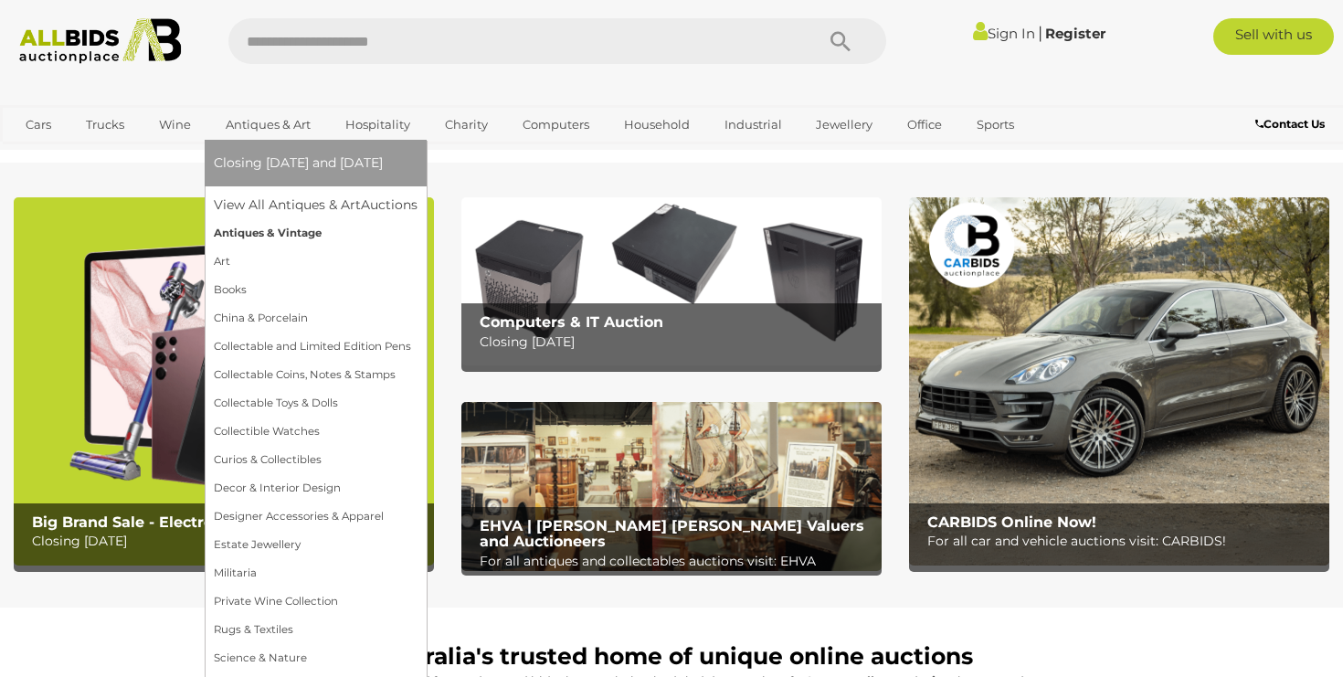
click at [266, 234] on link "Antiques & Vintage" at bounding box center [316, 233] width 204 height 28
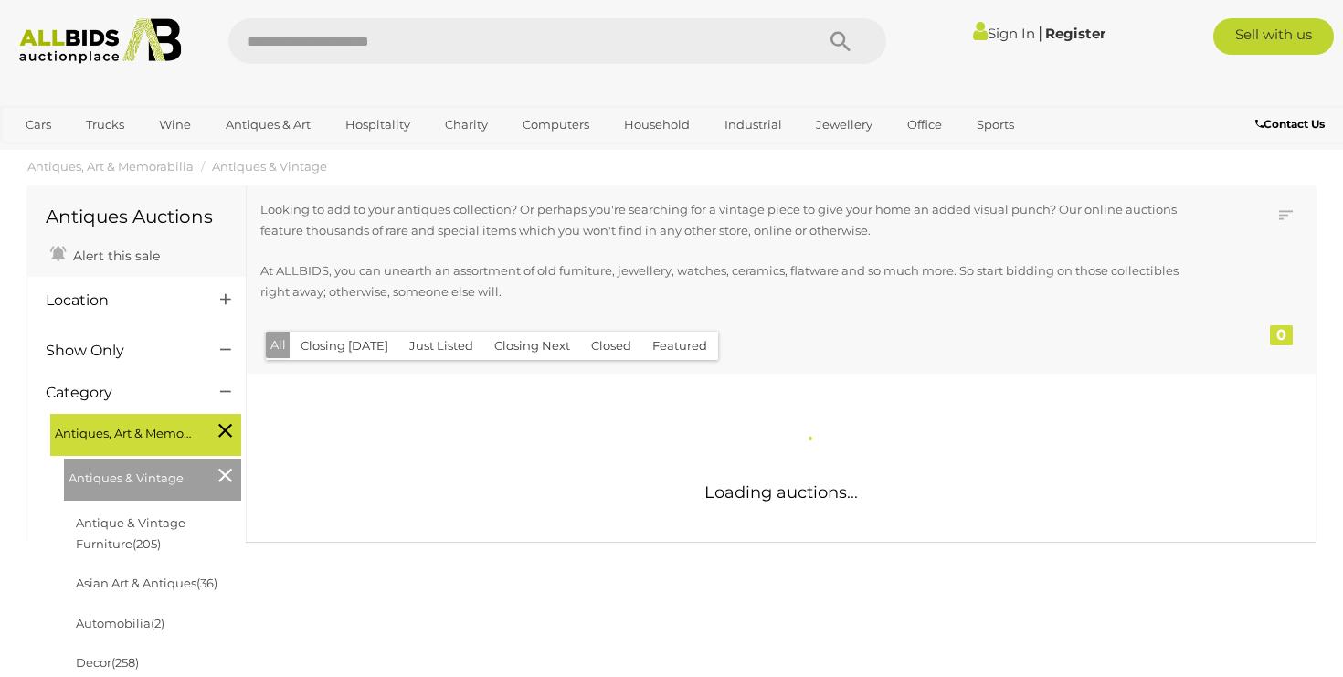
scroll to position [27, 1]
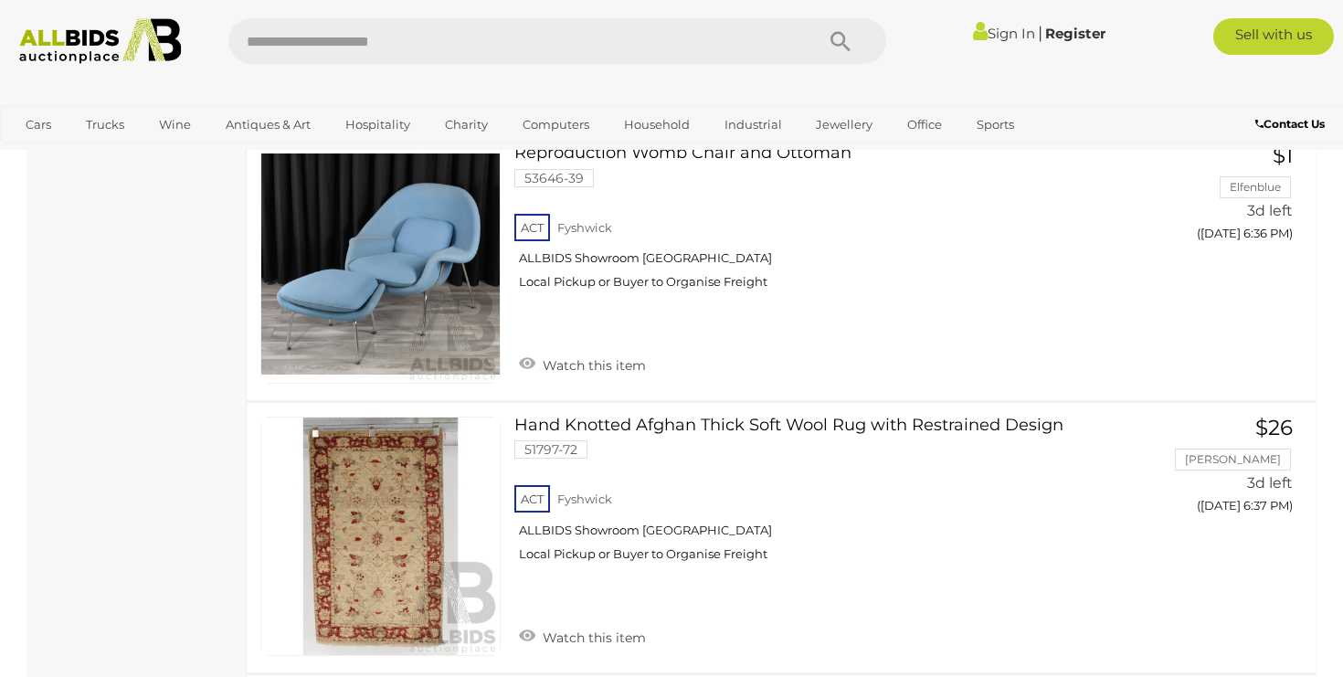
scroll to position [3932, 0]
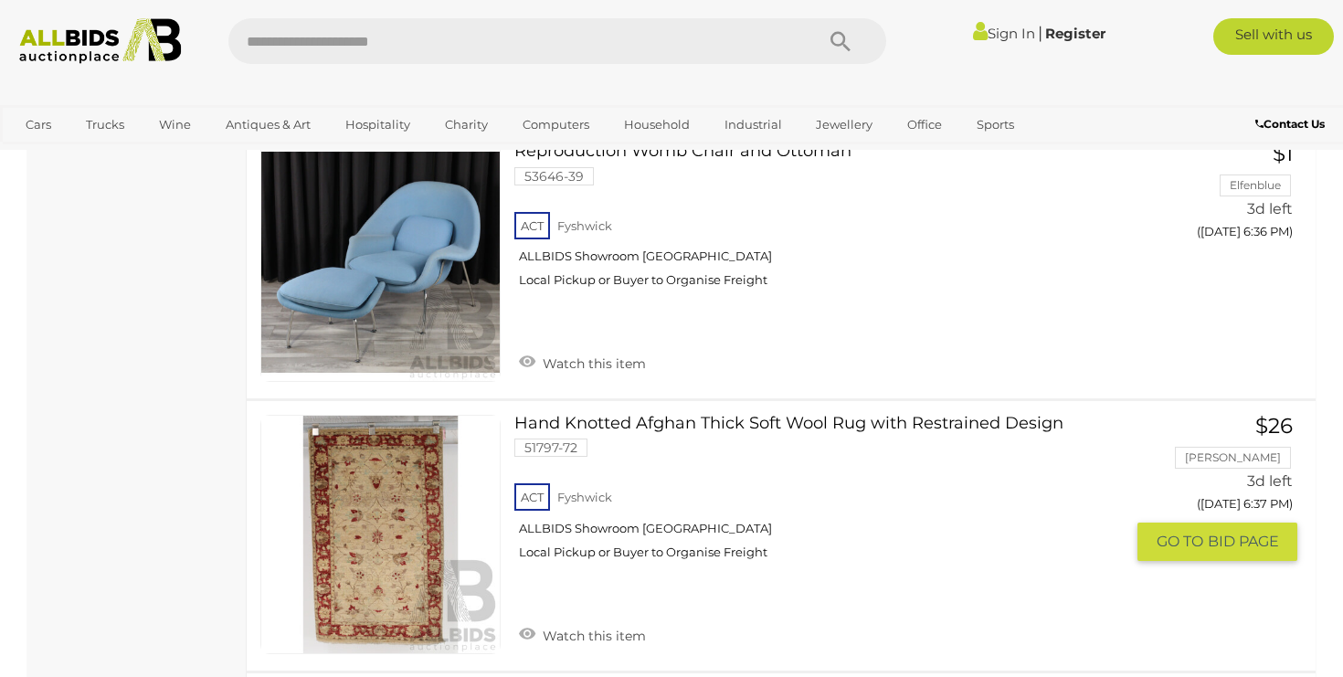
click at [587, 415] on link "Hand Knotted Afghan Thick Soft Wool Rug with Restrained Design 51797-72 ACT [GE…" at bounding box center [826, 495] width 597 height 160
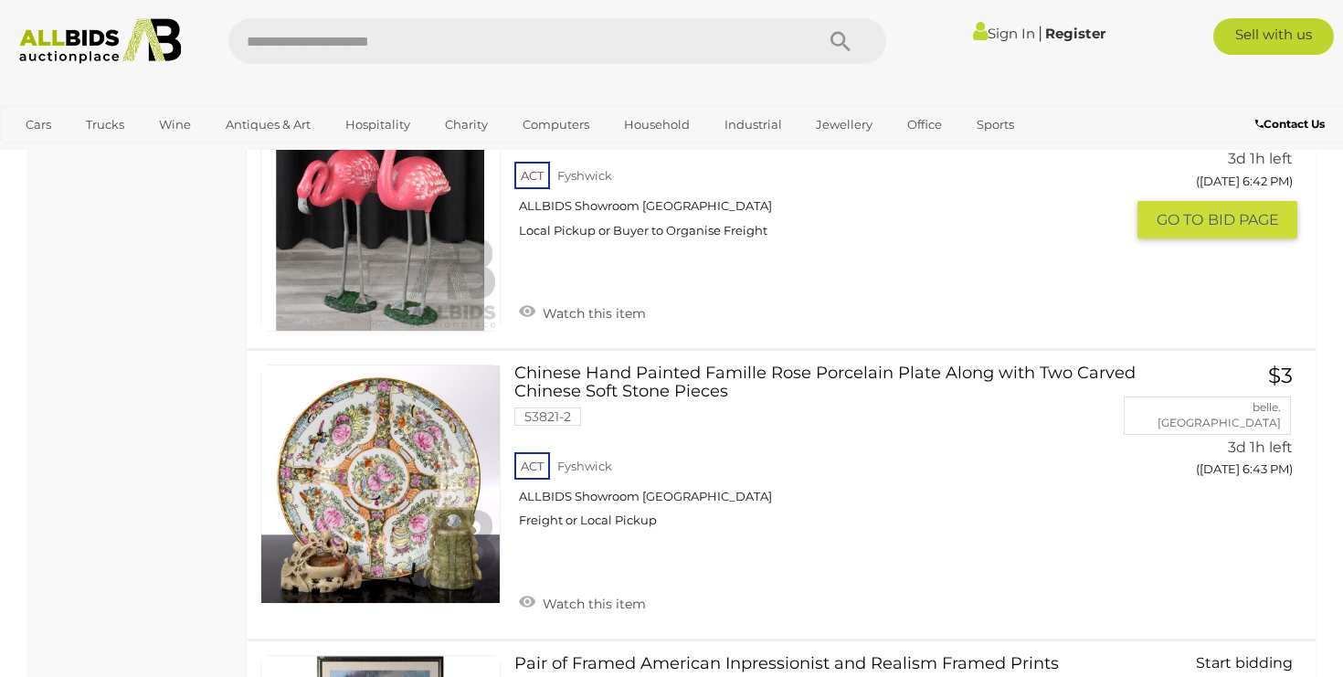
scroll to position [7088, 0]
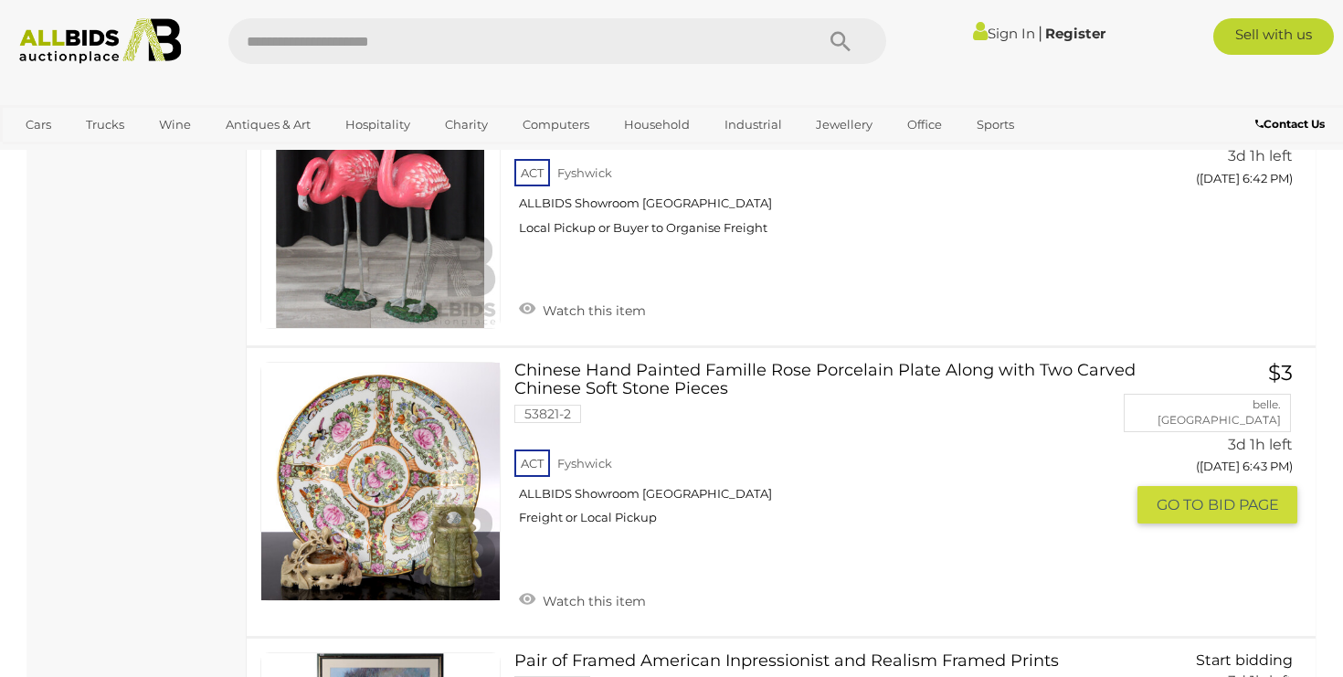
click at [553, 362] on link "Chinese Hand Painted Famille Rose Porcelain Plate Along with Two Carved Chinese…" at bounding box center [826, 451] width 597 height 178
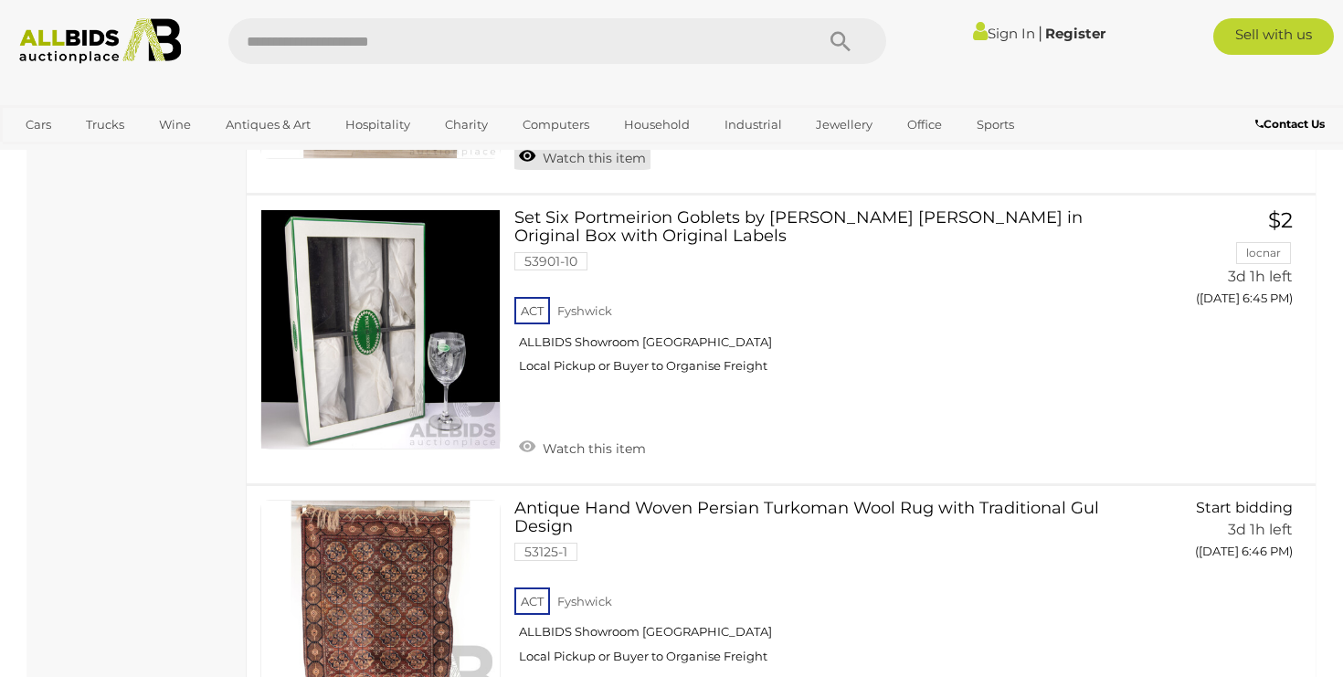
scroll to position [8371, 0]
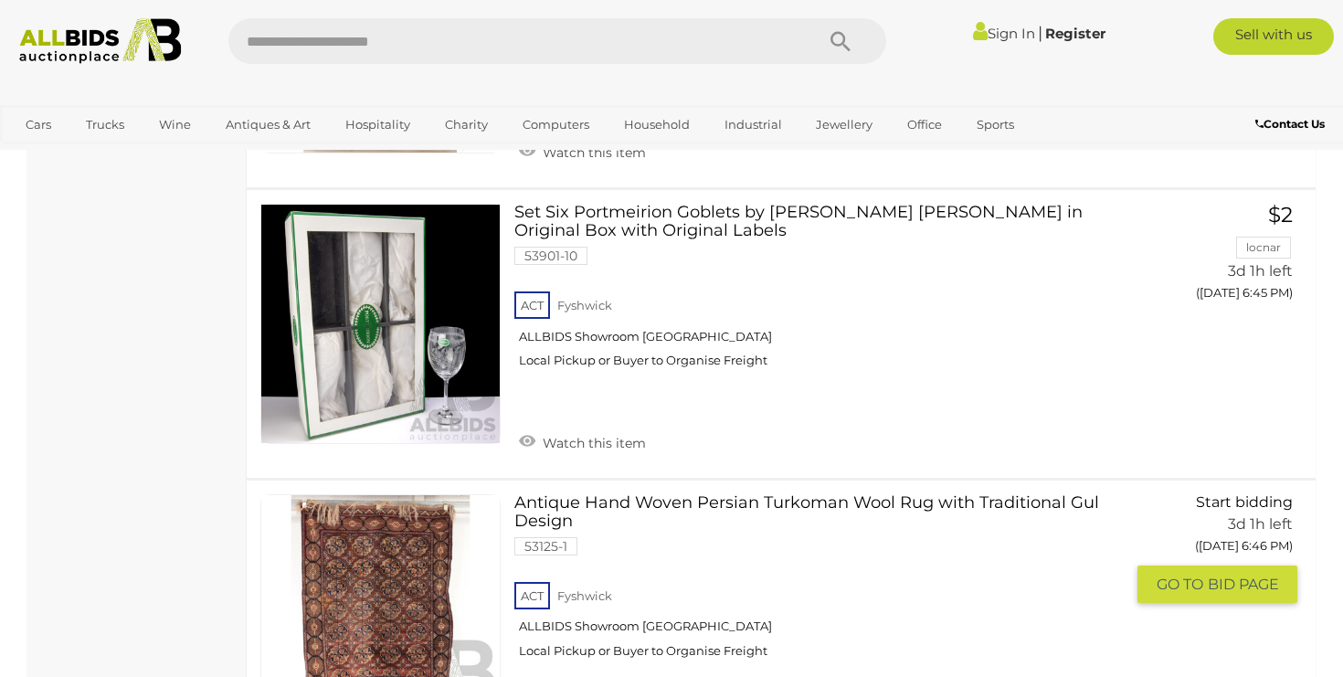
click at [640, 494] on link "Antique Hand Woven Persian Turkoman Wool Rug with Traditional Gul Design 53125-…" at bounding box center [826, 583] width 597 height 178
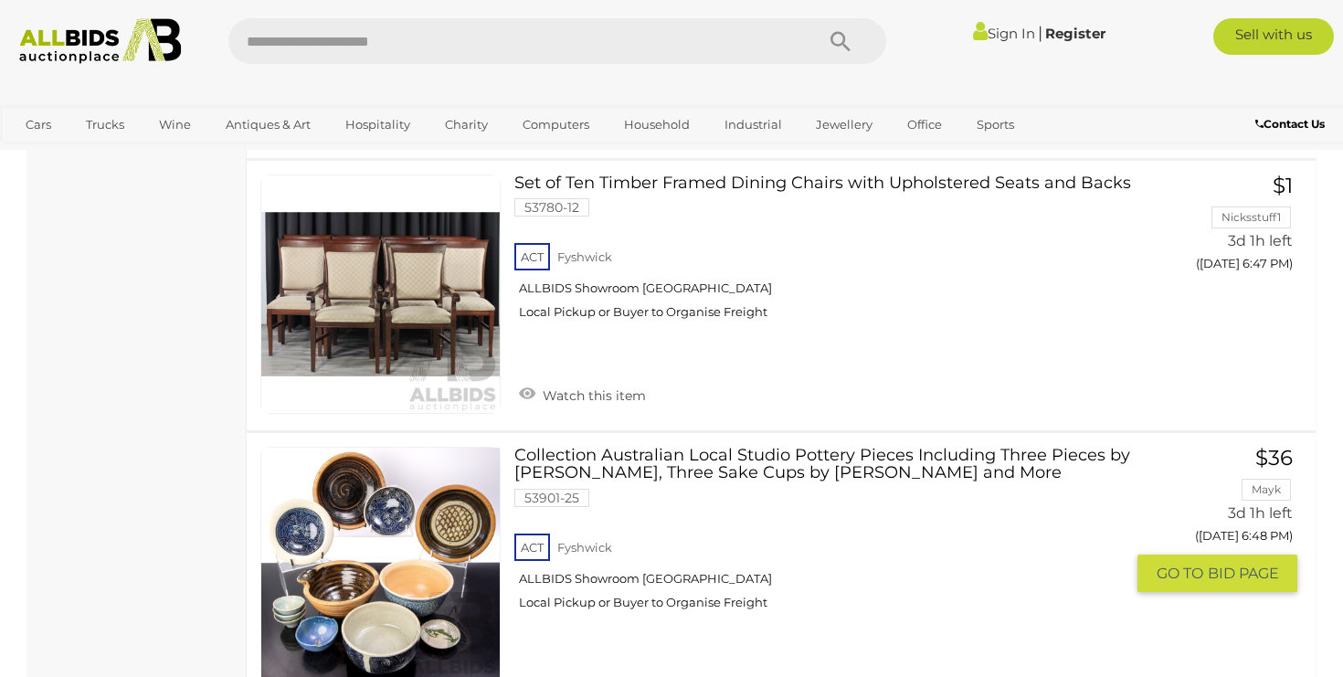
scroll to position [9547, 0]
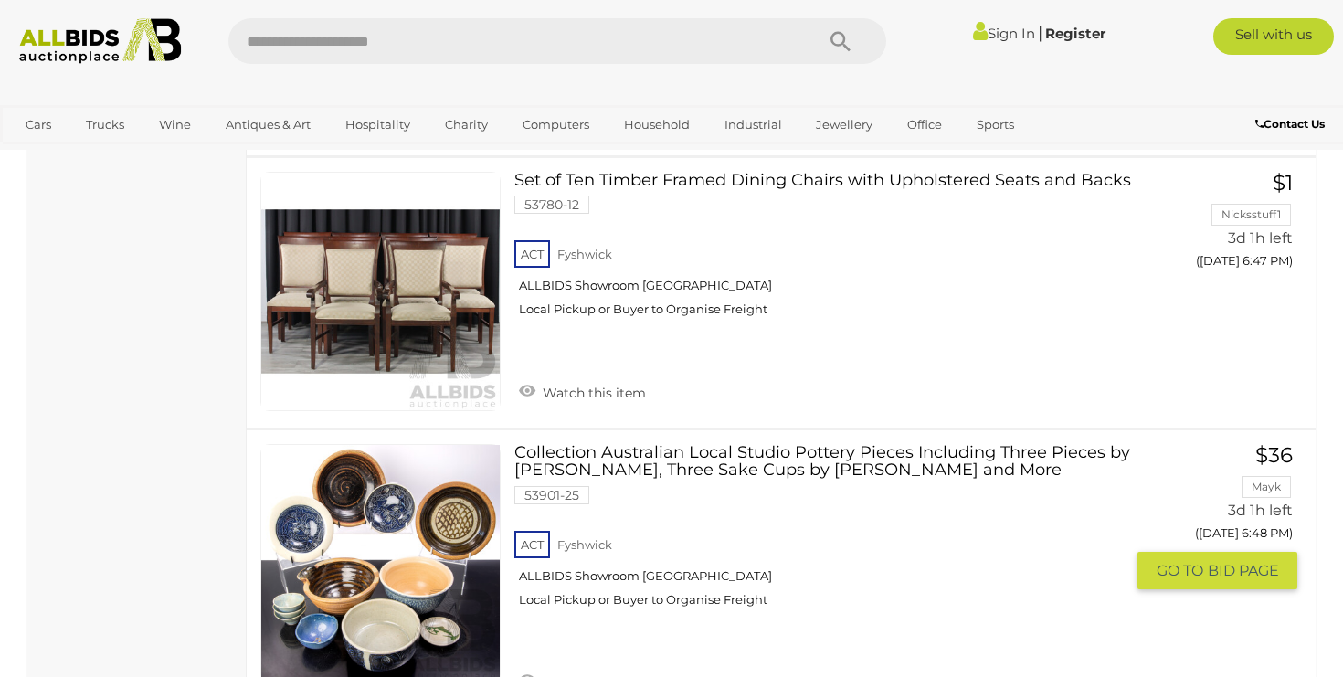
click at [389, 451] on link at bounding box center [380, 564] width 240 height 240
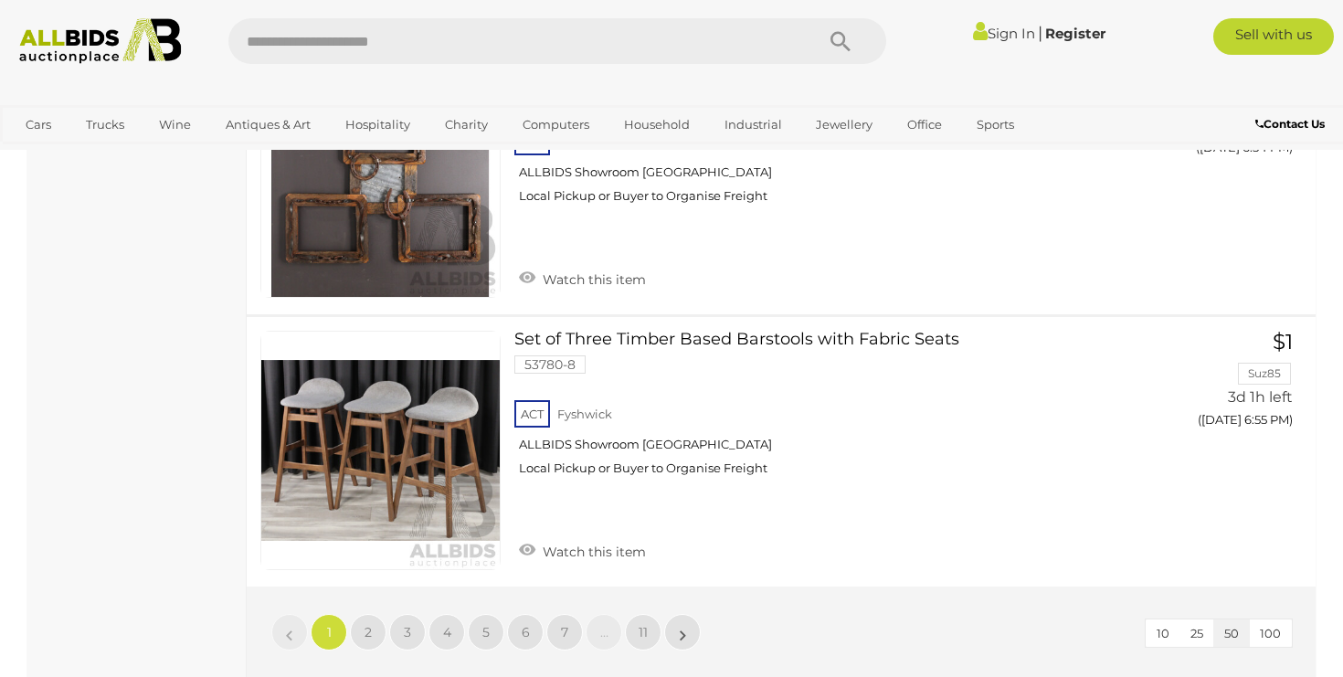
scroll to position [13930, 0]
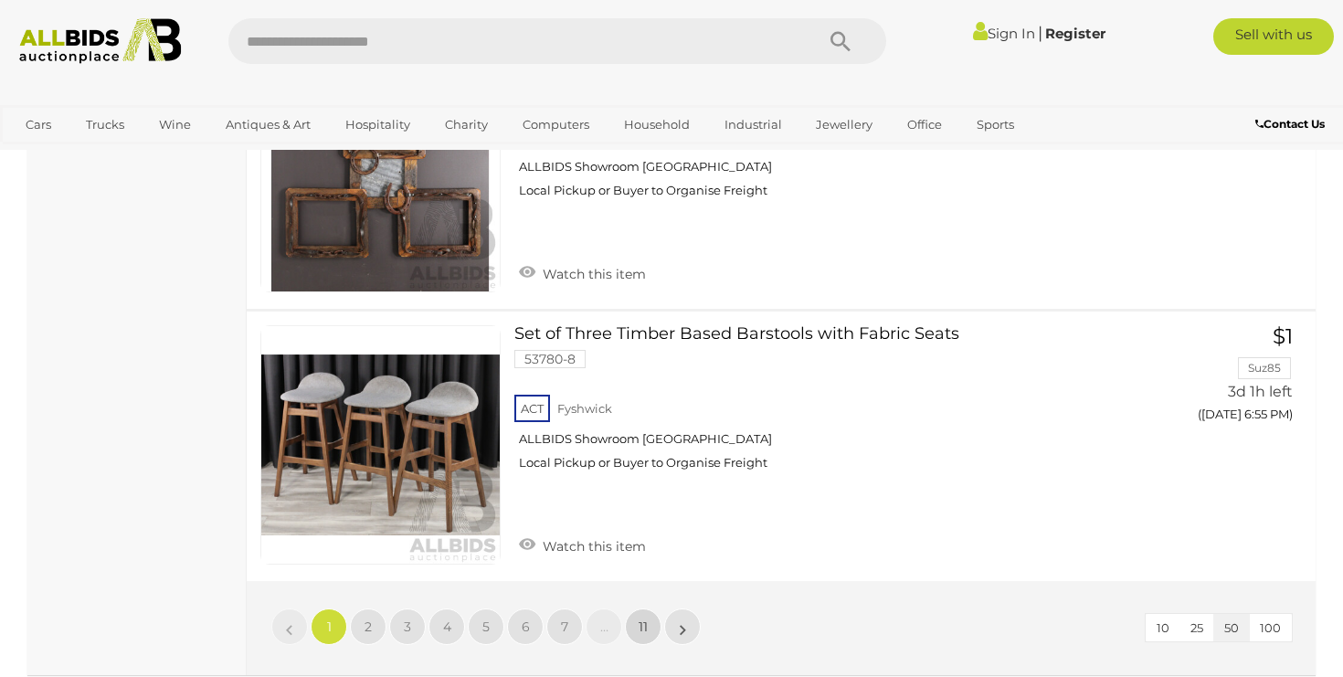
click at [643, 619] on span "11" at bounding box center [643, 627] width 9 height 16
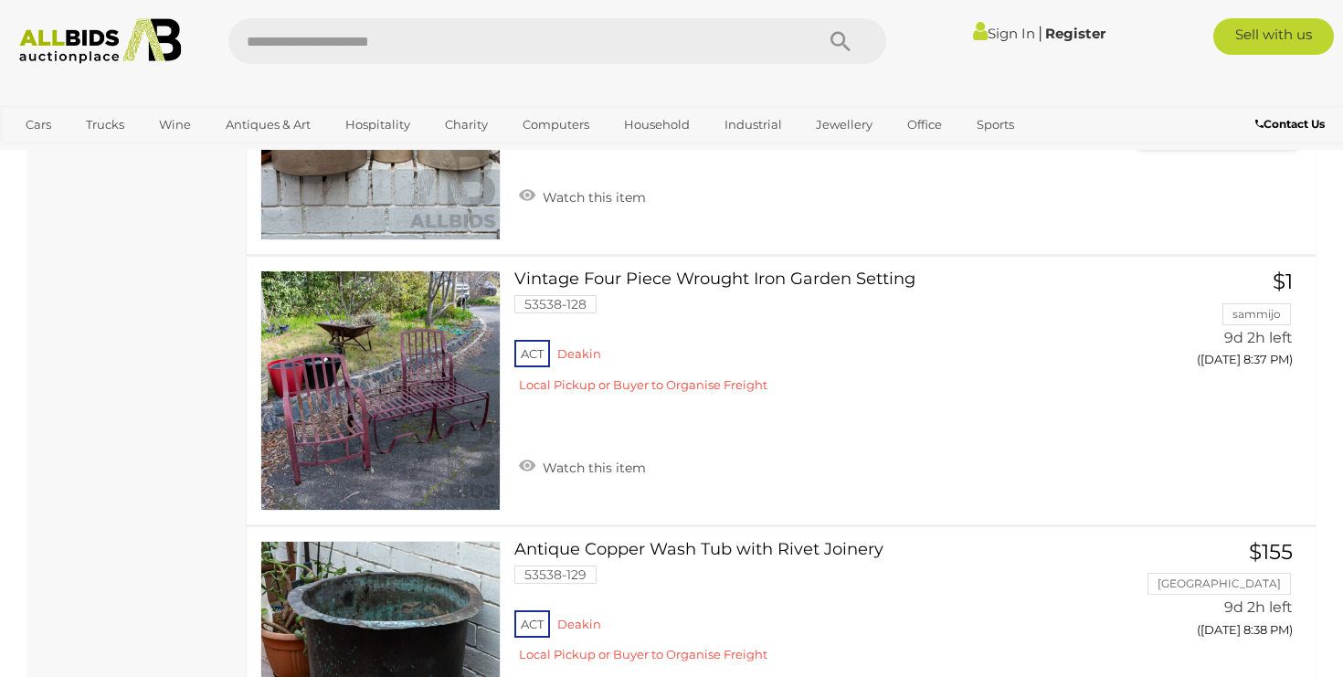
scroll to position [7503, 0]
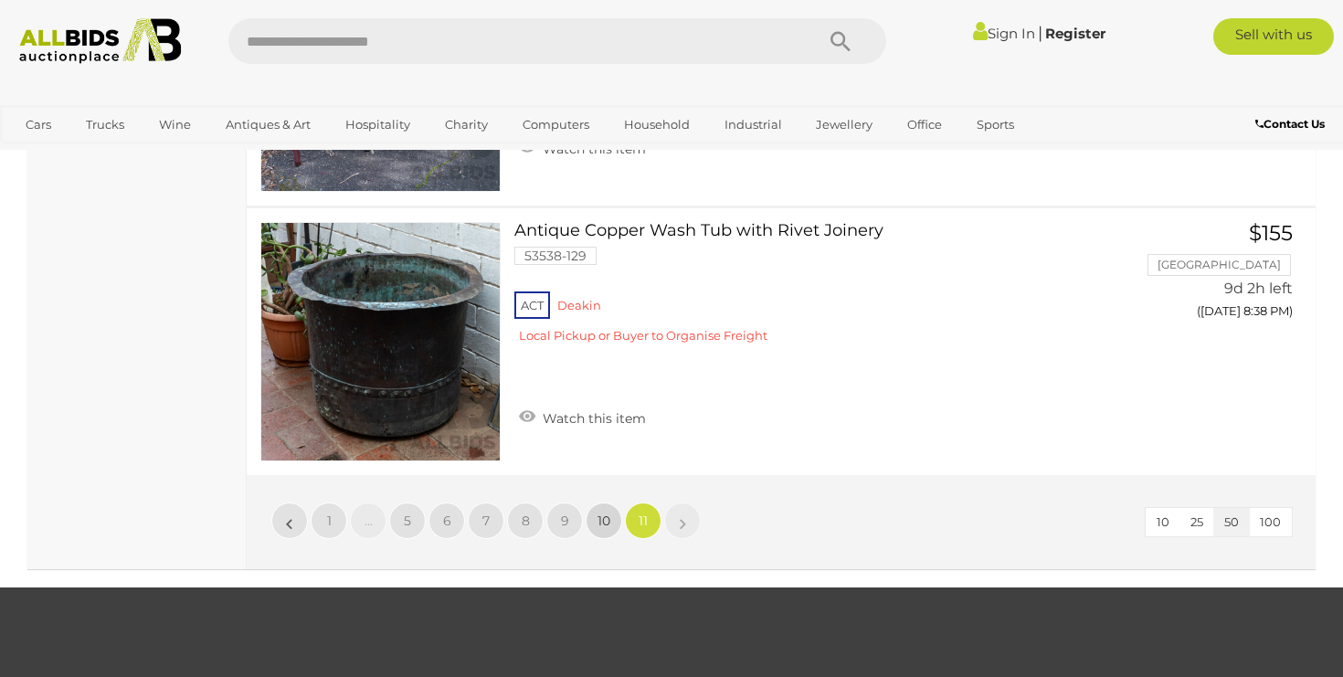
click at [604, 513] on span "10" at bounding box center [604, 521] width 13 height 16
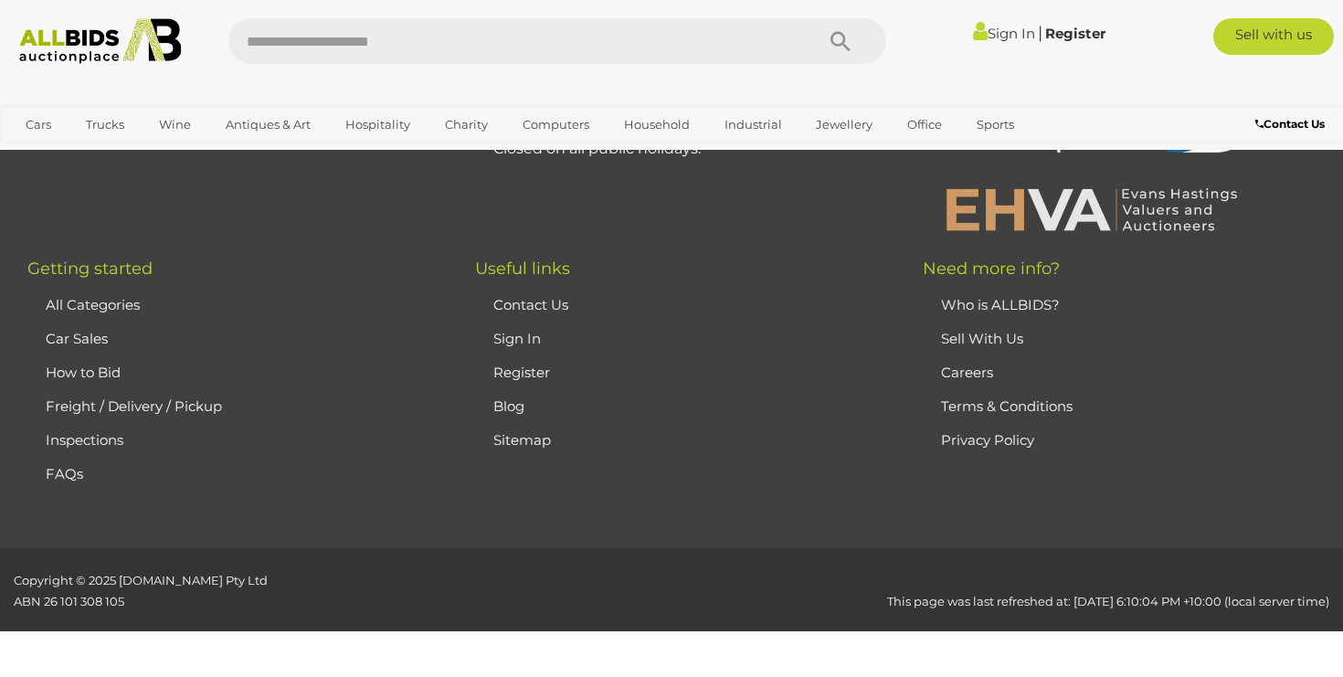
scroll to position [244, 0]
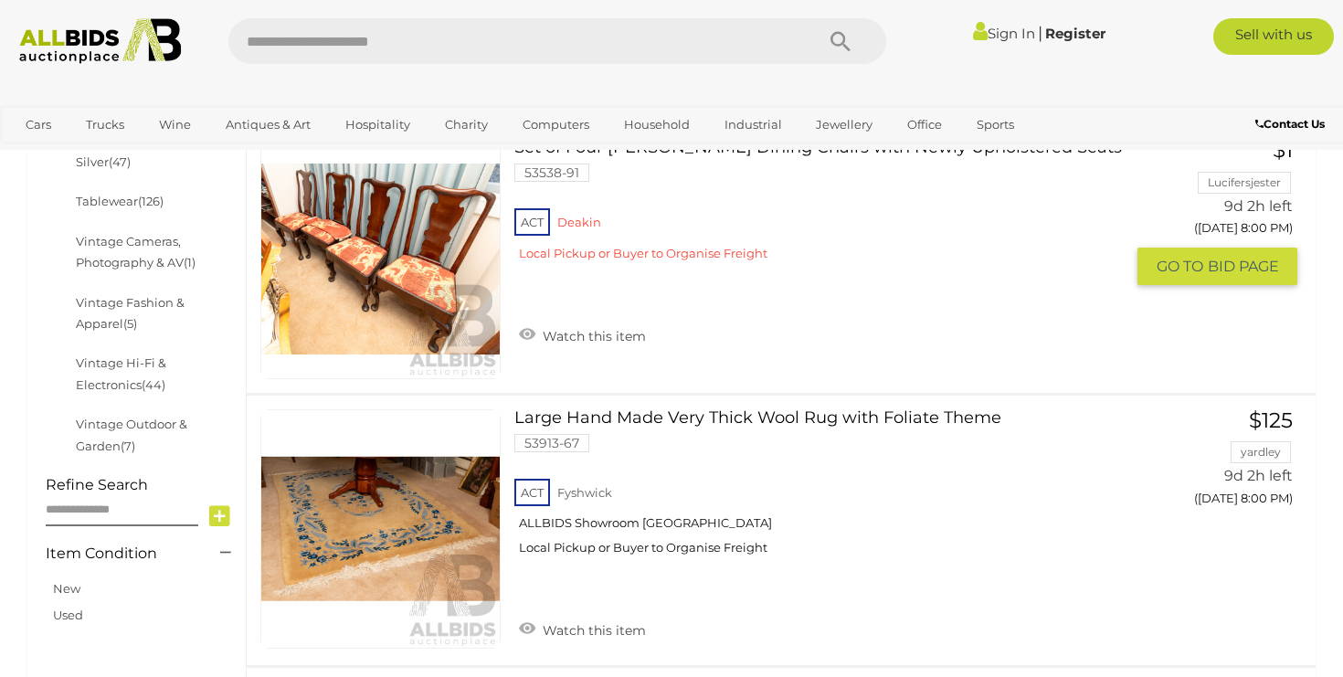
scroll to position [852, 0]
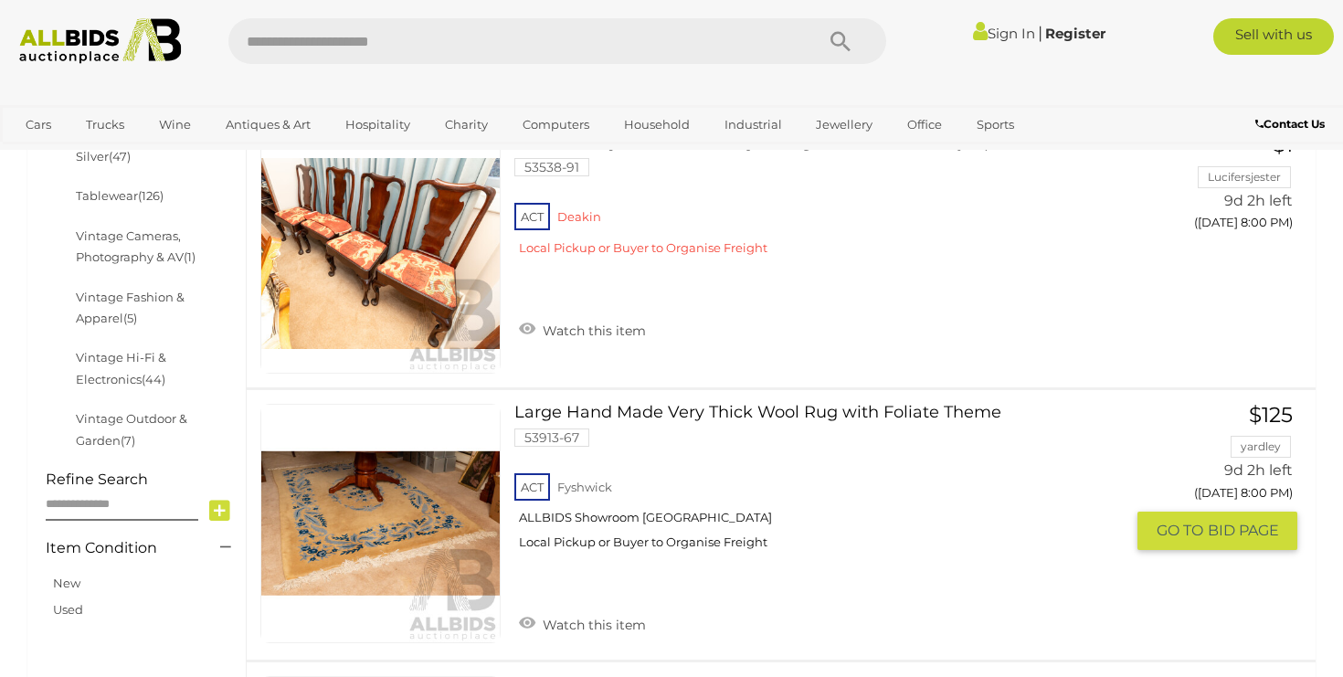
click at [646, 410] on link "Large Hand Made Very Thick Wool Rug with Foliate Theme 53913-67 ACT Fyshwick" at bounding box center [826, 484] width 597 height 160
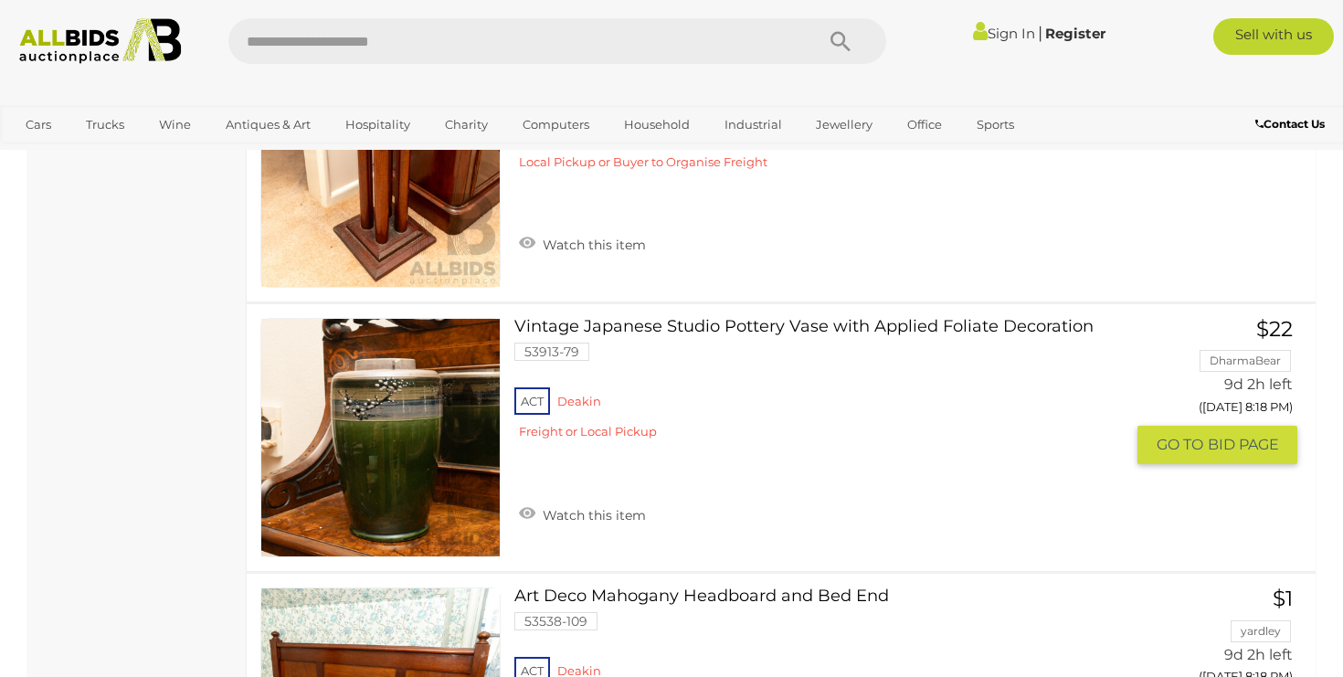
scroll to position [12429, 0]
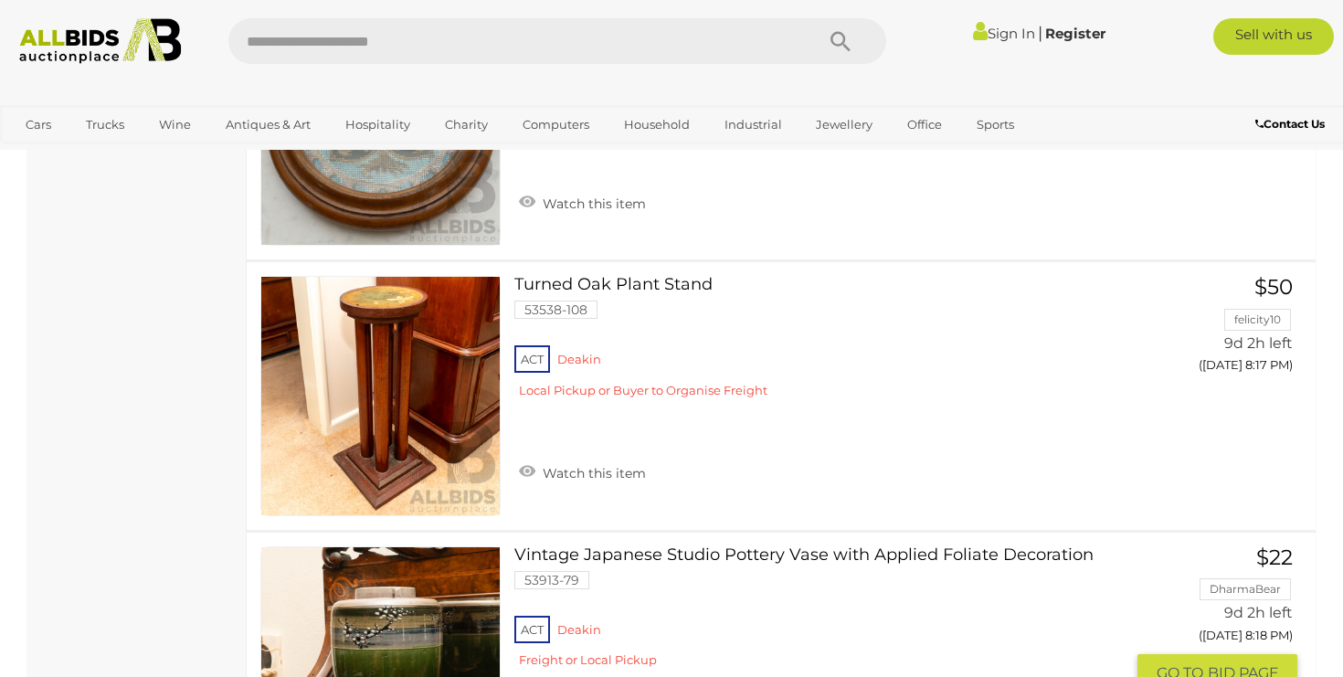
click at [772, 546] on link "Vintage Japanese Studio Pottery Vase with Applied Foliate Decoration 53913-79 A…" at bounding box center [826, 614] width 597 height 136
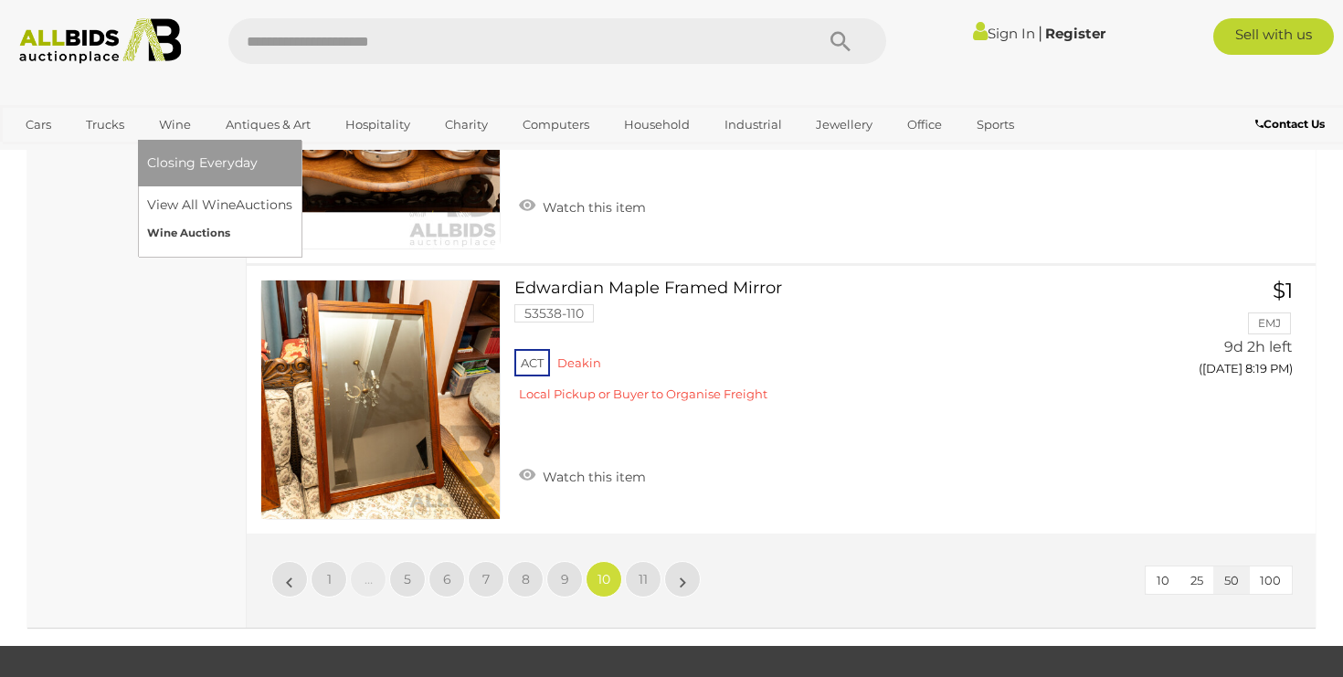
scroll to position [13507, 0]
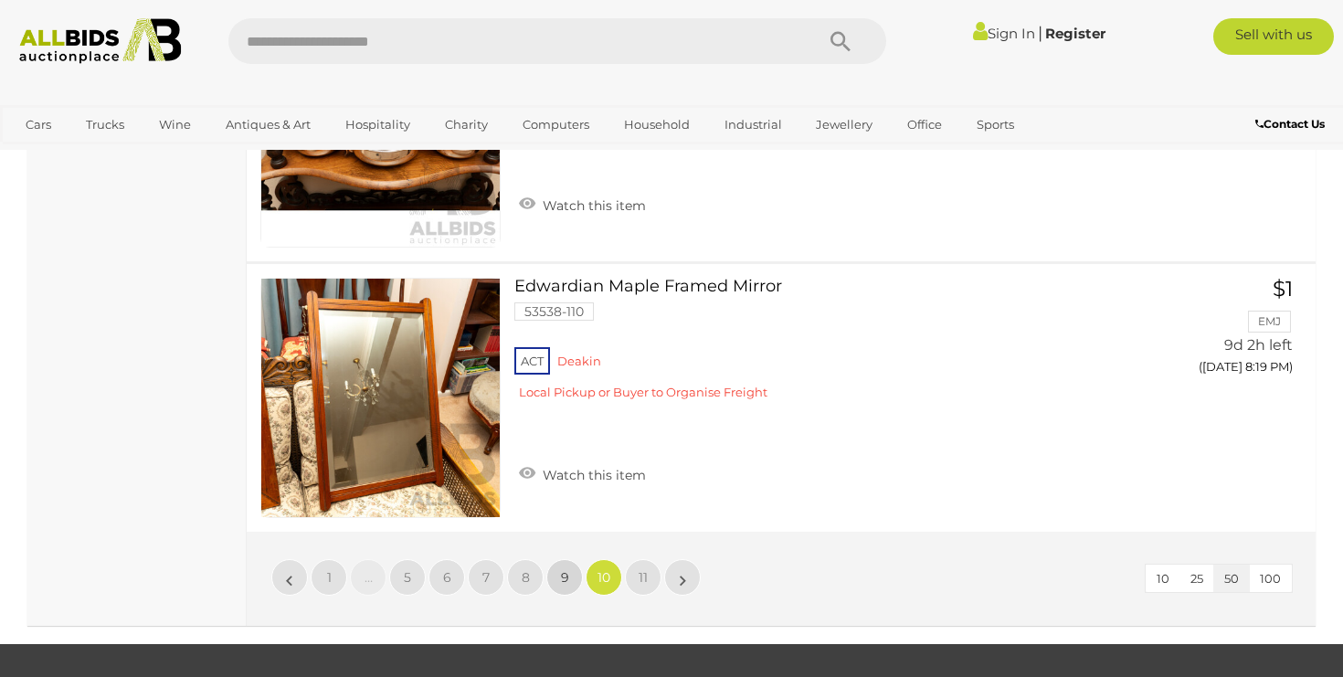
click at [566, 569] on span "9" at bounding box center [565, 577] width 8 height 16
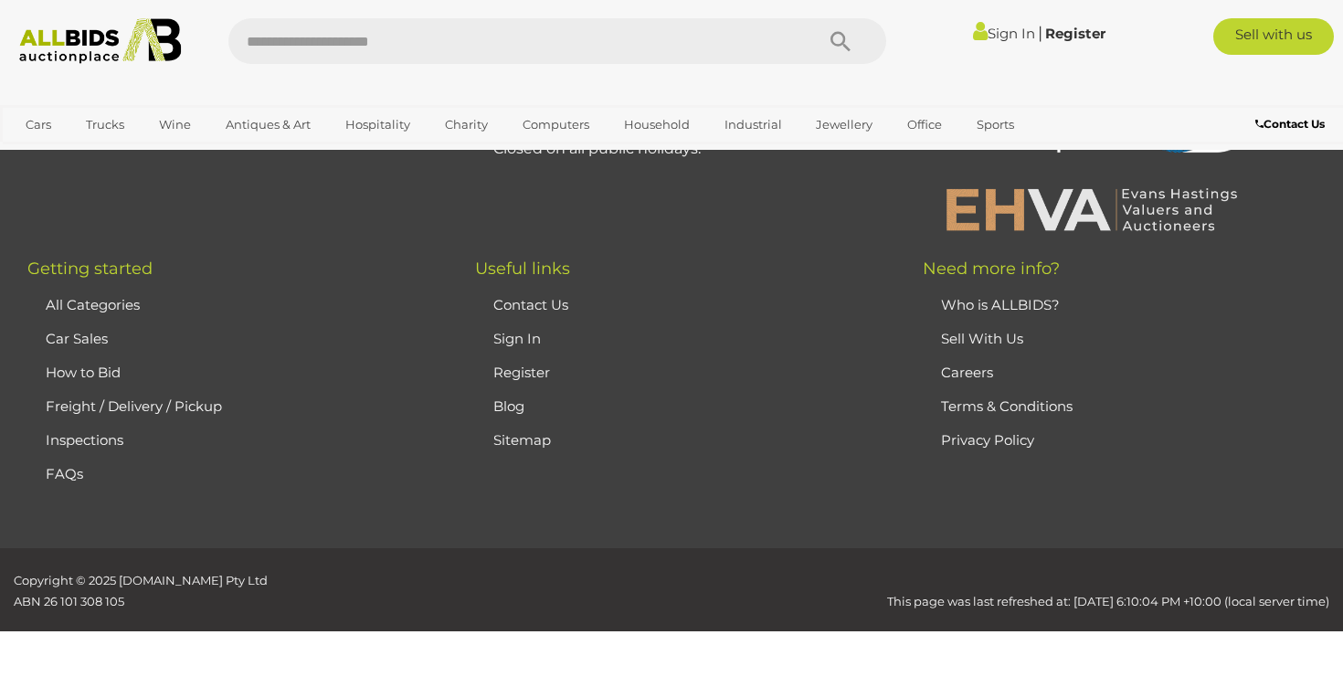
scroll to position [244, 0]
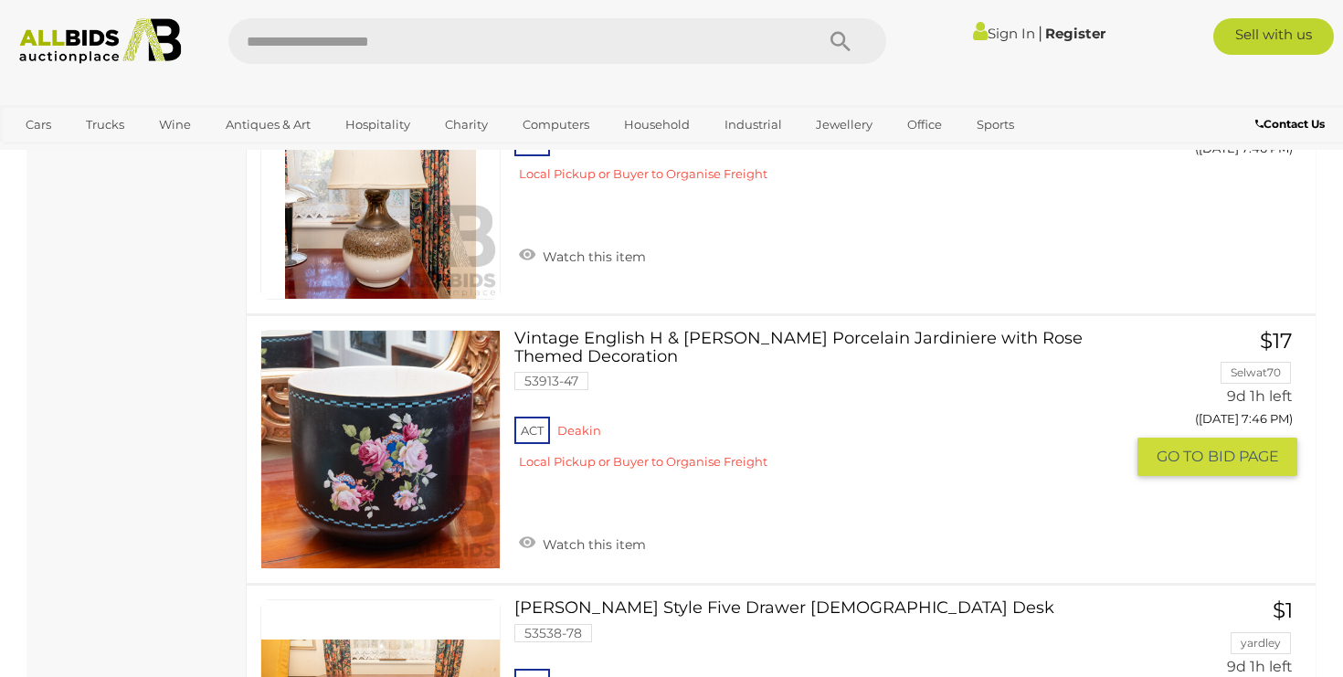
scroll to position [3387, 0]
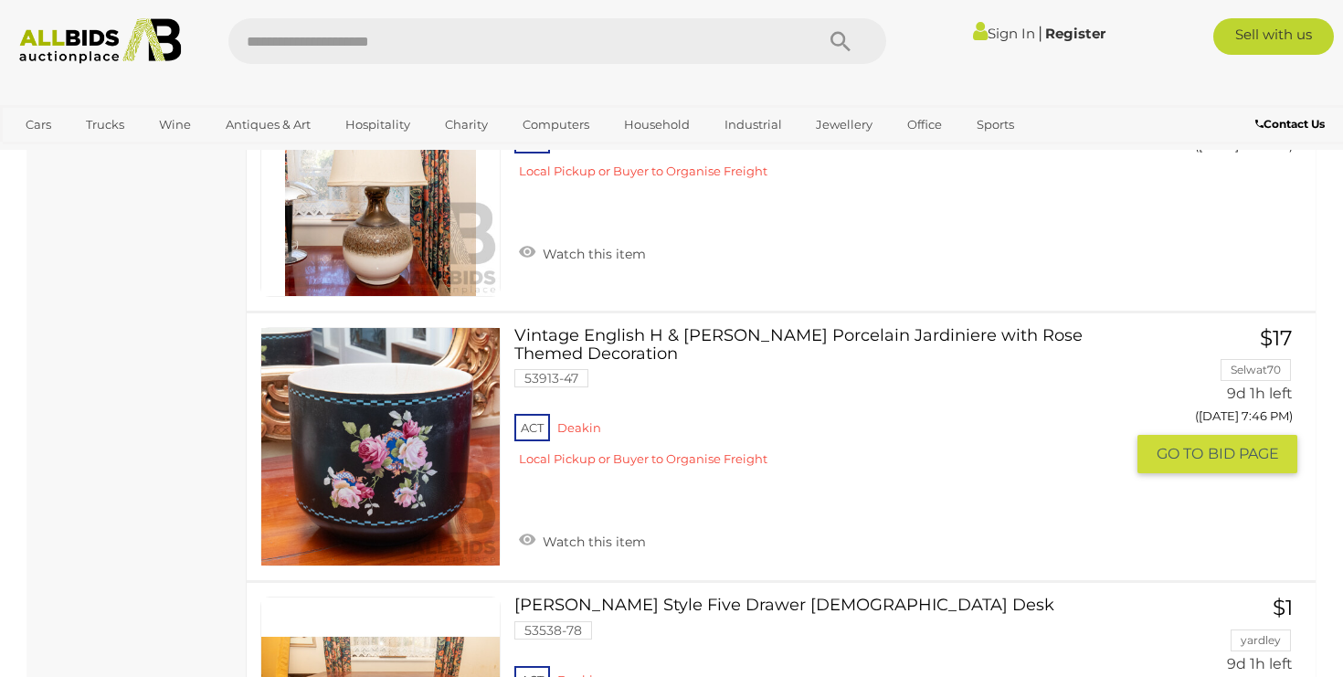
click at [780, 327] on link "Vintage English H & K Tunstall Porcelain Jardiniere with Rose Themed Decoration…" at bounding box center [826, 403] width 597 height 153
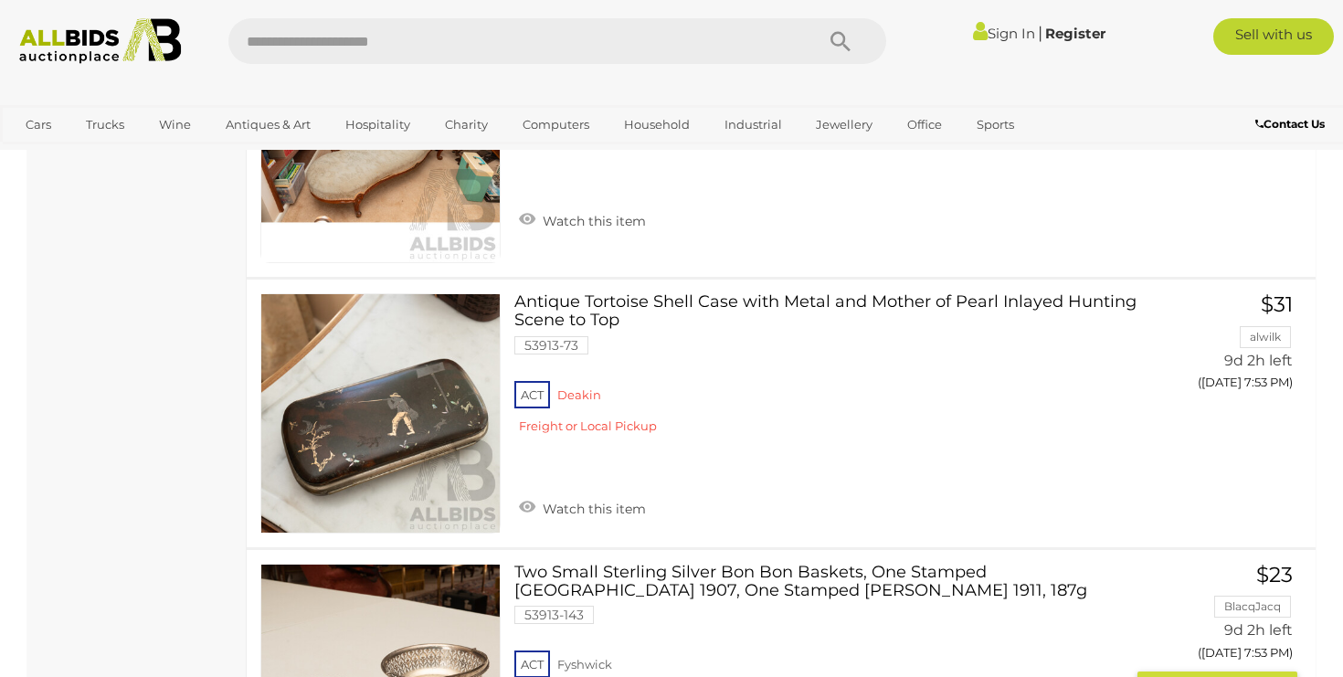
scroll to position [8894, 0]
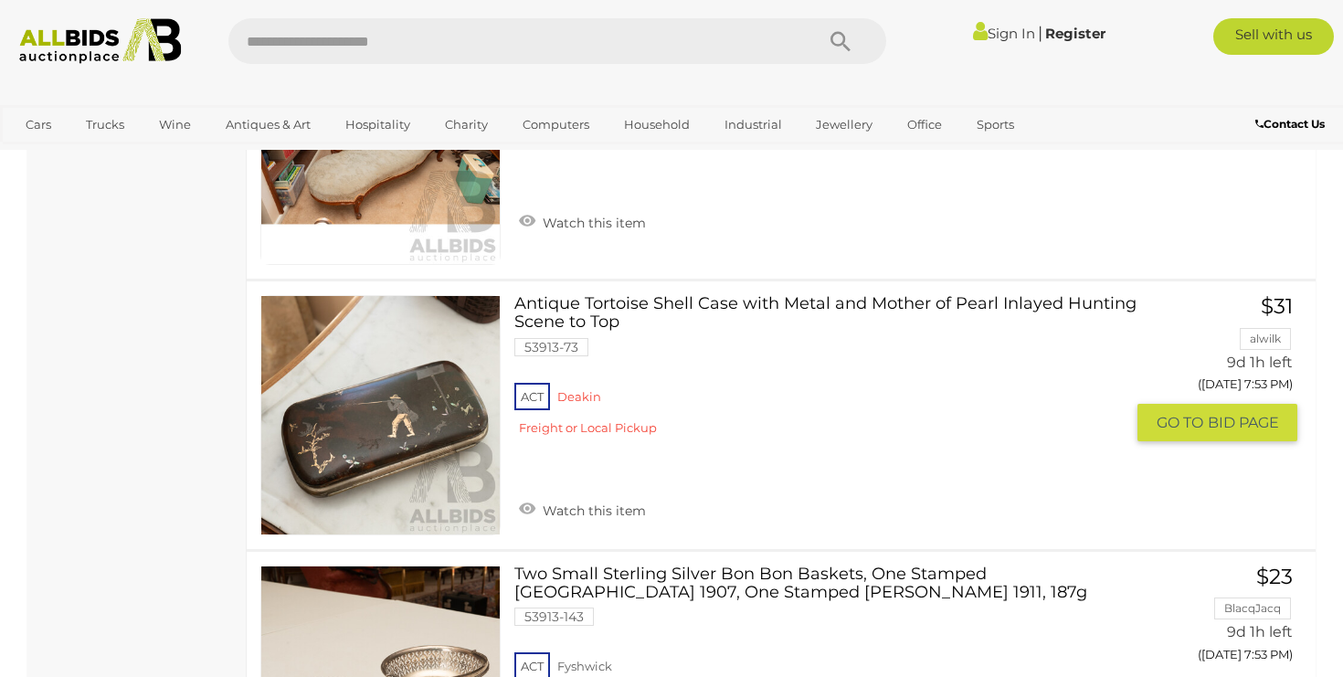
click at [766, 295] on link "Antique Tortoise Shell Case with Metal and Mother of Pearl Inlayed Hunting Scen…" at bounding box center [826, 371] width 597 height 153
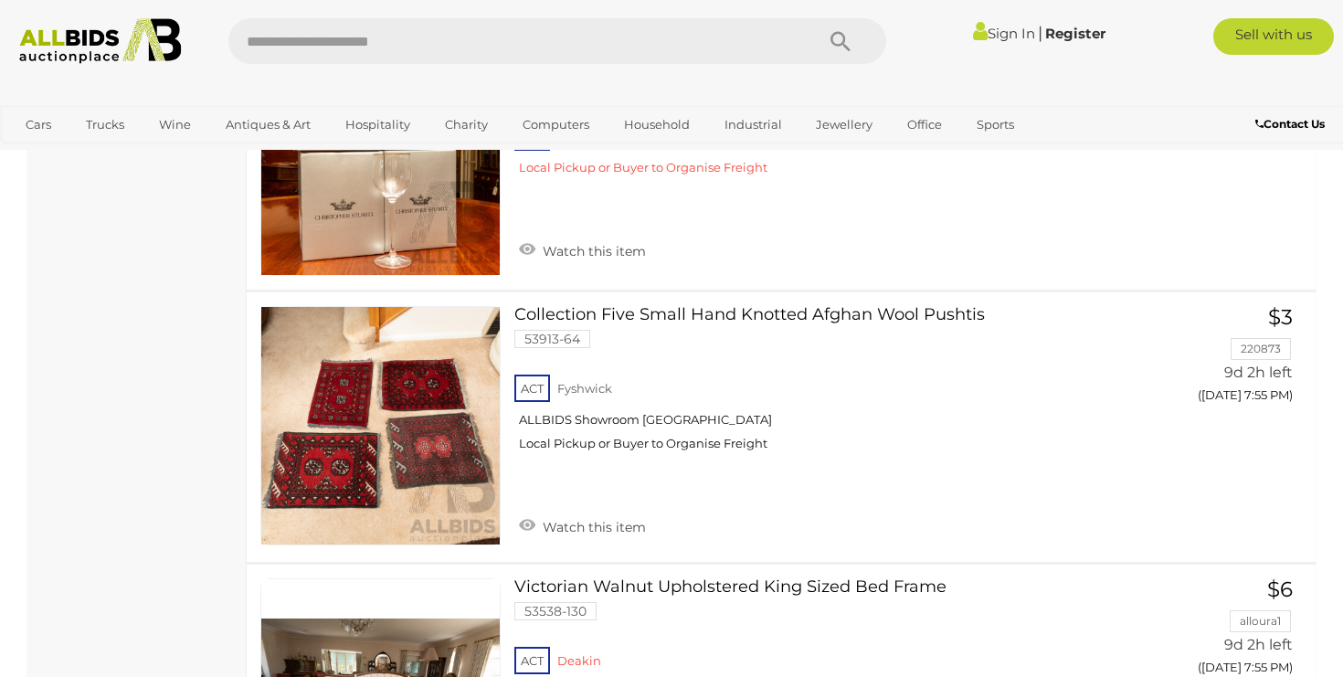
scroll to position [10795, 0]
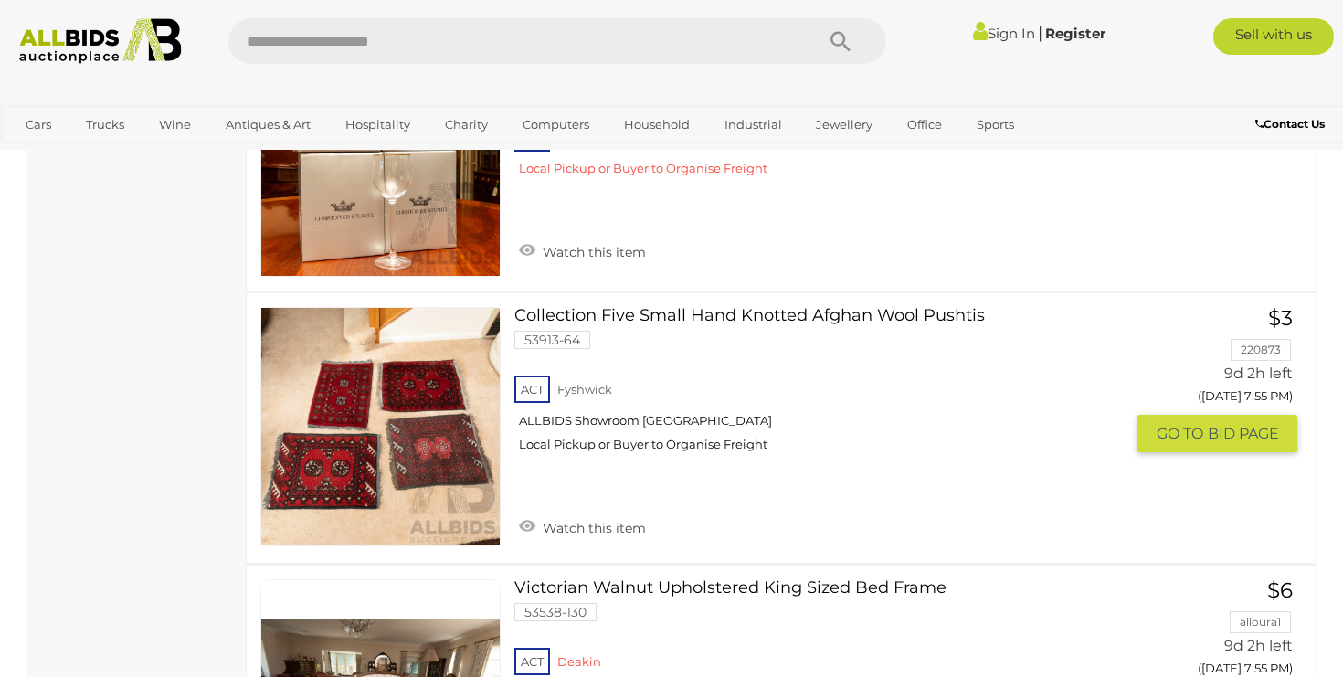
click at [778, 307] on link "Collection Five Small Hand Knotted Afghan Wool Pushtis 53913-64 ACT Fyshwick" at bounding box center [826, 387] width 597 height 160
click at [714, 307] on link "Collection Five Small Hand Knotted Afghan Wool Pushtis 53913-64 ACT Fyshwick" at bounding box center [826, 387] width 597 height 160
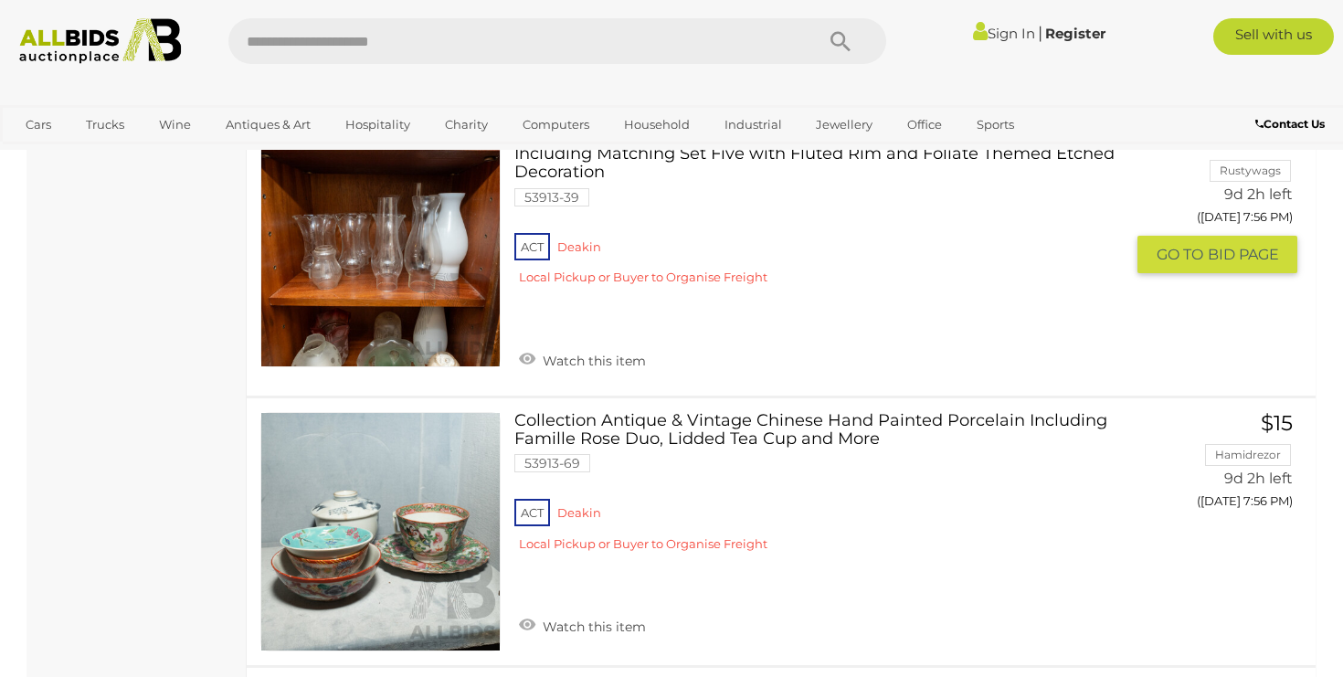
scroll to position [11787, 0]
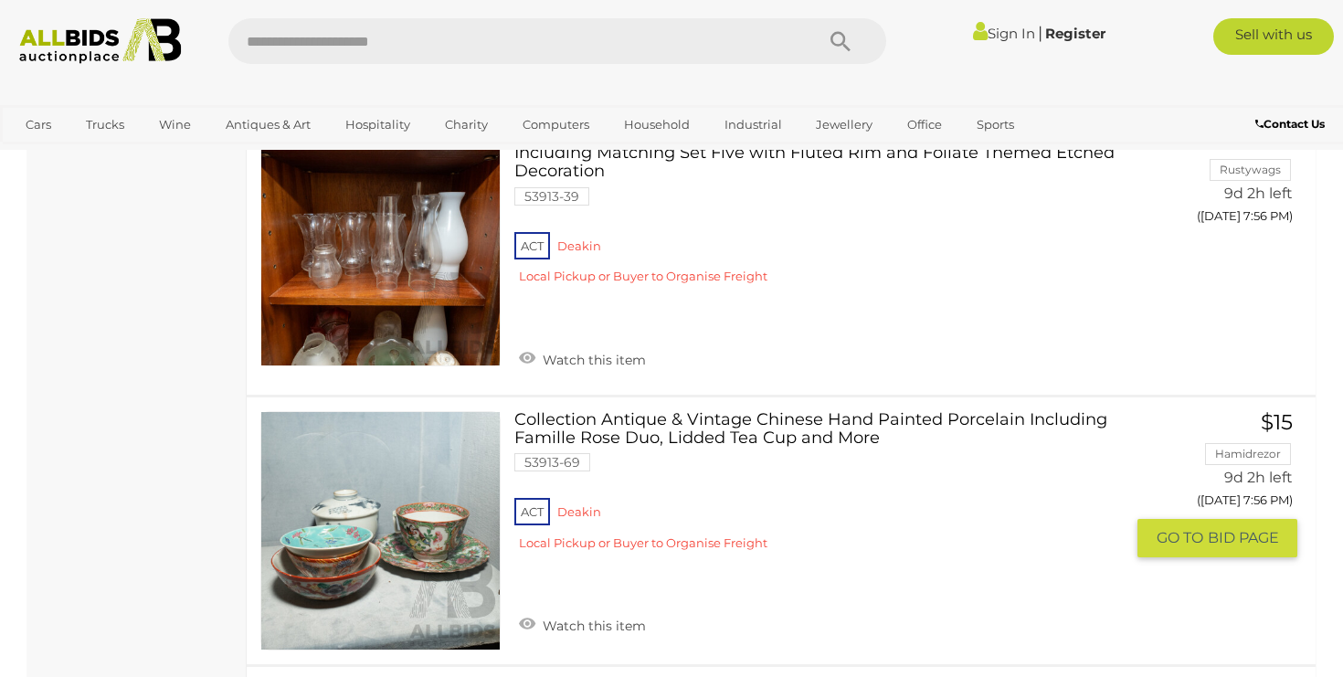
click at [694, 411] on link "Collection Antique & Vintage Chinese Hand Painted Porcelain Including Famille R…" at bounding box center [826, 487] width 597 height 153
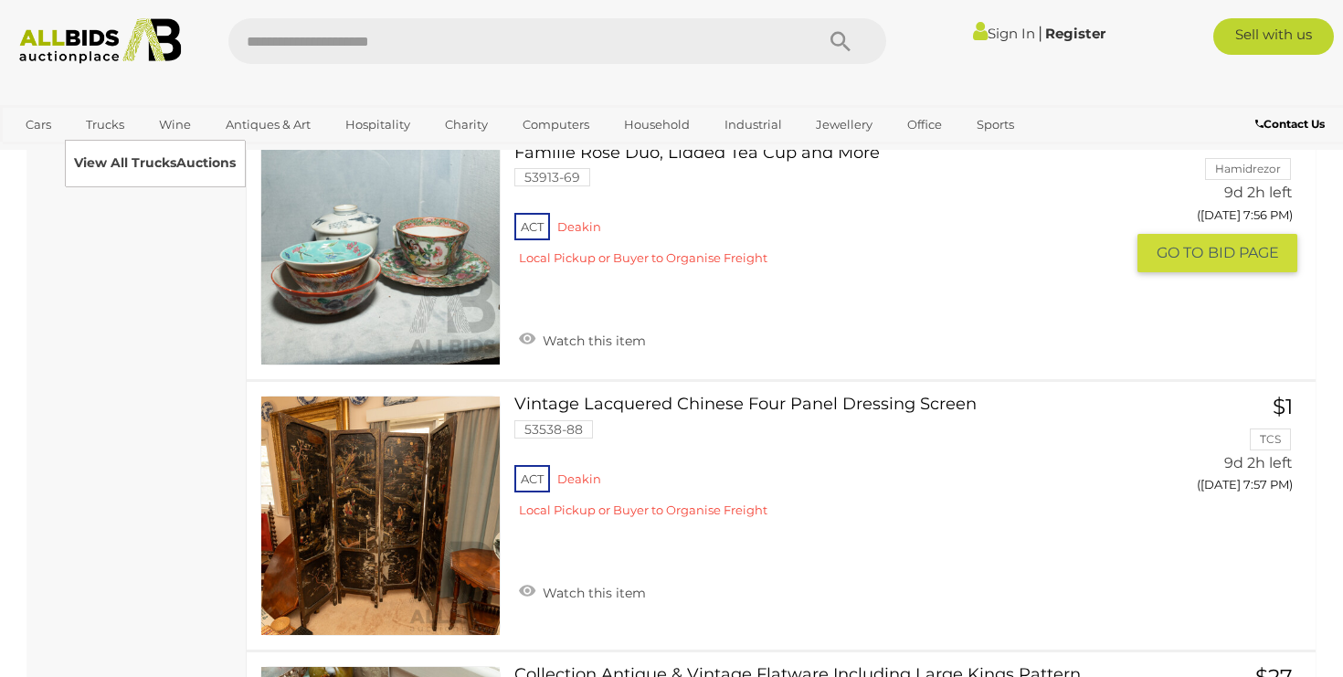
scroll to position [11991, 0]
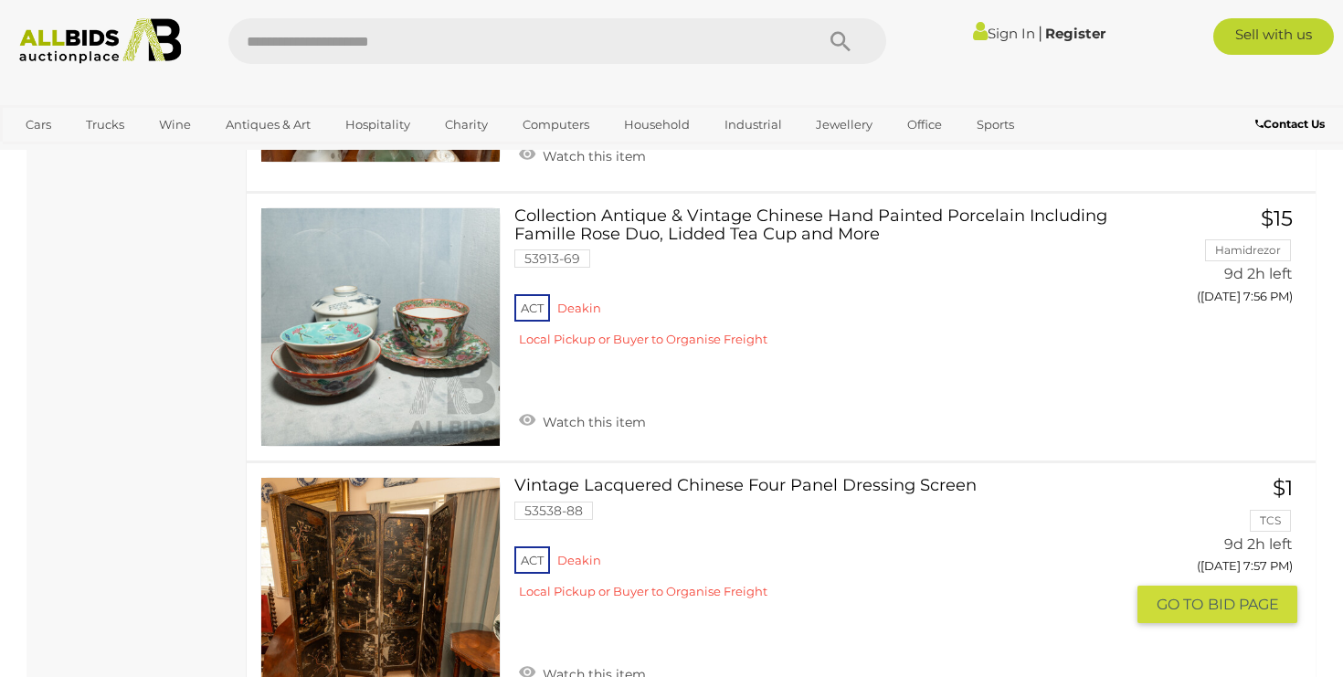
click at [829, 477] on link "Vintage Lacquered Chinese Four Panel Dressing Screen 53538-88 ACT Deakin" at bounding box center [826, 545] width 597 height 136
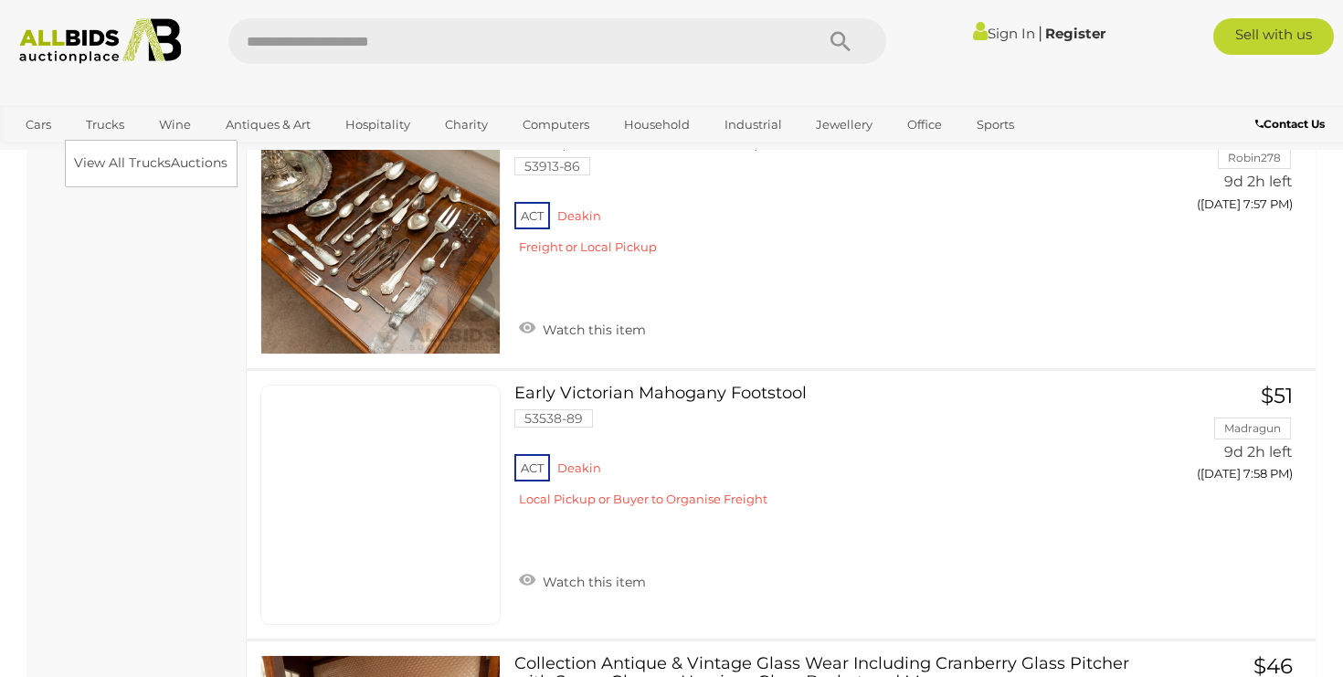
scroll to position [12629, 0]
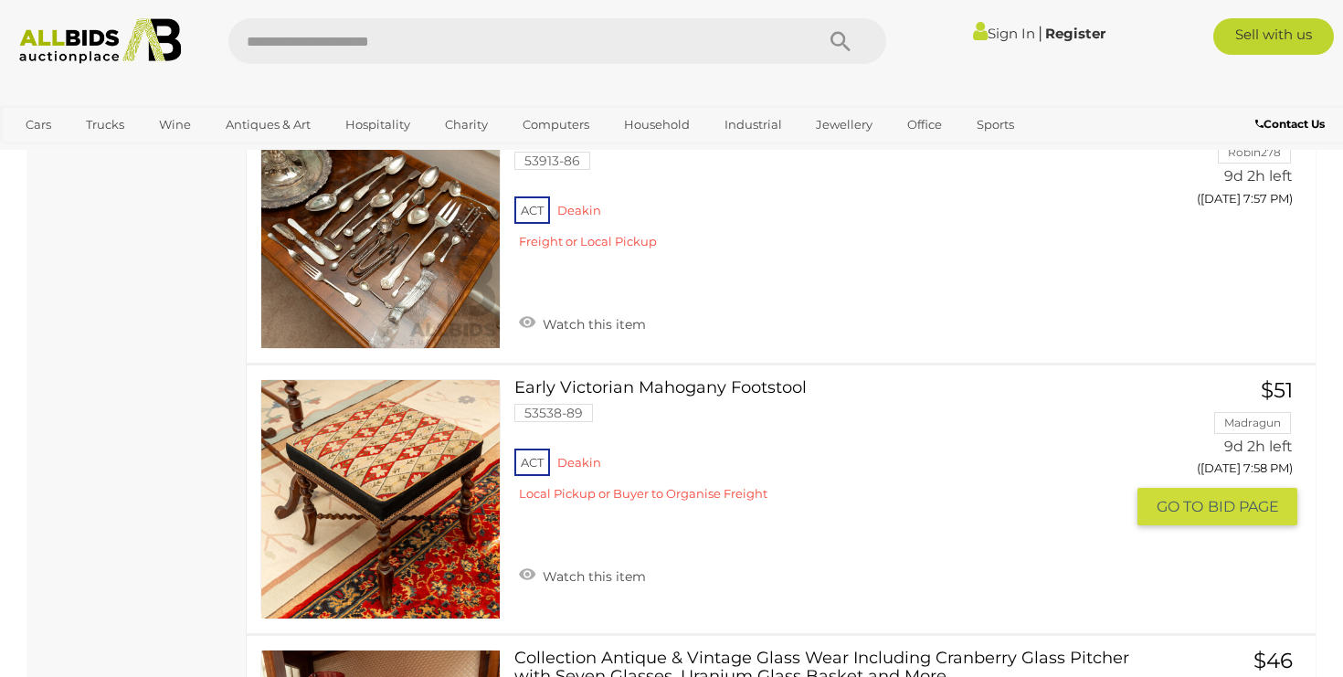
click at [706, 379] on link "Early Victorian Mahogany Footstool 53538-89 ACT Deakin" at bounding box center [826, 447] width 597 height 136
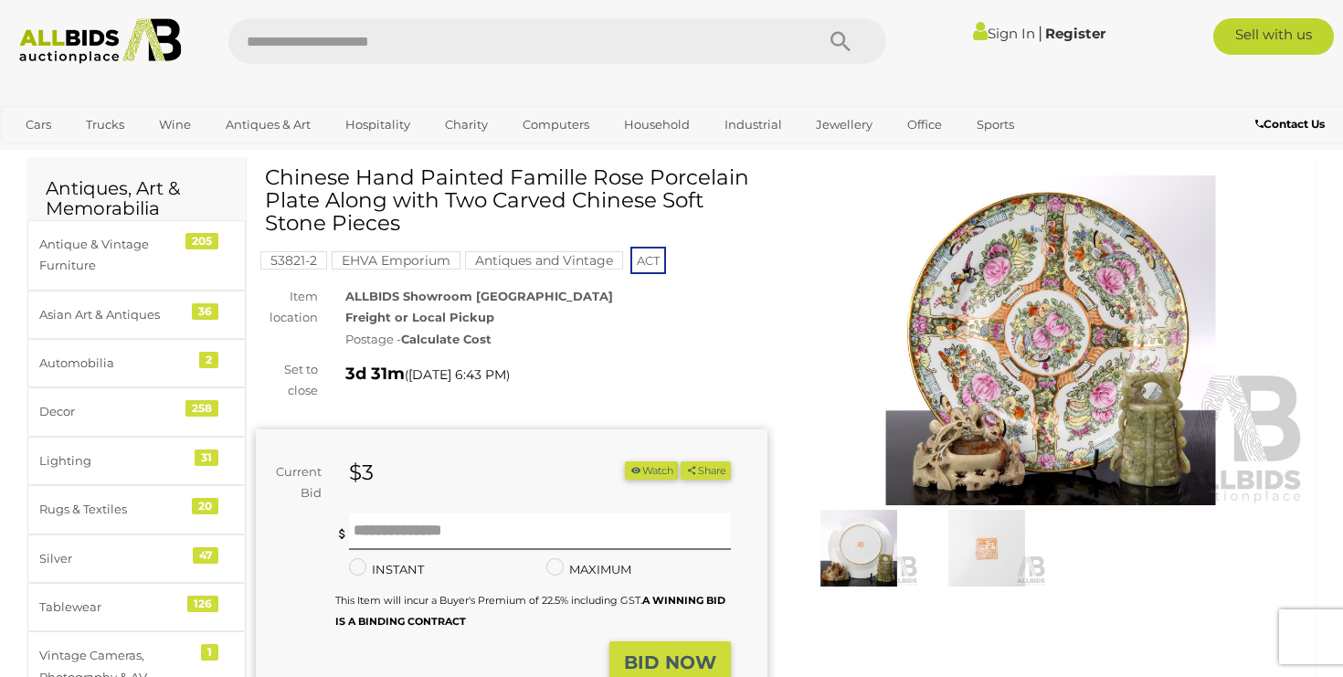
scroll to position [58, 0]
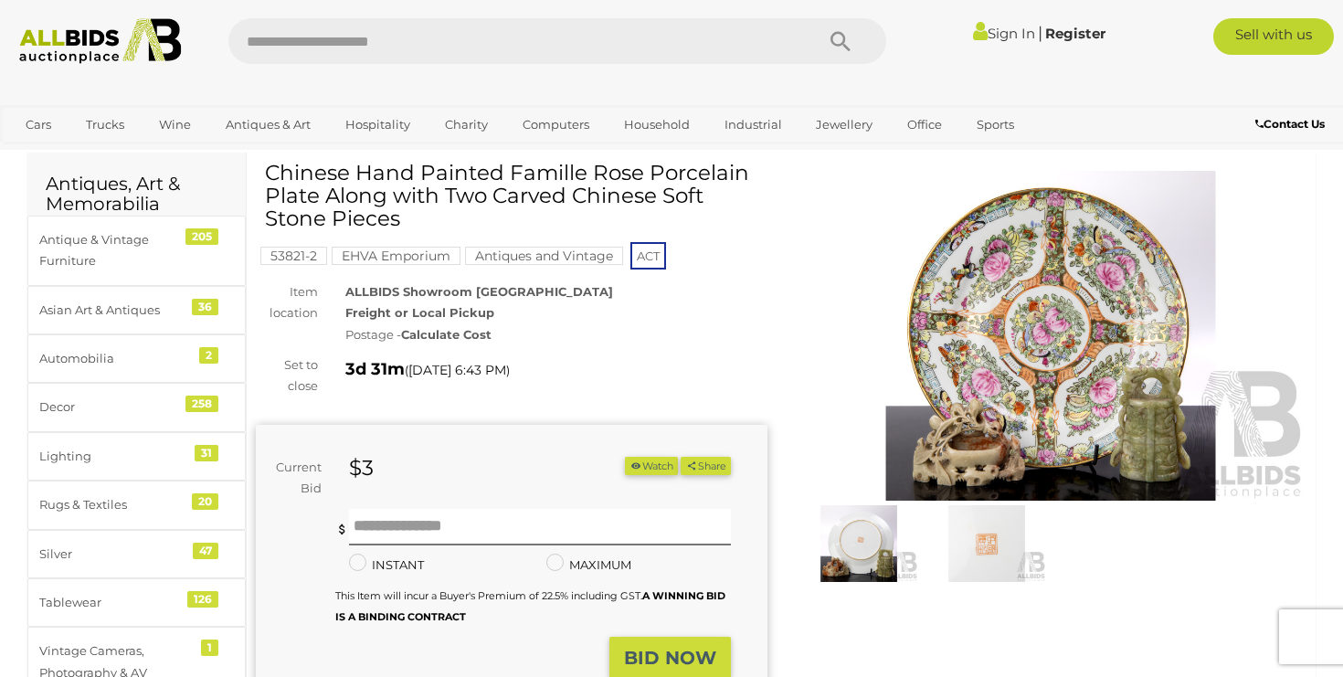
click at [991, 532] on img at bounding box center [986, 543] width 119 height 77
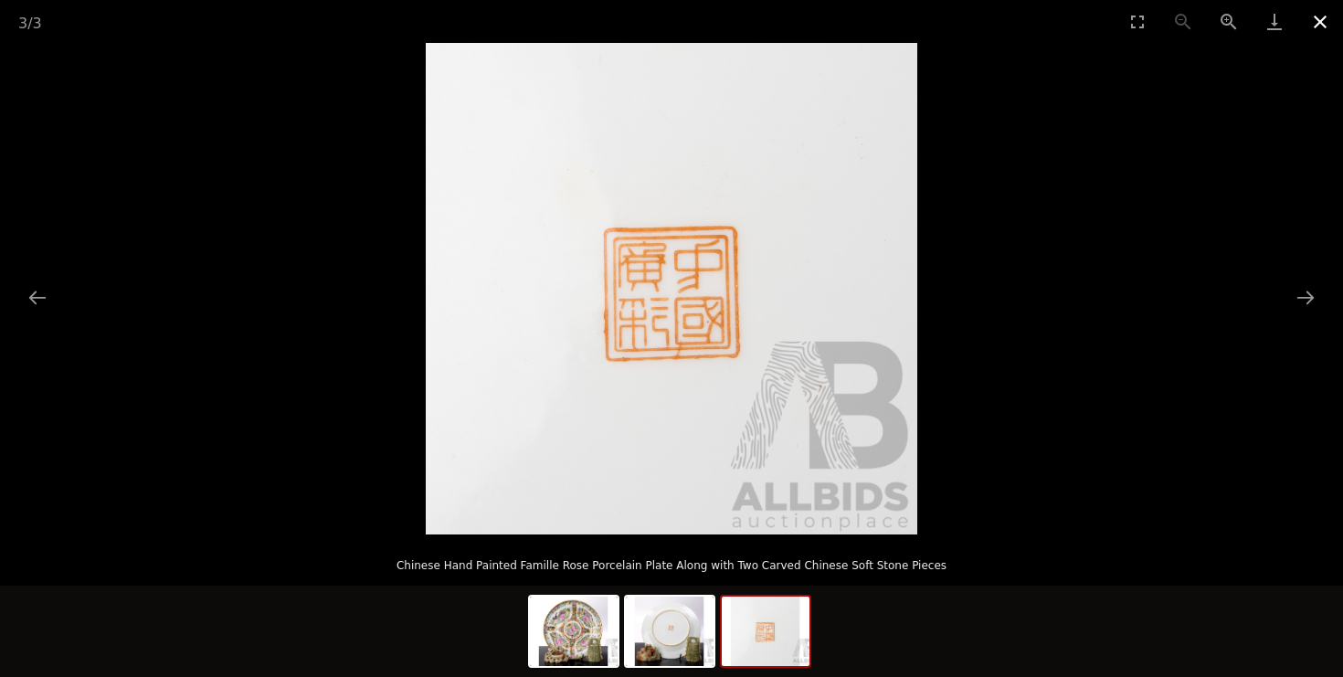
click at [1318, 26] on button "Close gallery" at bounding box center [1320, 21] width 46 height 43
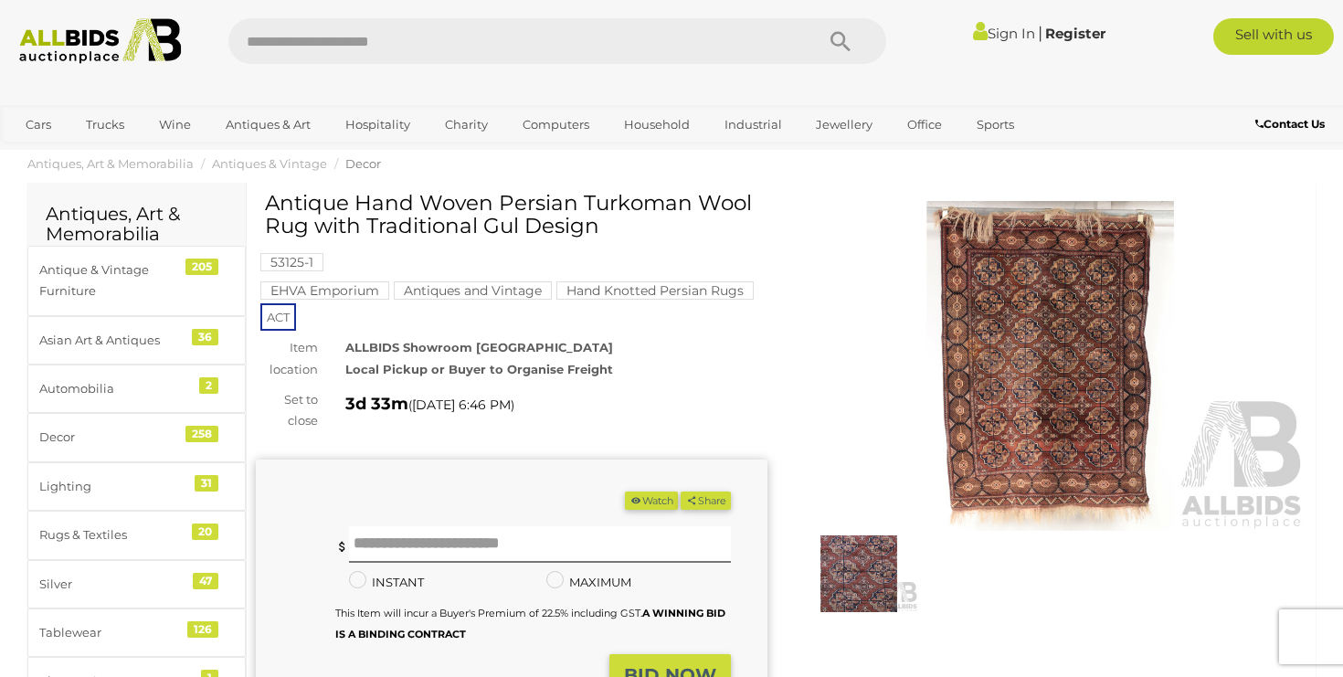
scroll to position [26, 0]
click at [995, 397] on img at bounding box center [1051, 367] width 512 height 330
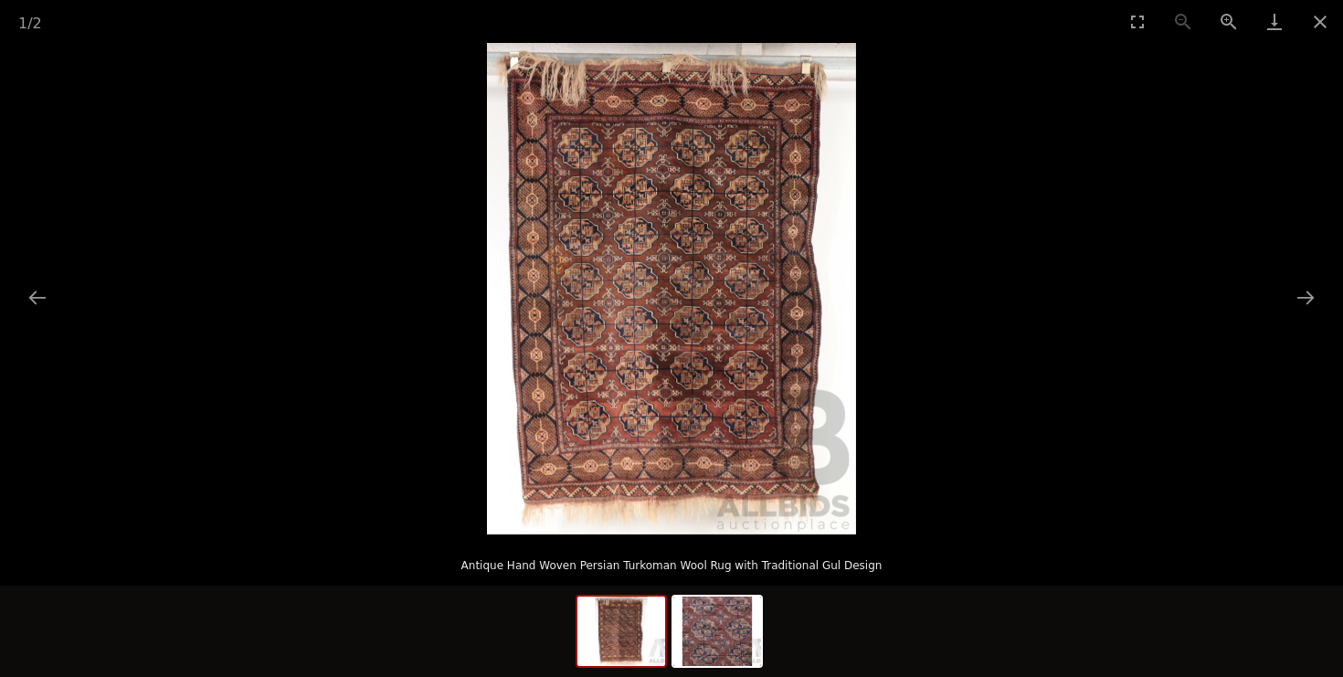
click at [746, 330] on img at bounding box center [671, 289] width 369 height 492
click at [1220, 23] on button "Zoom in" at bounding box center [1229, 21] width 46 height 43
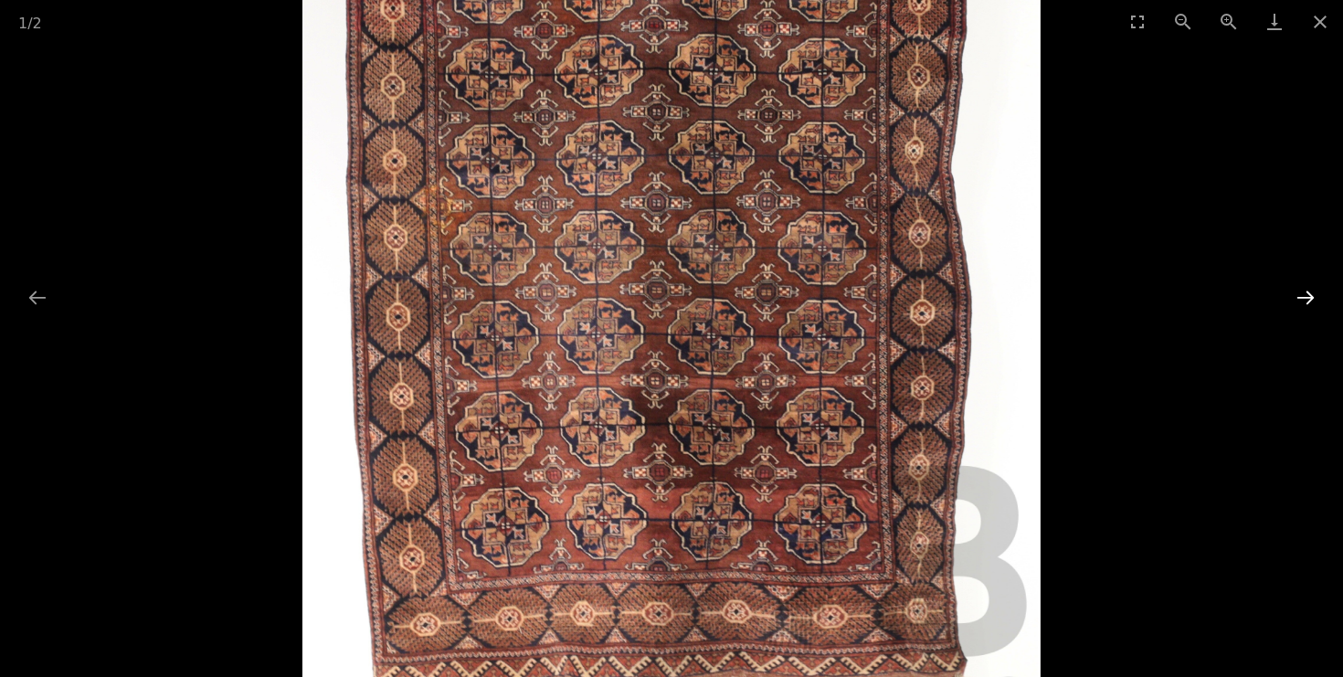
click at [1307, 294] on button "Next slide" at bounding box center [1305, 298] width 38 height 36
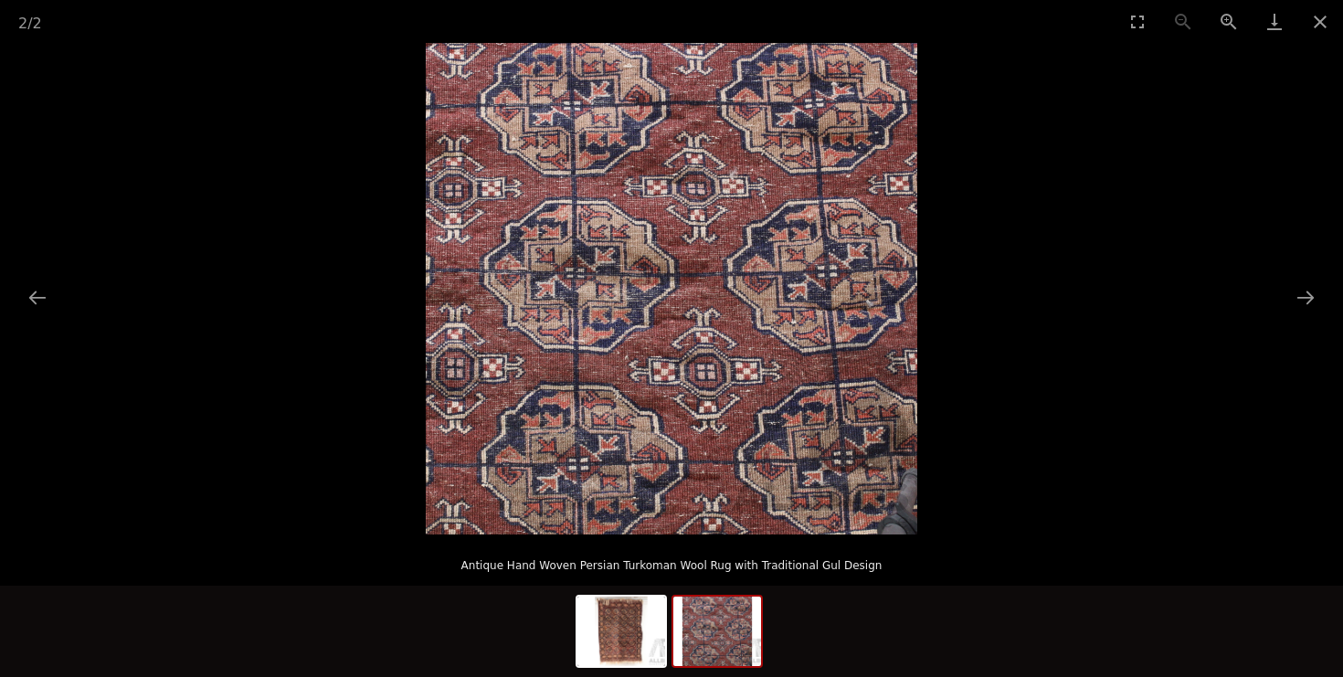
click at [822, 300] on img at bounding box center [672, 289] width 492 height 492
click at [1224, 24] on button "Zoom in" at bounding box center [1229, 21] width 46 height 43
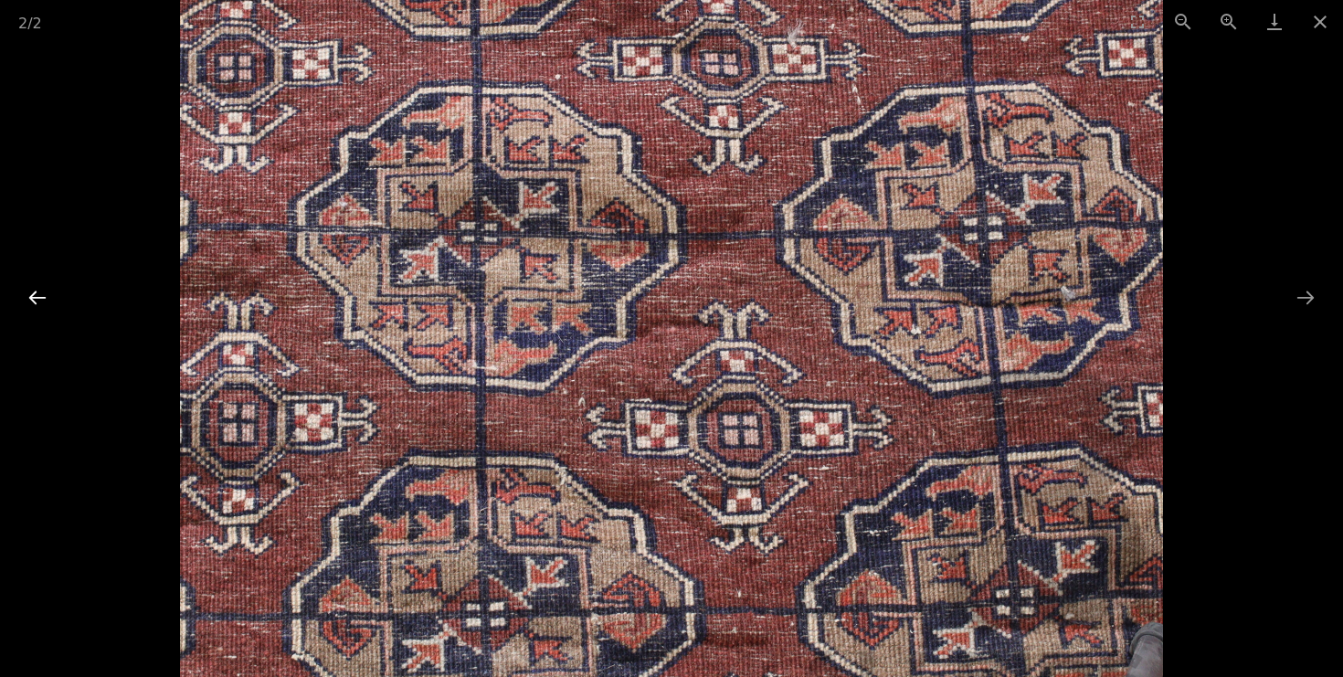
click at [31, 295] on button "Previous slide" at bounding box center [37, 298] width 38 height 36
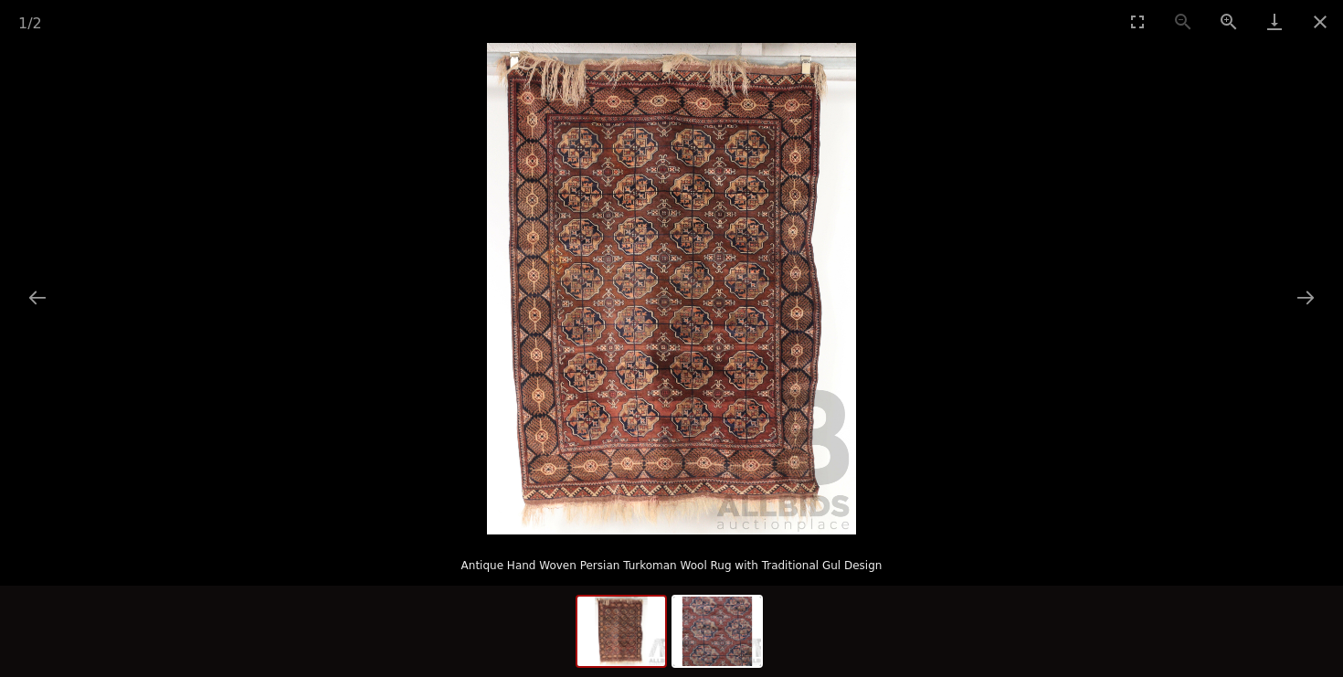
click at [540, 238] on img at bounding box center [671, 289] width 369 height 492
click at [1222, 13] on button "Zoom in" at bounding box center [1229, 21] width 46 height 43
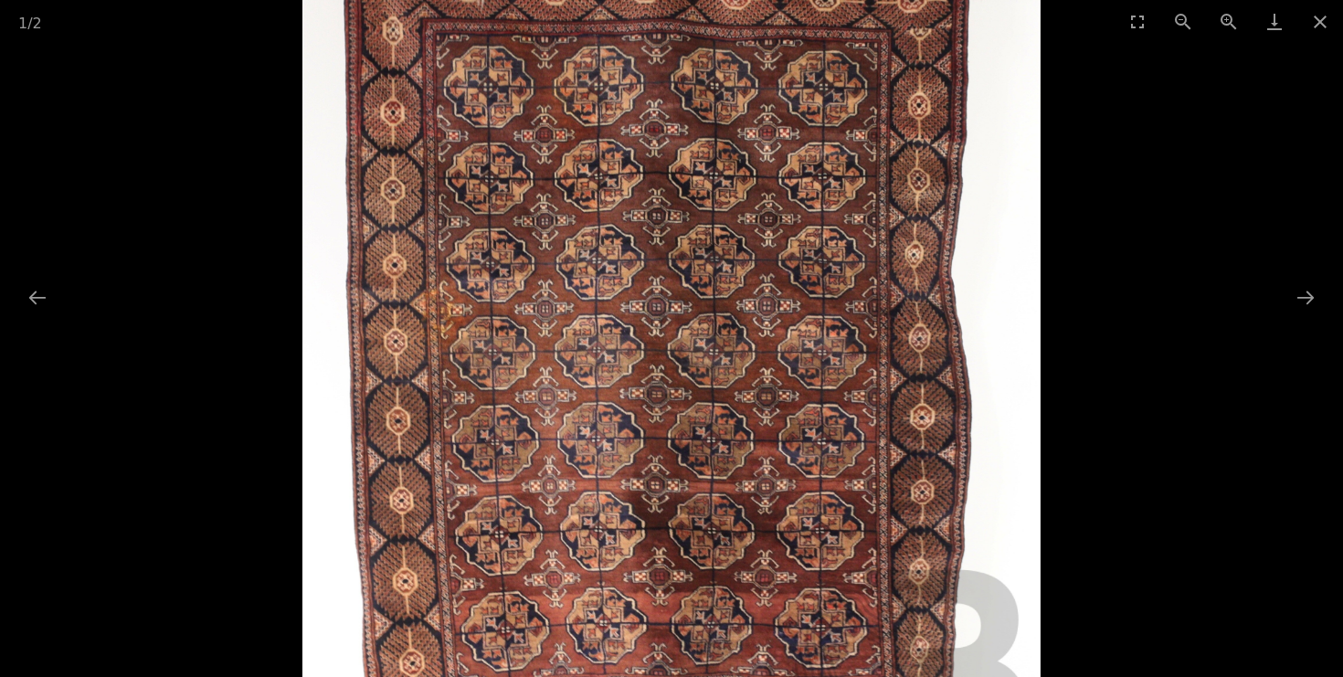
drag, startPoint x: 775, startPoint y: 259, endPoint x: 764, endPoint y: 376, distance: 116.6
click at [764, 376] on img at bounding box center [671, 368] width 738 height 983
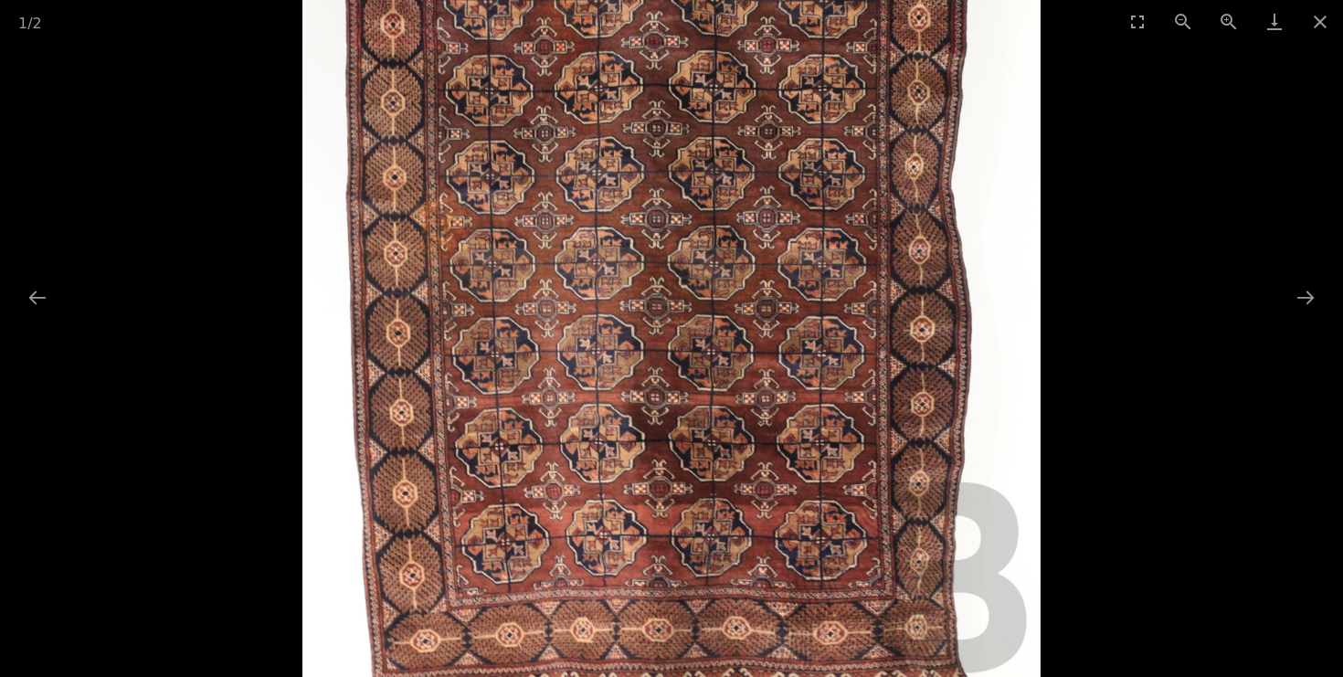
drag, startPoint x: 764, startPoint y: 399, endPoint x: 763, endPoint y: 224, distance: 175.4
click at [766, 228] on img at bounding box center [671, 280] width 738 height 983
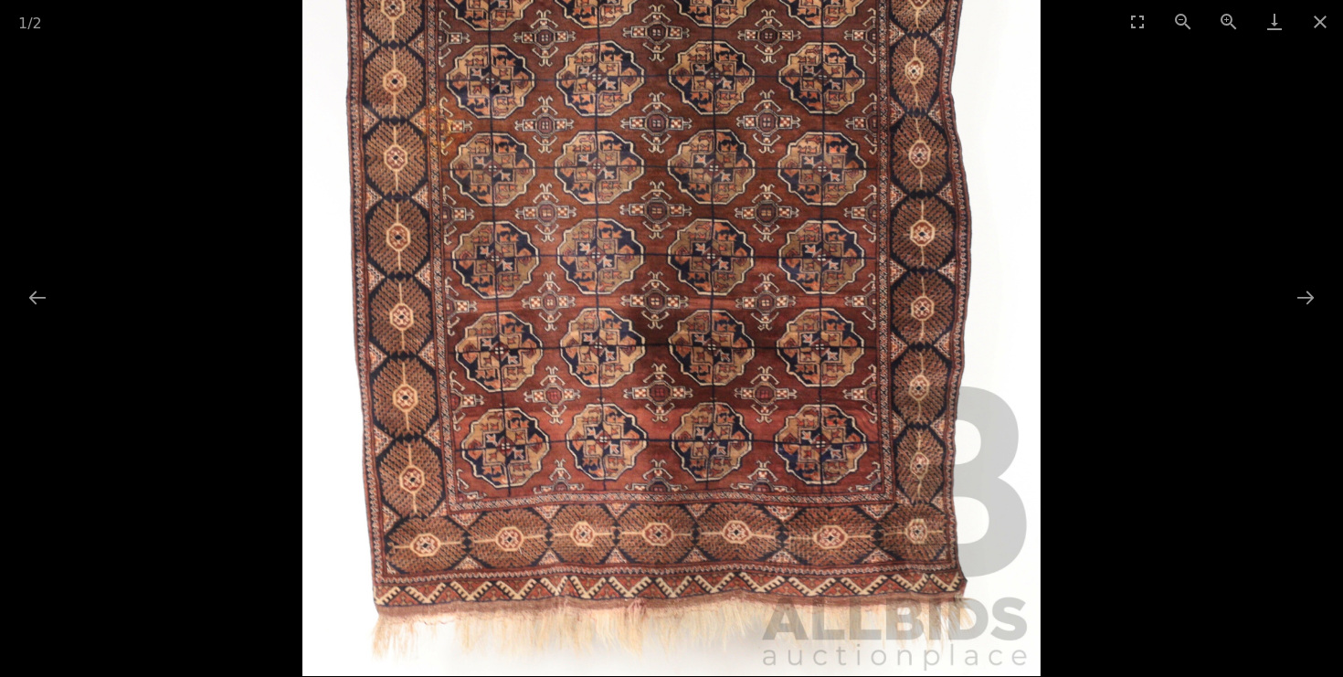
drag, startPoint x: 759, startPoint y: 210, endPoint x: 752, endPoint y: 140, distance: 70.7
click at [752, 140] on img at bounding box center [671, 184] width 738 height 983
click at [1223, 15] on button "Zoom in" at bounding box center [1229, 21] width 46 height 43
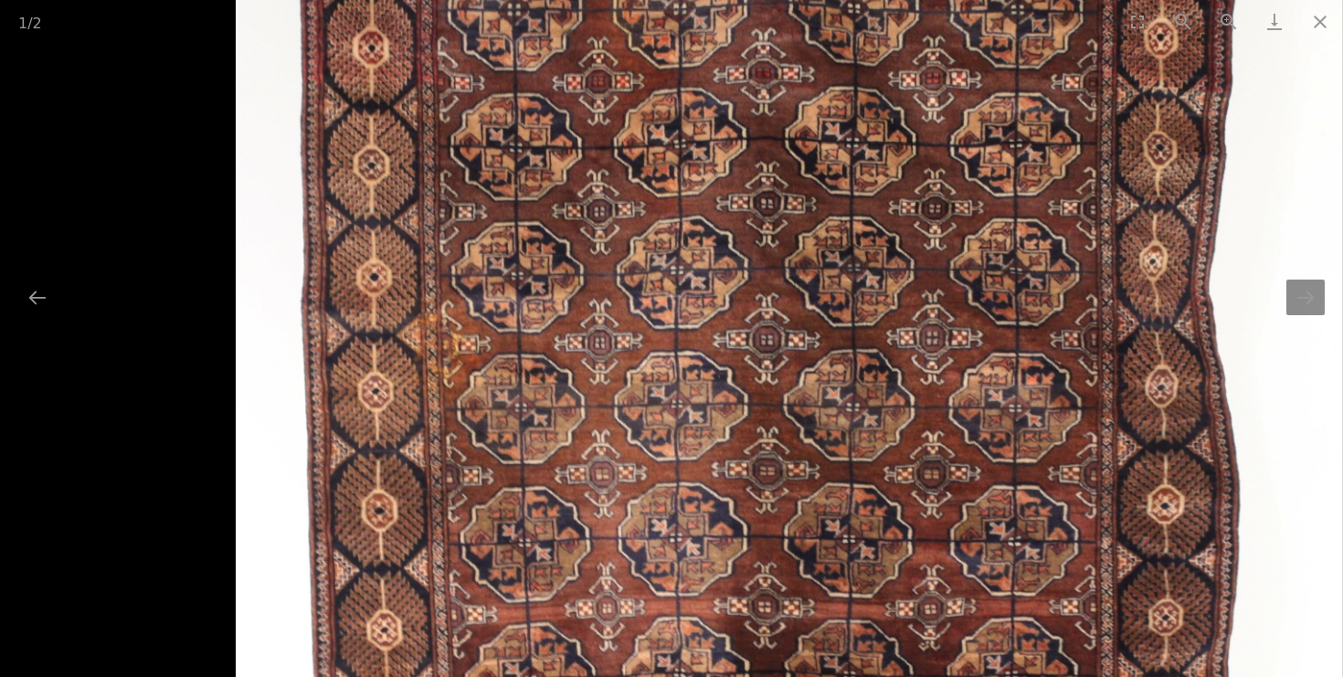
click at [1038, 134] on img at bounding box center [789, 431] width 1107 height 1475
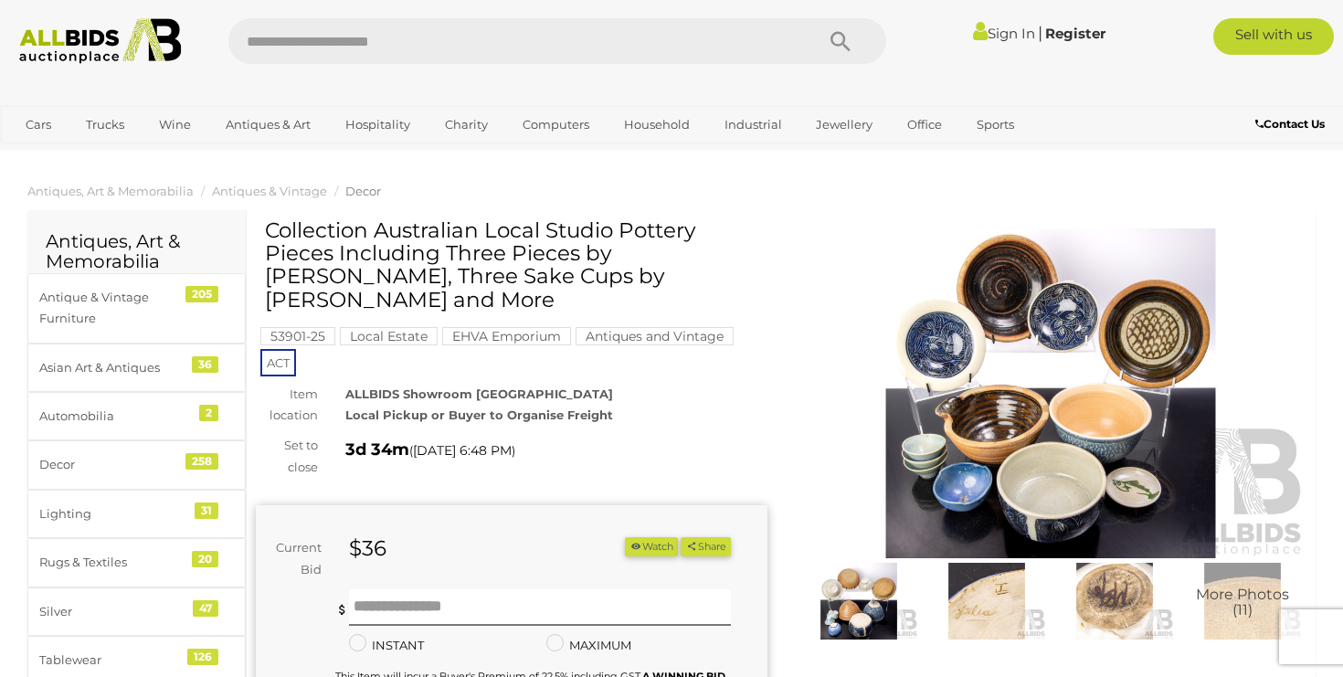
click at [863, 619] on img at bounding box center [858, 601] width 119 height 77
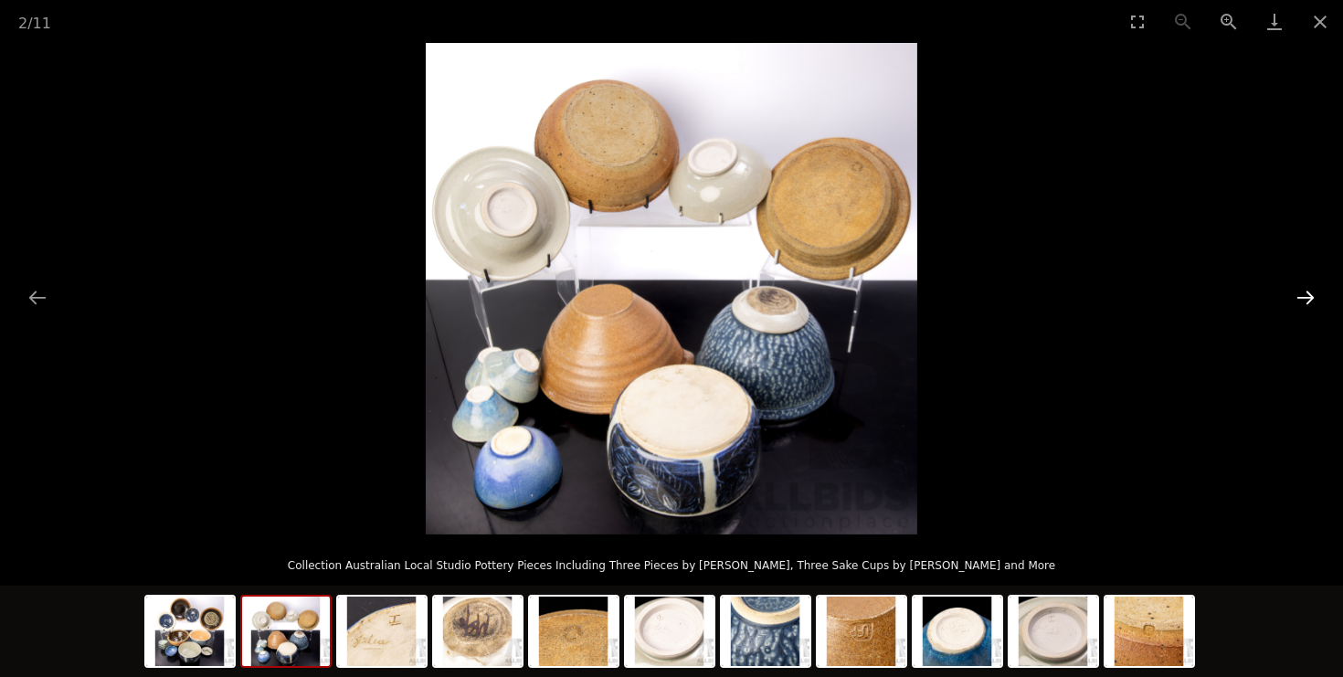
click at [1305, 298] on button "Next slide" at bounding box center [1305, 298] width 38 height 36
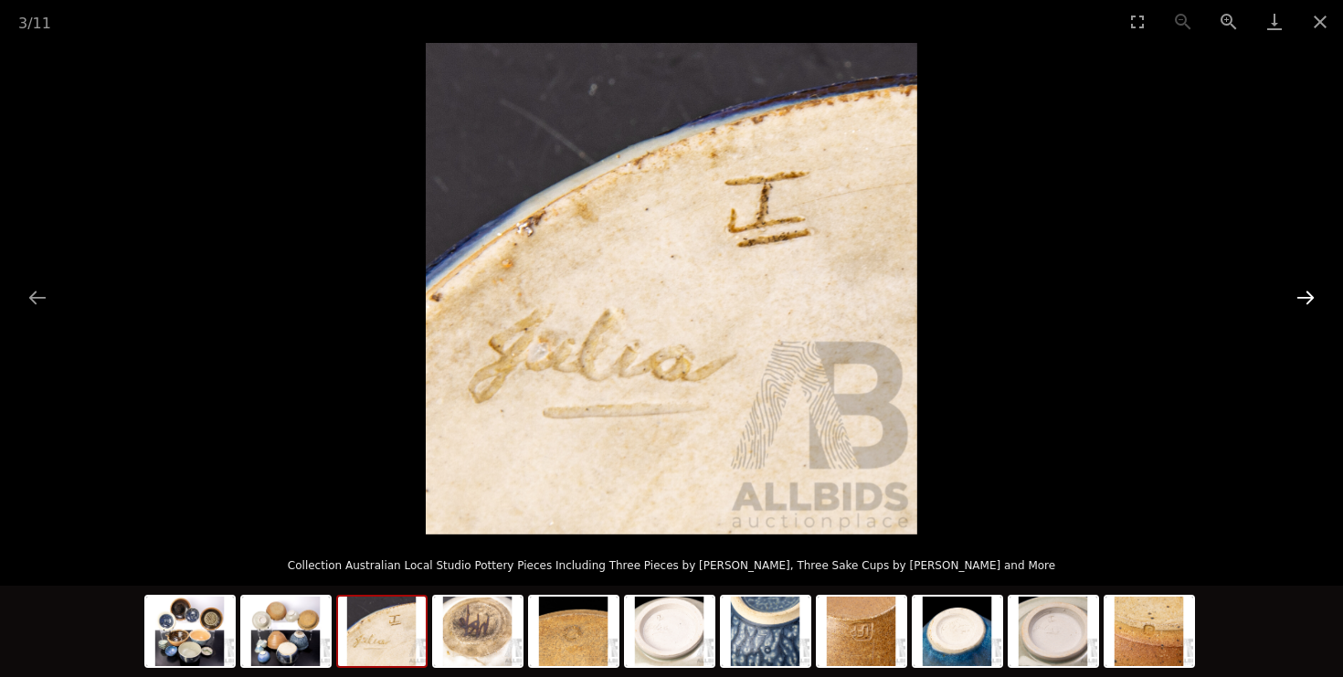
click at [1301, 298] on button "Next slide" at bounding box center [1305, 298] width 38 height 36
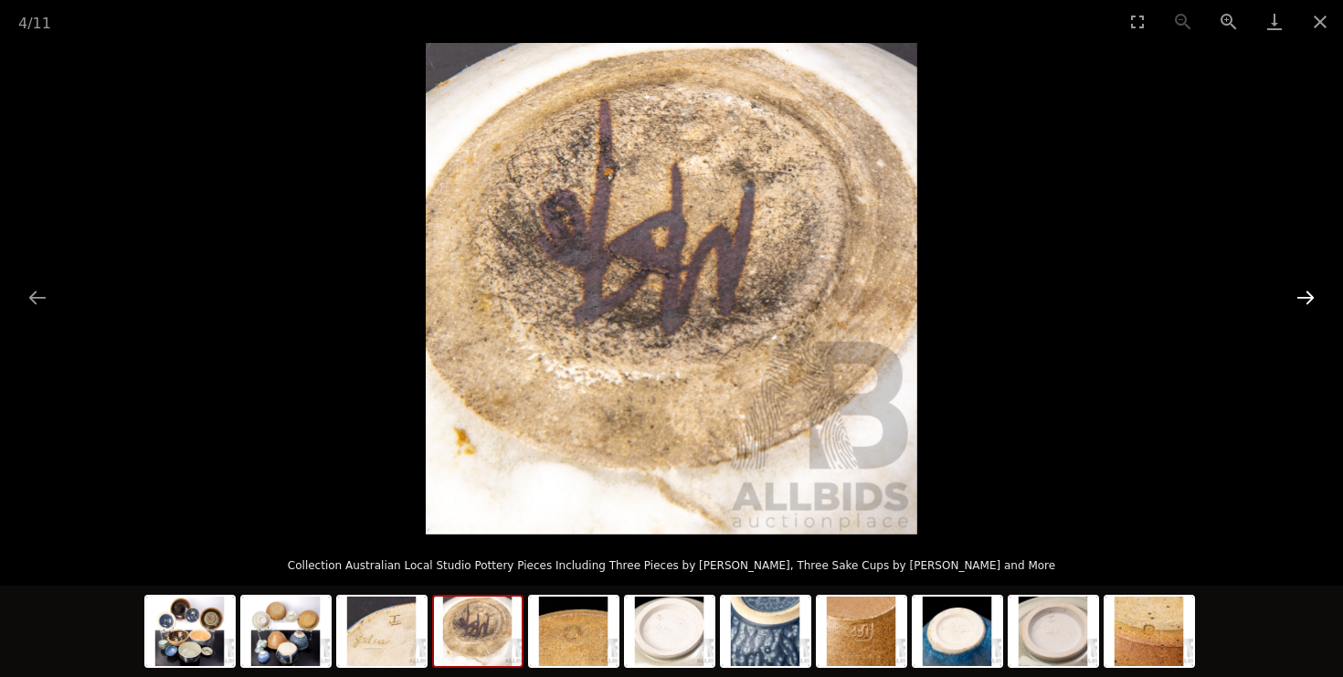
click at [1301, 298] on button "Next slide" at bounding box center [1305, 298] width 38 height 36
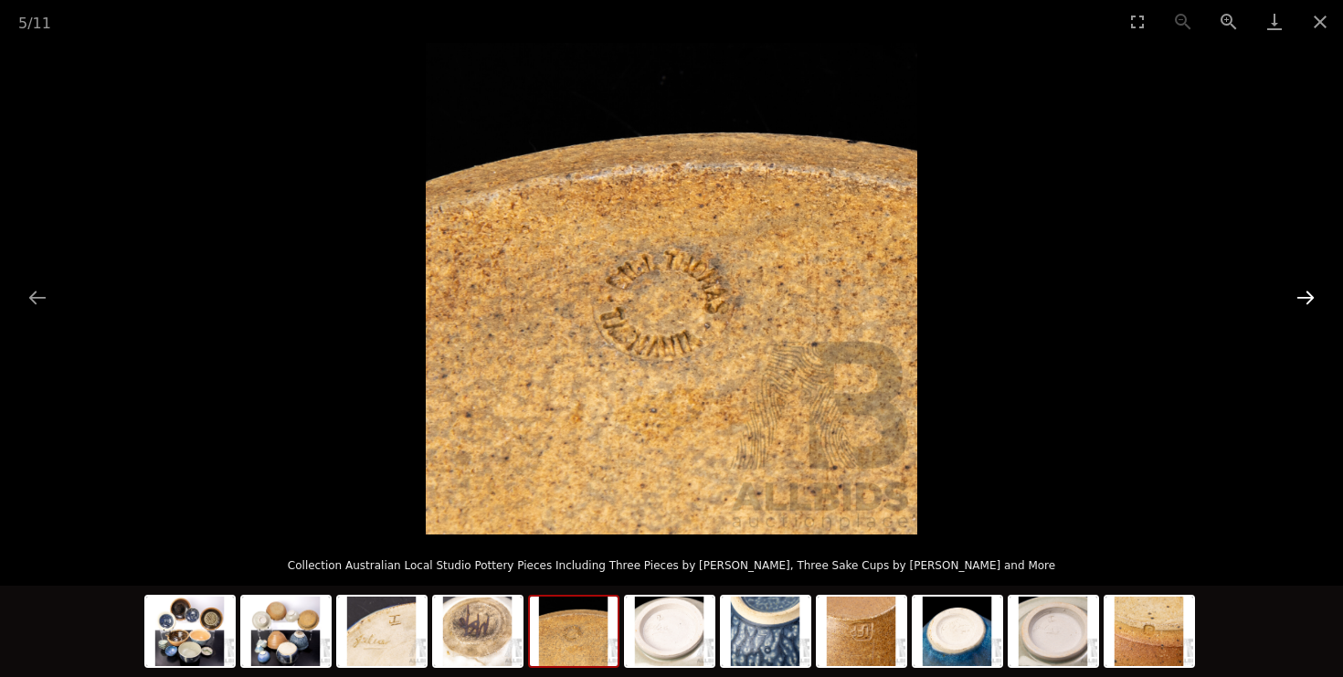
click at [1300, 299] on button "Next slide" at bounding box center [1305, 298] width 38 height 36
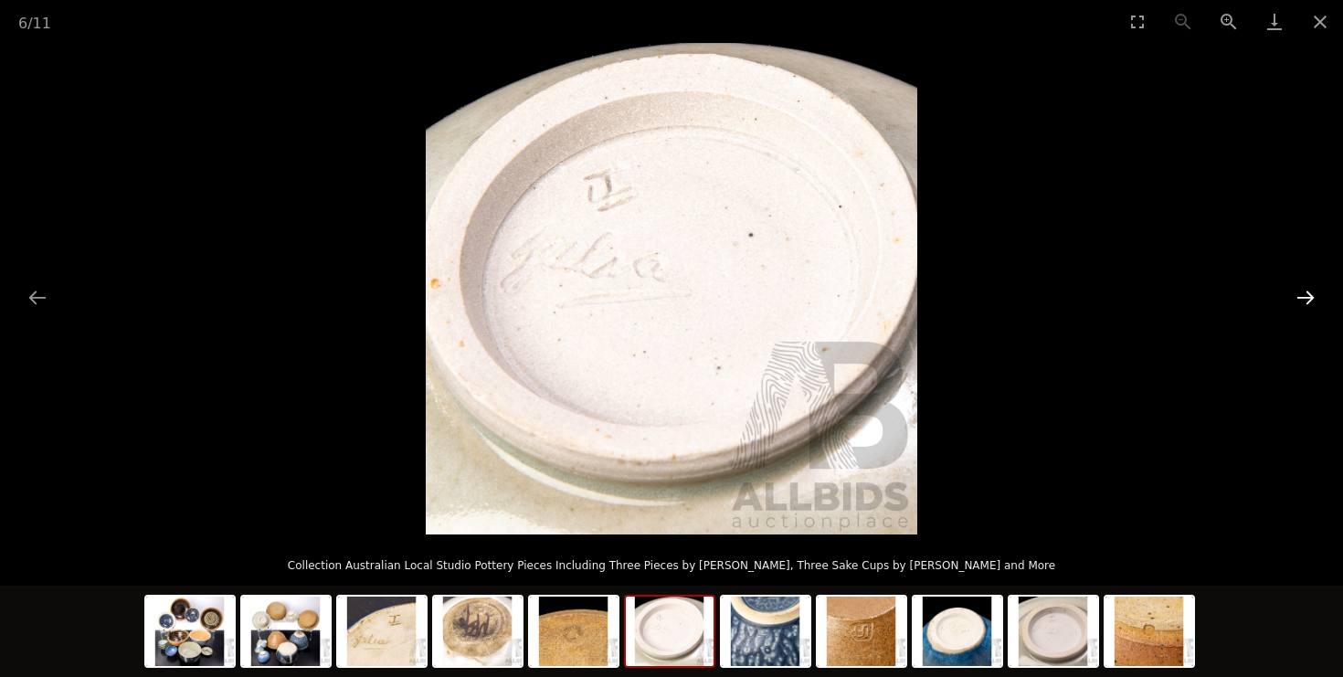
click at [1300, 300] on button "Next slide" at bounding box center [1305, 298] width 38 height 36
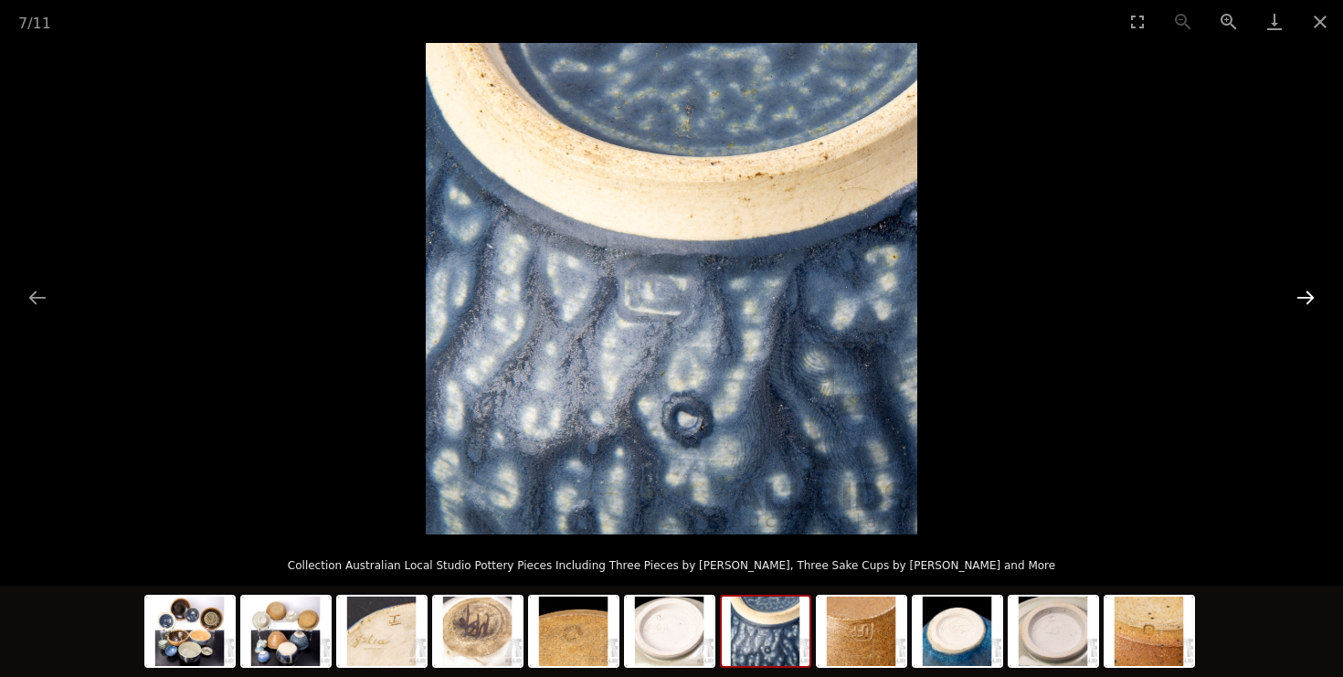
click at [1300, 300] on button "Next slide" at bounding box center [1305, 298] width 38 height 36
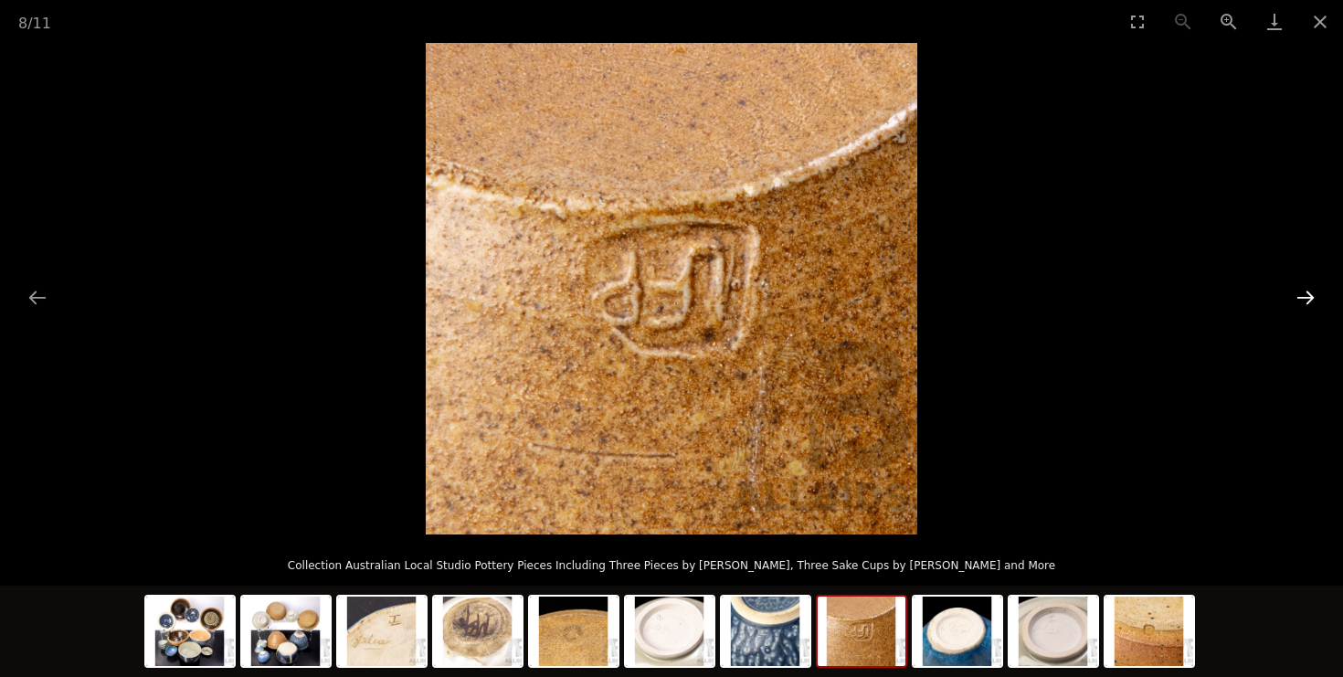
click at [1300, 300] on button "Next slide" at bounding box center [1305, 298] width 38 height 36
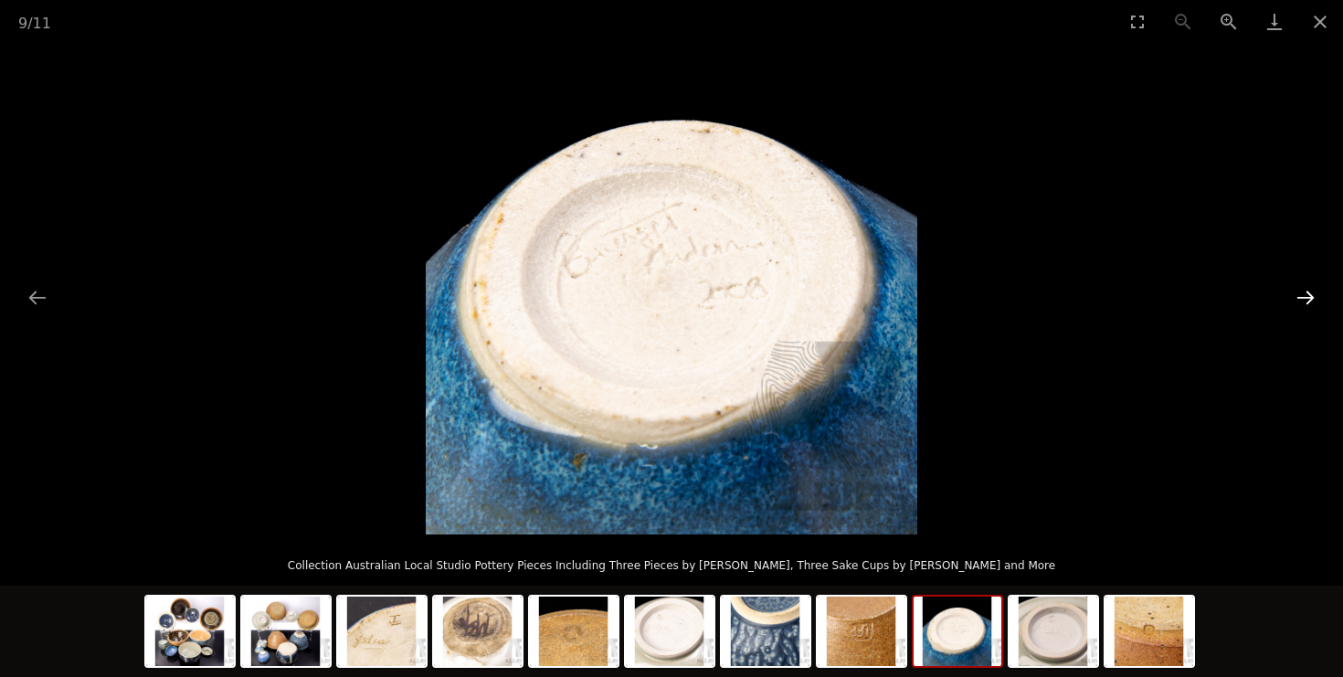
click at [1304, 305] on button "Next slide" at bounding box center [1305, 298] width 38 height 36
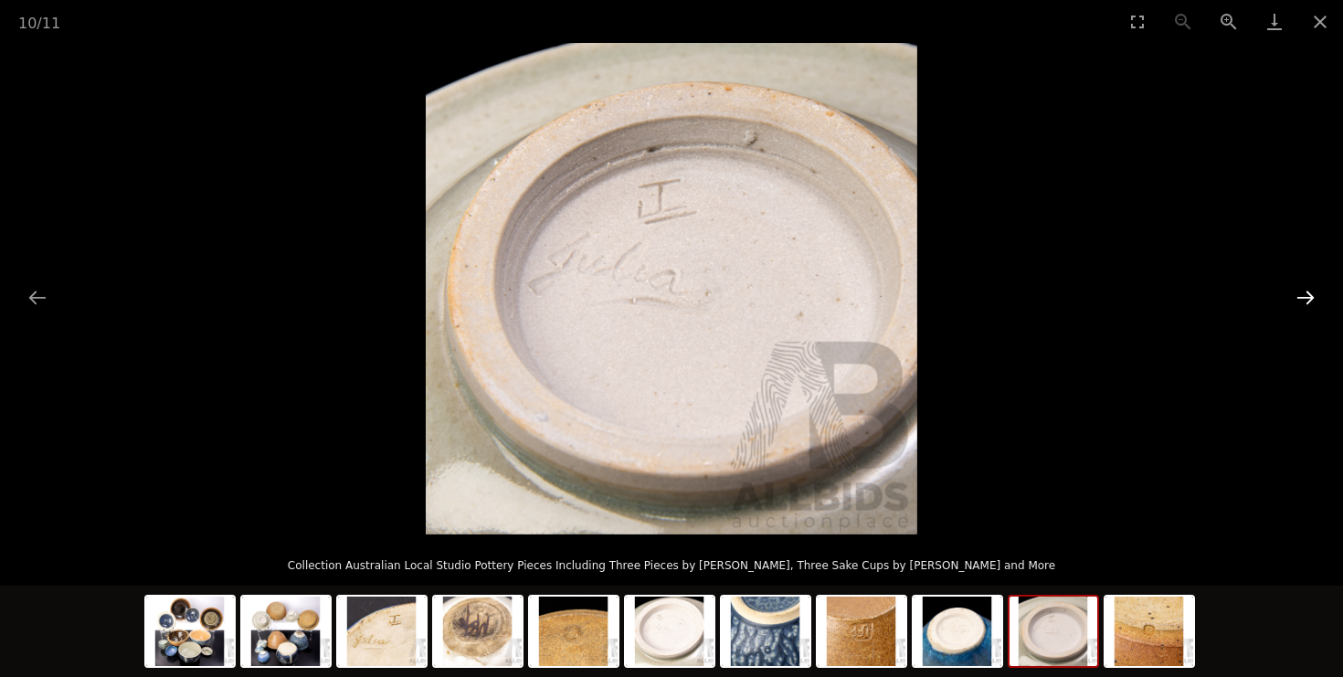
click at [1304, 305] on button "Next slide" at bounding box center [1305, 298] width 38 height 36
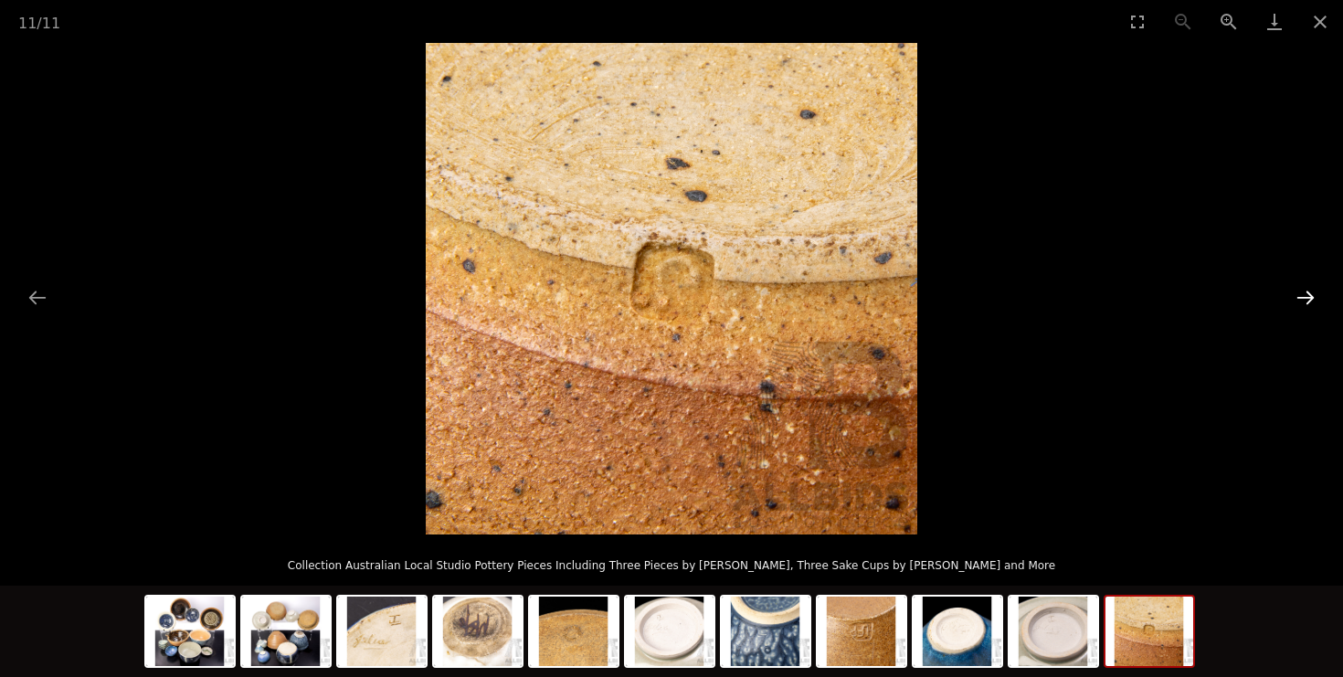
click at [1304, 305] on button "Next slide" at bounding box center [1305, 298] width 38 height 36
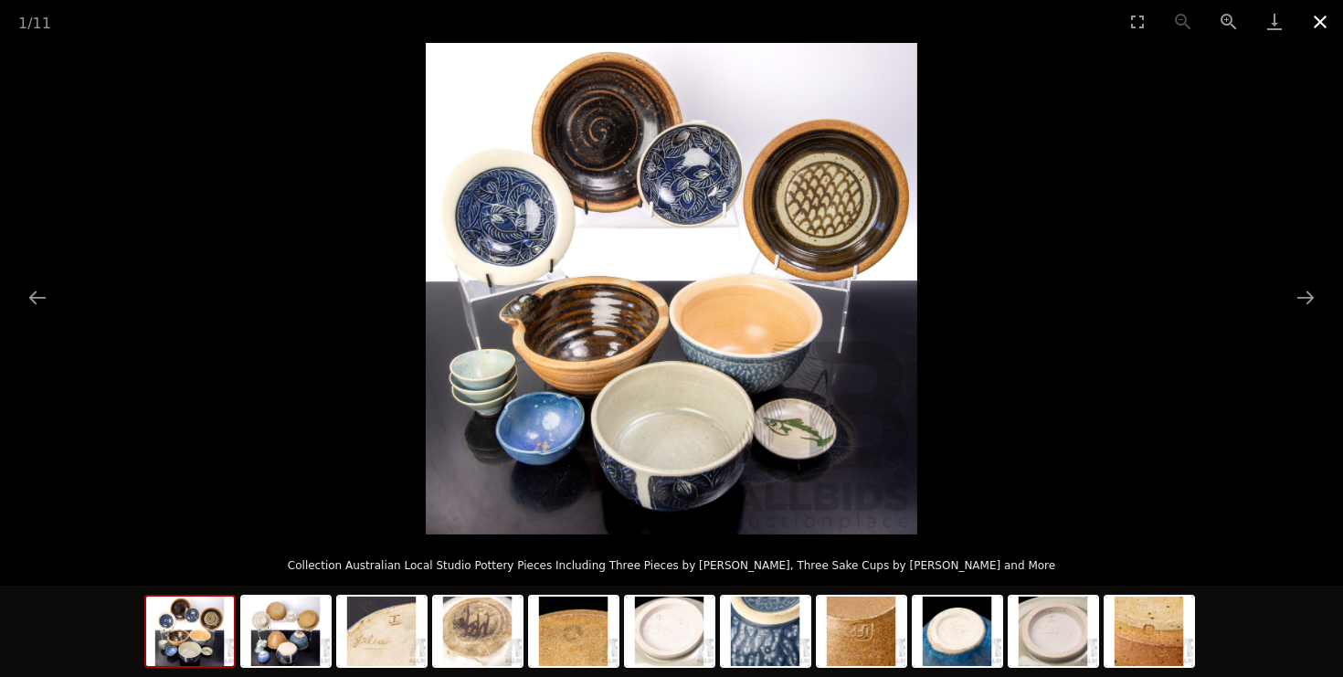
click at [1316, 16] on button "Close gallery" at bounding box center [1320, 21] width 46 height 43
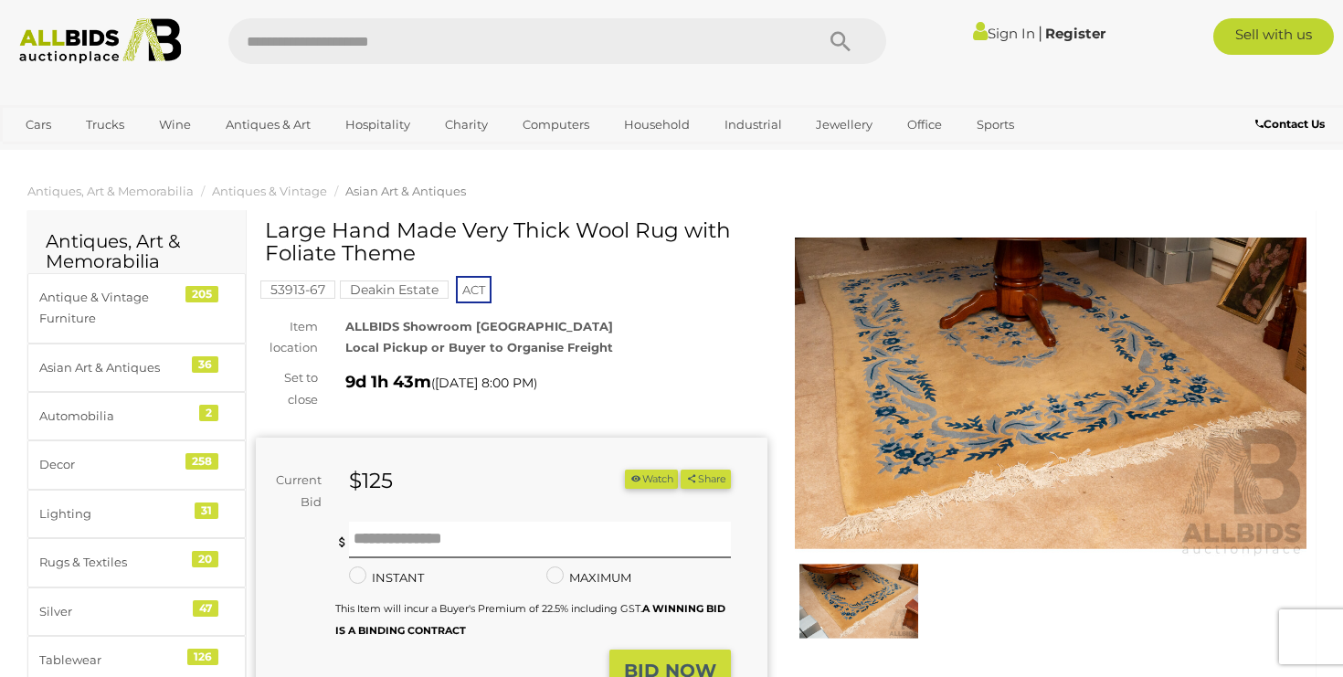
click at [823, 599] on img at bounding box center [858, 601] width 119 height 77
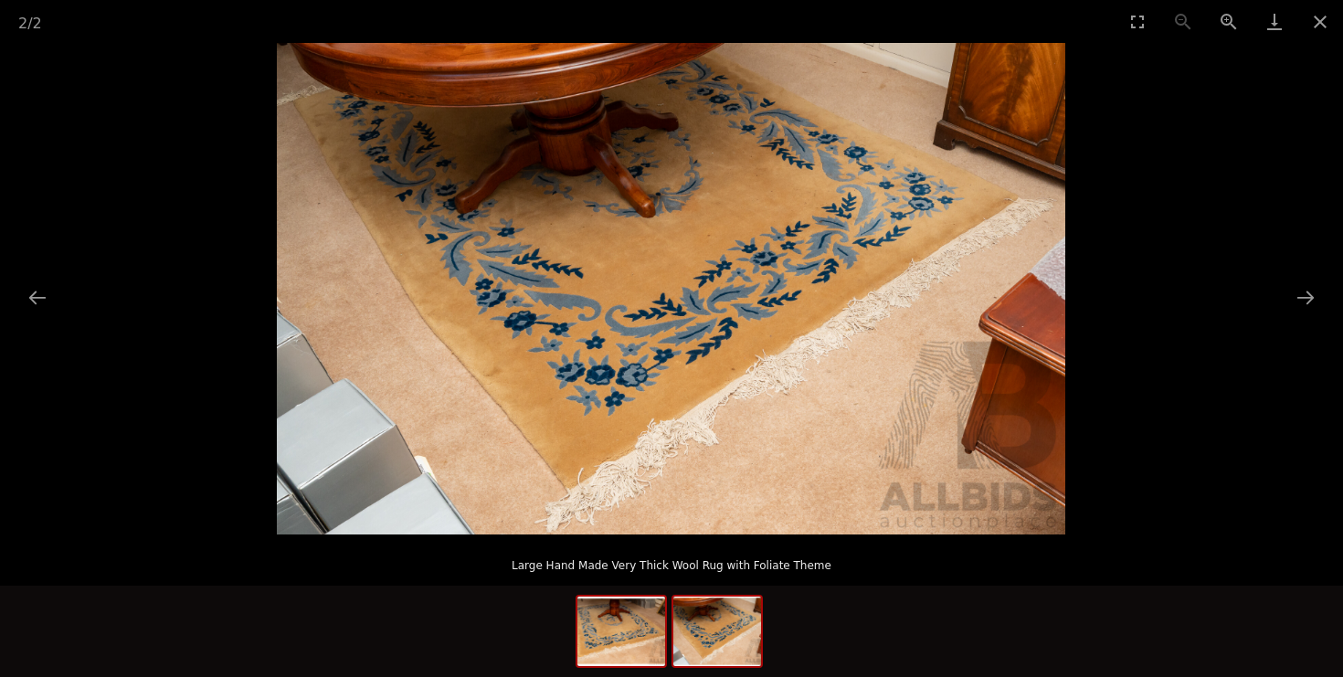
click at [610, 641] on img at bounding box center [621, 631] width 88 height 69
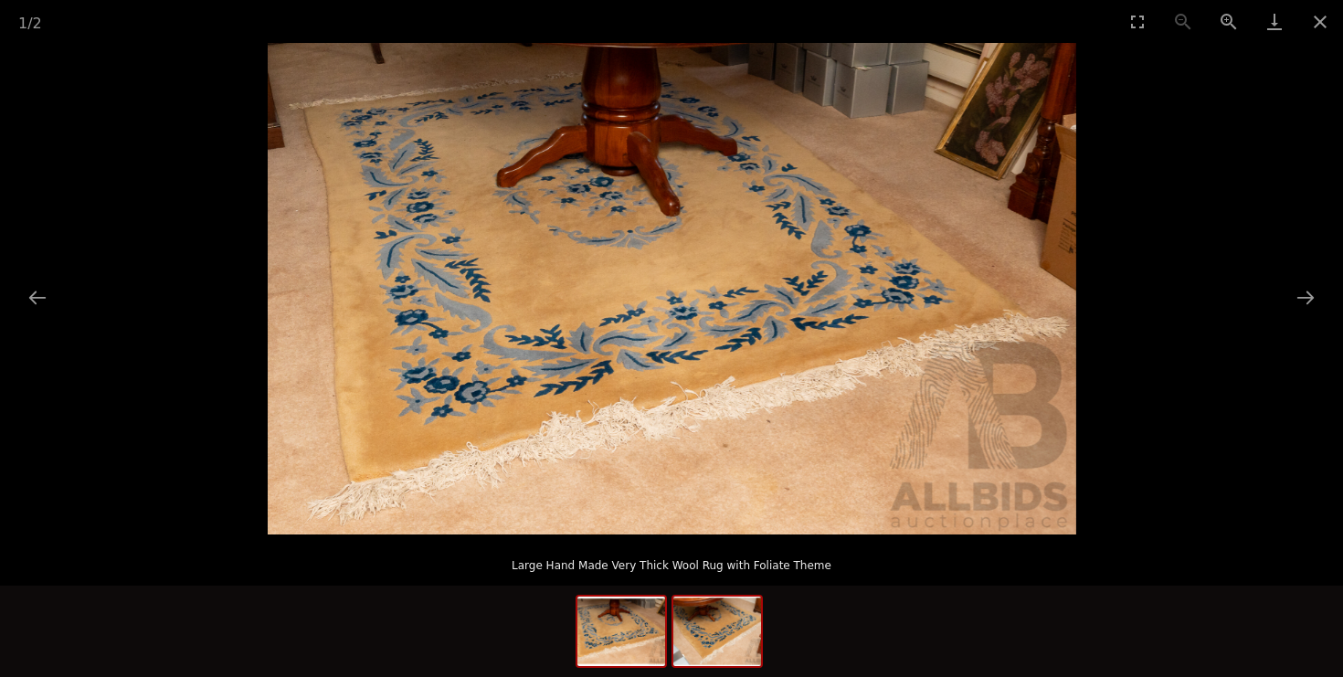
click at [700, 640] on img at bounding box center [717, 631] width 88 height 69
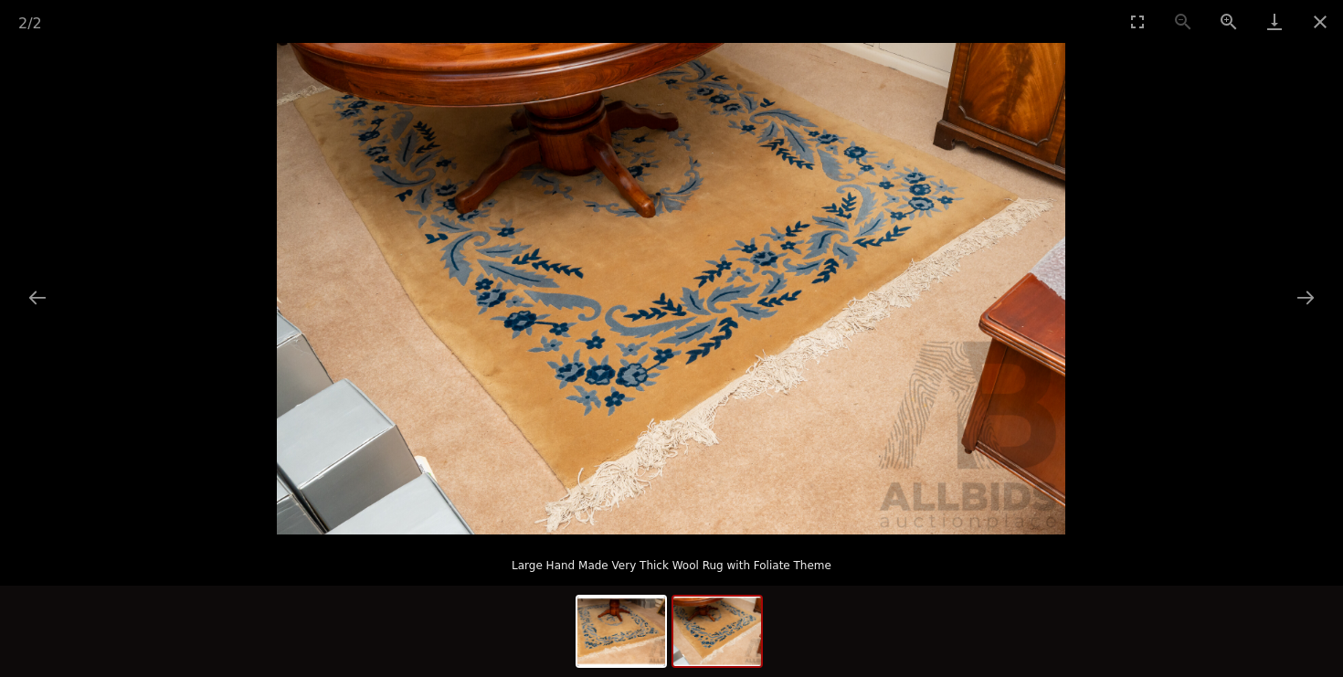
click at [765, 448] on img at bounding box center [671, 289] width 788 height 492
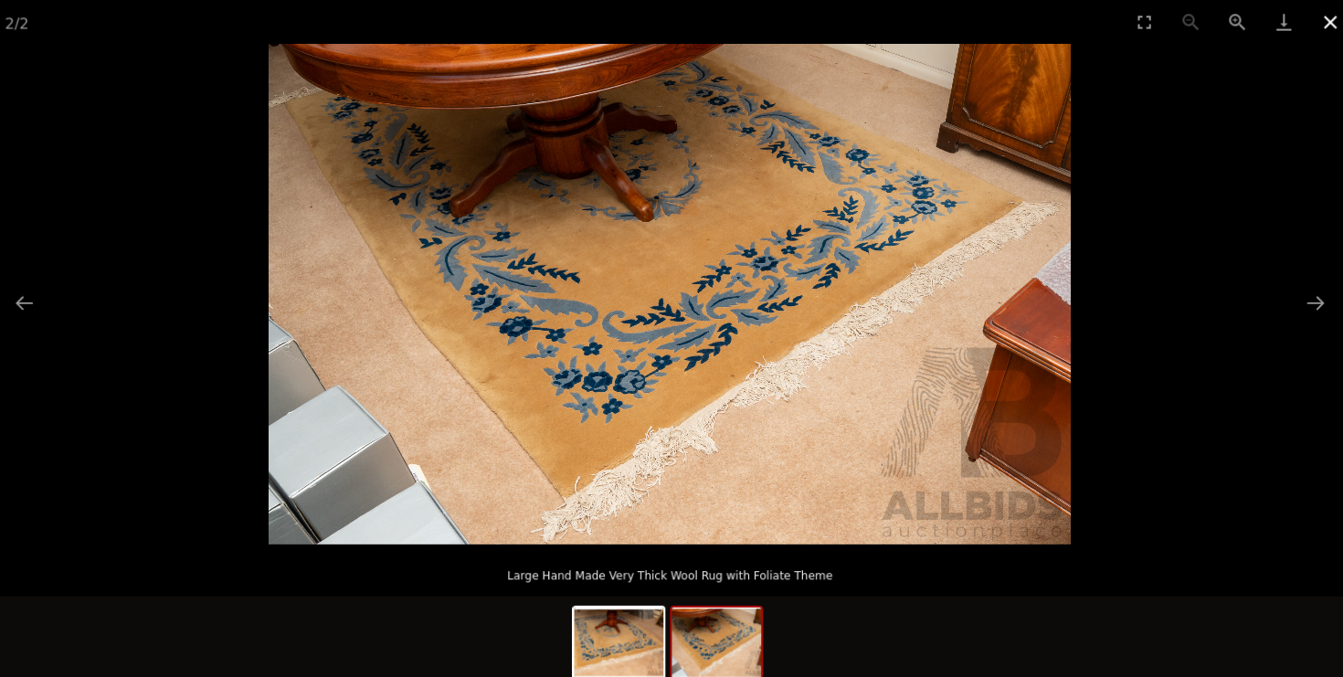
click at [1307, 27] on button "Close gallery" at bounding box center [1320, 21] width 46 height 43
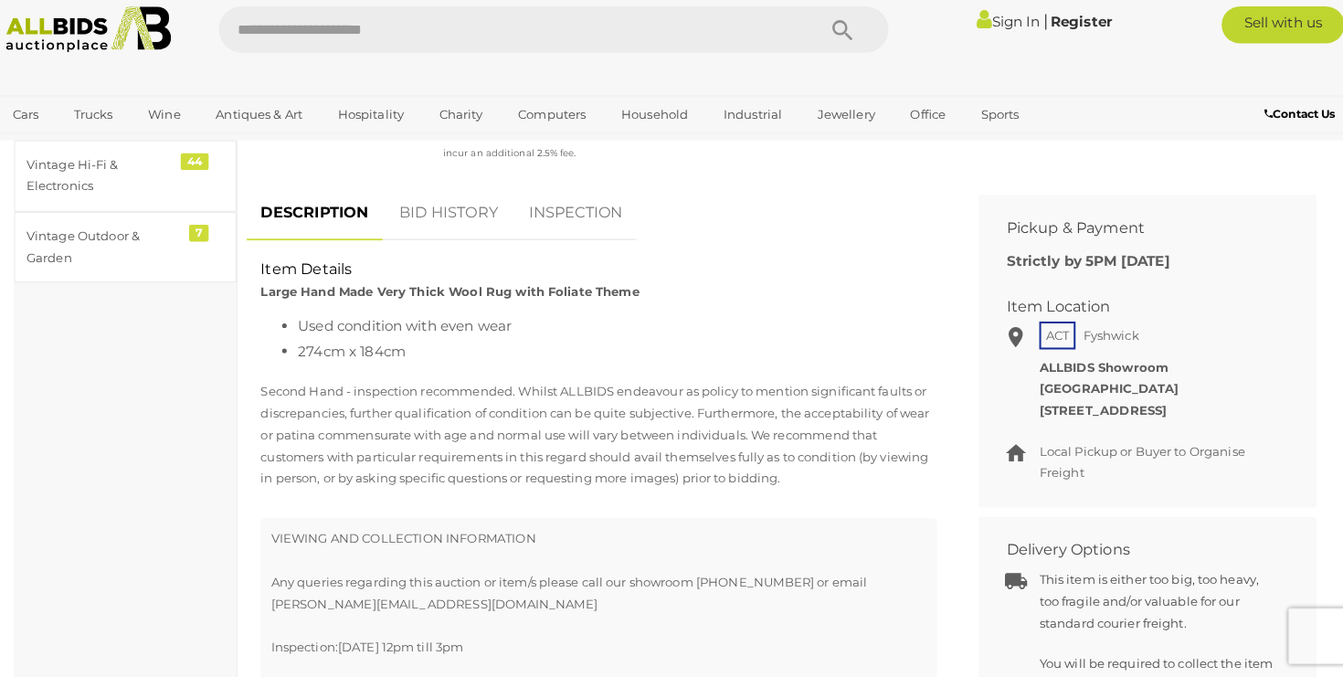
scroll to position [683, 0]
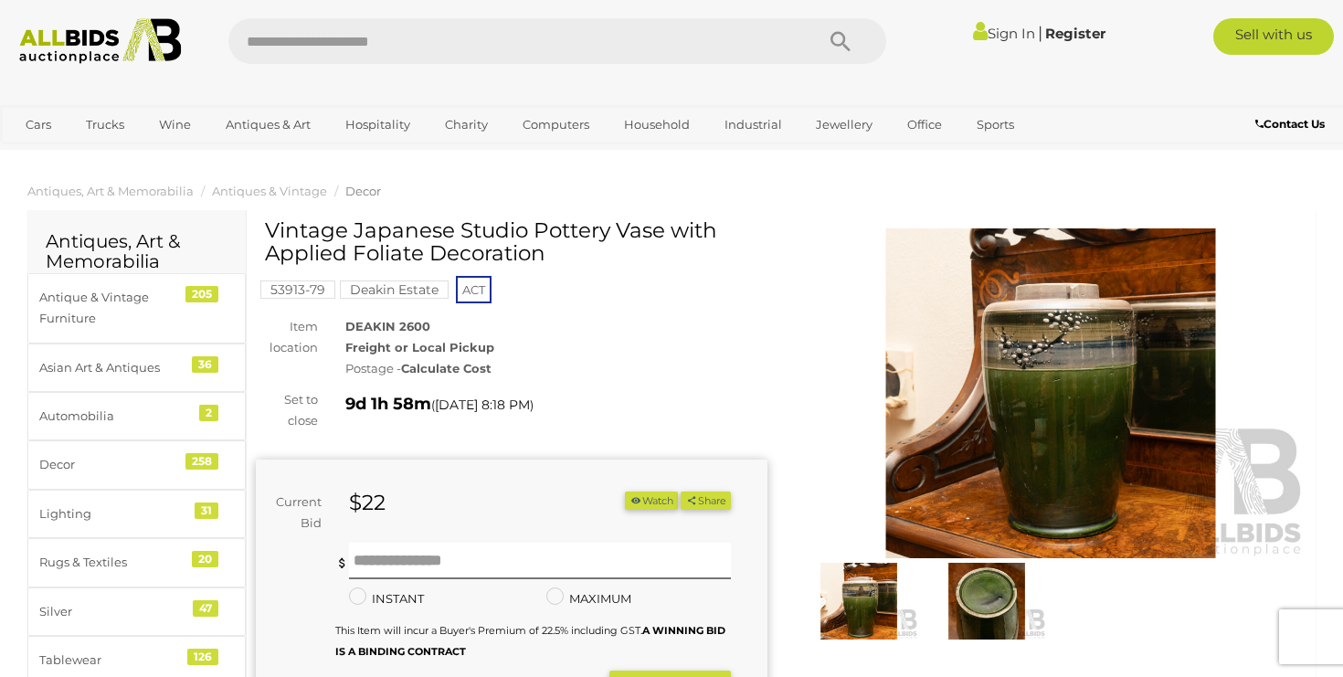
click at [985, 592] on img at bounding box center [986, 601] width 119 height 77
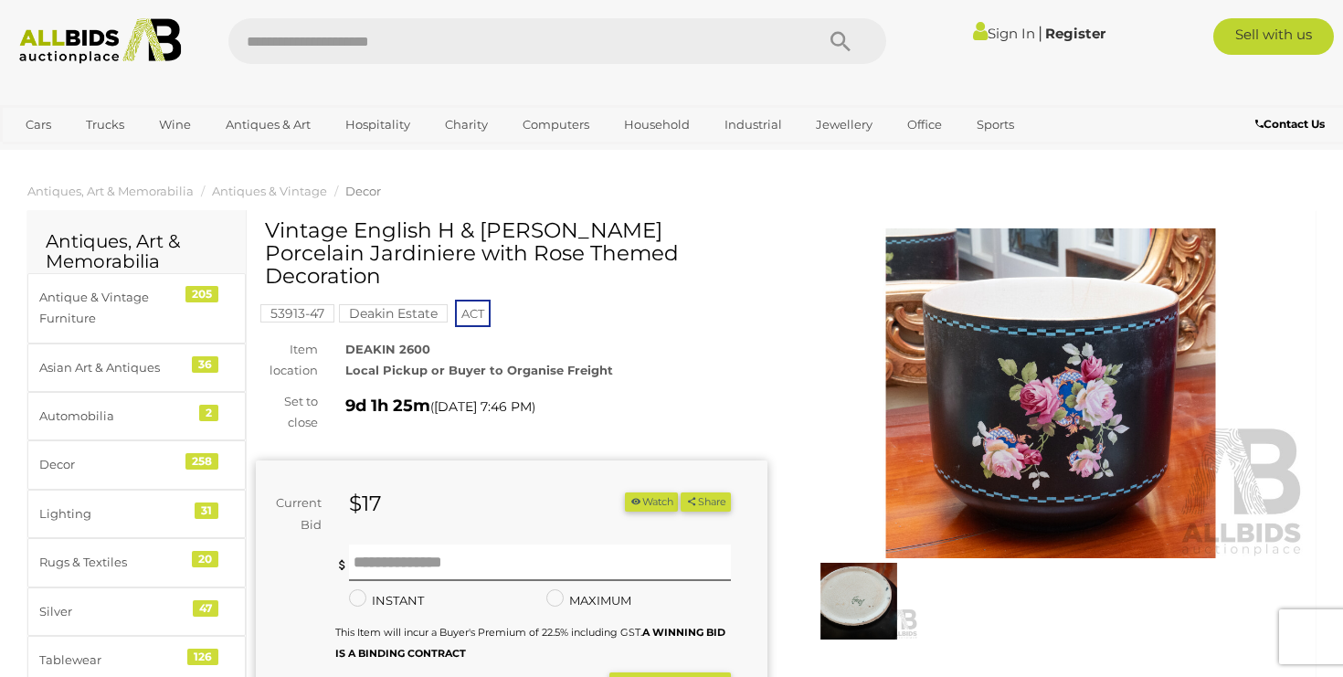
click at [989, 411] on img at bounding box center [1051, 393] width 512 height 330
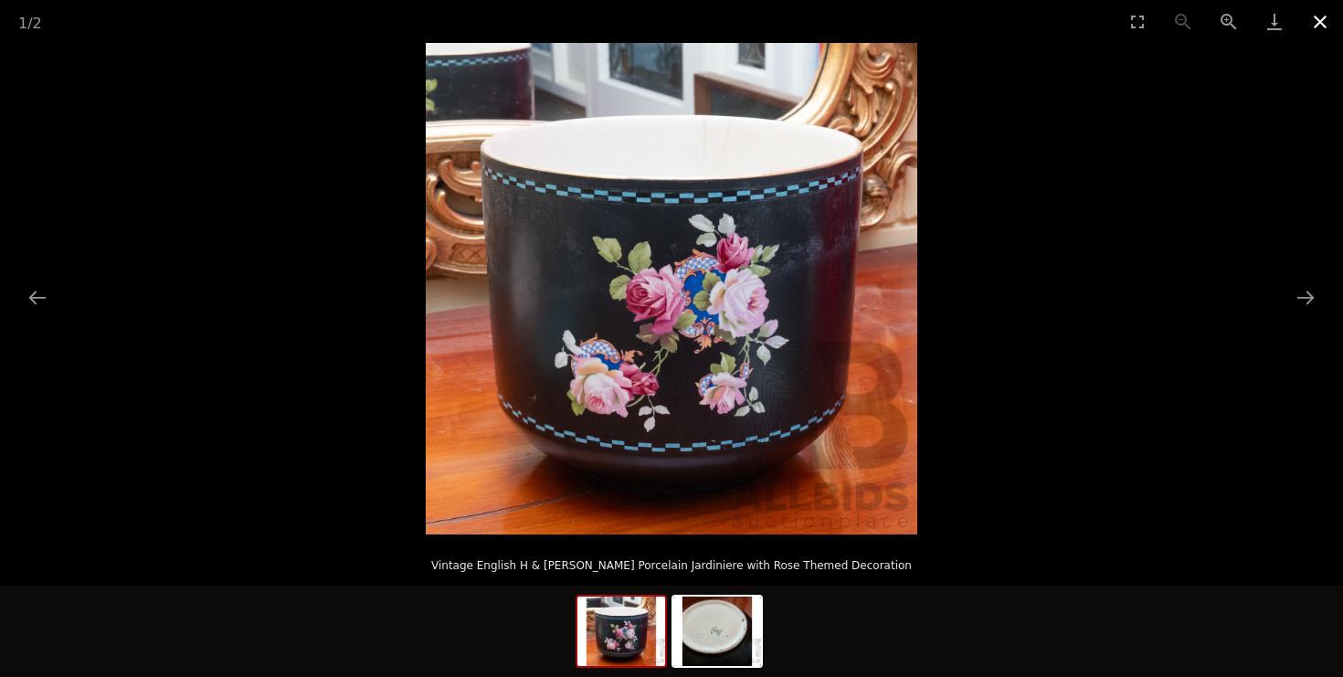
click at [1314, 24] on button "Close gallery" at bounding box center [1320, 21] width 46 height 43
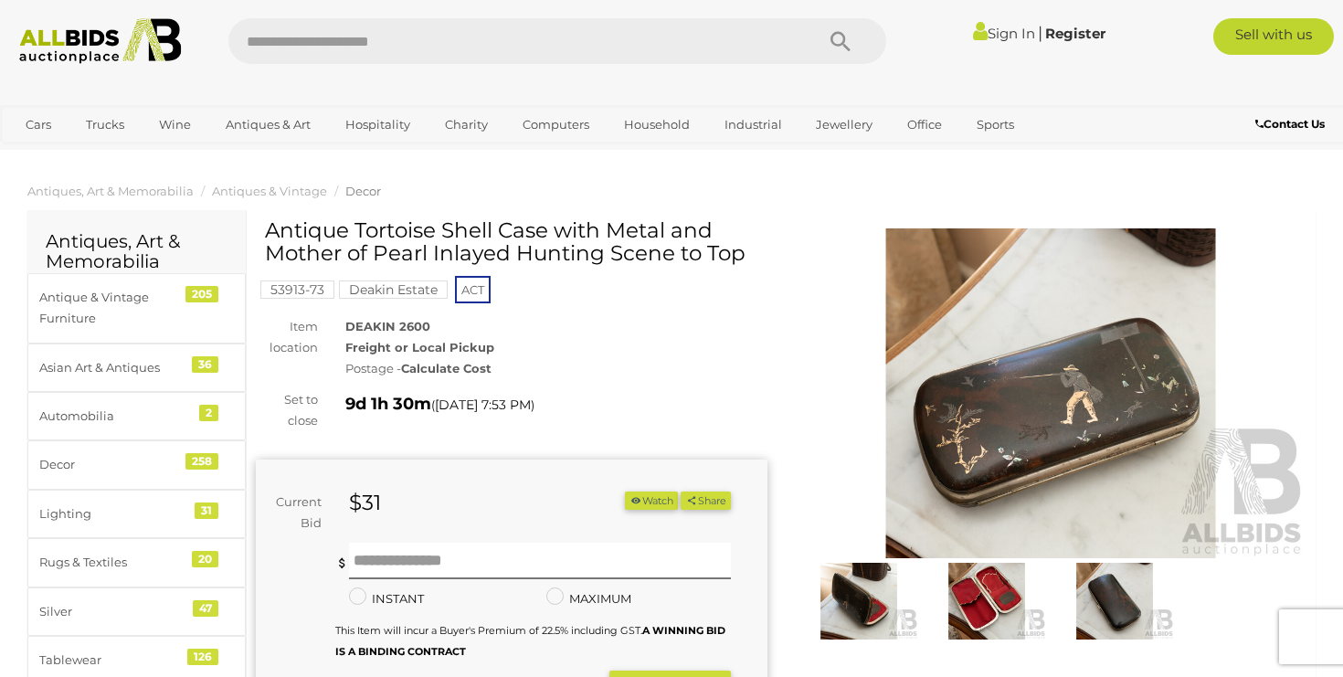
click at [999, 590] on img at bounding box center [986, 601] width 119 height 77
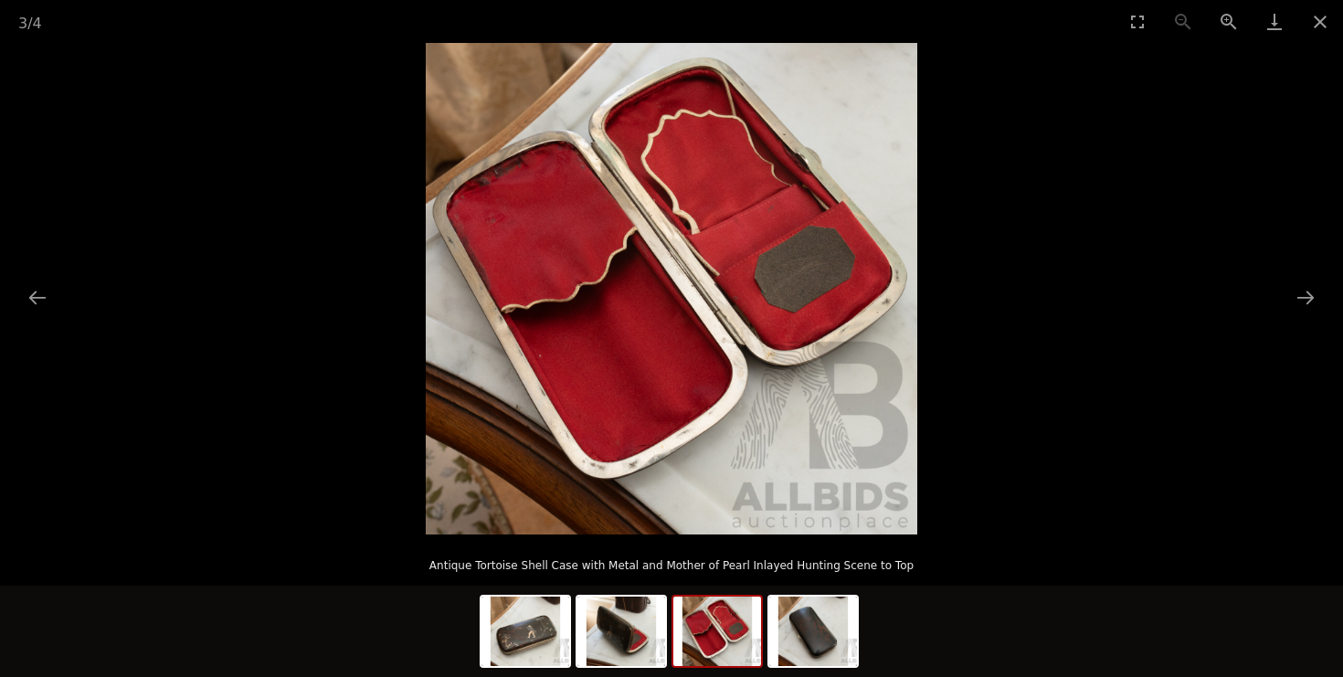
click at [839, 295] on img at bounding box center [672, 289] width 492 height 492
click at [726, 632] on img at bounding box center [717, 631] width 88 height 69
click at [816, 642] on img at bounding box center [813, 631] width 88 height 69
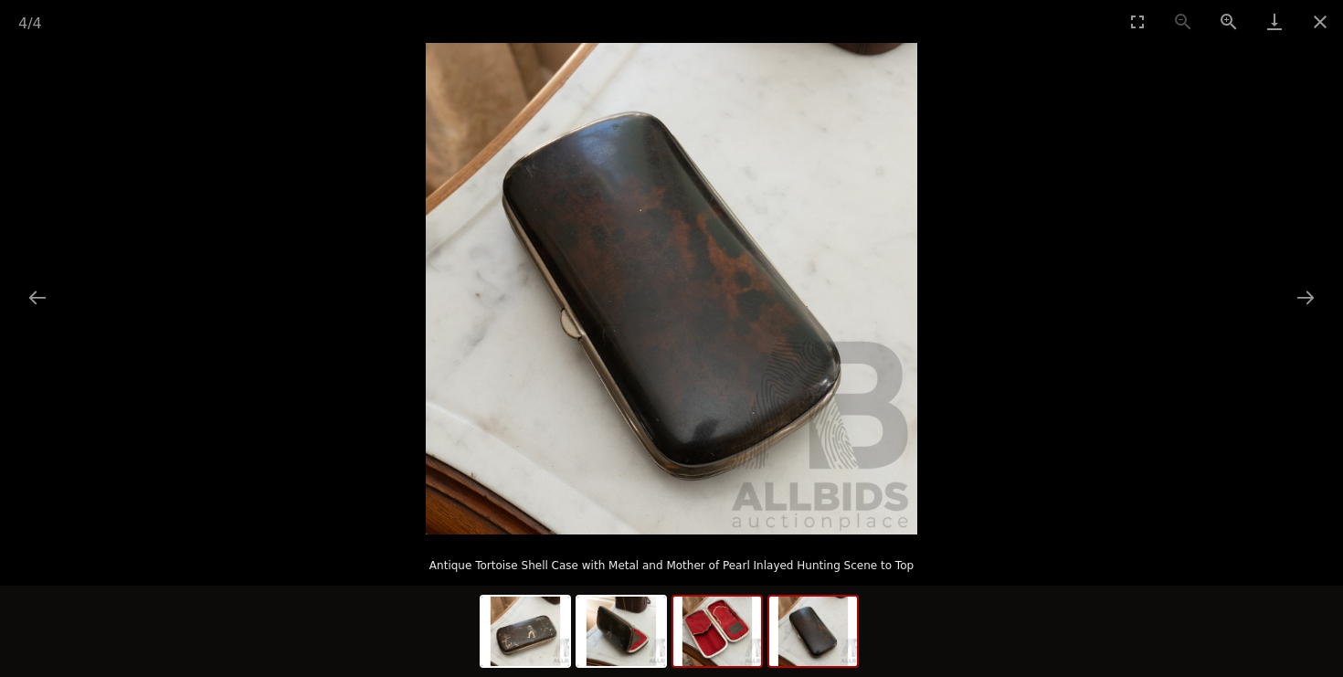
click at [744, 648] on img at bounding box center [717, 631] width 88 height 69
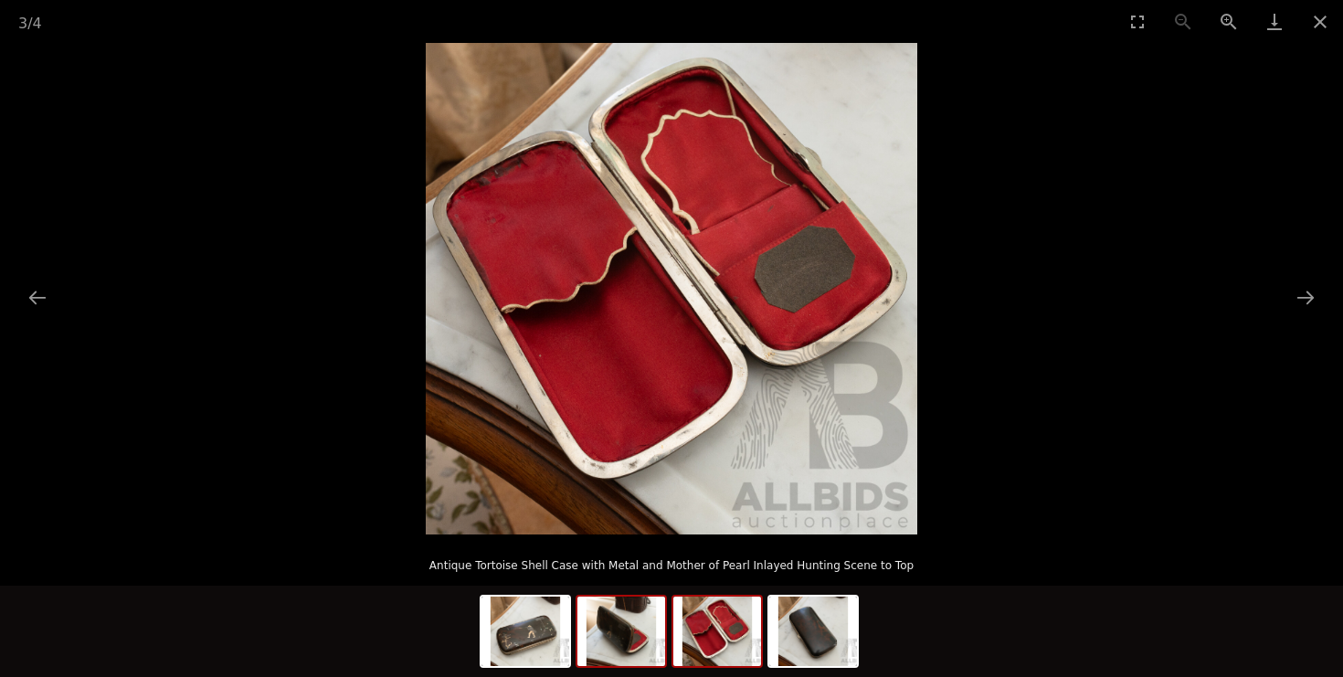
click at [624, 641] on img at bounding box center [621, 631] width 88 height 69
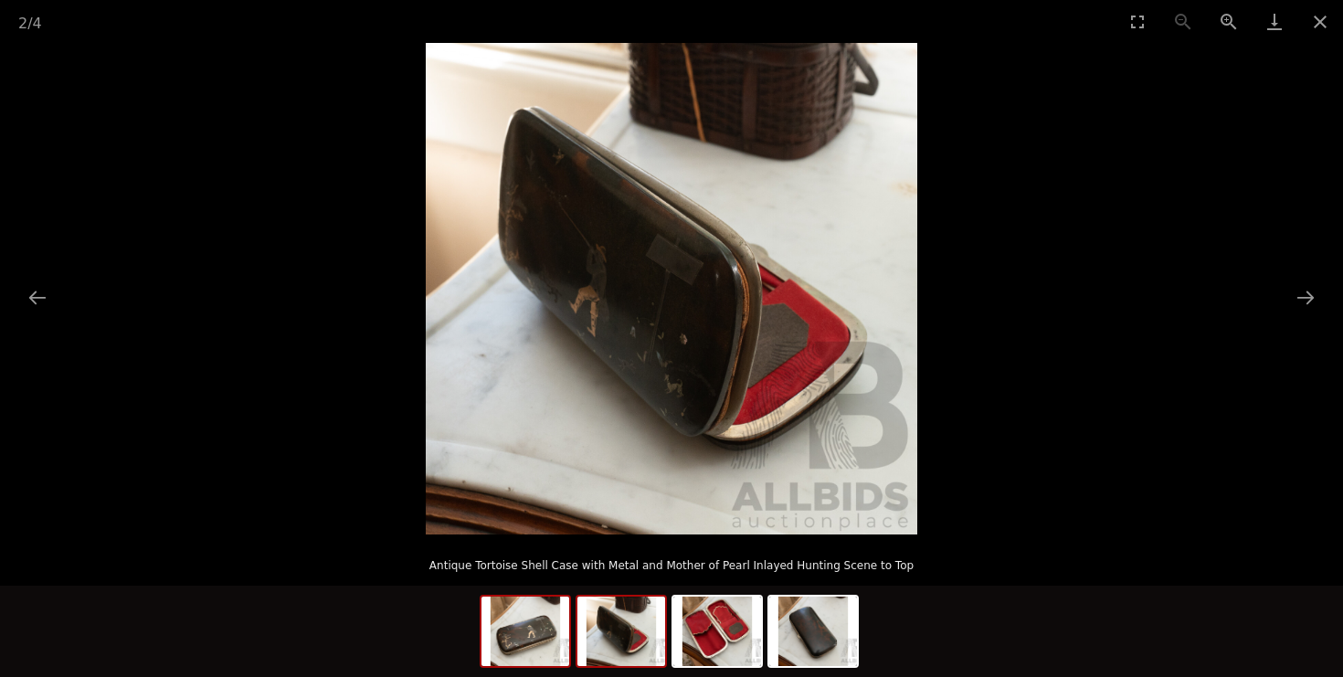
click at [521, 651] on img at bounding box center [526, 631] width 88 height 69
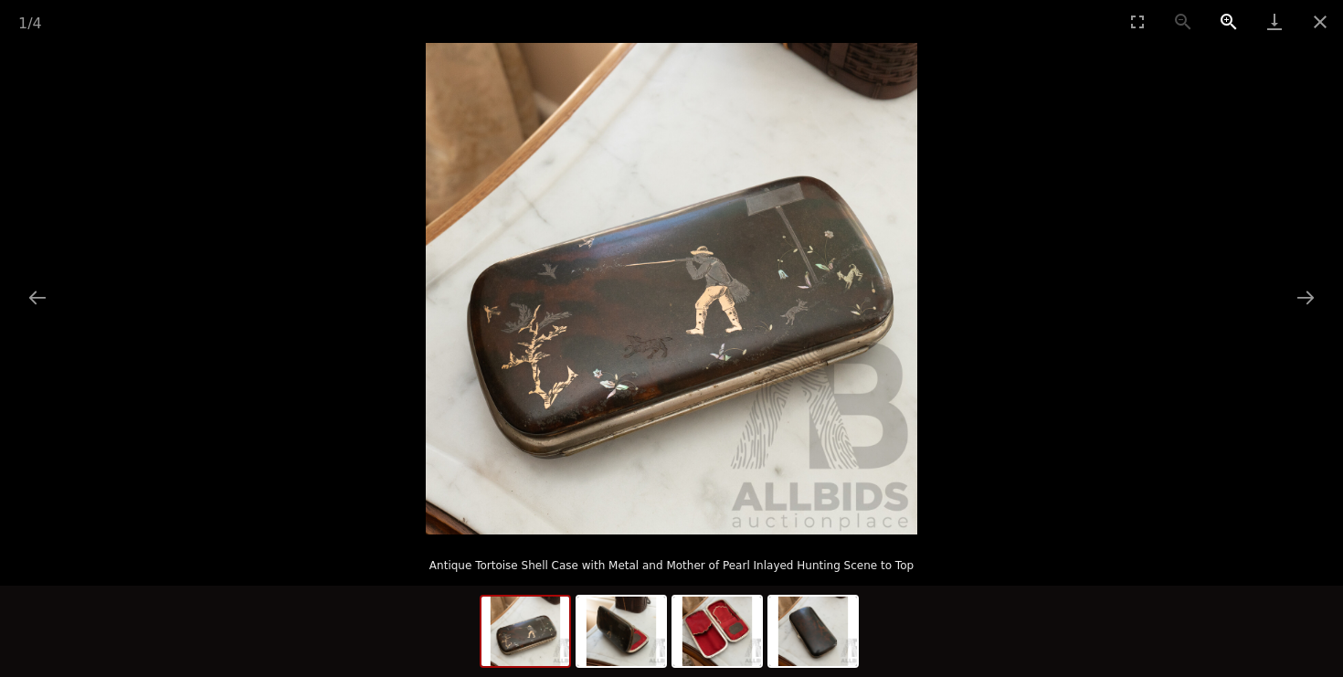
click at [1234, 21] on button "Zoom in" at bounding box center [1229, 21] width 46 height 43
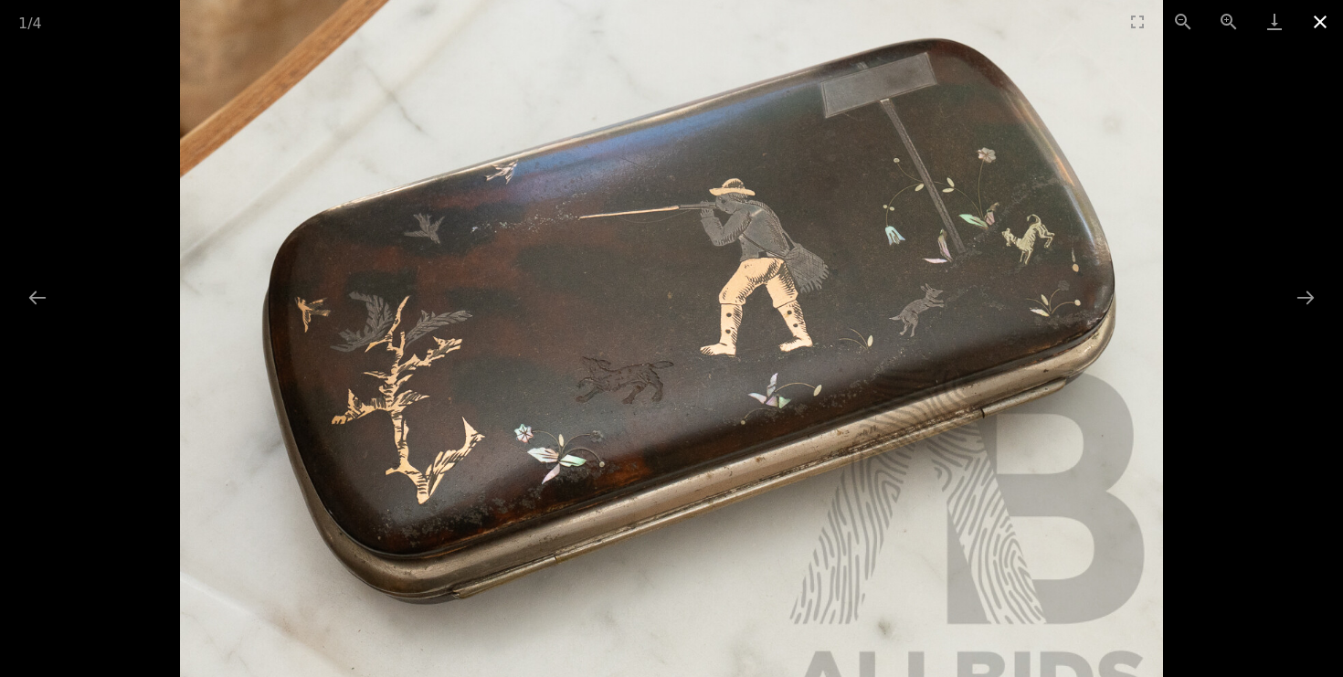
click at [1324, 24] on button "Close gallery" at bounding box center [1320, 21] width 46 height 43
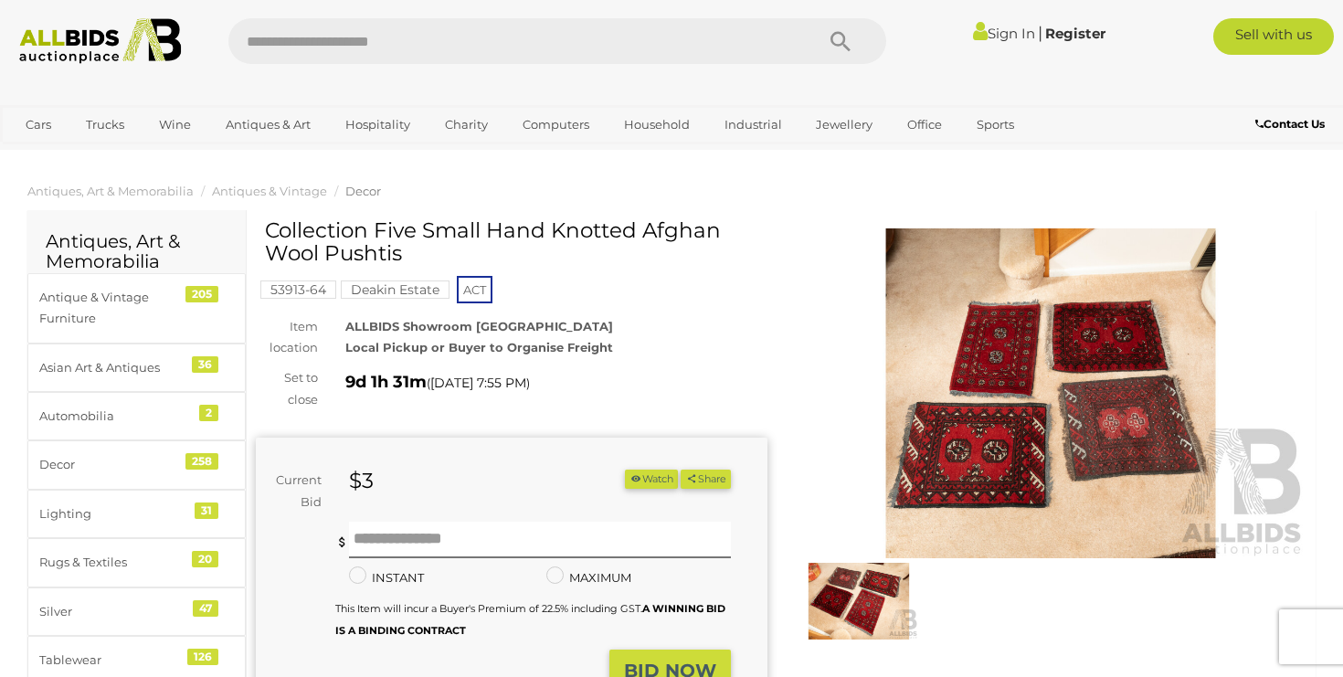
click at [1035, 438] on img at bounding box center [1051, 393] width 512 height 330
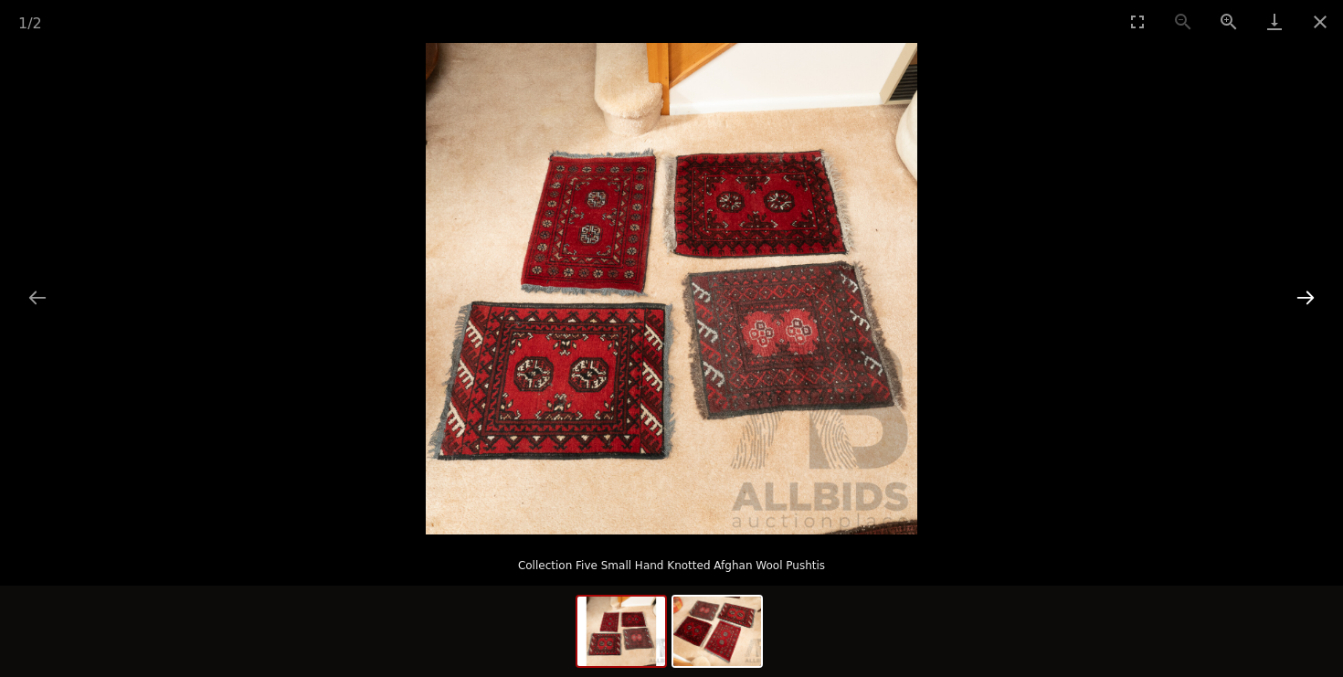
click at [1313, 300] on button "Next slide" at bounding box center [1305, 298] width 38 height 36
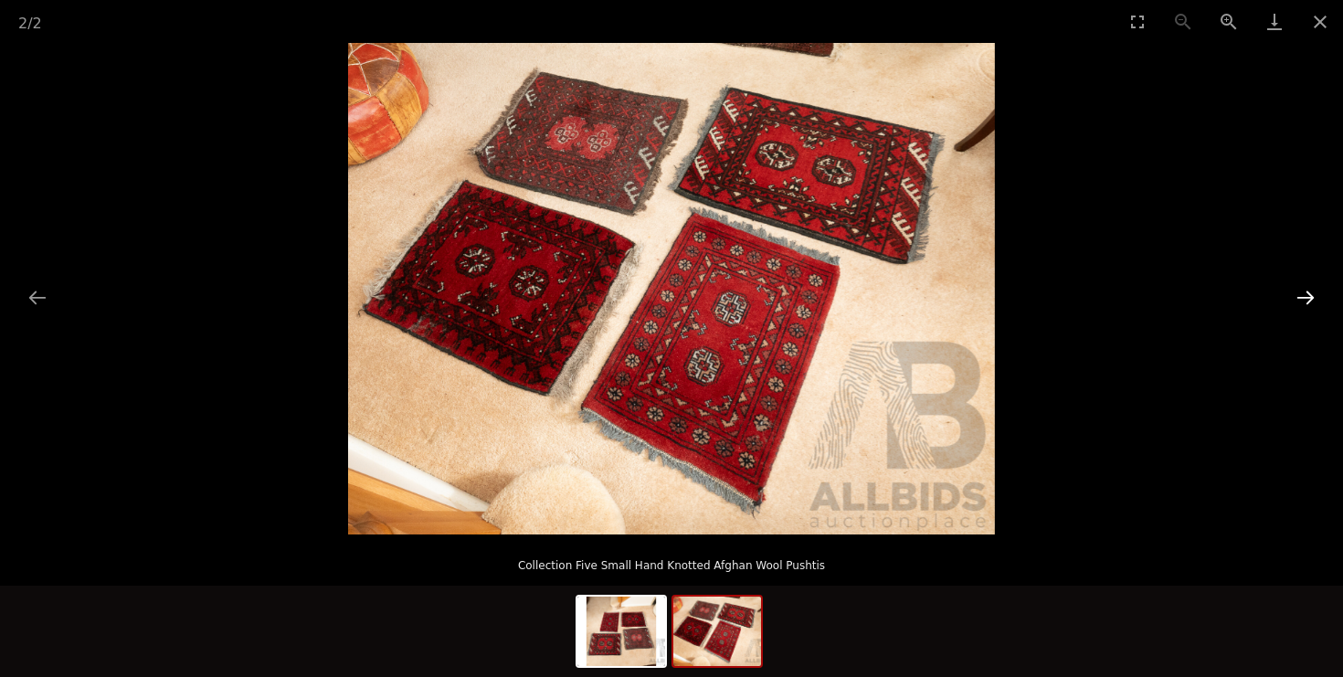
click at [1318, 302] on button "Next slide" at bounding box center [1305, 298] width 38 height 36
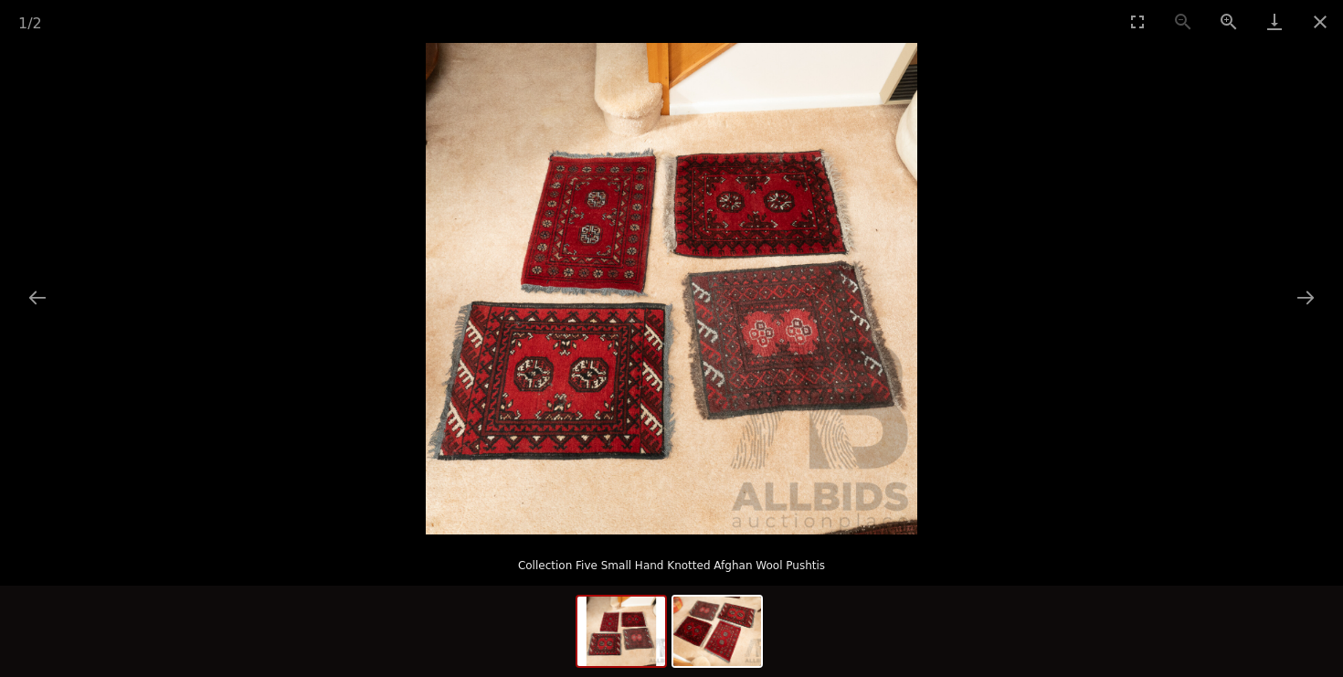
click at [860, 367] on img at bounding box center [672, 289] width 492 height 492
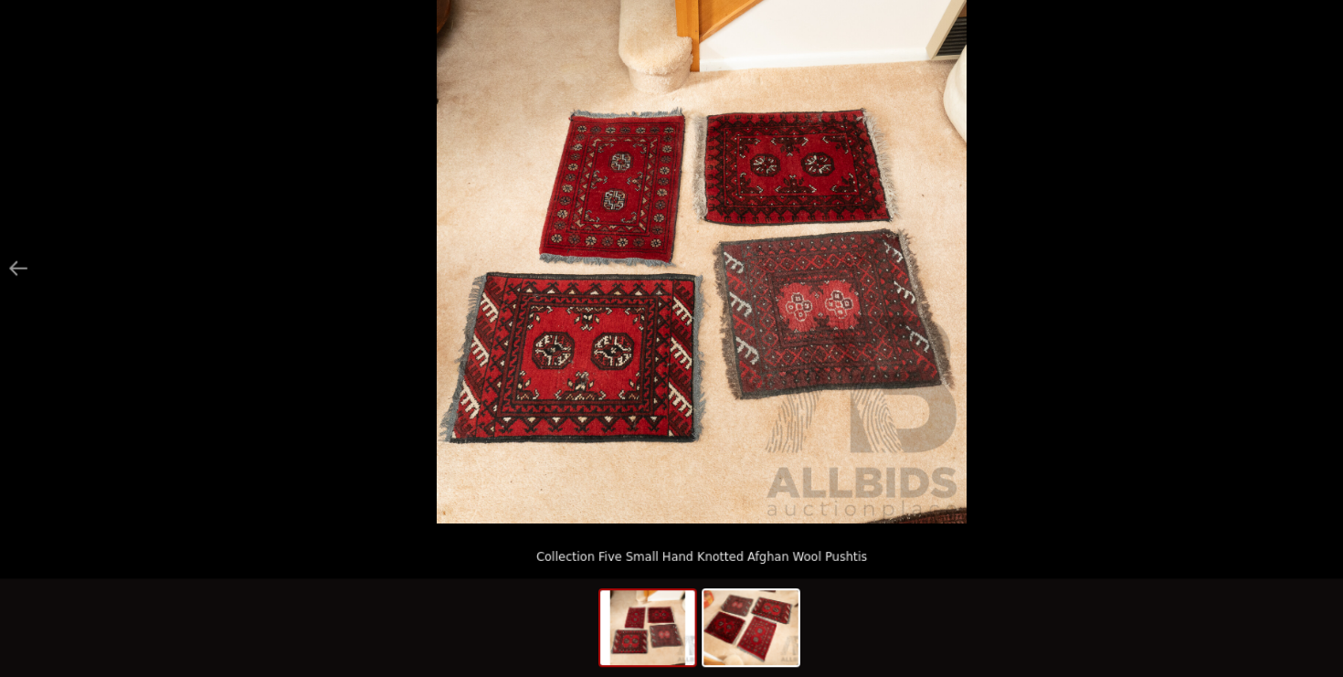
scroll to position [154, 0]
click at [687, 597] on img at bounding box center [717, 631] width 88 height 69
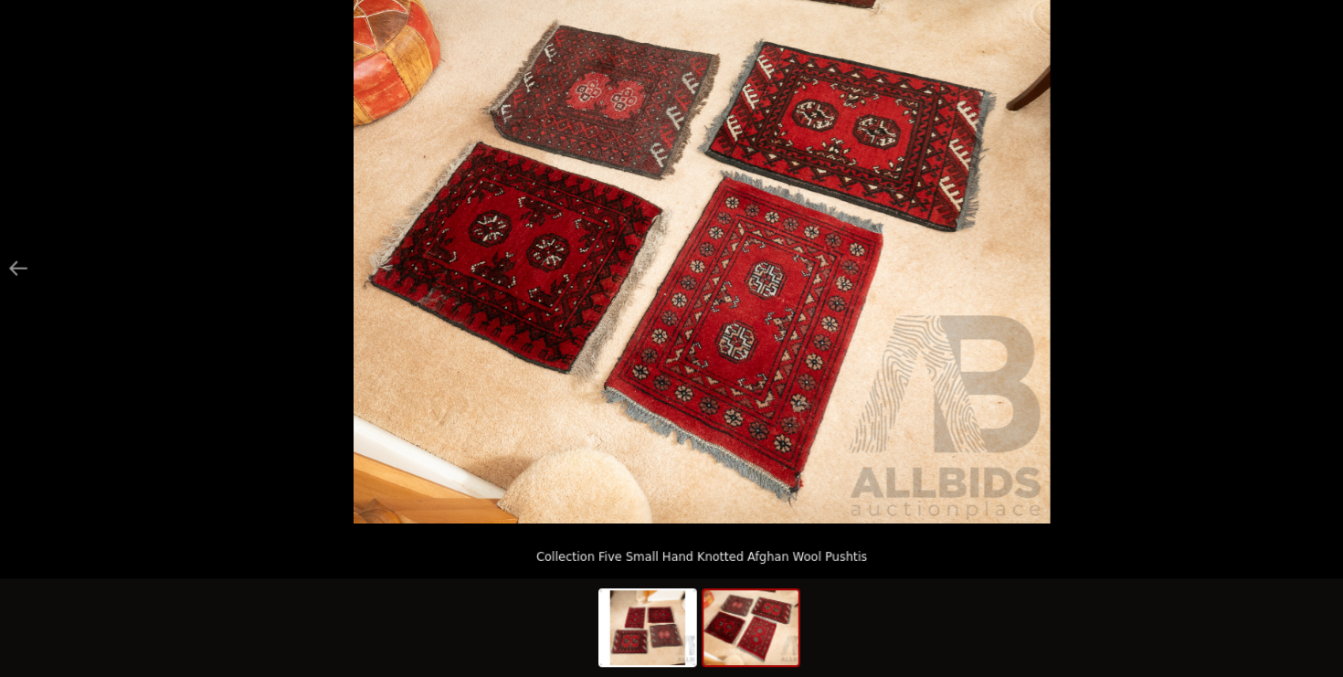
click at [787, 381] on img at bounding box center [671, 289] width 647 height 492
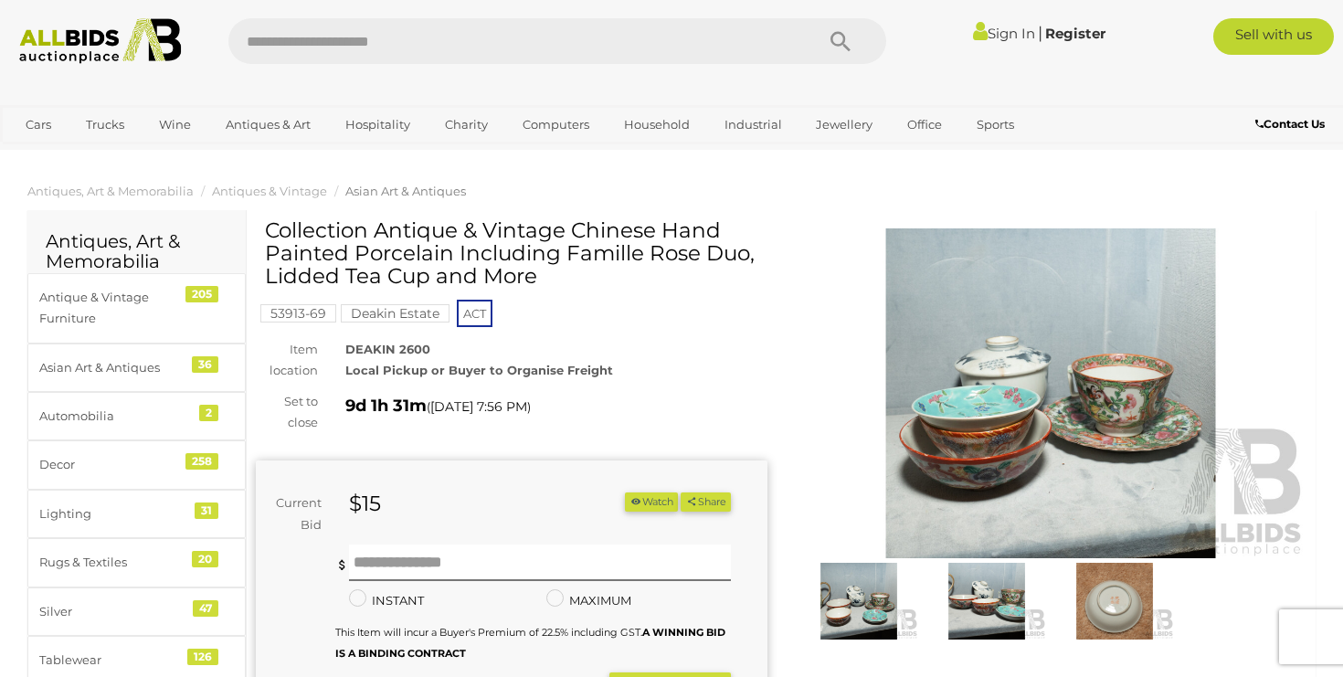
click at [1126, 608] on img at bounding box center [1114, 601] width 119 height 77
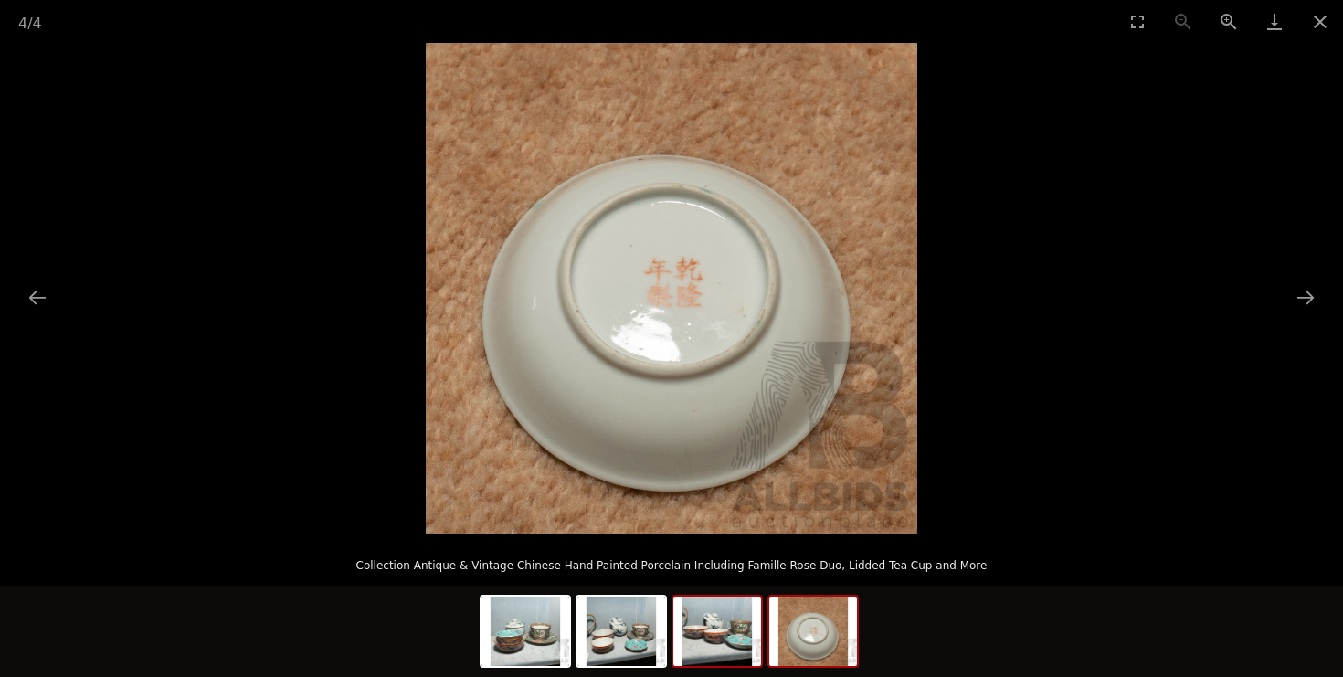
click at [719, 626] on img at bounding box center [717, 631] width 88 height 69
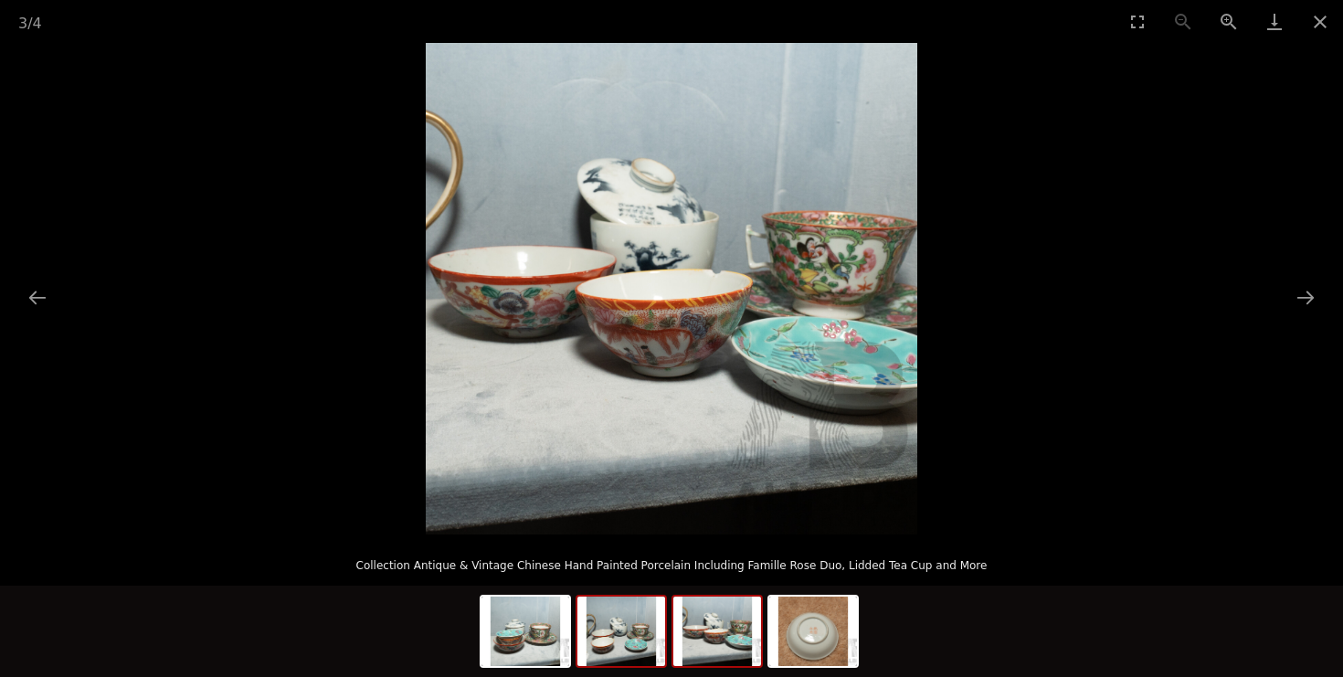
click at [630, 639] on img at bounding box center [621, 631] width 88 height 69
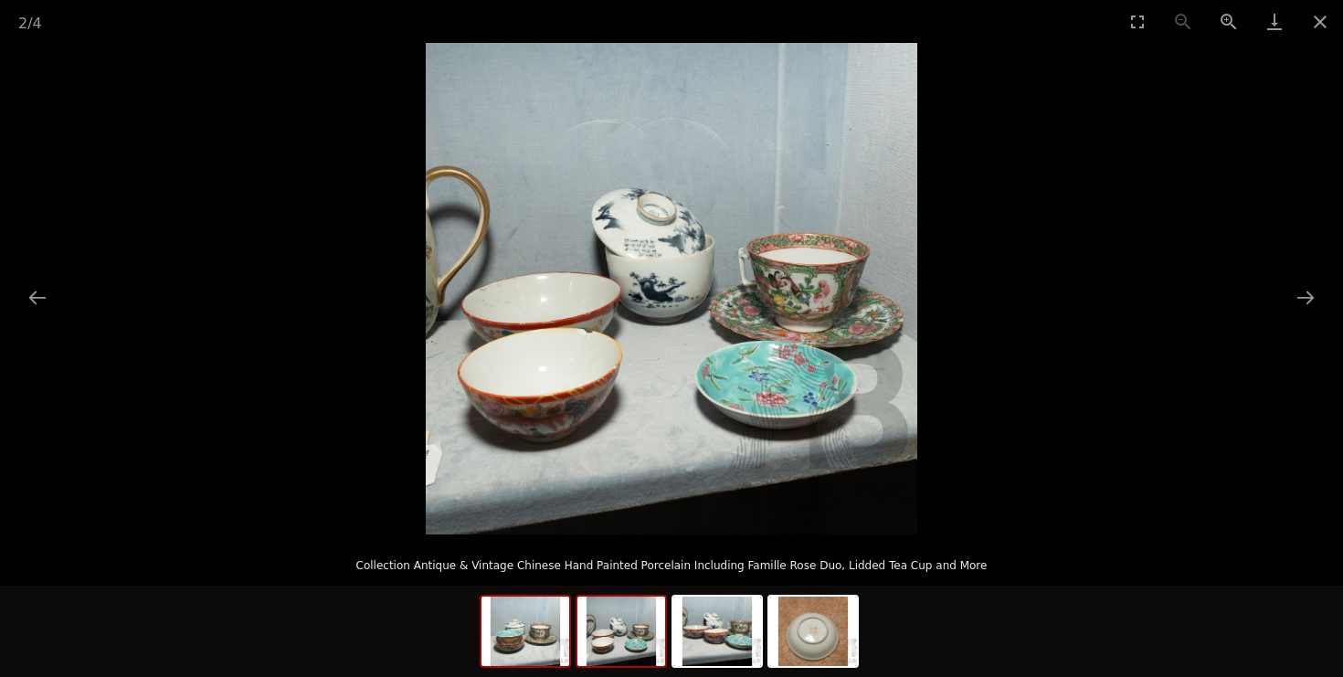
click at [524, 636] on img at bounding box center [526, 631] width 88 height 69
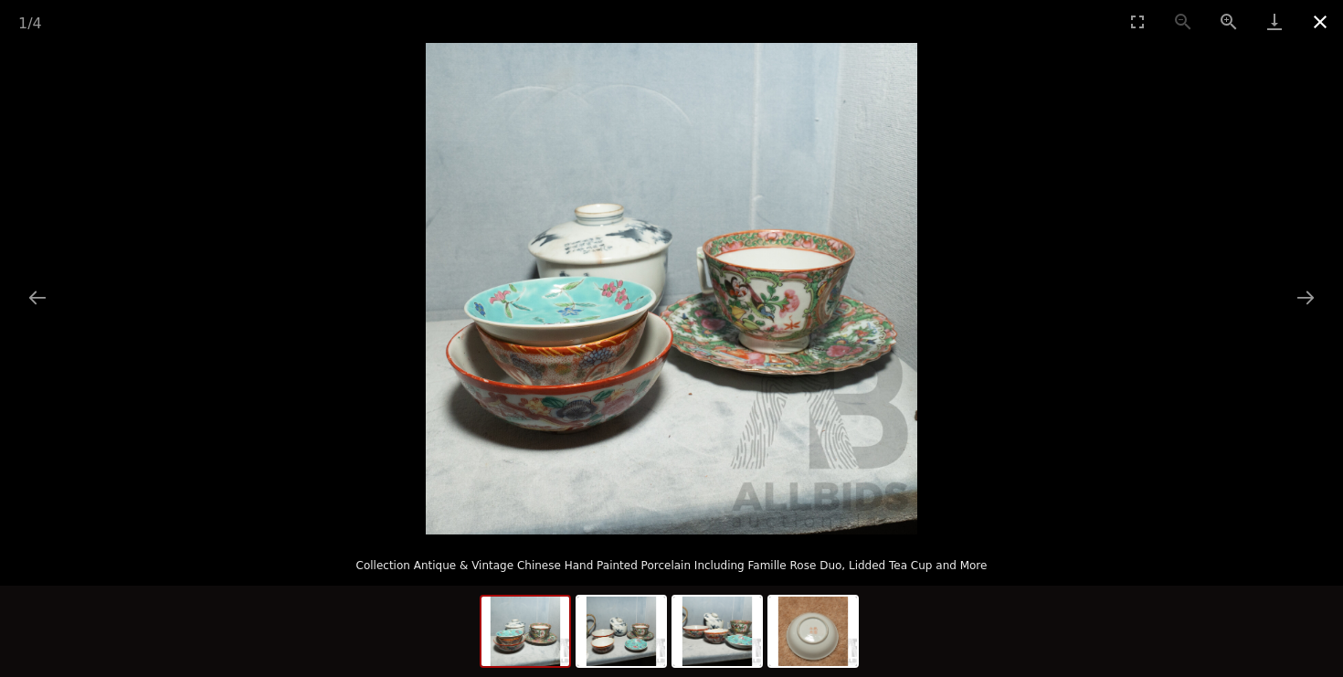
click at [1318, 30] on button "Close gallery" at bounding box center [1320, 21] width 46 height 43
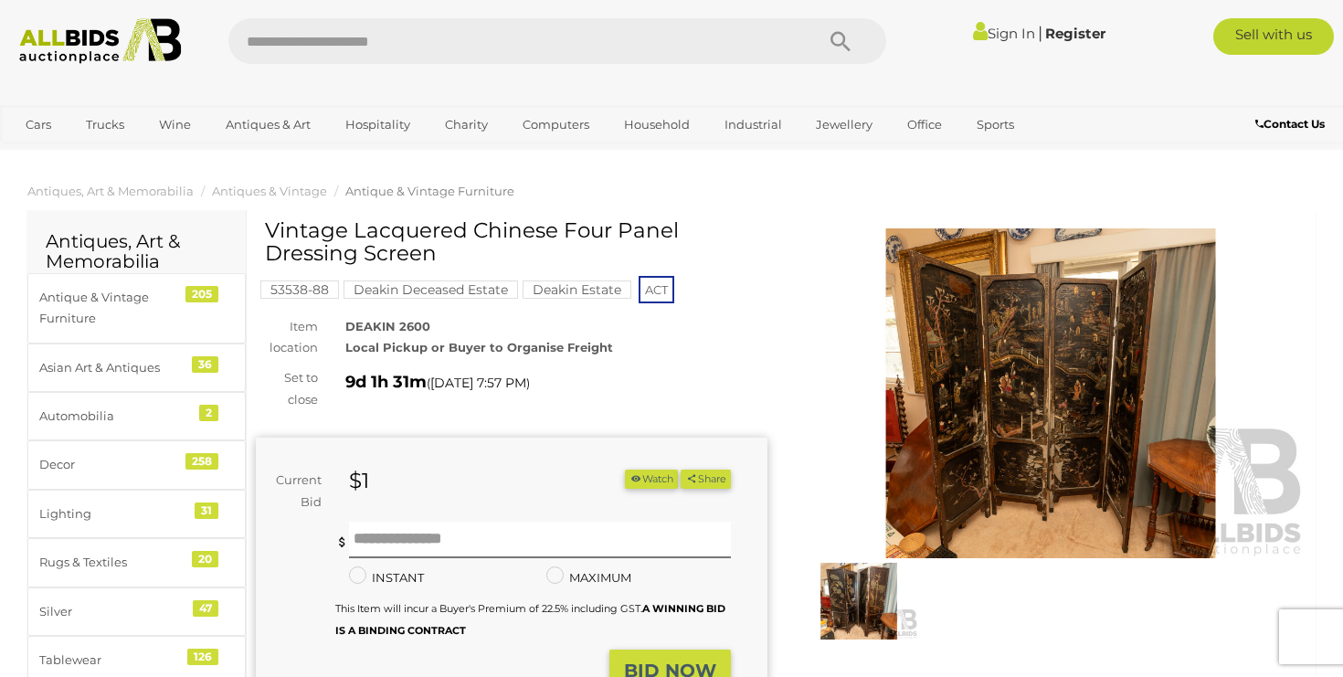
click at [1009, 471] on img at bounding box center [1051, 393] width 512 height 330
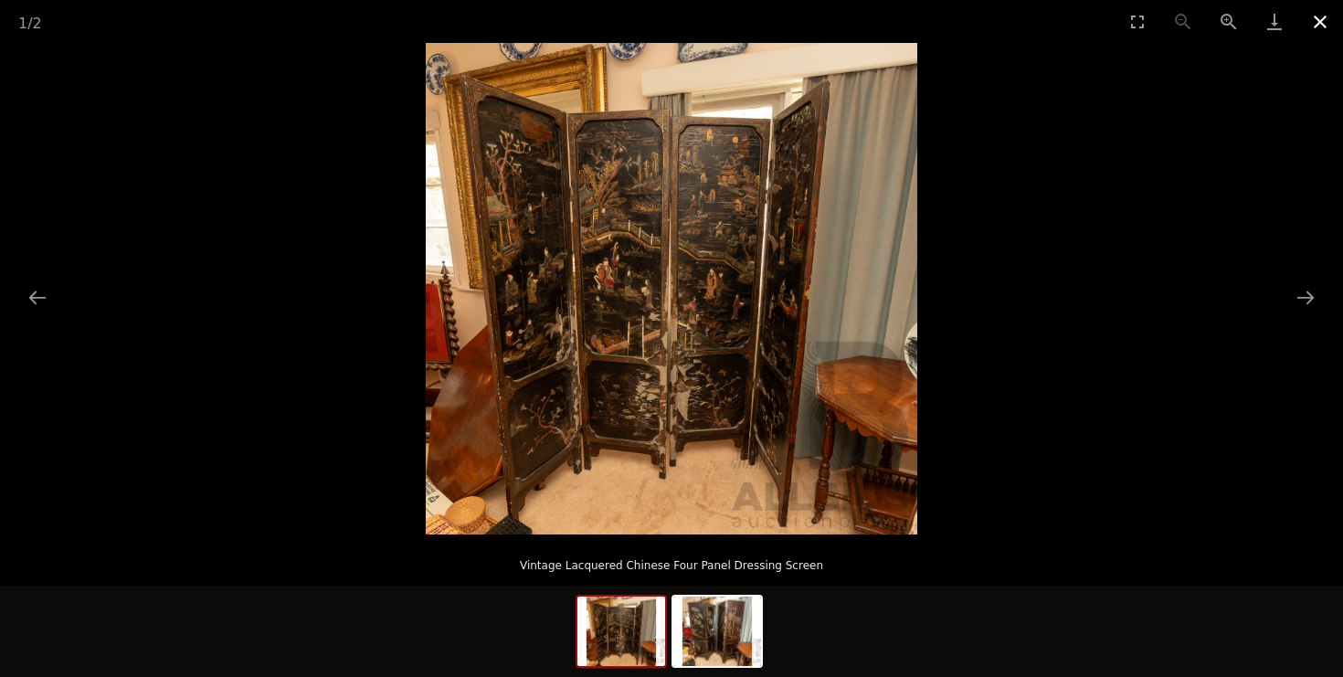
click at [1323, 21] on button "Close gallery" at bounding box center [1320, 21] width 46 height 43
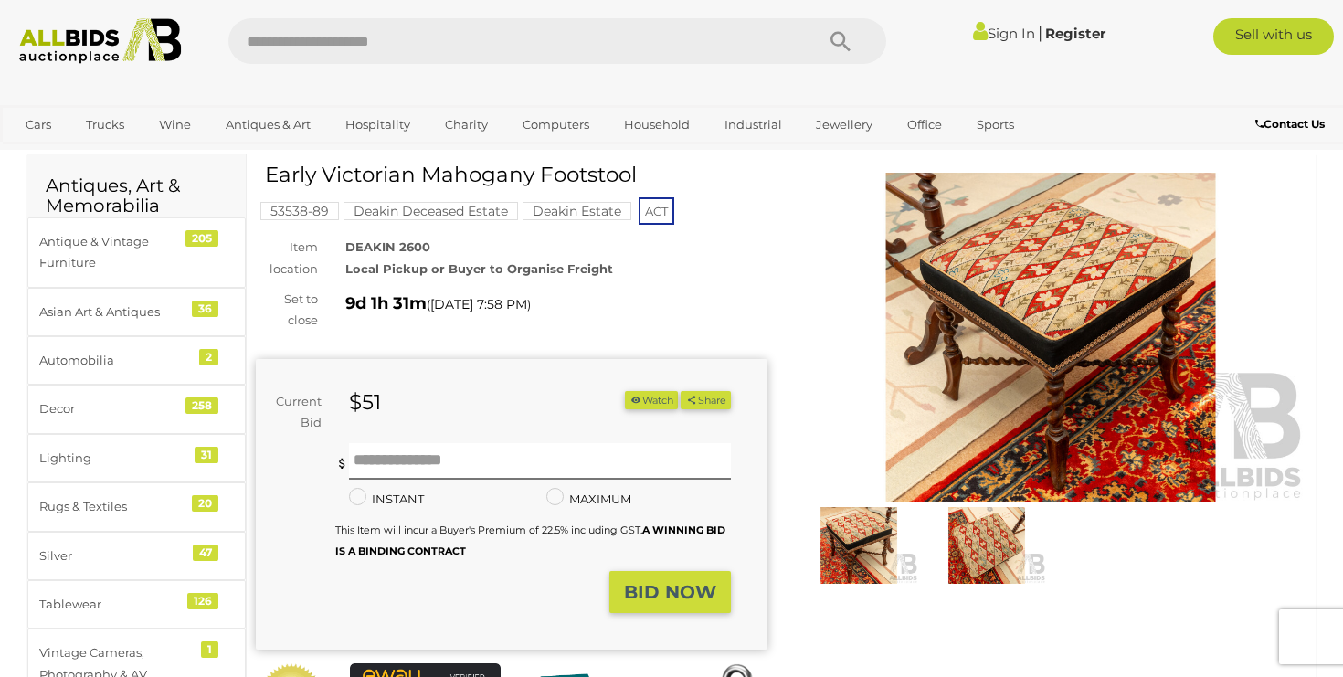
scroll to position [55, 0]
click at [984, 569] on img at bounding box center [986, 546] width 119 height 77
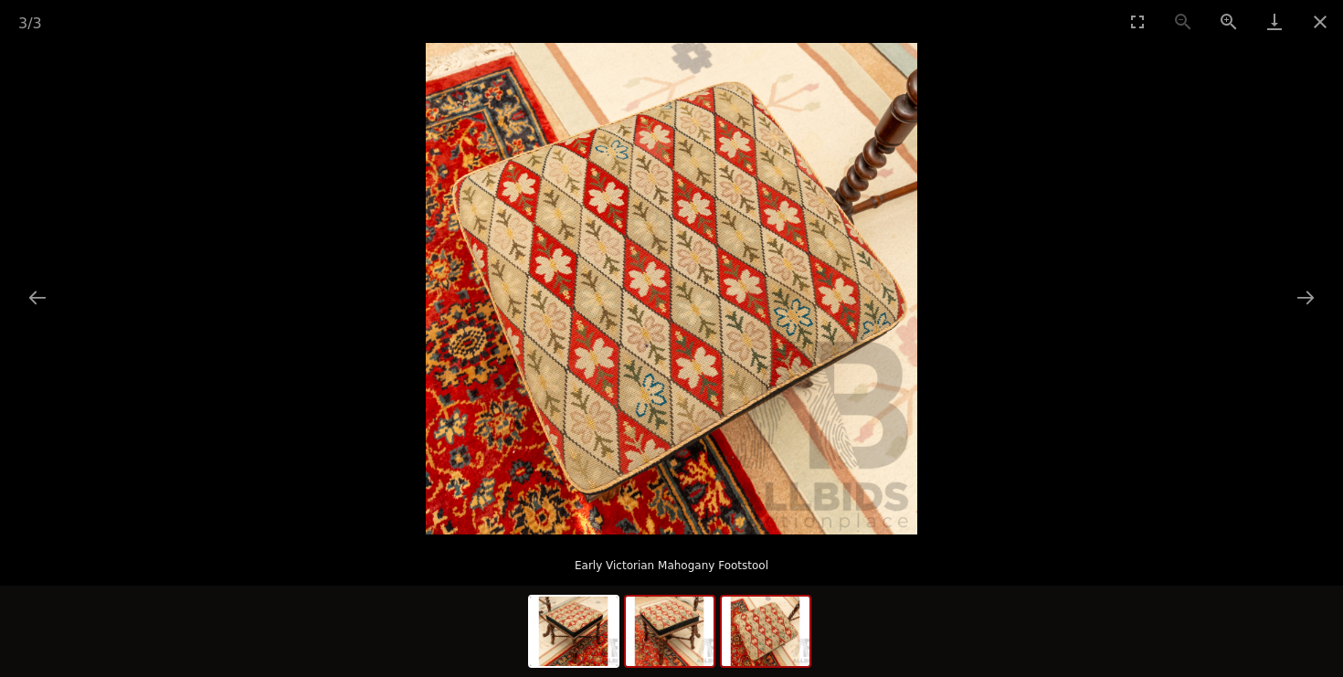
click at [679, 613] on img at bounding box center [670, 631] width 88 height 69
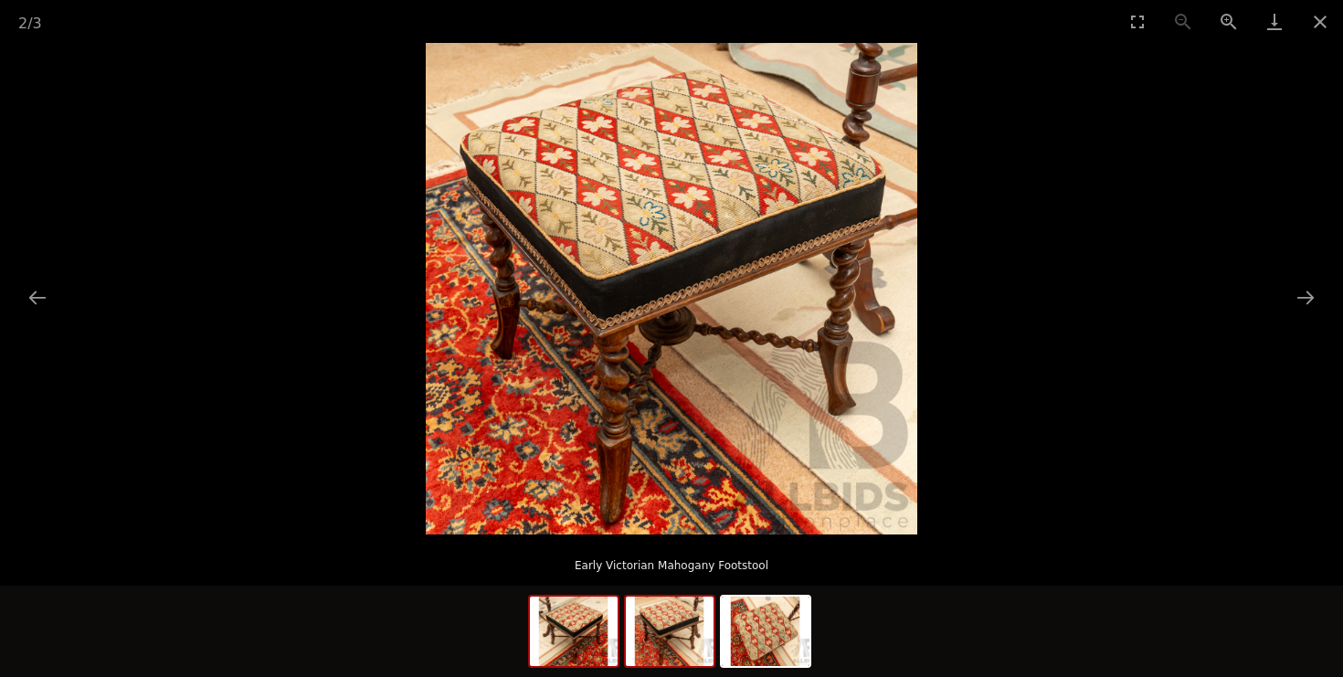
click at [580, 651] on img at bounding box center [574, 631] width 88 height 69
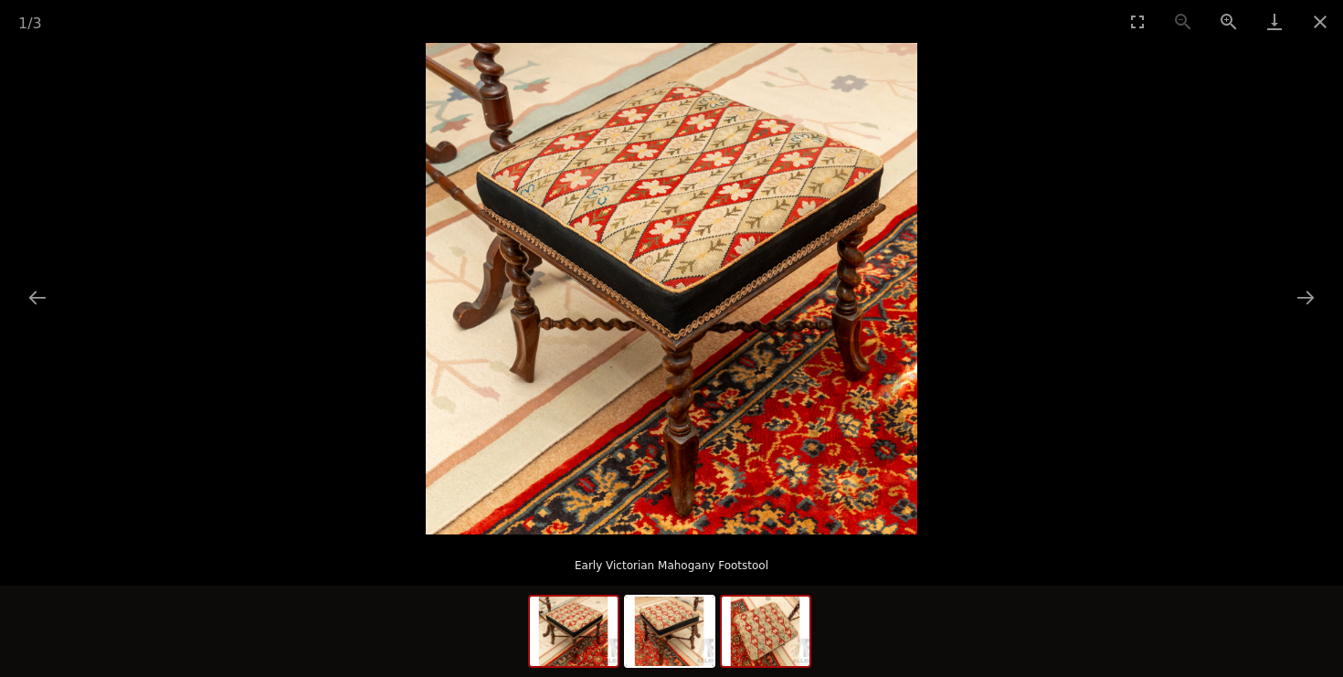
click at [783, 628] on img at bounding box center [766, 631] width 88 height 69
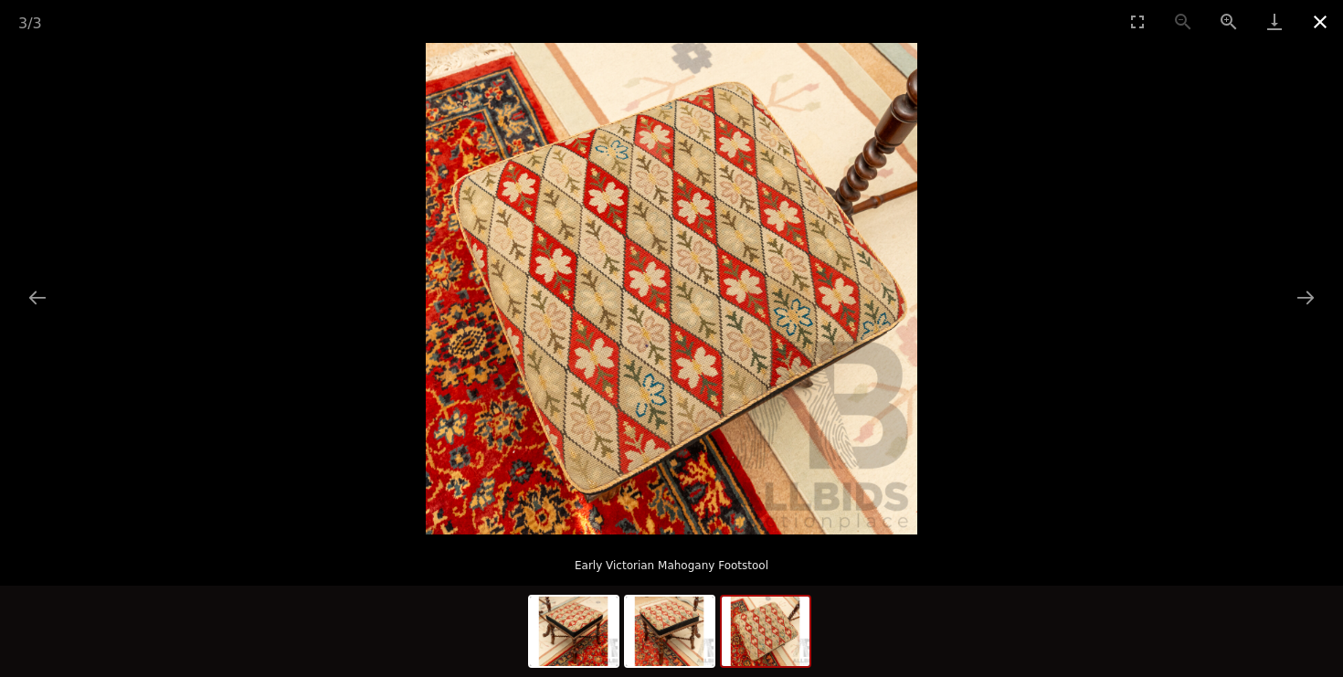
click at [1320, 26] on button "Close gallery" at bounding box center [1320, 21] width 46 height 43
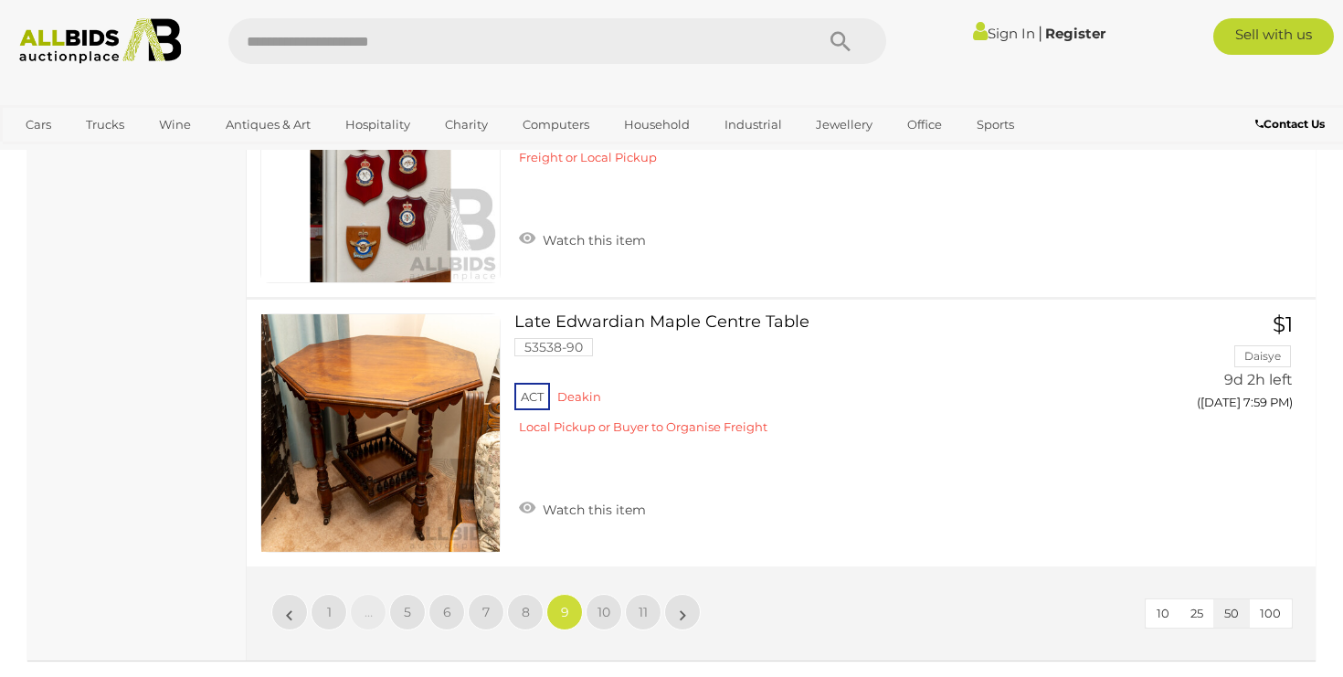
scroll to position [13516, 0]
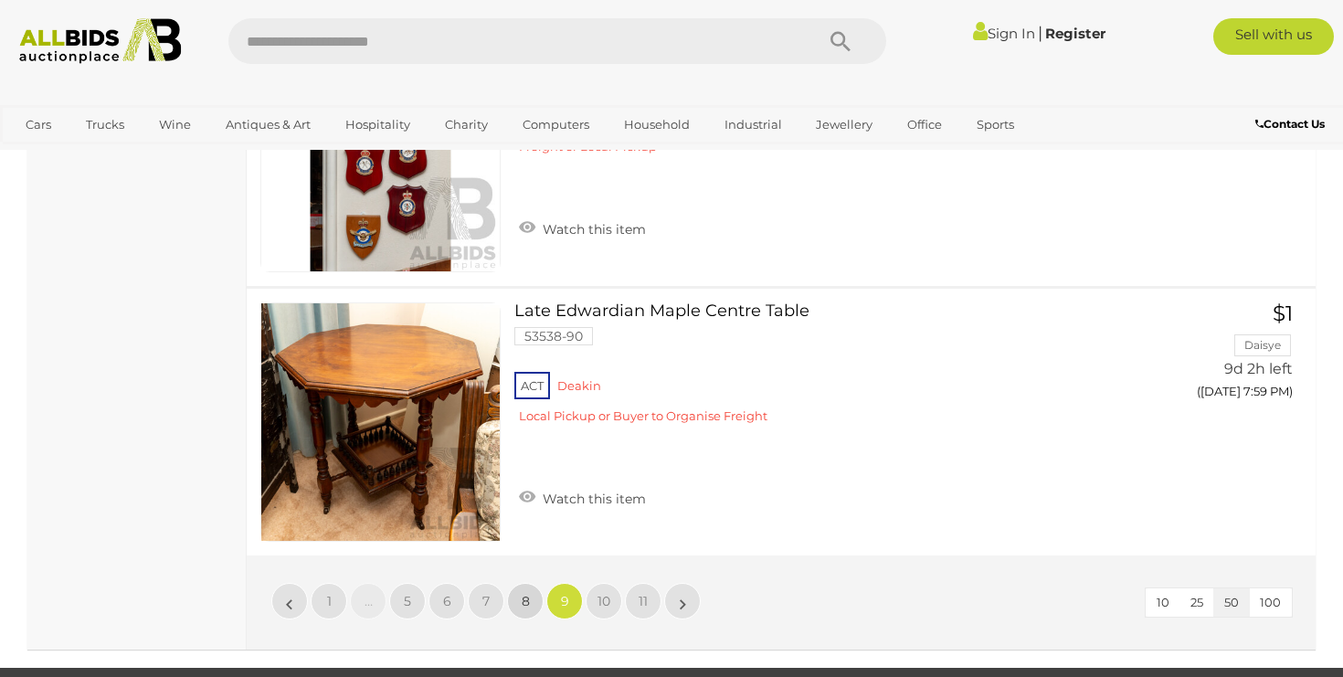
click at [524, 583] on link "8" at bounding box center [525, 601] width 37 height 37
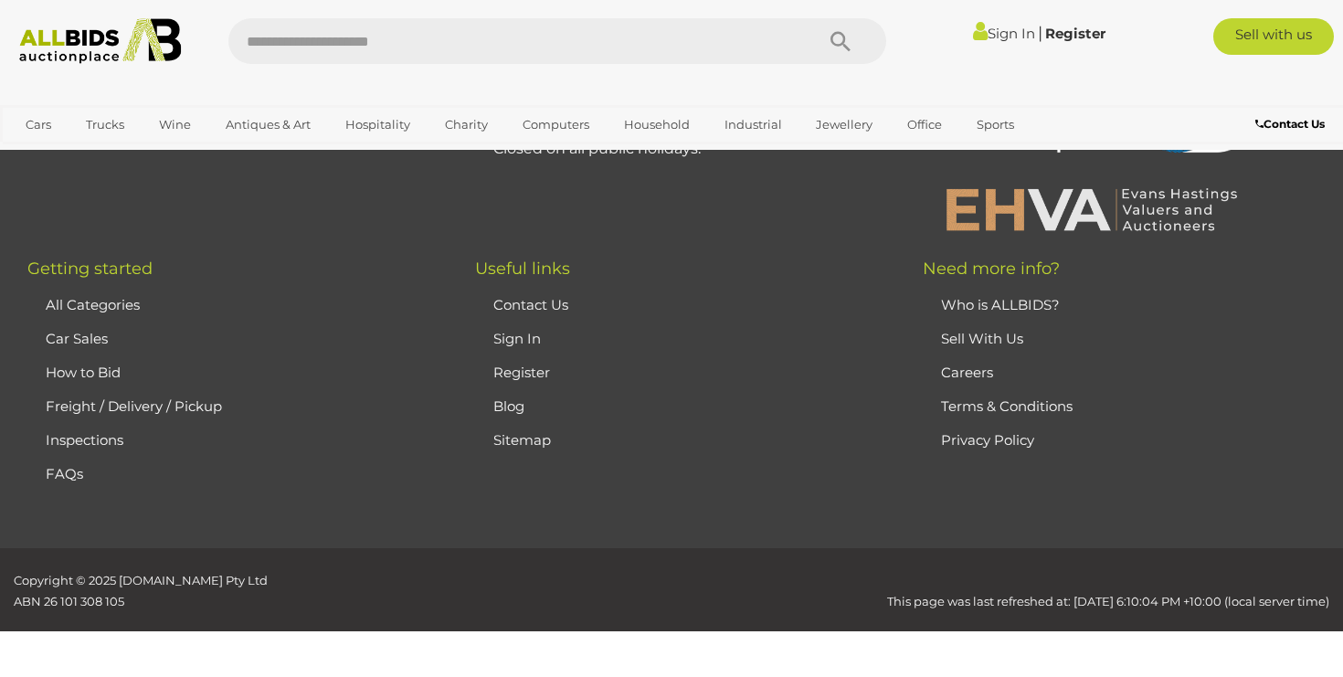
scroll to position [244, 0]
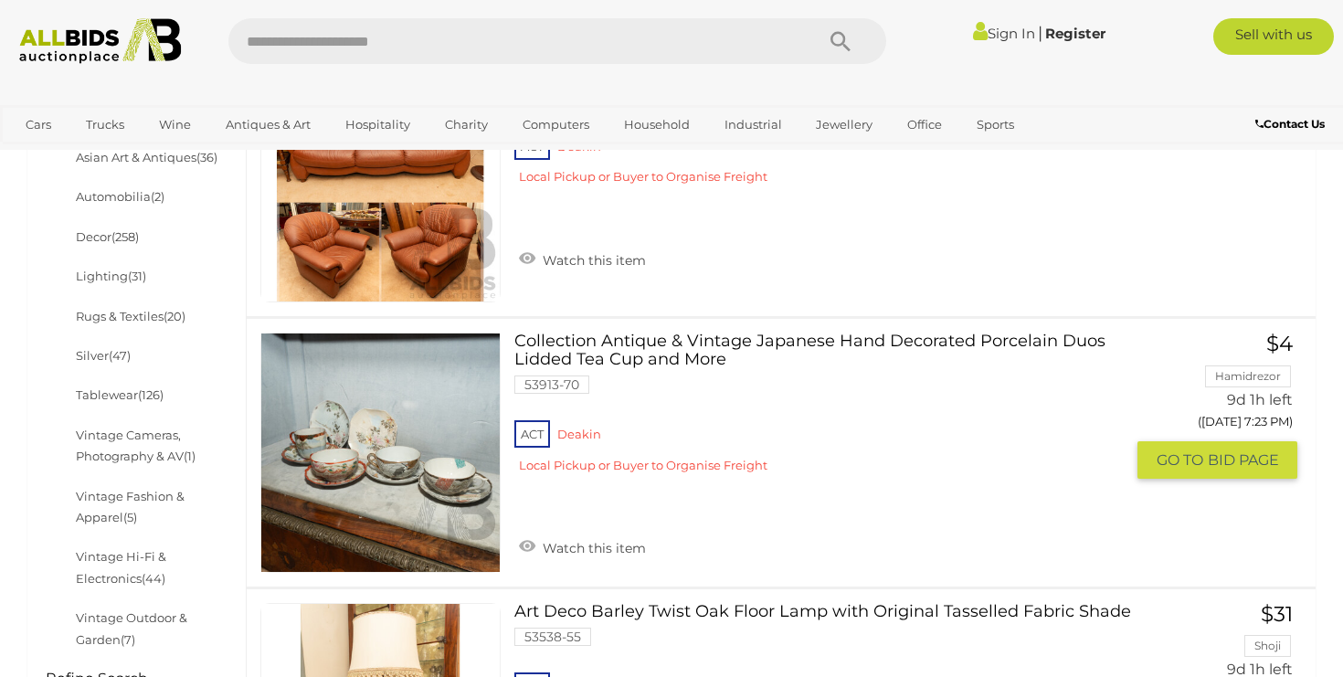
scroll to position [654, 0]
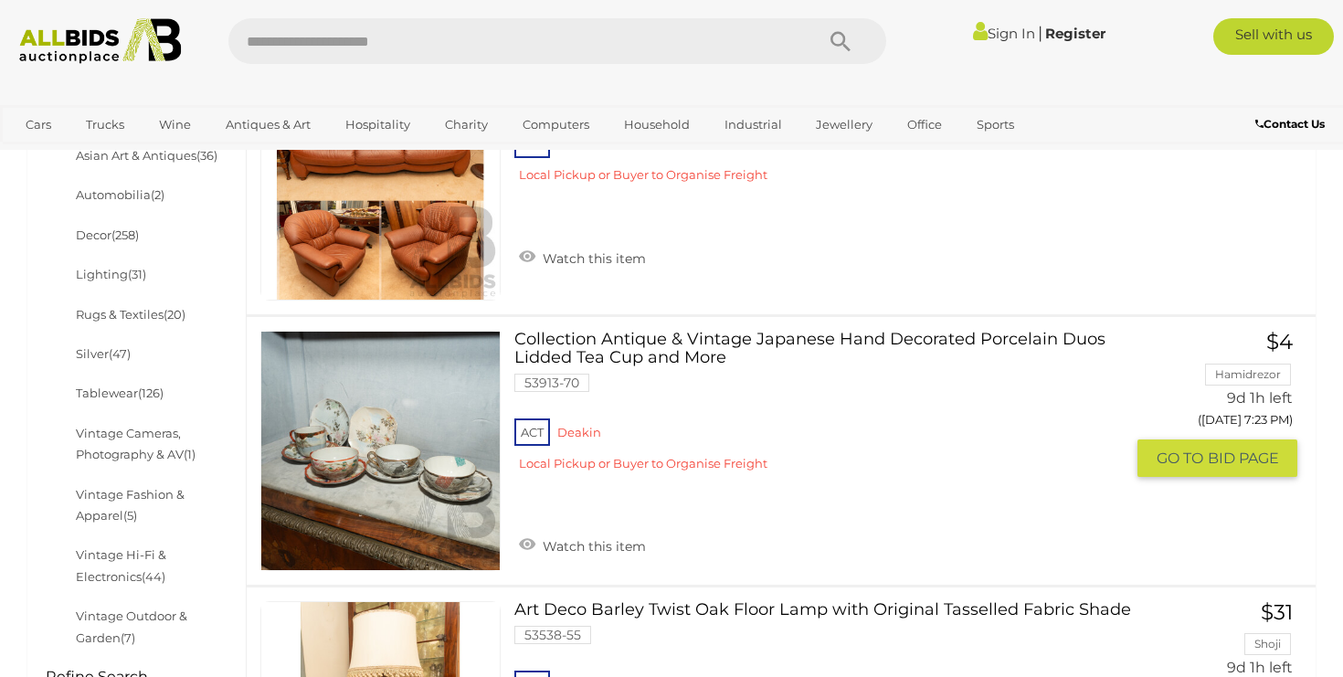
click at [814, 336] on link "Collection Antique & Vintage Japanese Hand Decorated Porcelain Duos Lidded Tea …" at bounding box center [826, 407] width 597 height 153
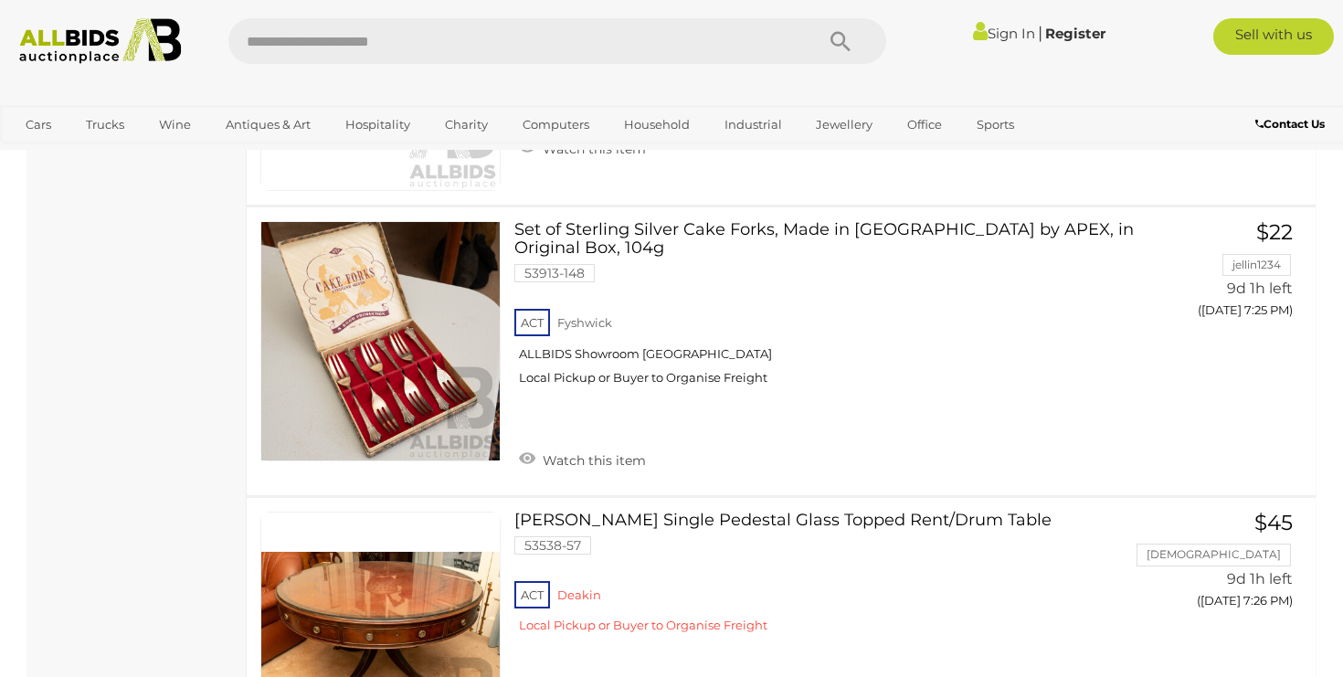
scroll to position [1845, 0]
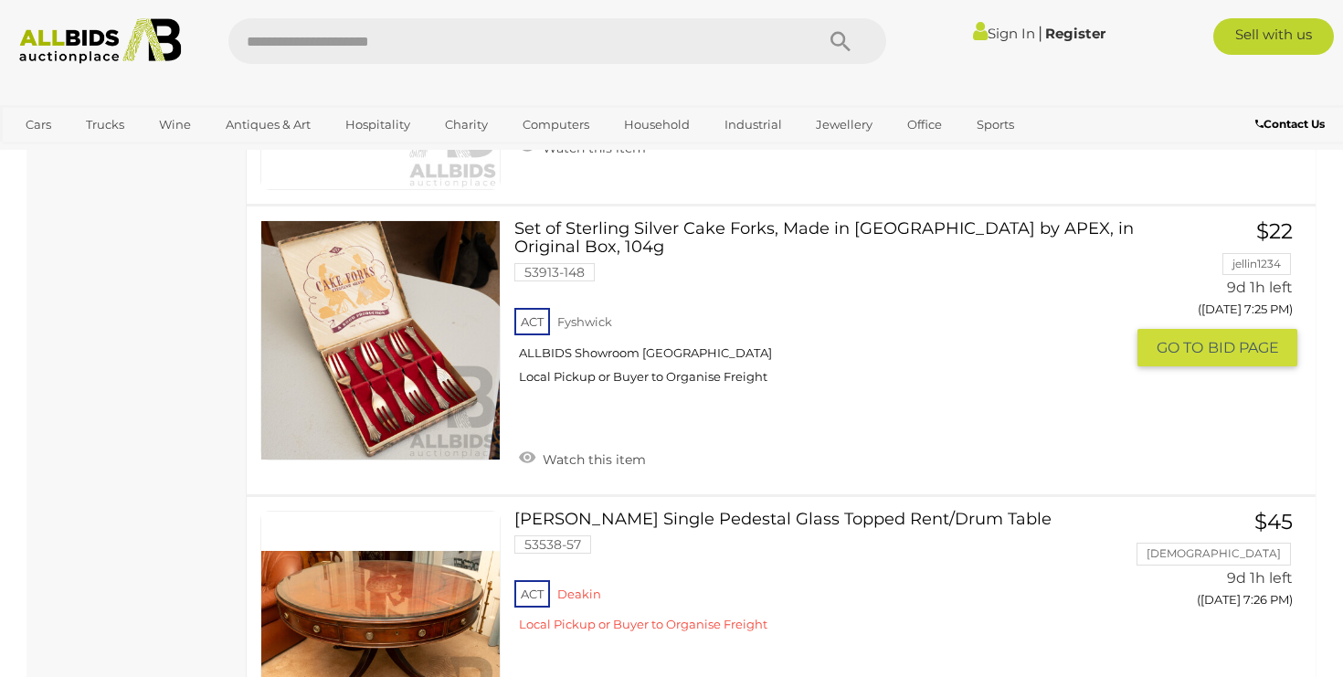
click at [829, 223] on link "Set of Sterling Silver Cake Forks, Made in Australia by APEX, in Original Box, …" at bounding box center [826, 309] width 597 height 178
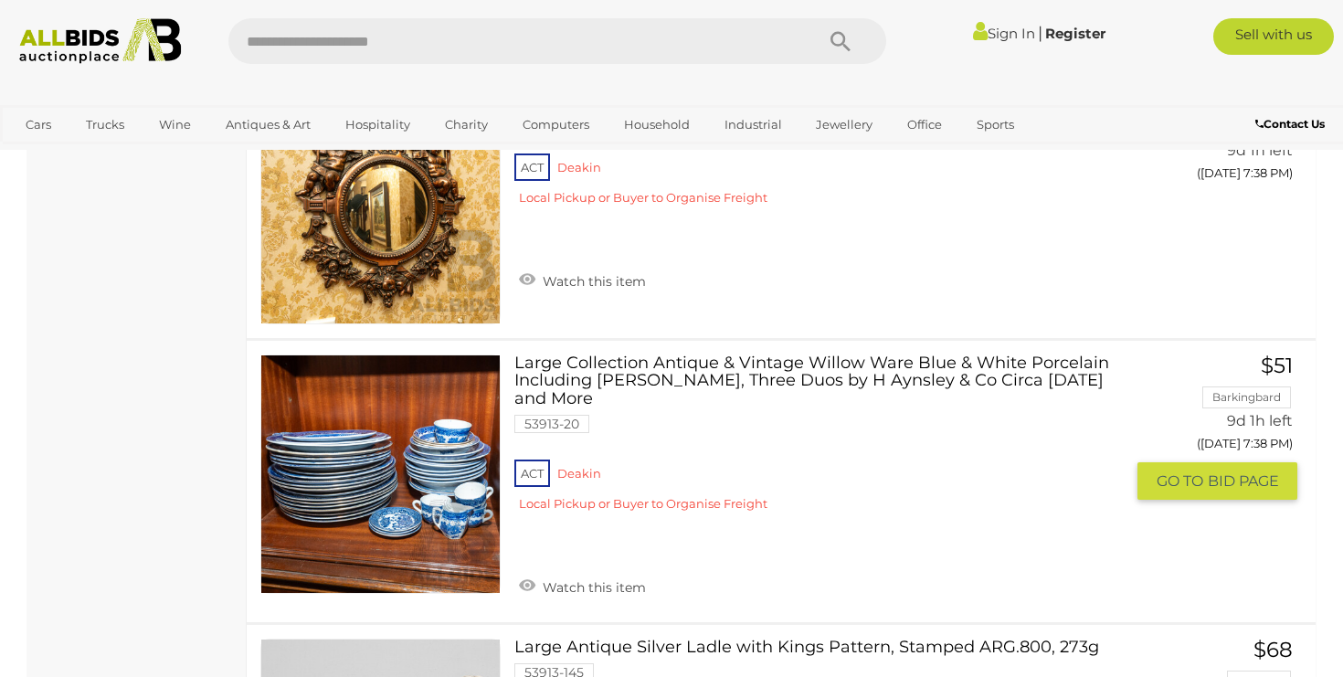
scroll to position [10183, 0]
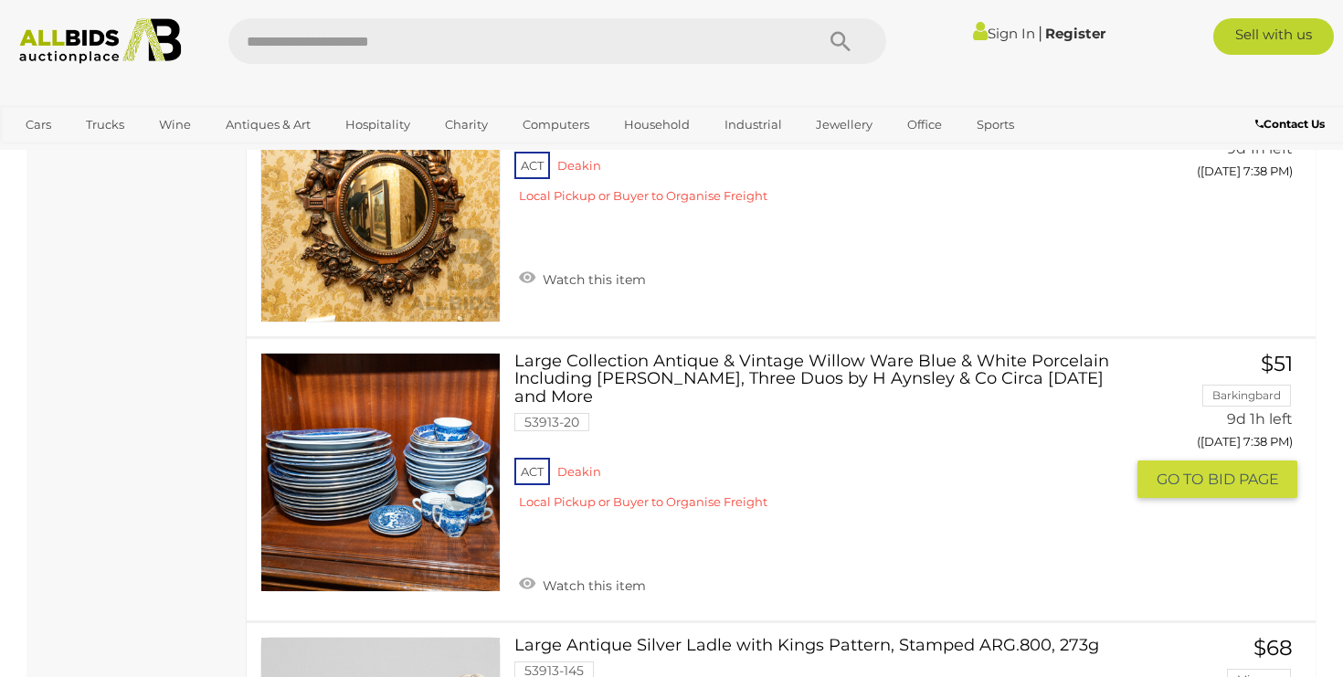
click at [689, 353] on link "Large Collection Antique & Vintage Willow Ware Blue & White Porcelain Including…" at bounding box center [826, 439] width 597 height 172
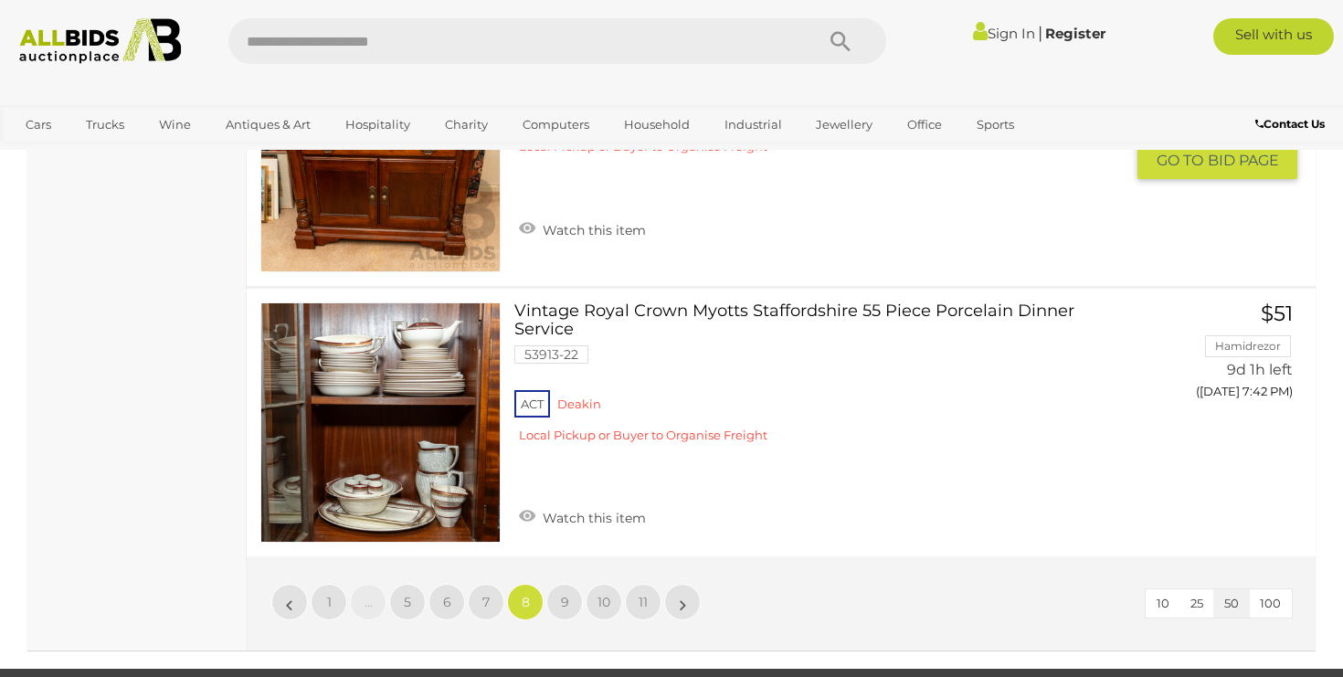
scroll to position [13505, 0]
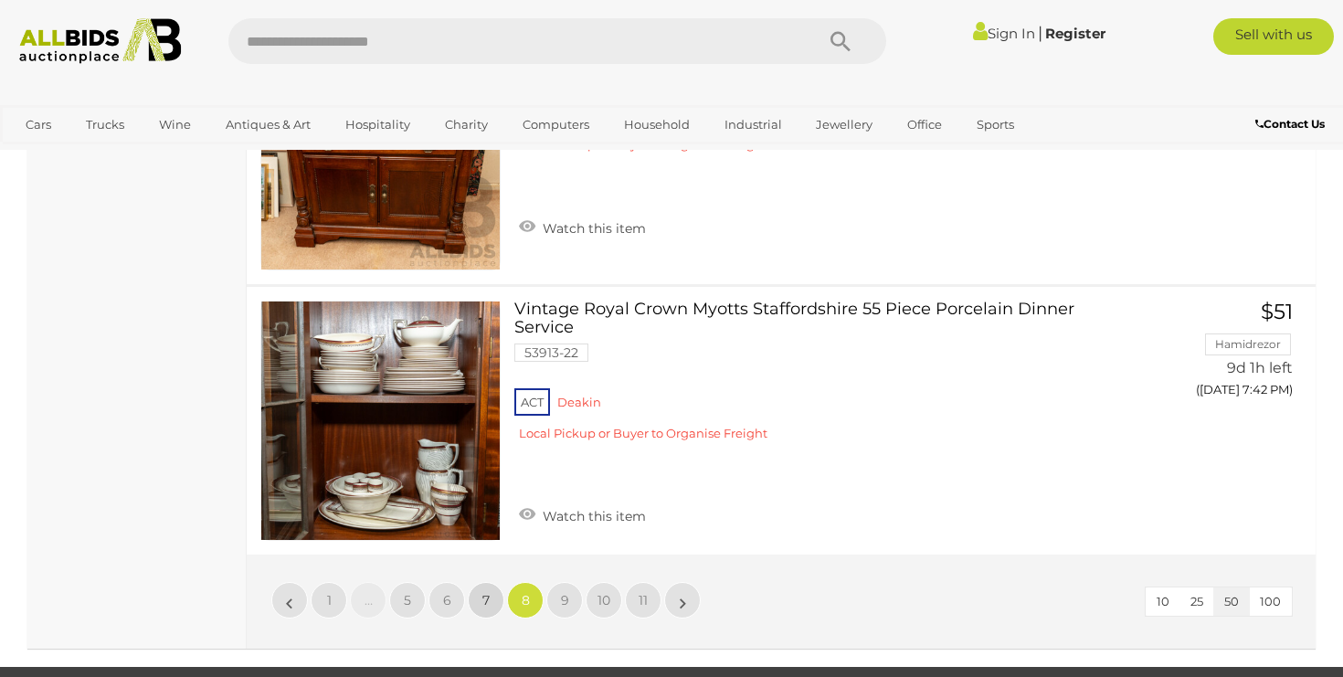
click at [483, 592] on span "7" at bounding box center [485, 600] width 7 height 16
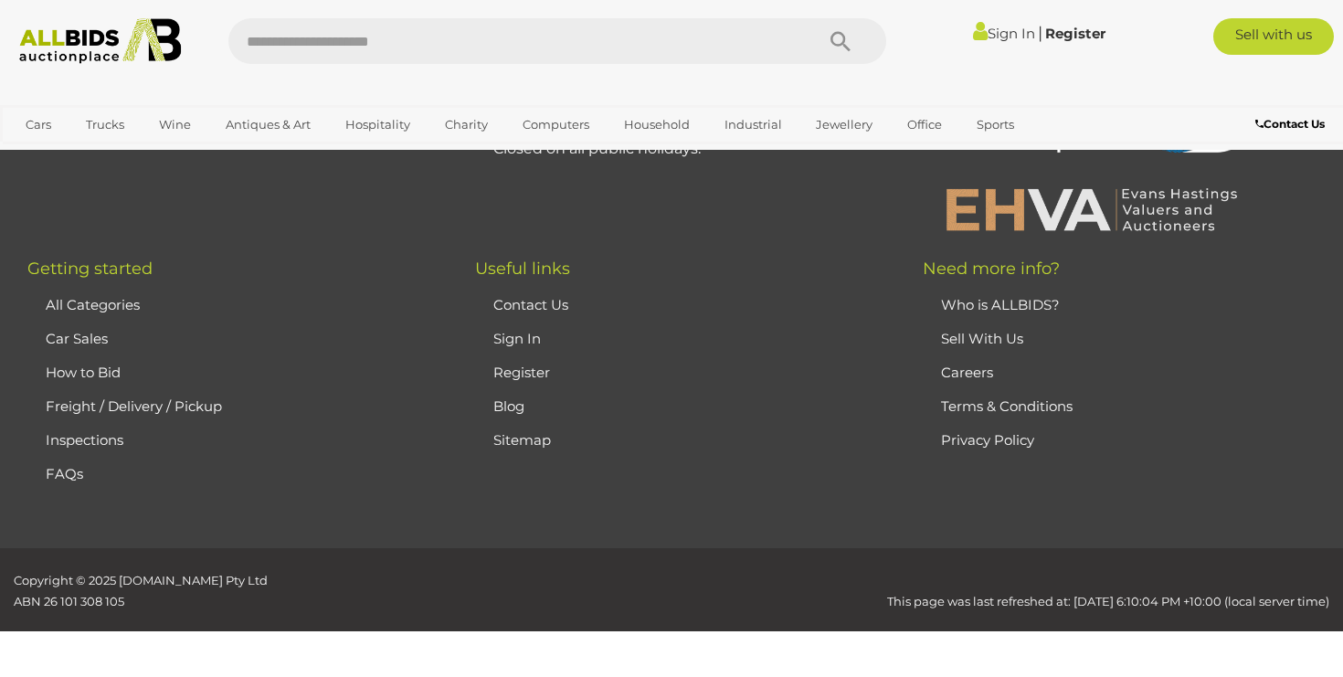
scroll to position [244, 0]
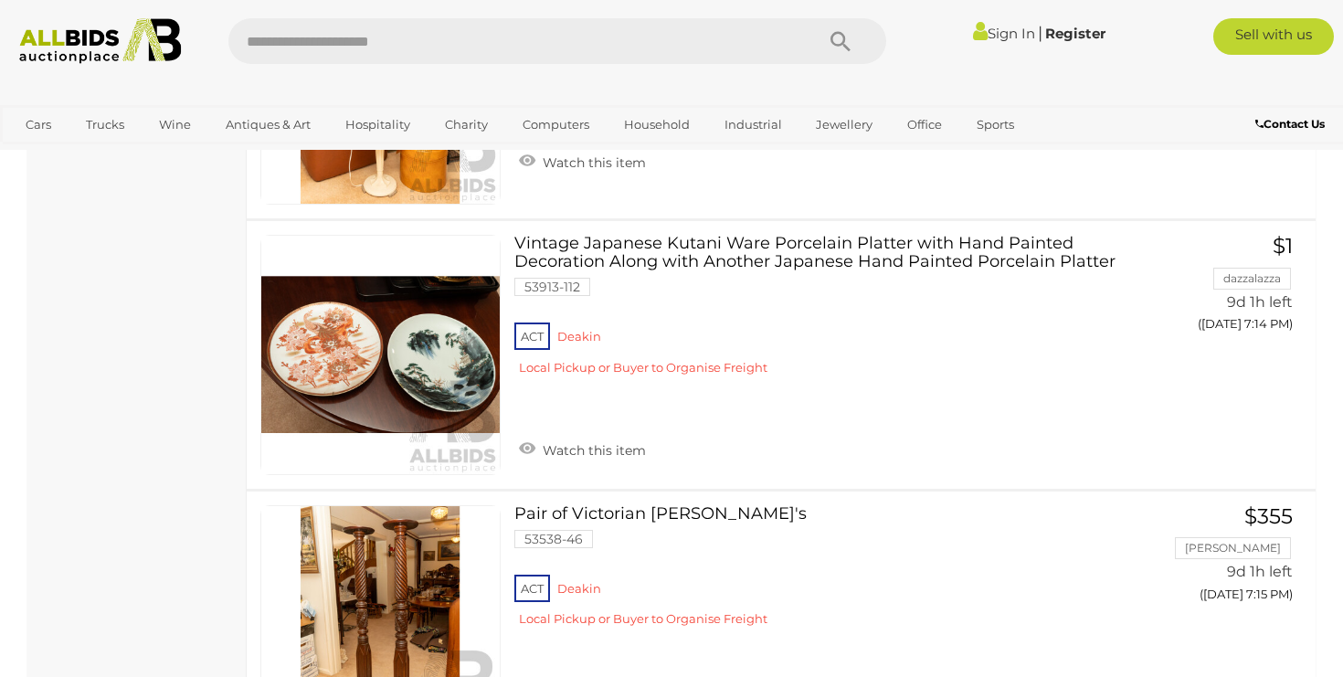
scroll to position [9460, 0]
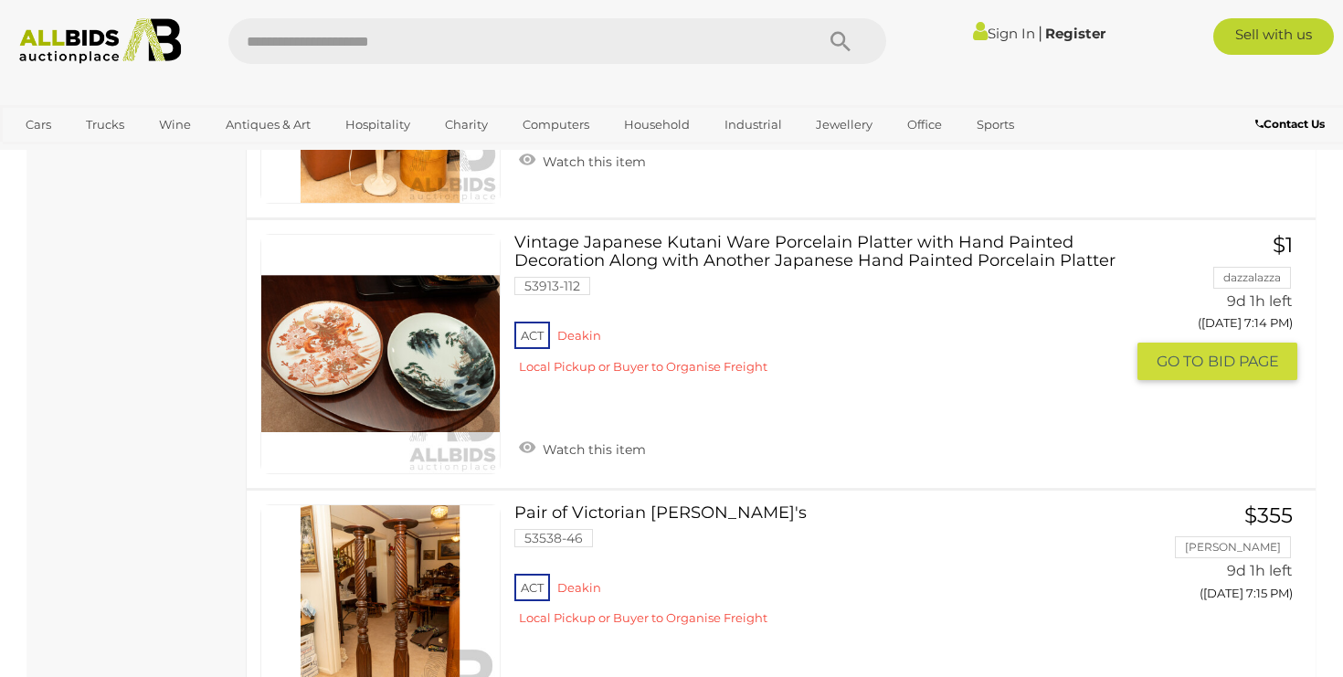
click at [633, 234] on link "Vintage Japanese Kutani Ware Porcelain Platter with Hand Painted Decoration Alo…" at bounding box center [826, 310] width 597 height 153
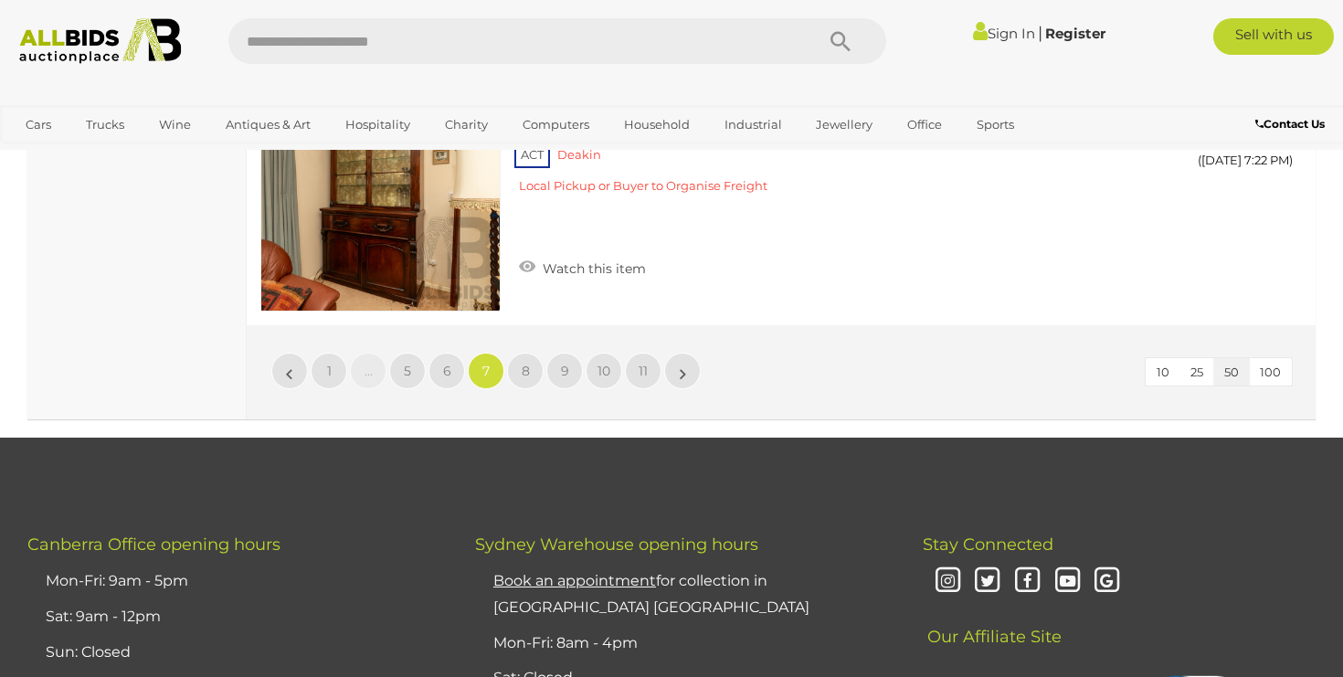
scroll to position [13676, 0]
click at [453, 352] on link "6" at bounding box center [447, 370] width 37 height 37
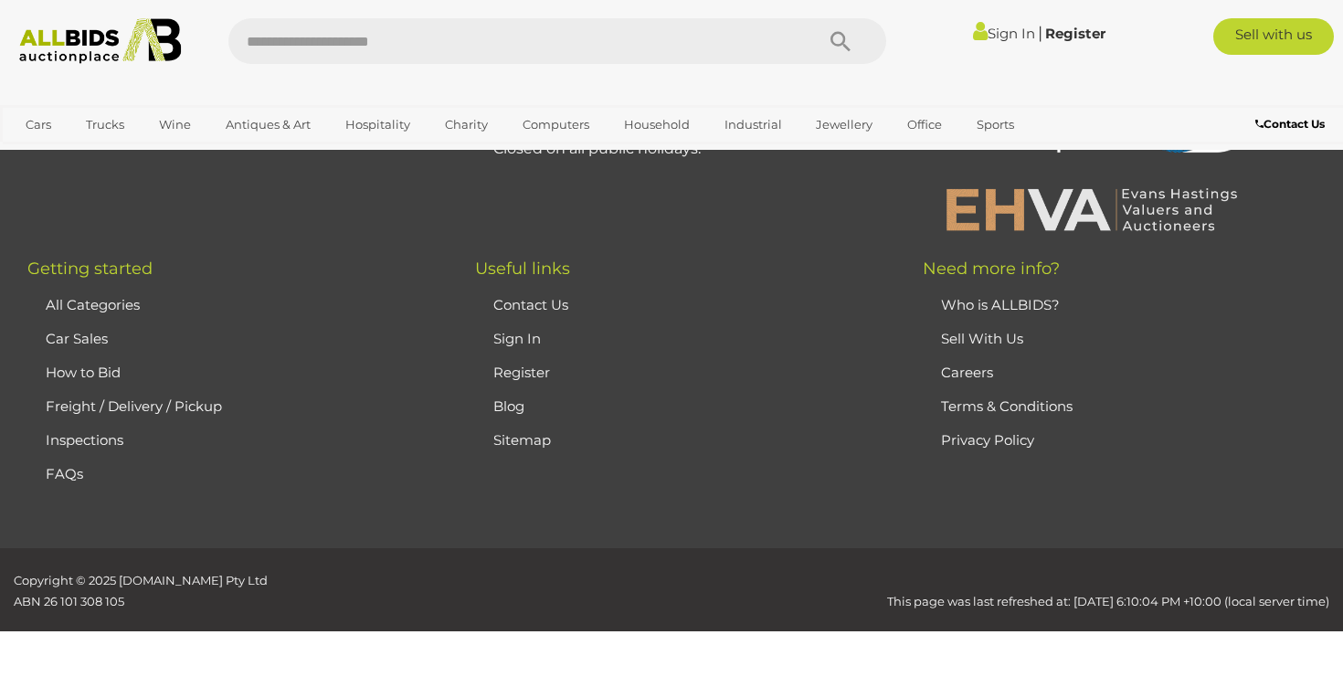
scroll to position [244, 0]
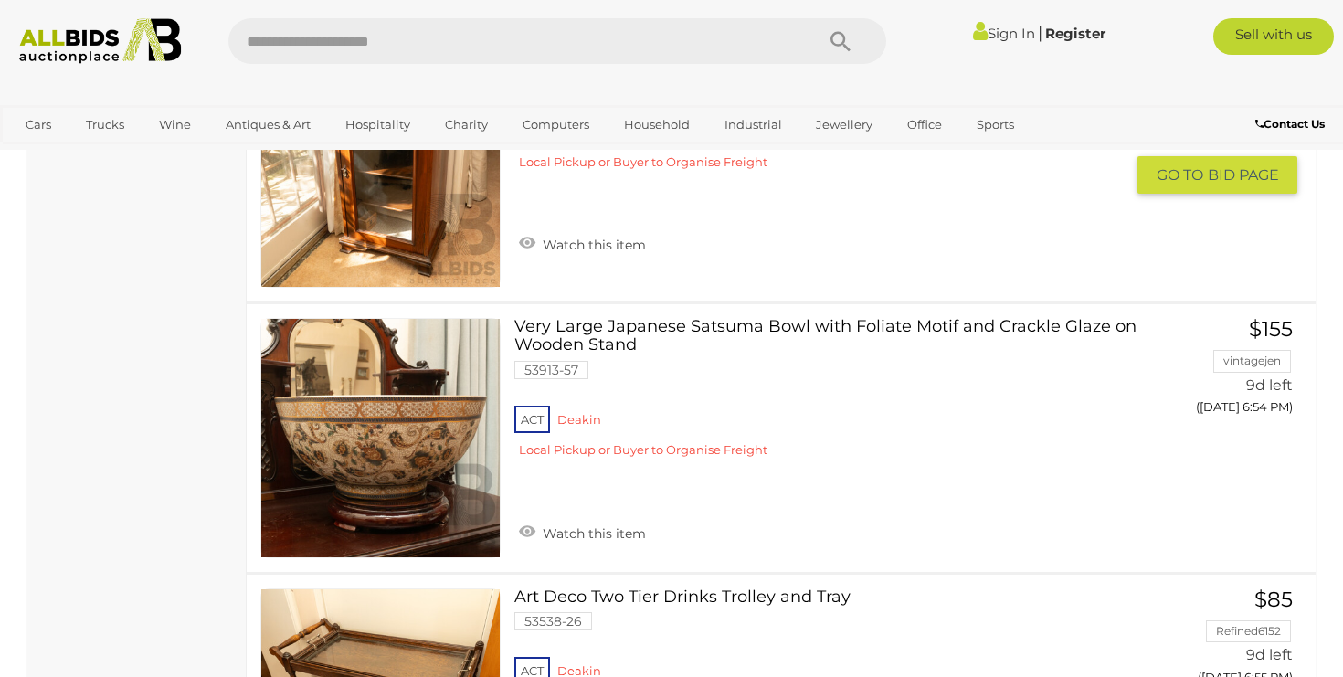
scroll to position [11897, 0]
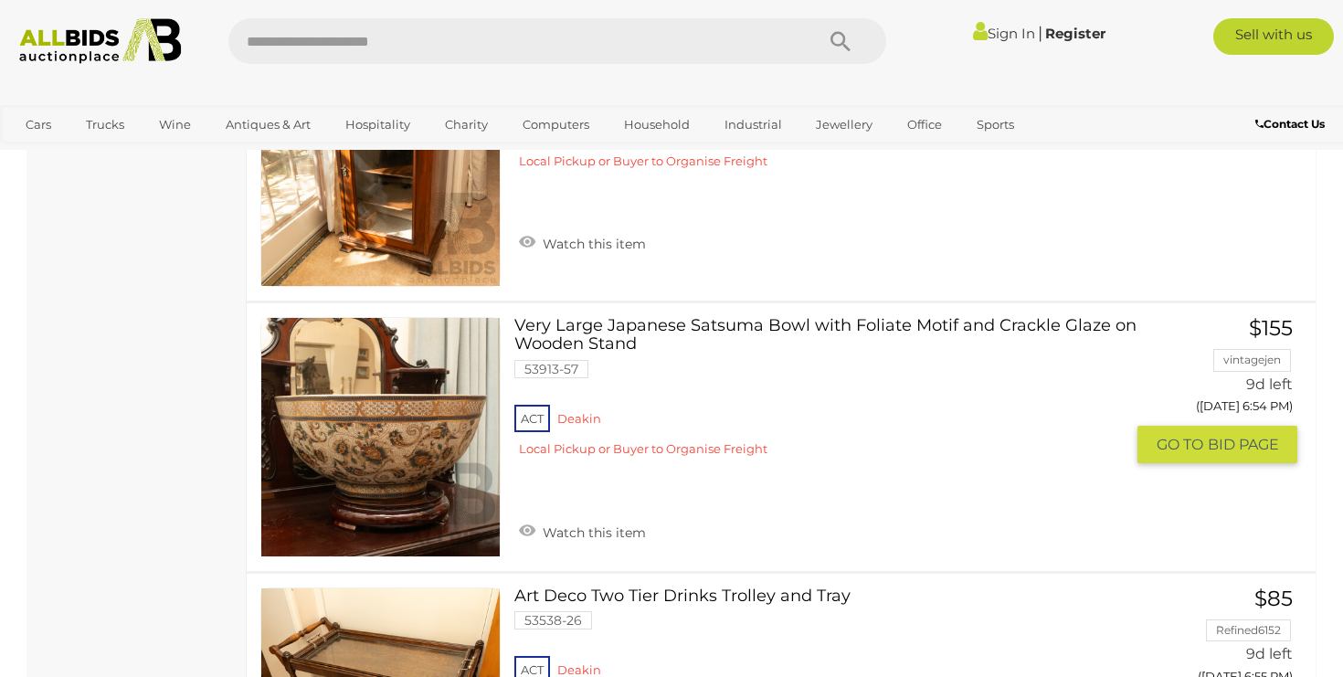
click at [855, 317] on link "Very Large Japanese Satsuma Bowl with Foliate Motif and Crackle Glaze on Wooden…" at bounding box center [826, 393] width 597 height 153
click at [921, 317] on link "Very Large Japanese Satsuma Bowl with Foliate Motif and Crackle Glaze on Wooden…" at bounding box center [826, 393] width 597 height 153
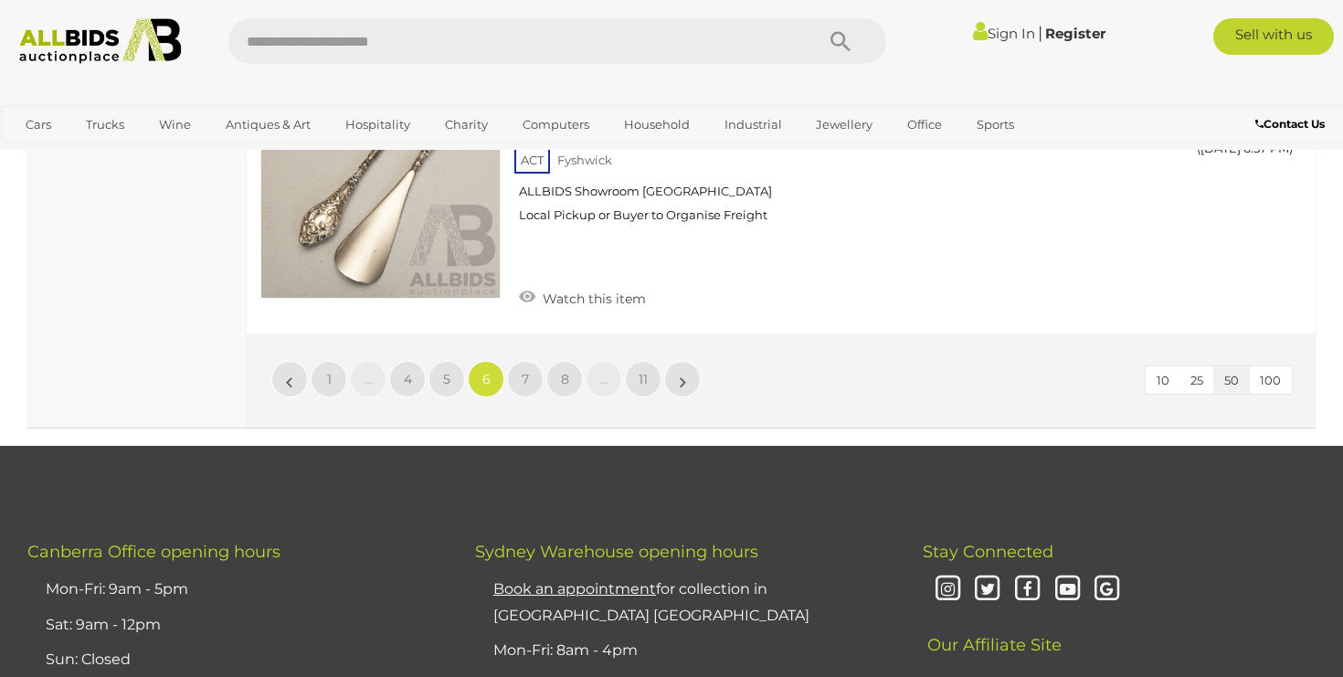
scroll to position [13840, 0]
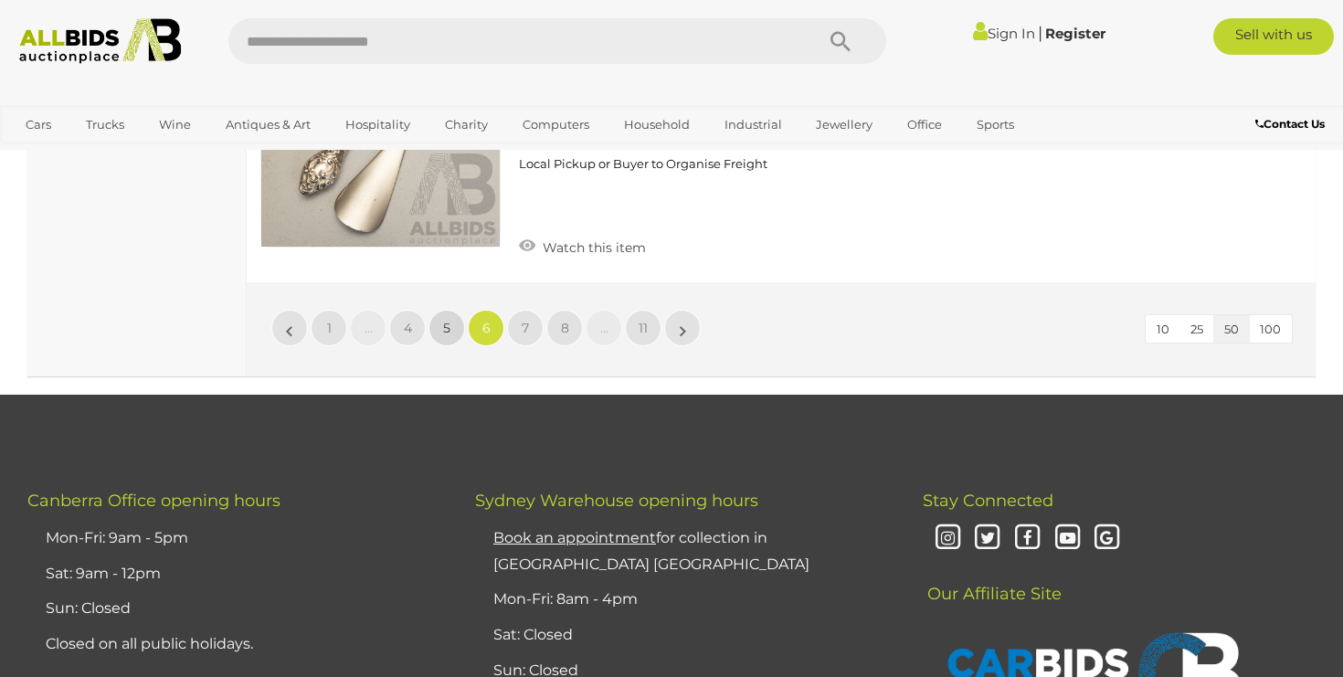
click at [442, 310] on link "5" at bounding box center [447, 328] width 37 height 37
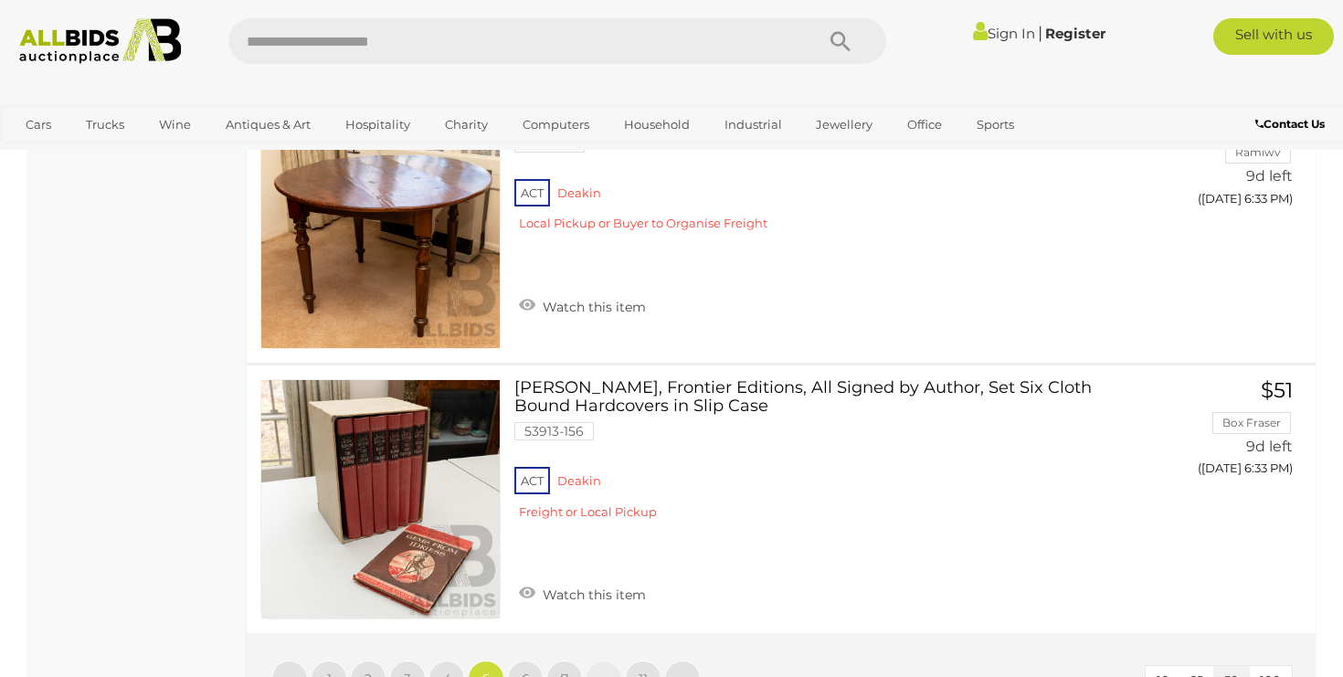
scroll to position [13713, 0]
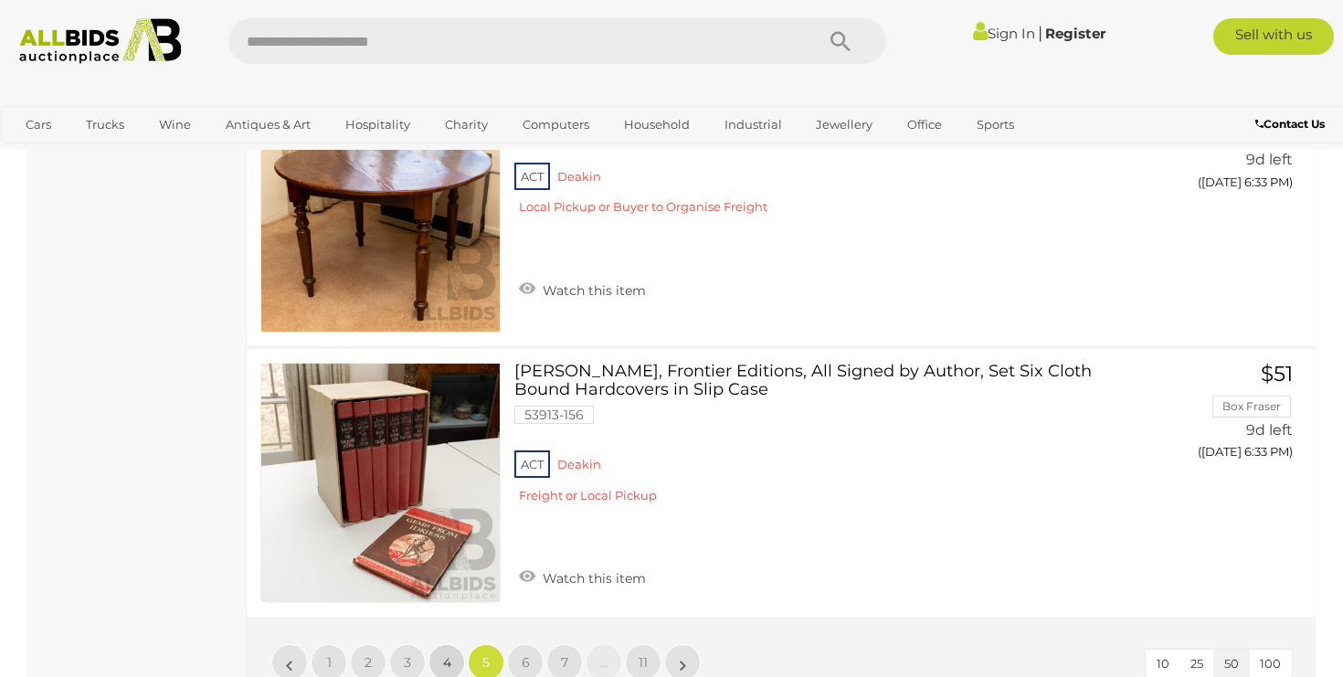
click at [451, 644] on link "4" at bounding box center [447, 662] width 37 height 37
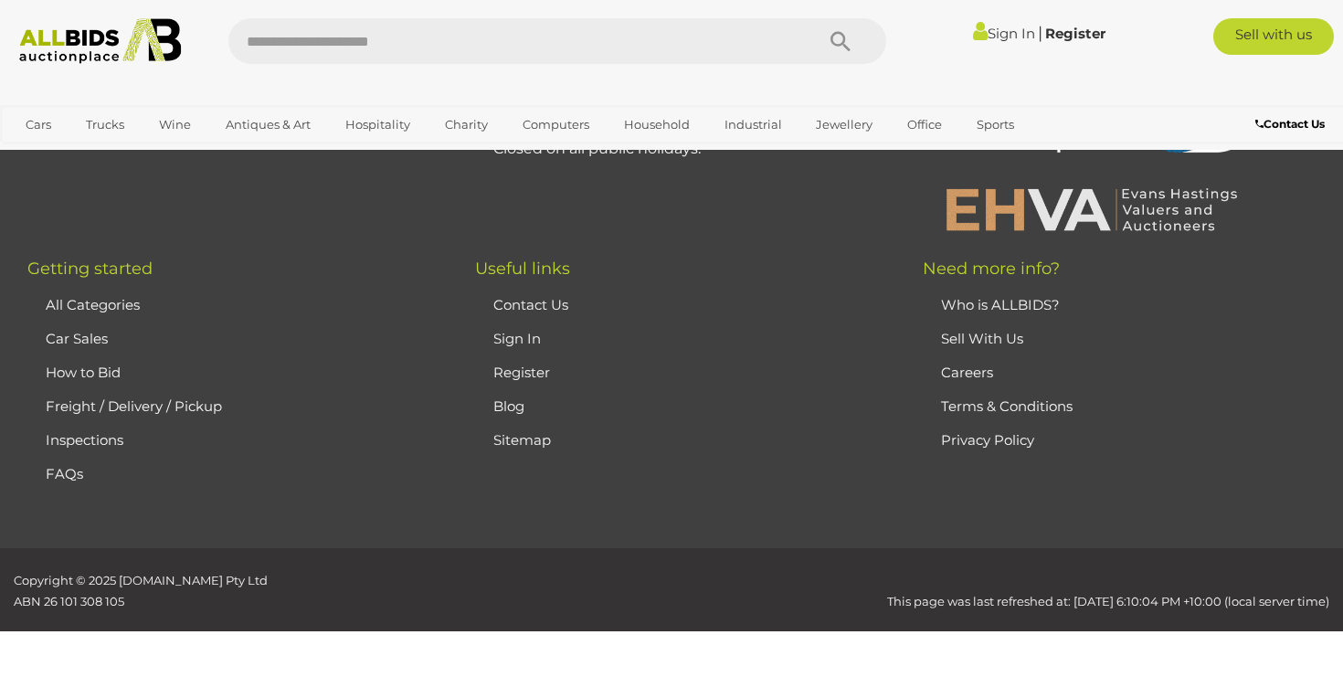
scroll to position [244, 0]
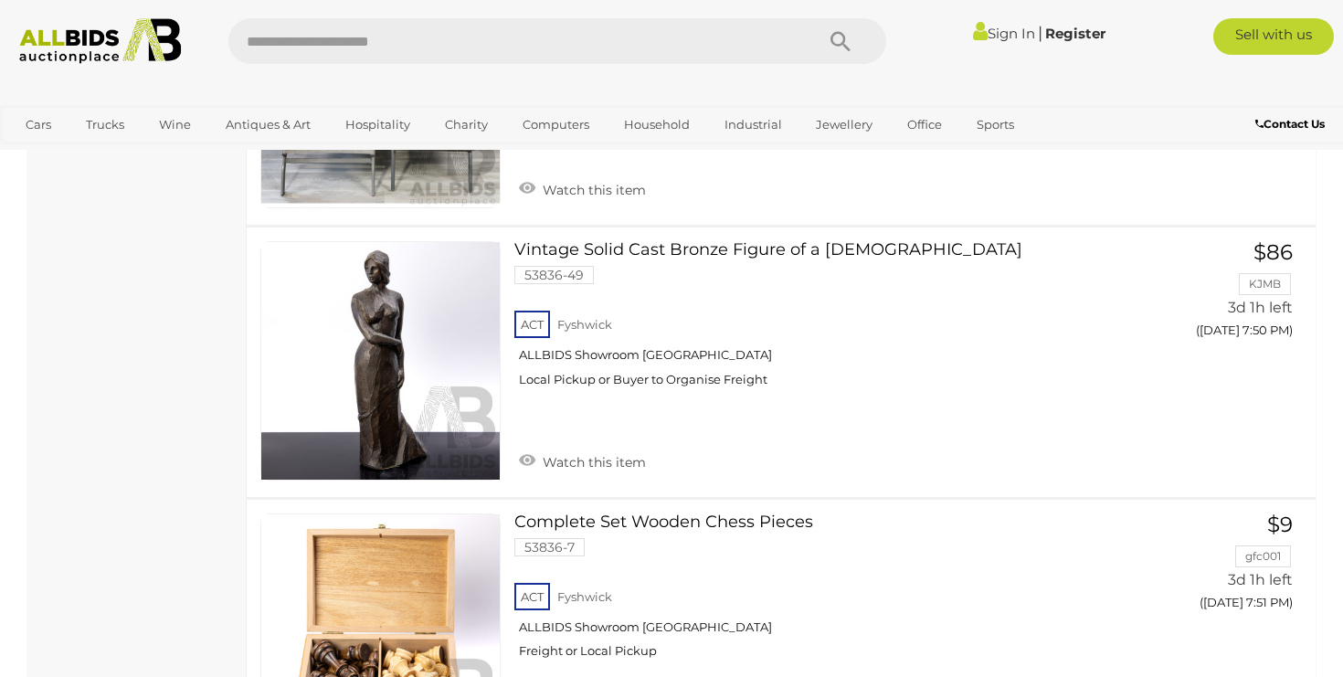
scroll to position [3022, 0]
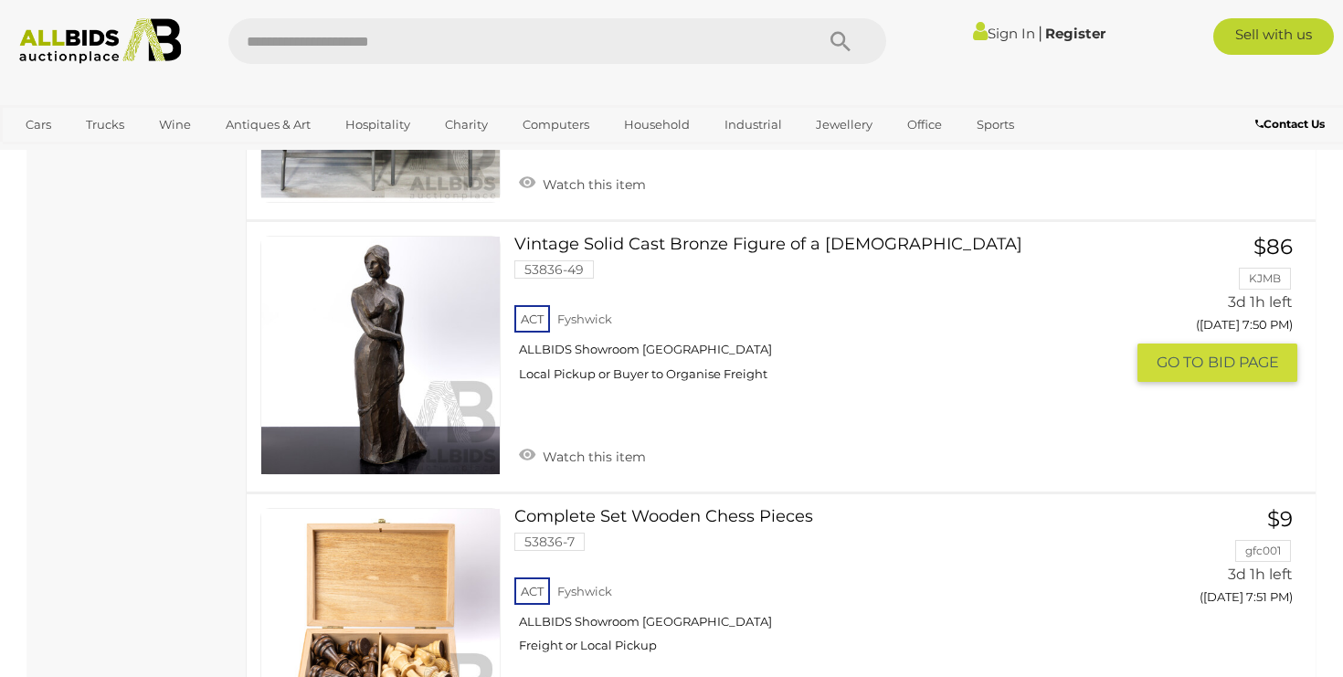
click at [704, 236] on link "Vintage Solid Cast Bronze Figure of a Lady 53836-49 ACT Fyshwick ALLBIDS Showro…" at bounding box center [826, 316] width 597 height 160
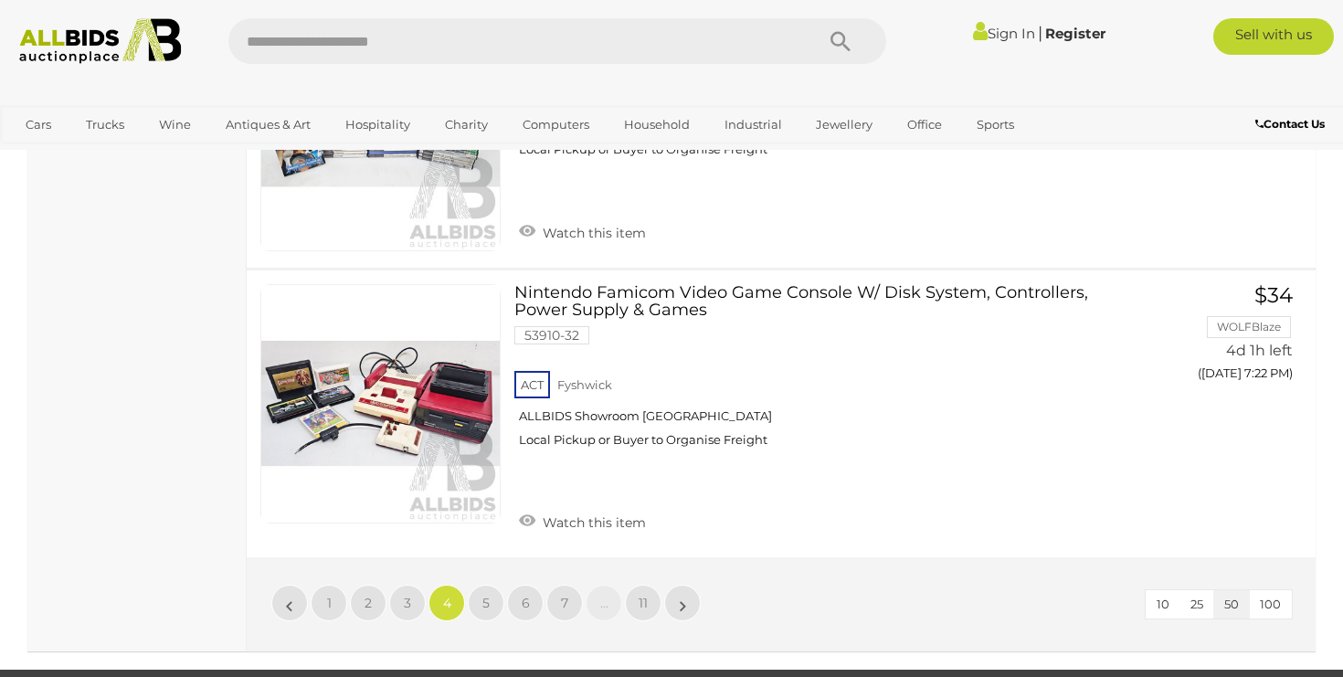
scroll to position [13771, 0]
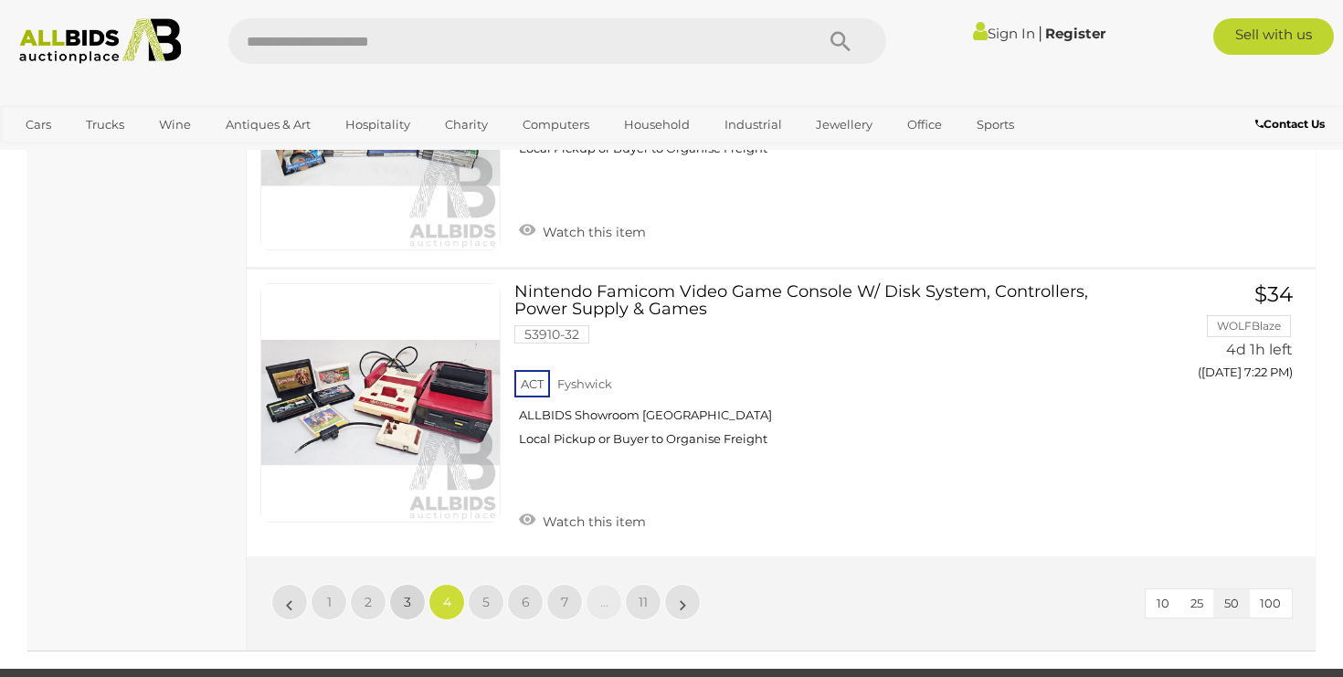
click at [404, 594] on span "3" at bounding box center [407, 602] width 7 height 16
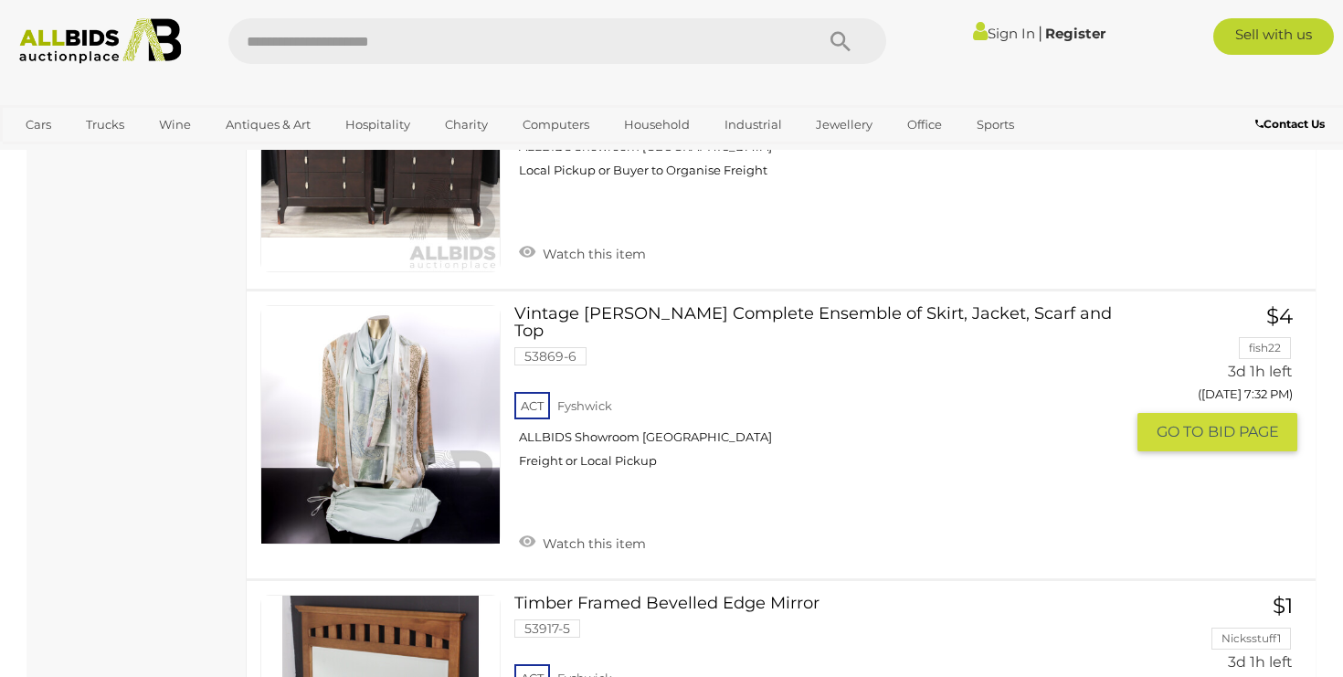
scroll to position [6548, 0]
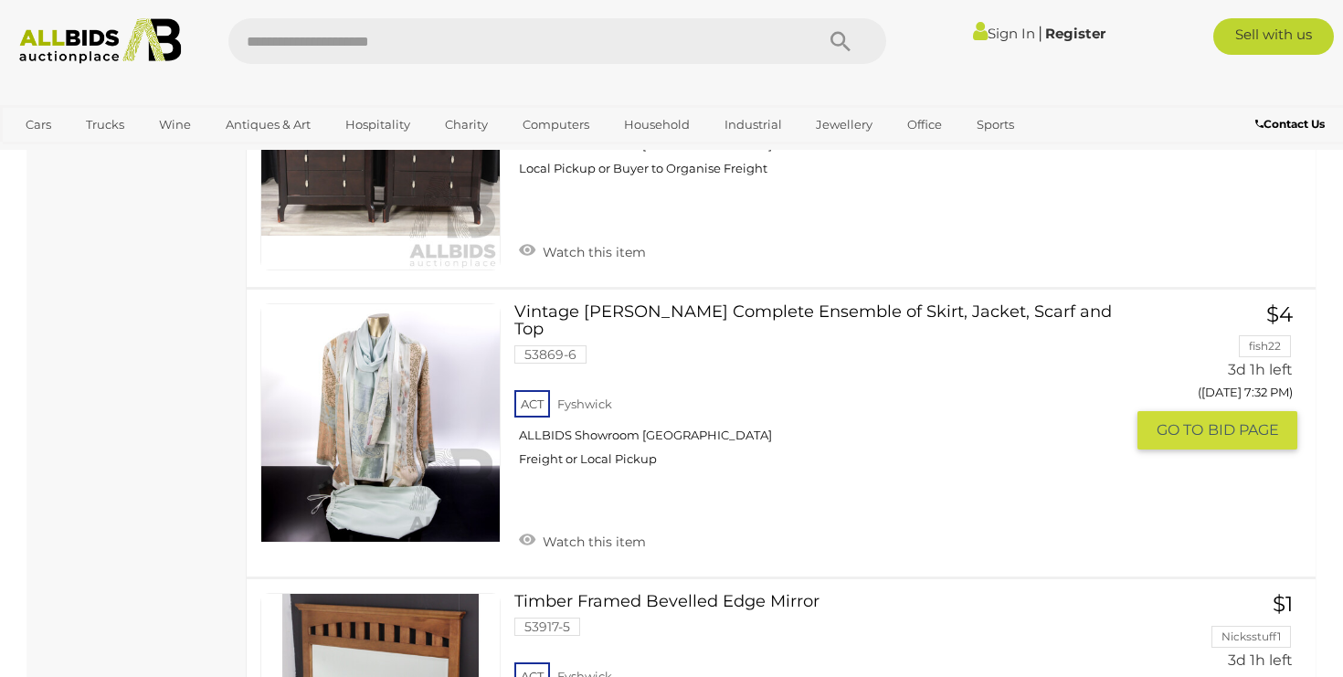
click at [680, 303] on link "Vintage Maggie Shepherd Complete Ensemble of Skirt, Jacket, Scarf and Top 53869…" at bounding box center [826, 392] width 597 height 178
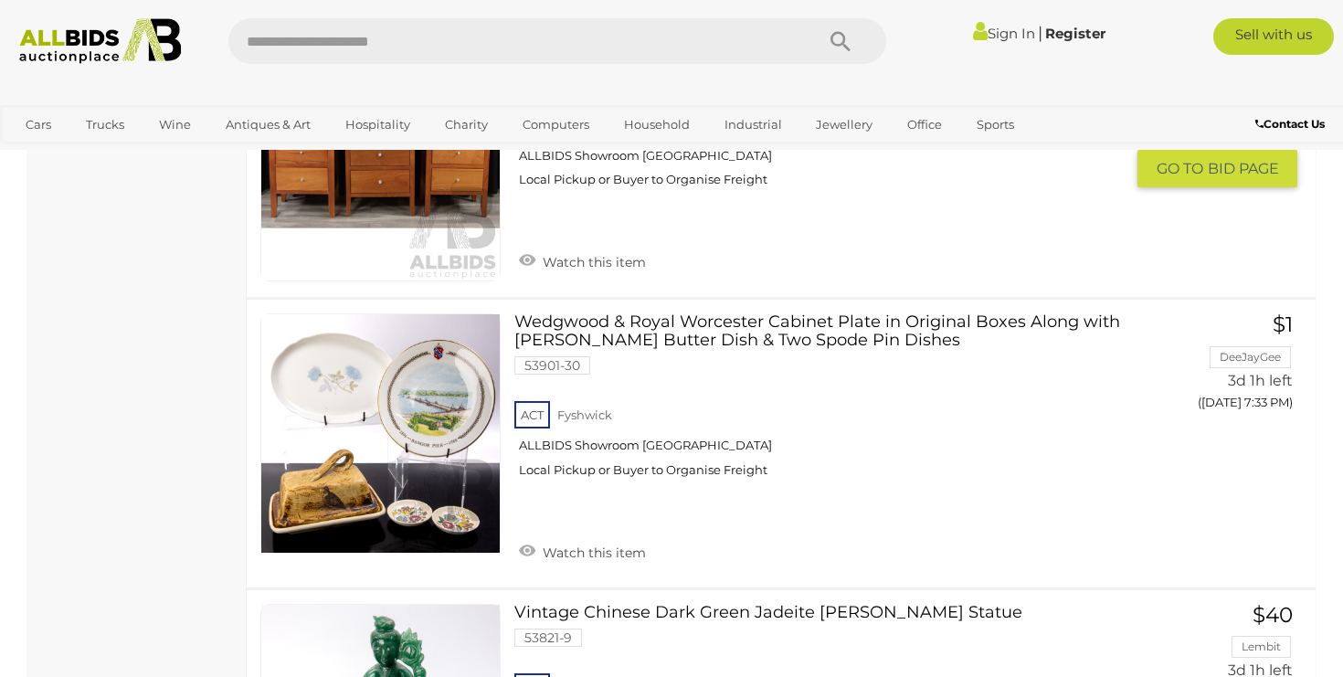
scroll to position [7382, 0]
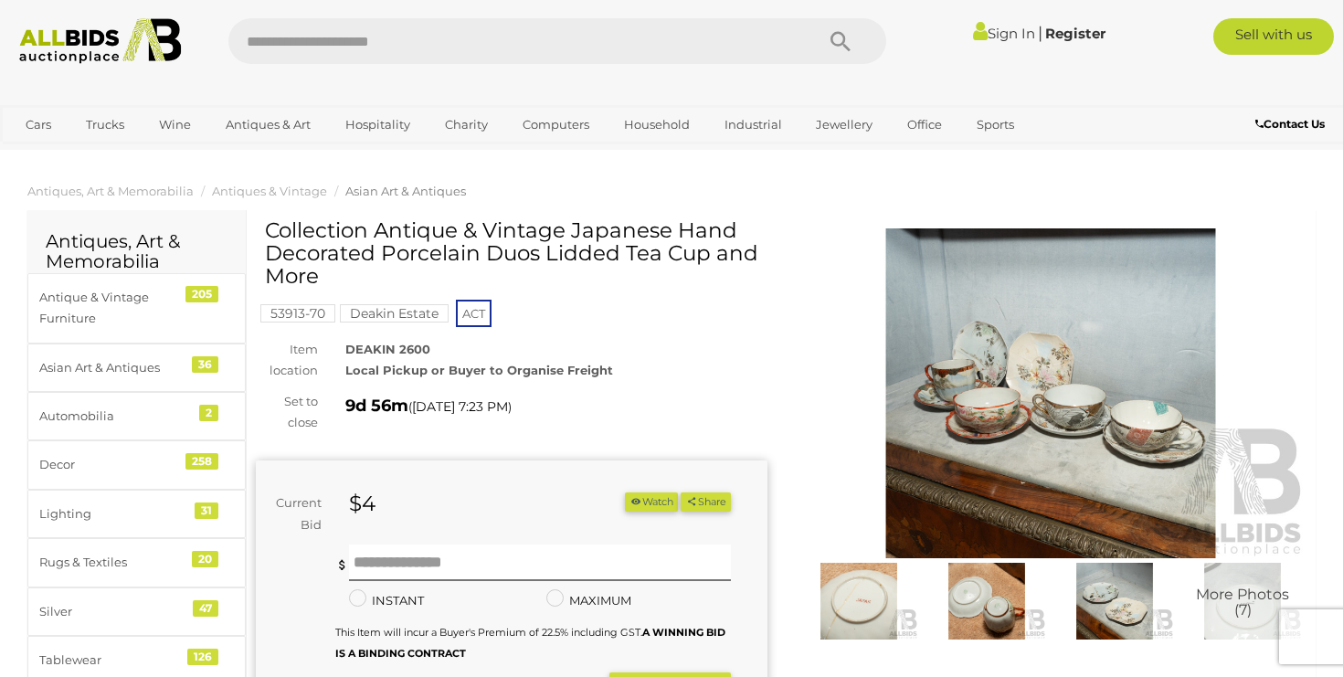
click at [1117, 392] on img at bounding box center [1051, 393] width 512 height 330
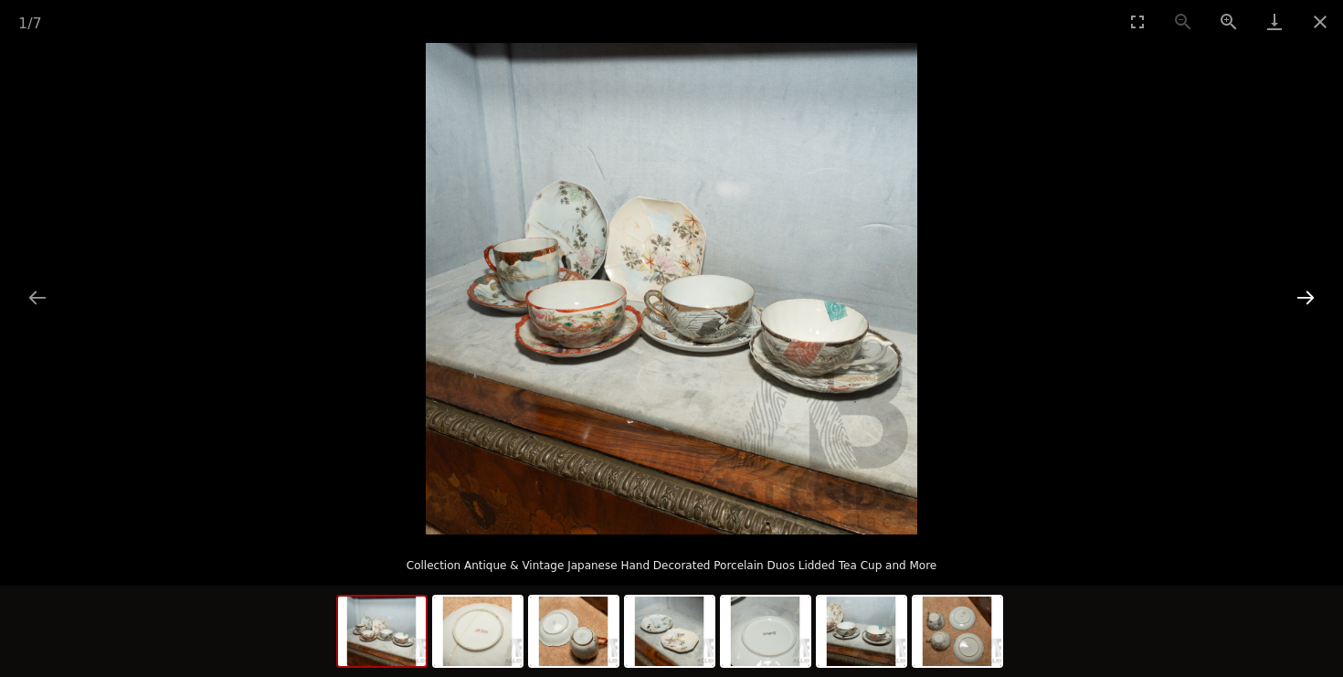
click at [1305, 291] on button "Next slide" at bounding box center [1305, 298] width 38 height 36
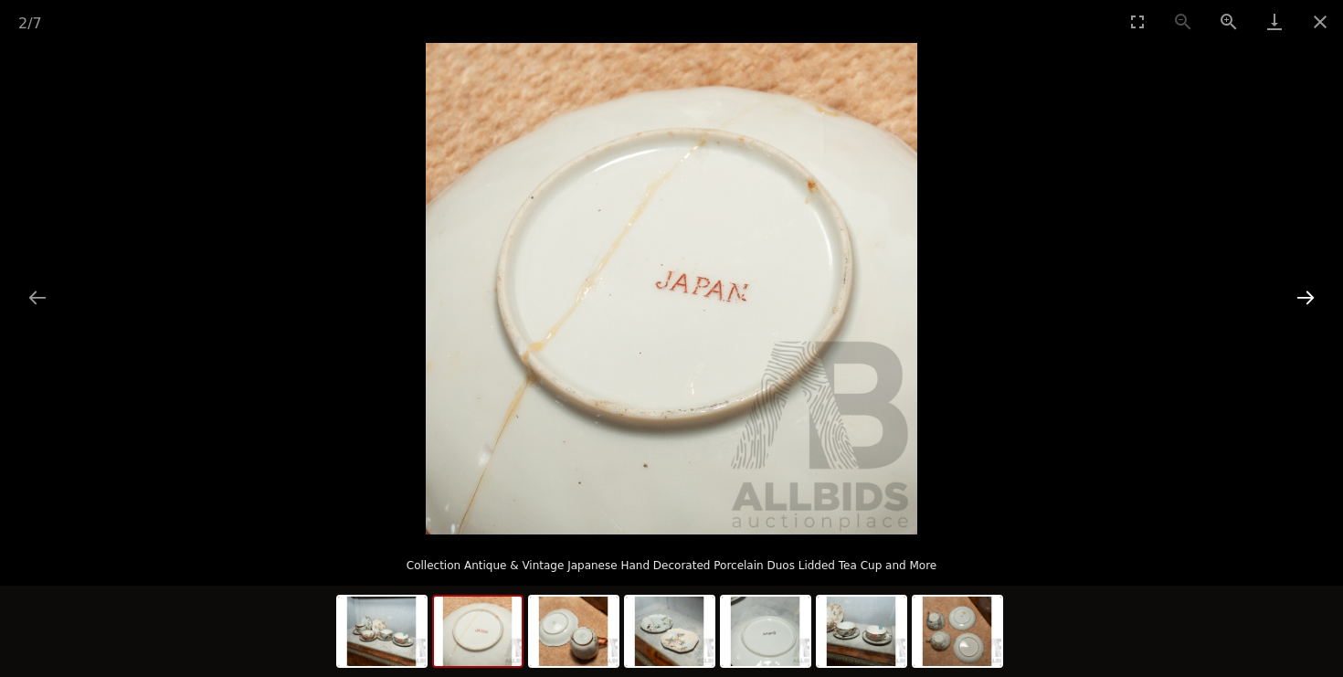
click at [1306, 291] on button "Next slide" at bounding box center [1305, 298] width 38 height 36
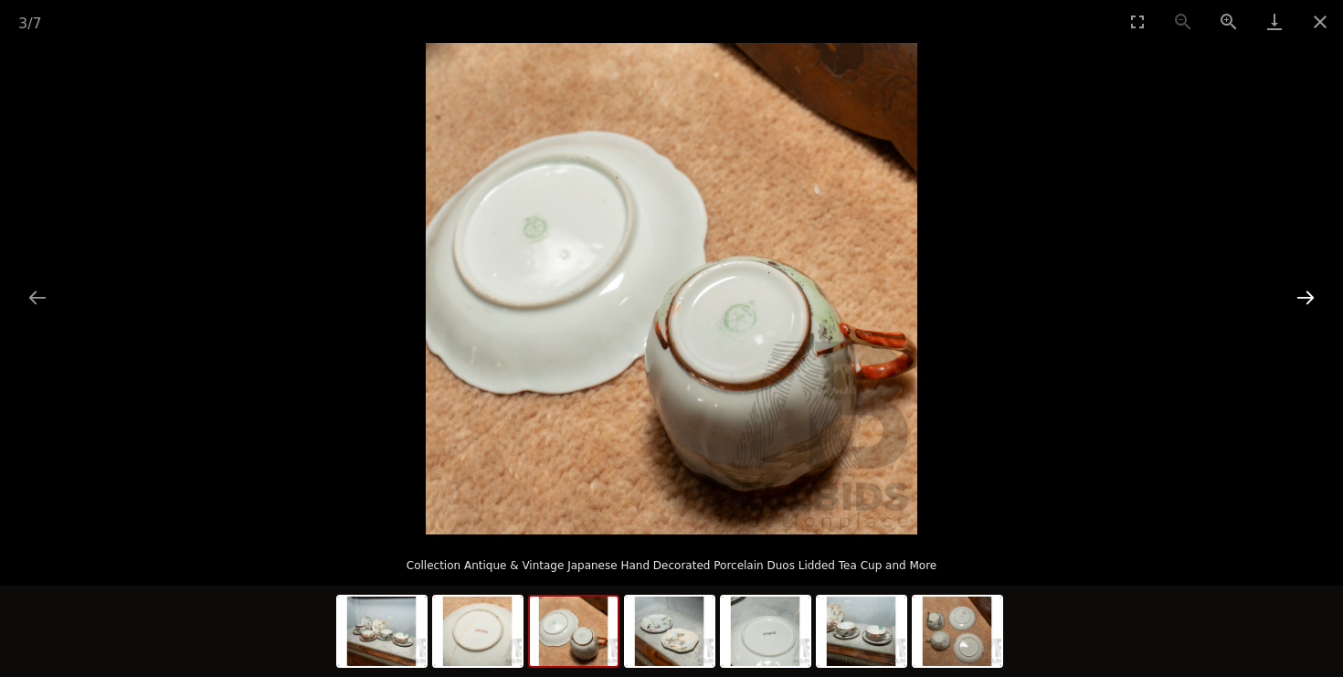
click at [1306, 291] on button "Next slide" at bounding box center [1305, 298] width 38 height 36
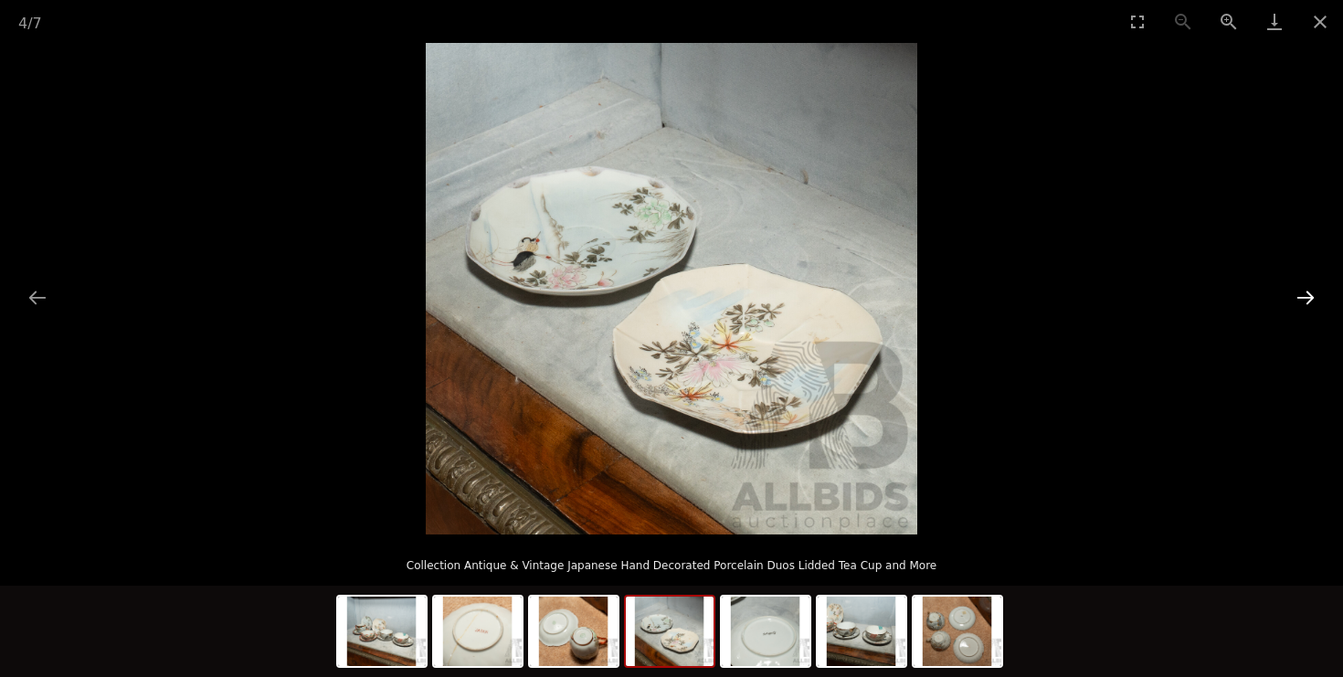
click at [1306, 291] on button "Next slide" at bounding box center [1305, 298] width 38 height 36
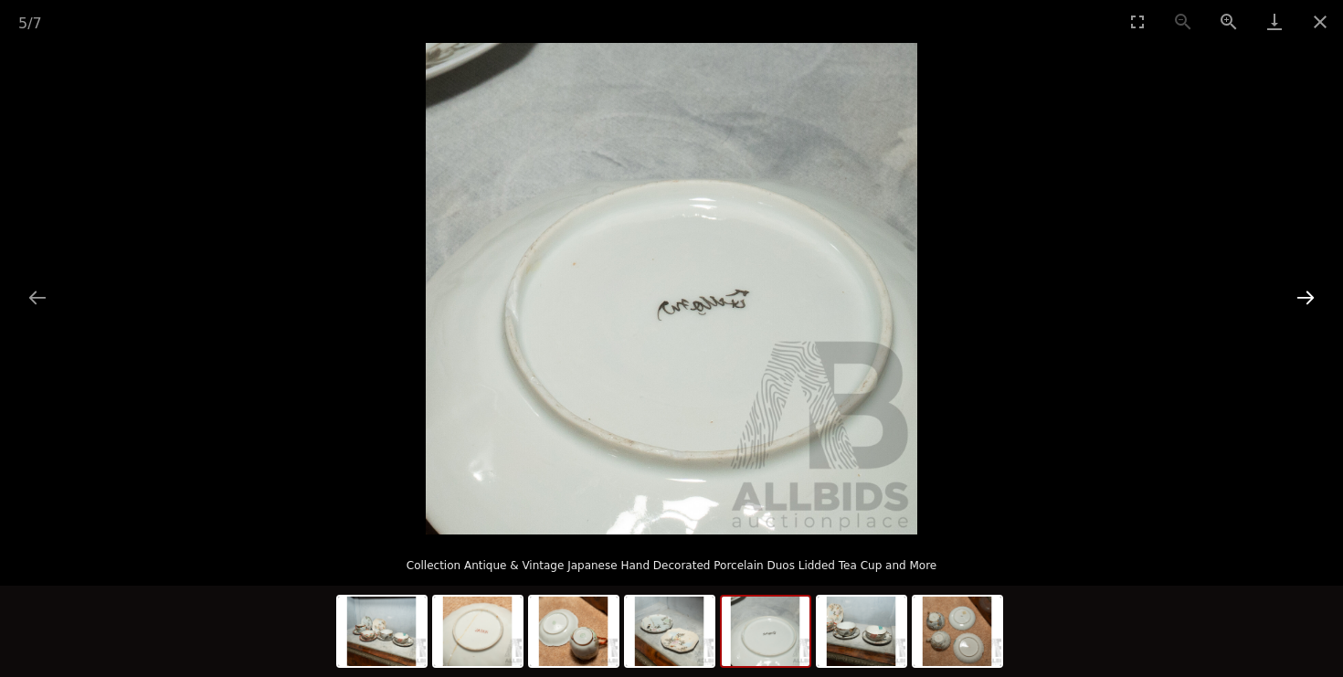
click at [1306, 291] on button "Next slide" at bounding box center [1305, 298] width 38 height 36
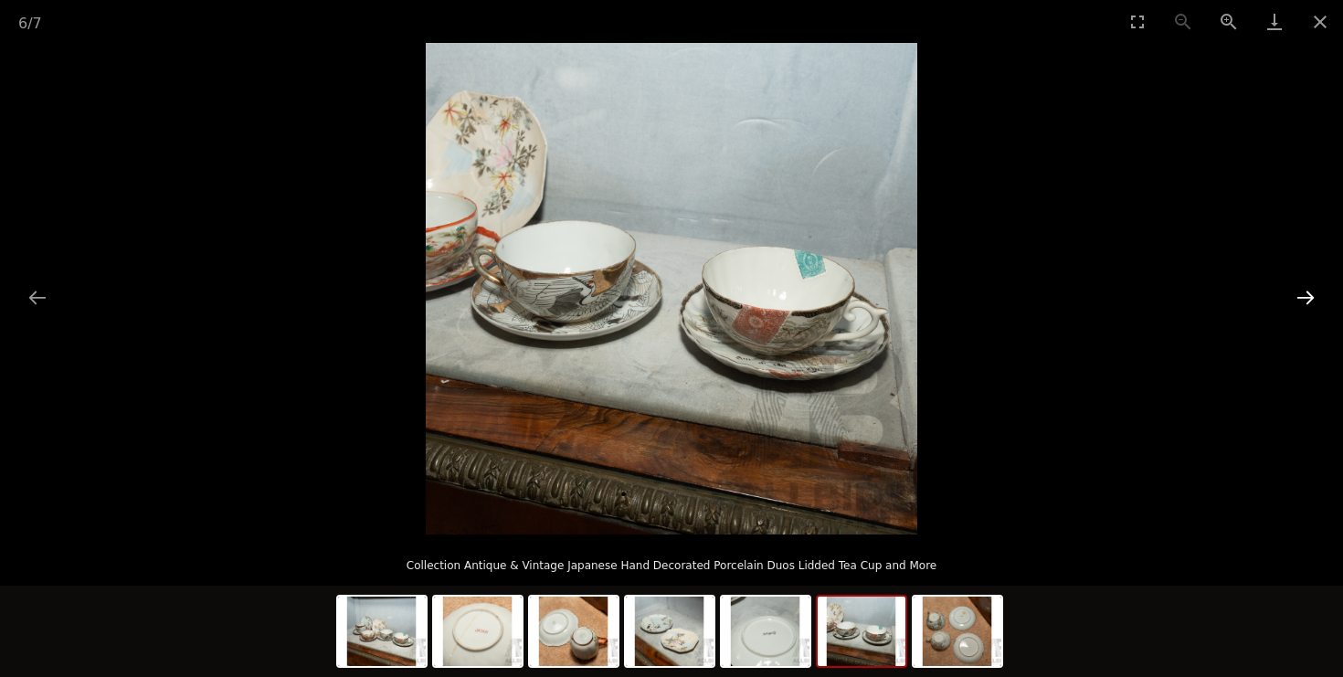
click at [1307, 292] on button "Next slide" at bounding box center [1305, 298] width 38 height 36
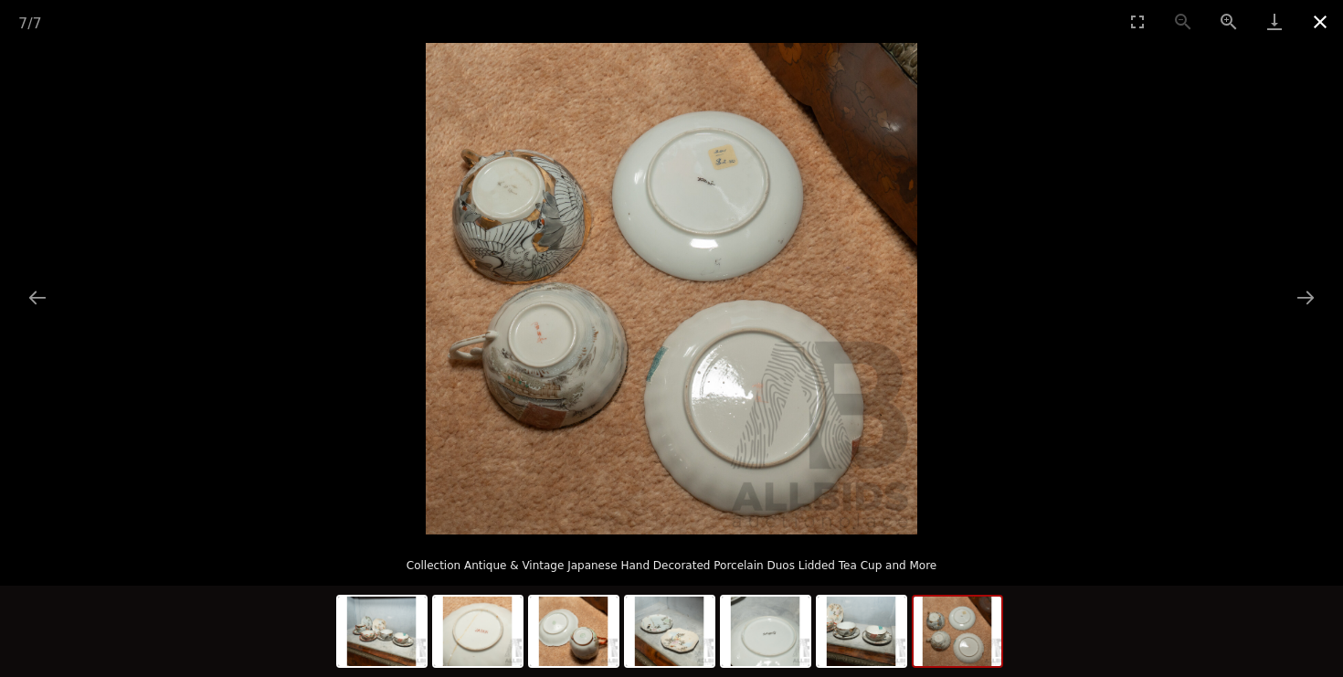
click at [1315, 34] on button "Close gallery" at bounding box center [1320, 21] width 46 height 43
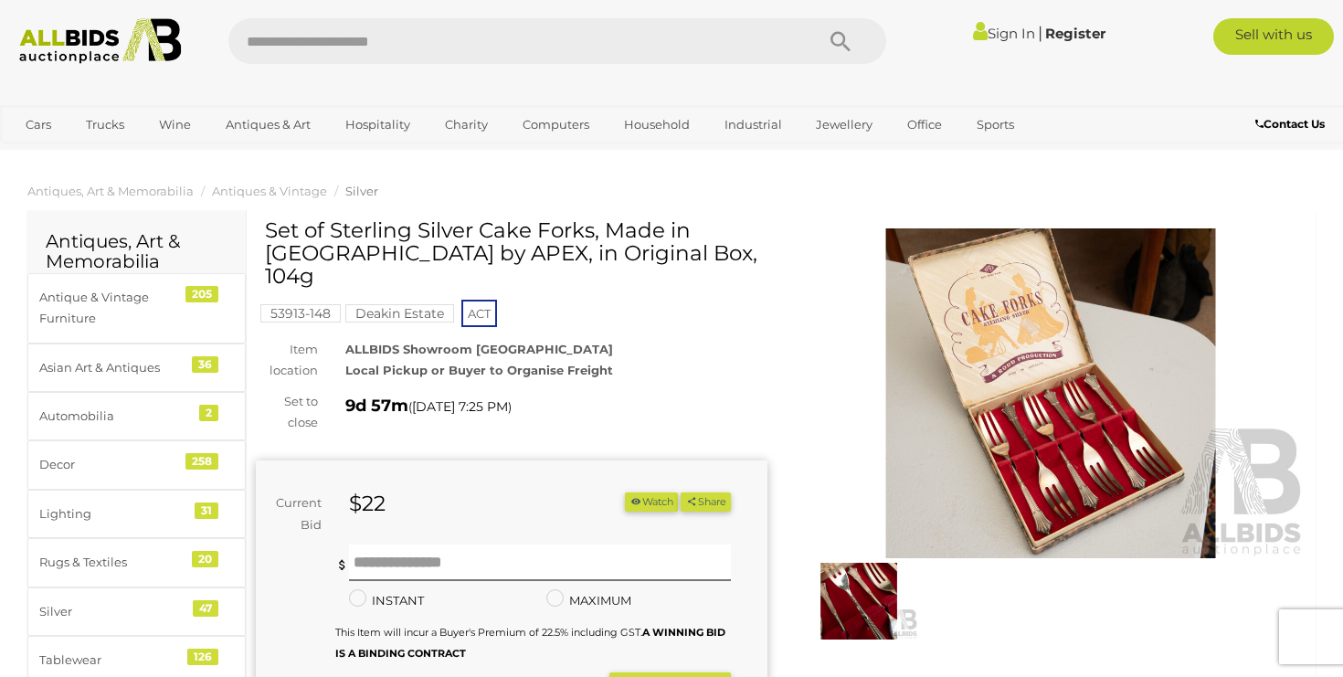
click at [1059, 355] on img at bounding box center [1051, 393] width 512 height 330
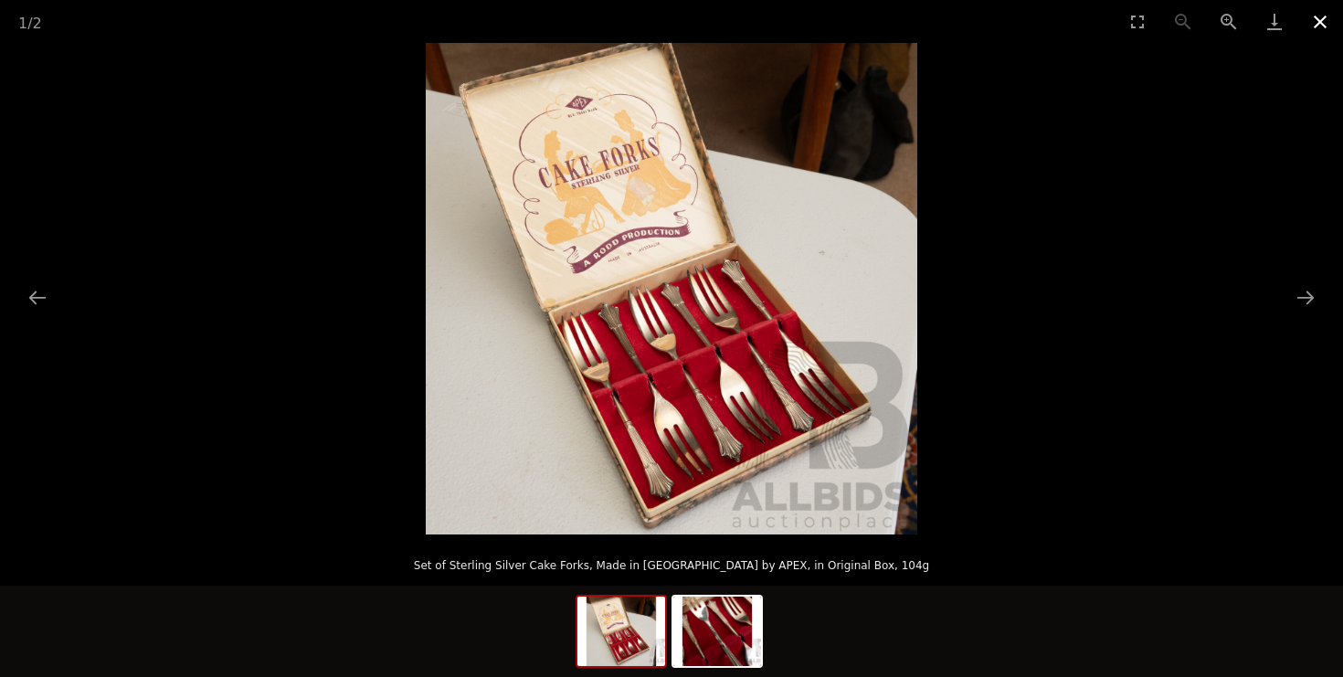
click at [1320, 24] on button "Close gallery" at bounding box center [1320, 21] width 46 height 43
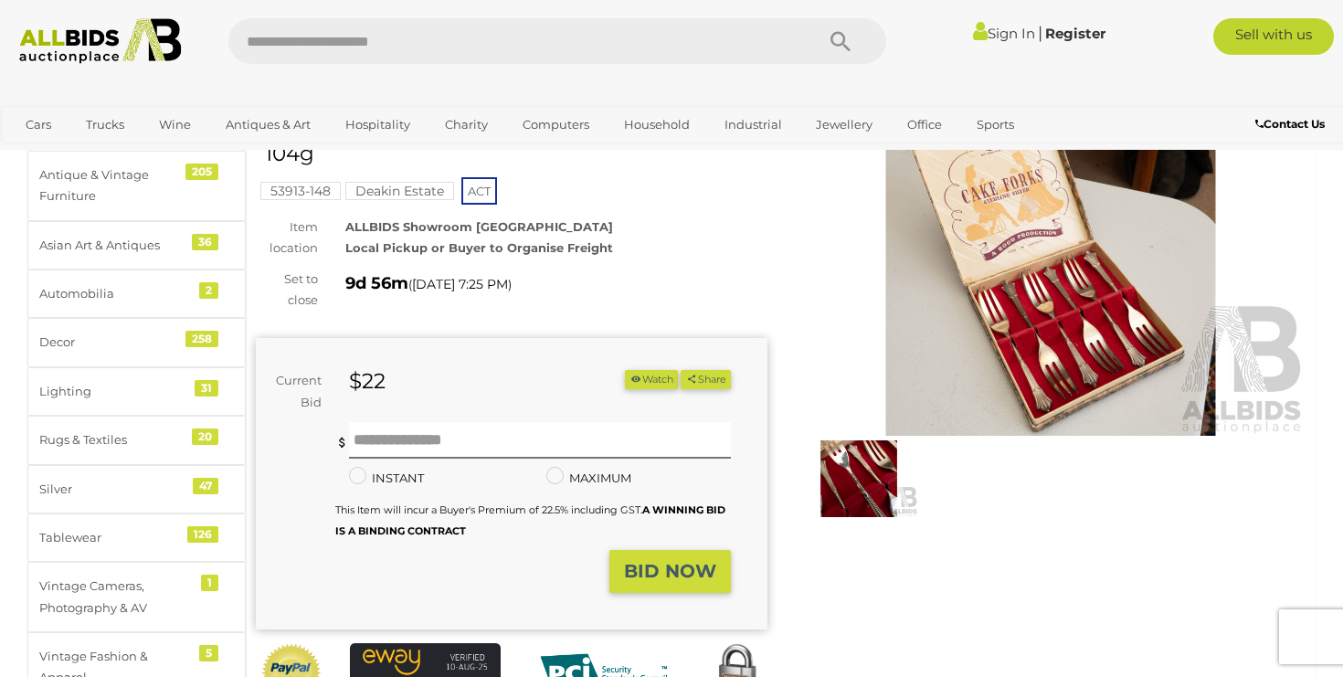
scroll to position [121, 0]
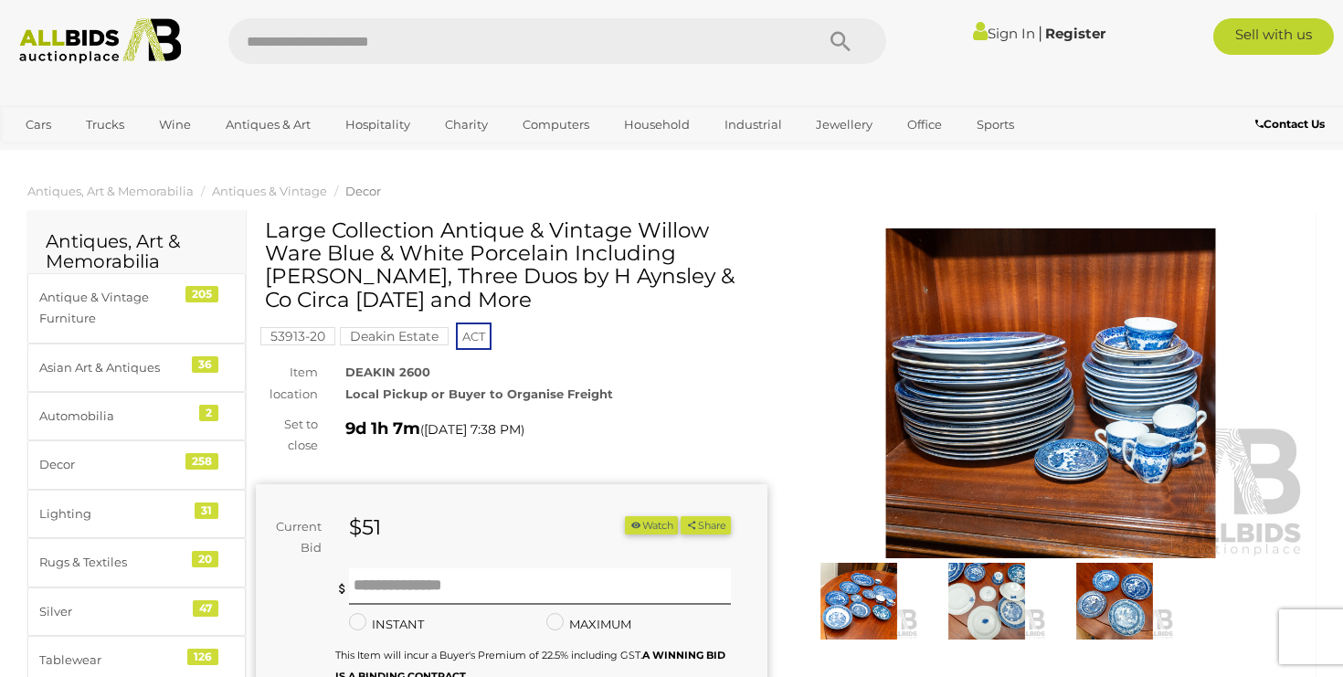
click at [1018, 395] on img at bounding box center [1051, 393] width 512 height 330
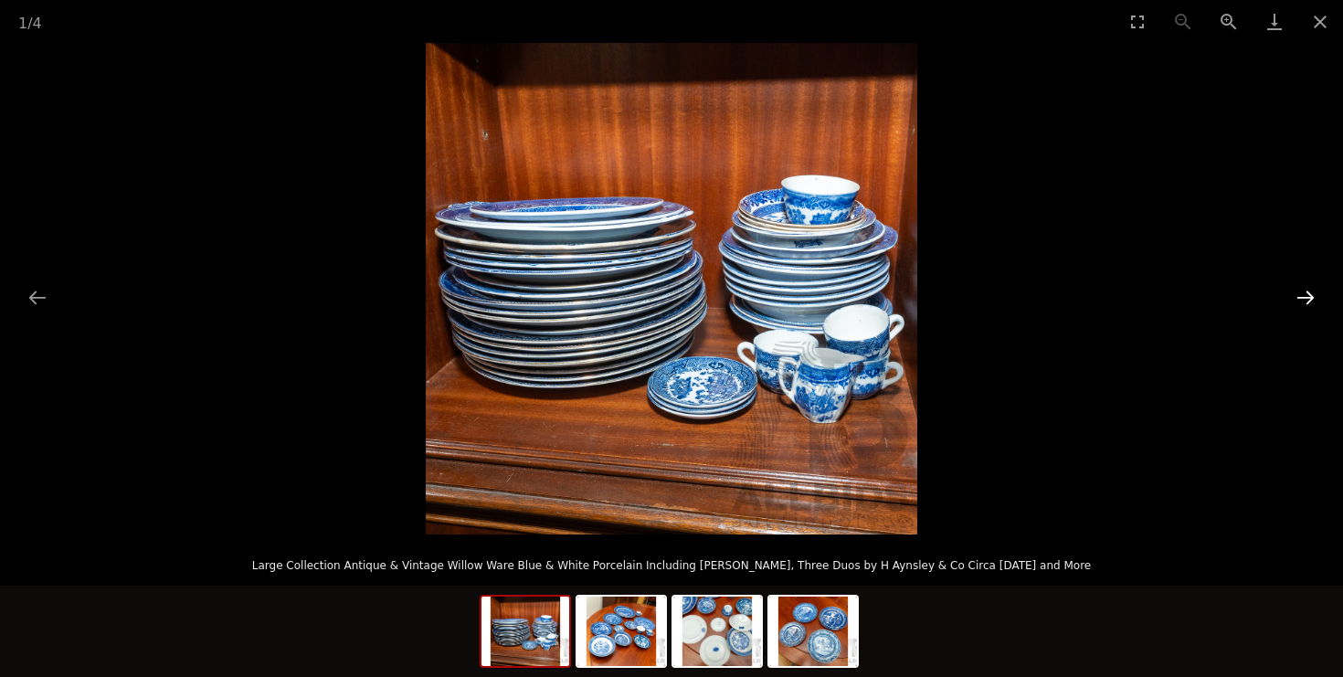
click at [1301, 300] on button "Next slide" at bounding box center [1305, 298] width 38 height 36
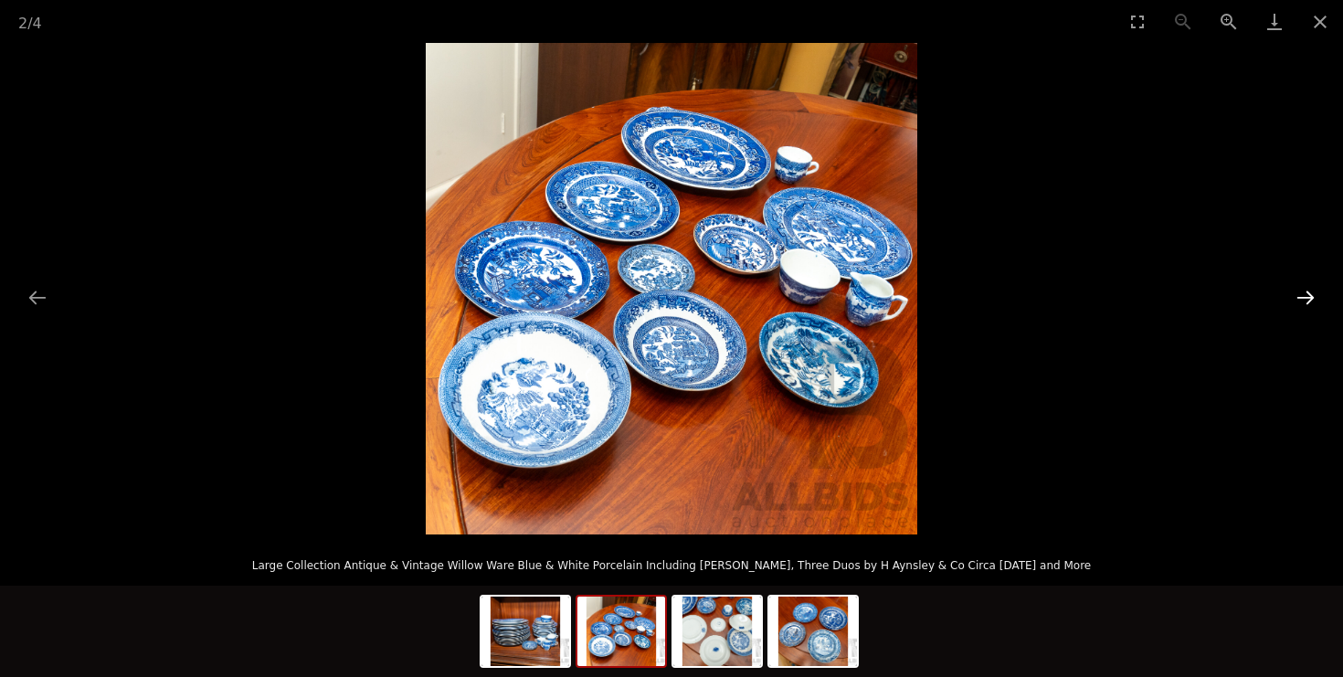
click at [1301, 301] on button "Next slide" at bounding box center [1305, 298] width 38 height 36
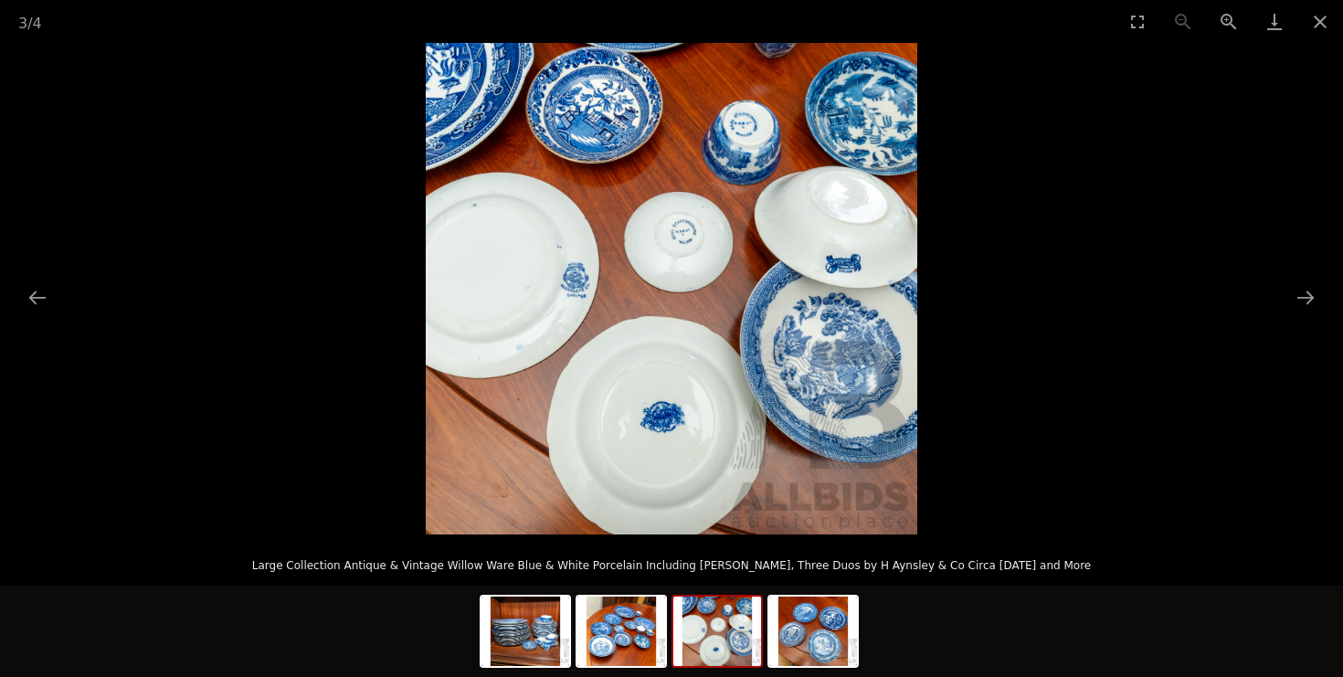
click at [708, 429] on img at bounding box center [672, 289] width 492 height 492
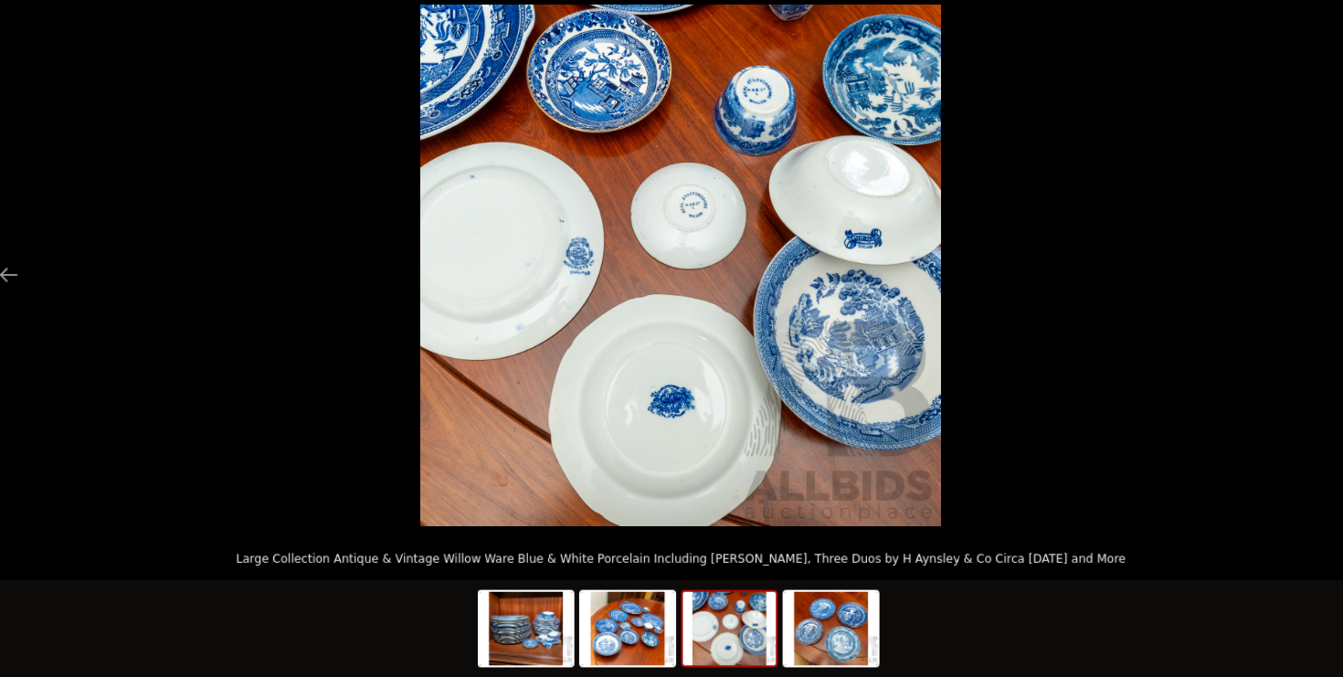
scroll to position [468, 0]
click at [779, 598] on img at bounding box center [813, 631] width 88 height 69
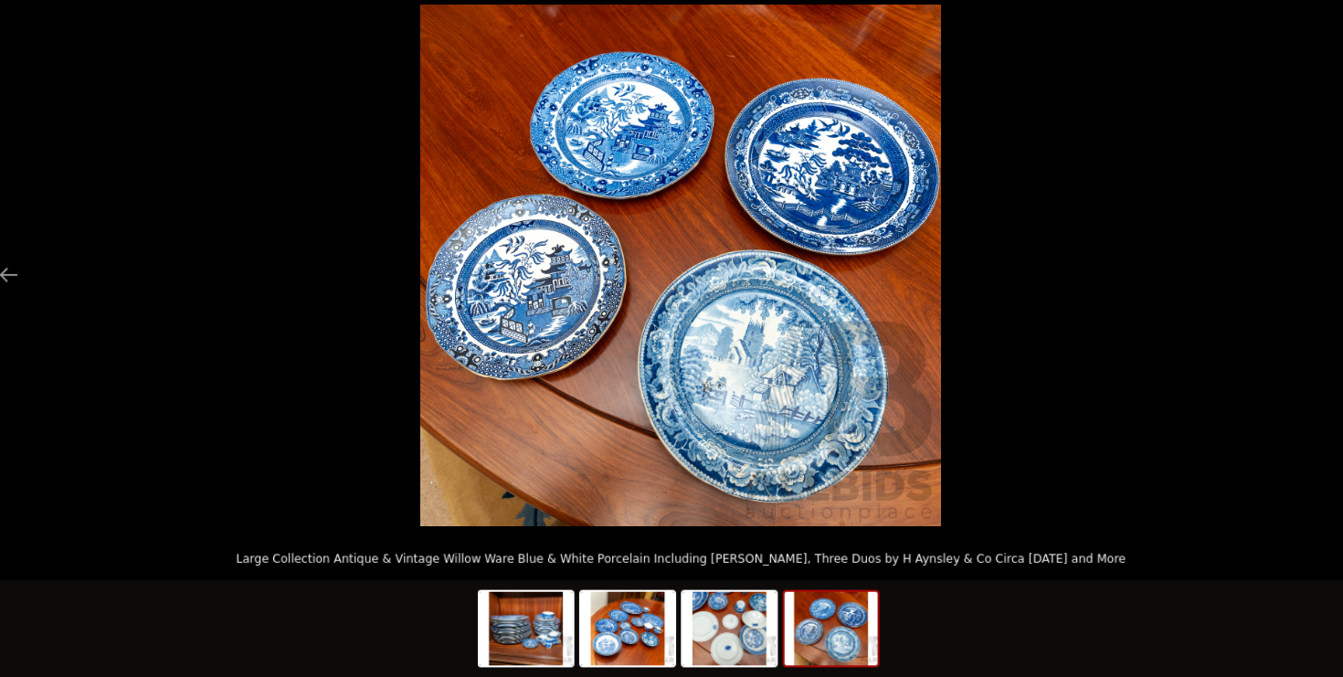
click at [700, 434] on img at bounding box center [672, 289] width 492 height 492
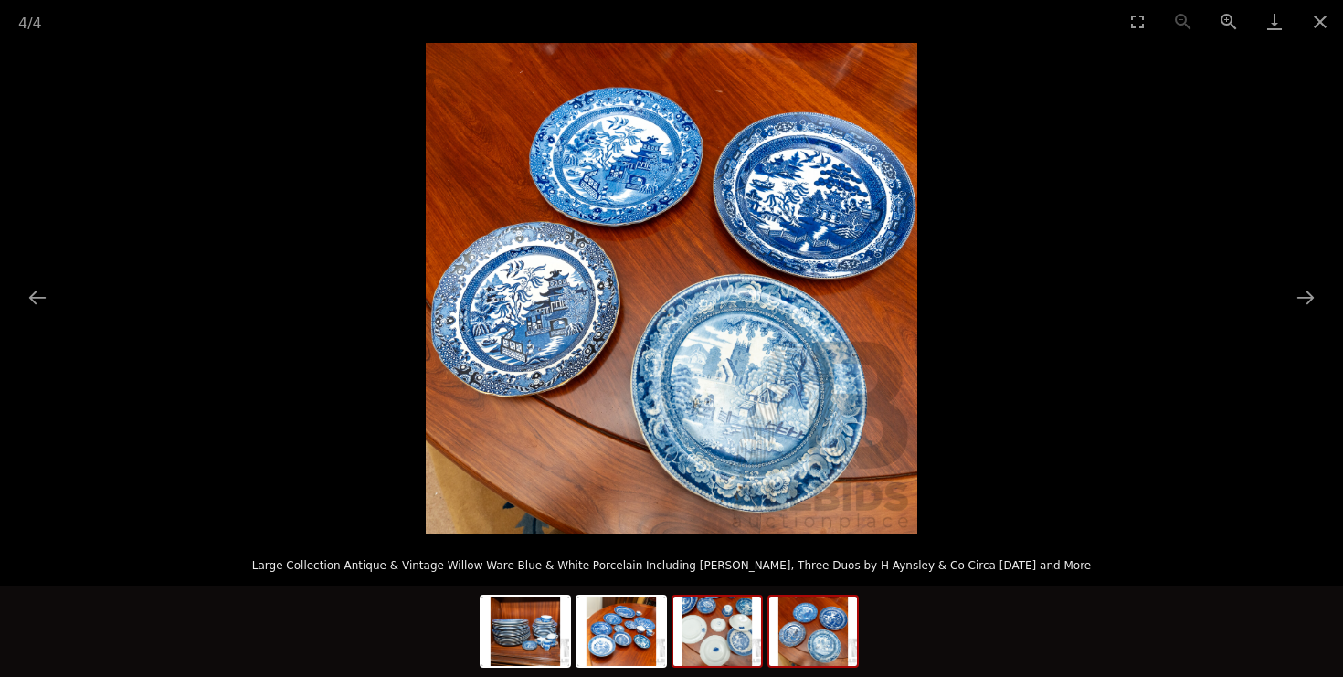
click at [722, 623] on img at bounding box center [717, 631] width 88 height 69
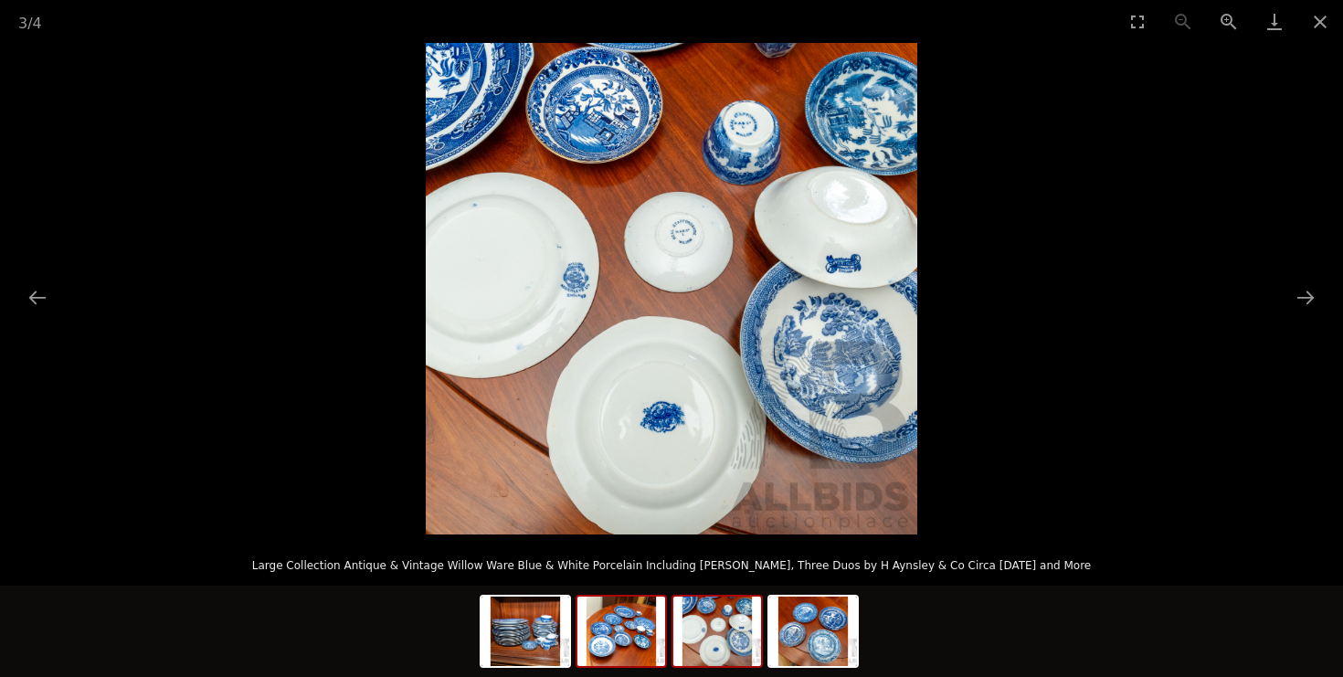
click at [615, 631] on img at bounding box center [621, 631] width 88 height 69
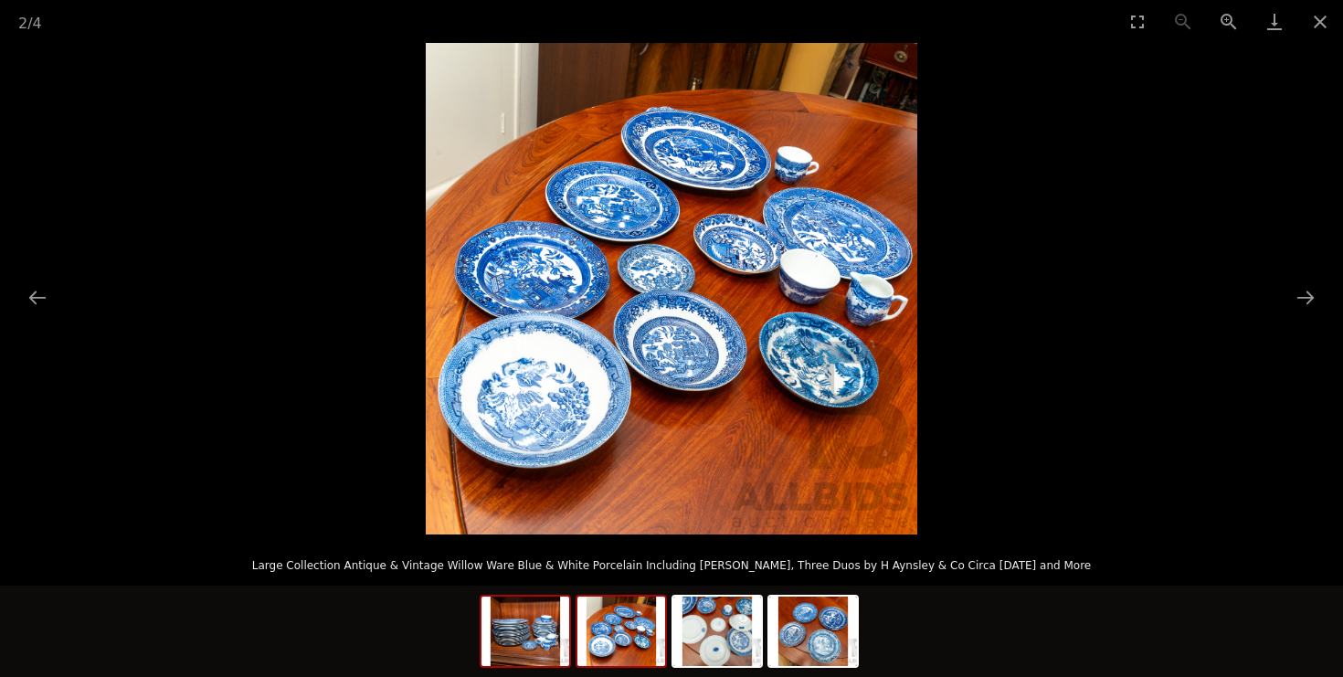
click at [552, 642] on img at bounding box center [526, 631] width 88 height 69
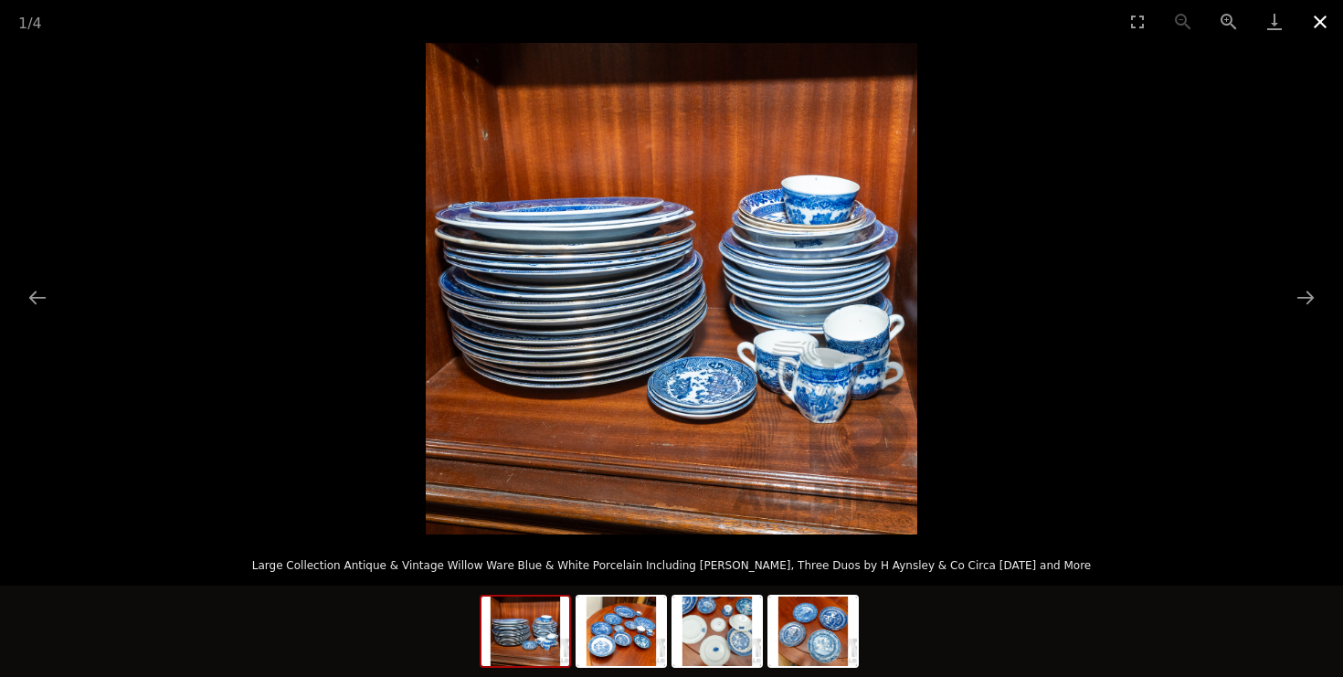
click at [1325, 27] on button "Close gallery" at bounding box center [1320, 21] width 46 height 43
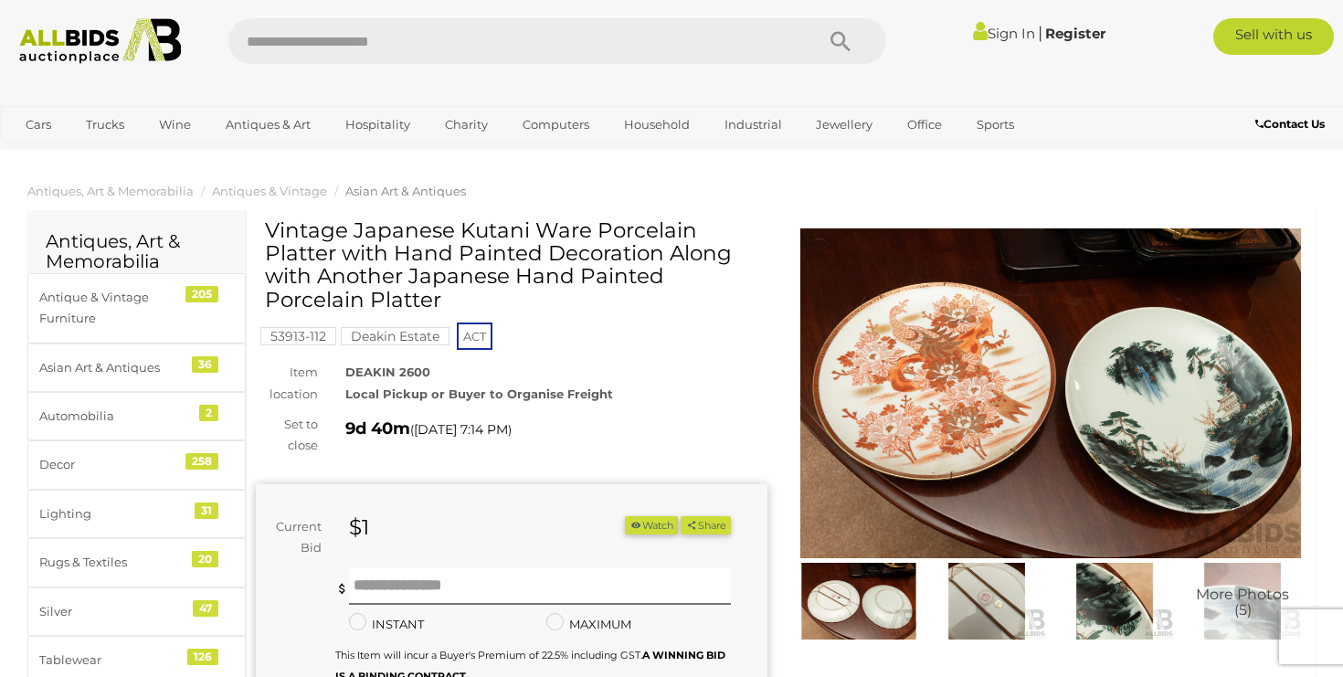
click at [859, 604] on img at bounding box center [858, 601] width 119 height 77
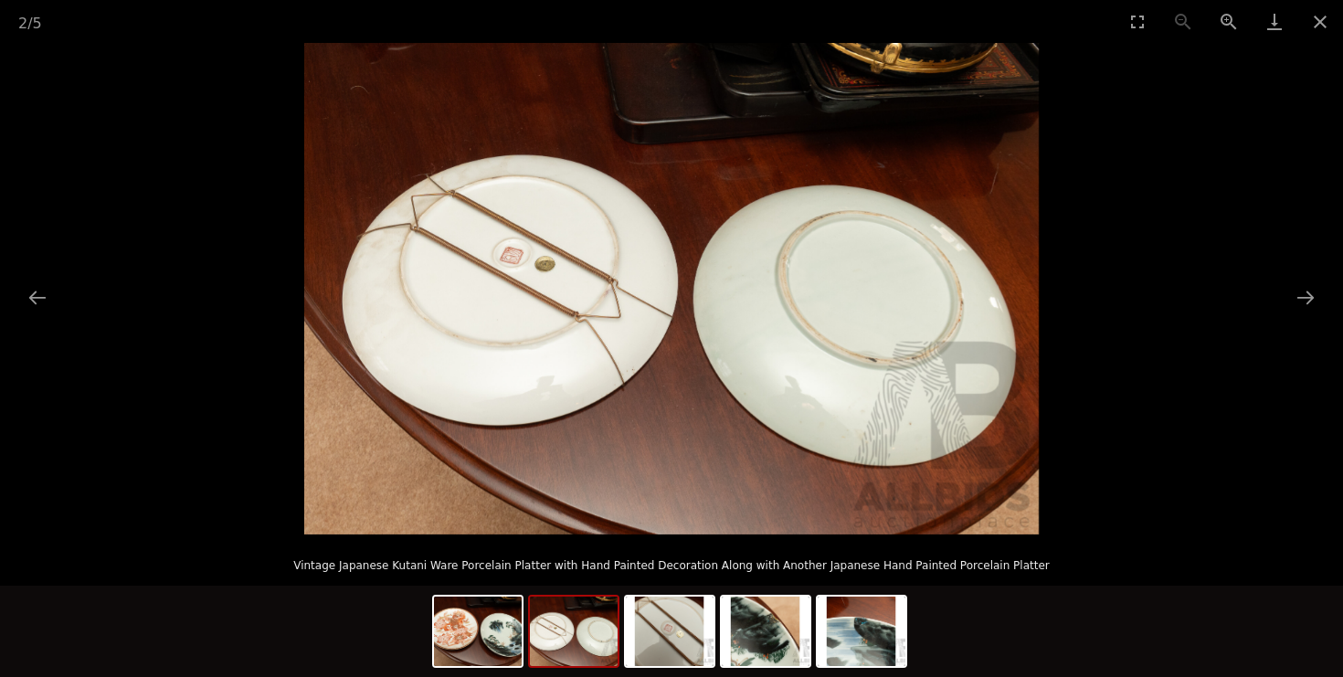
click at [613, 394] on img at bounding box center [671, 289] width 735 height 492
click at [1318, 26] on button "Close gallery" at bounding box center [1320, 21] width 46 height 43
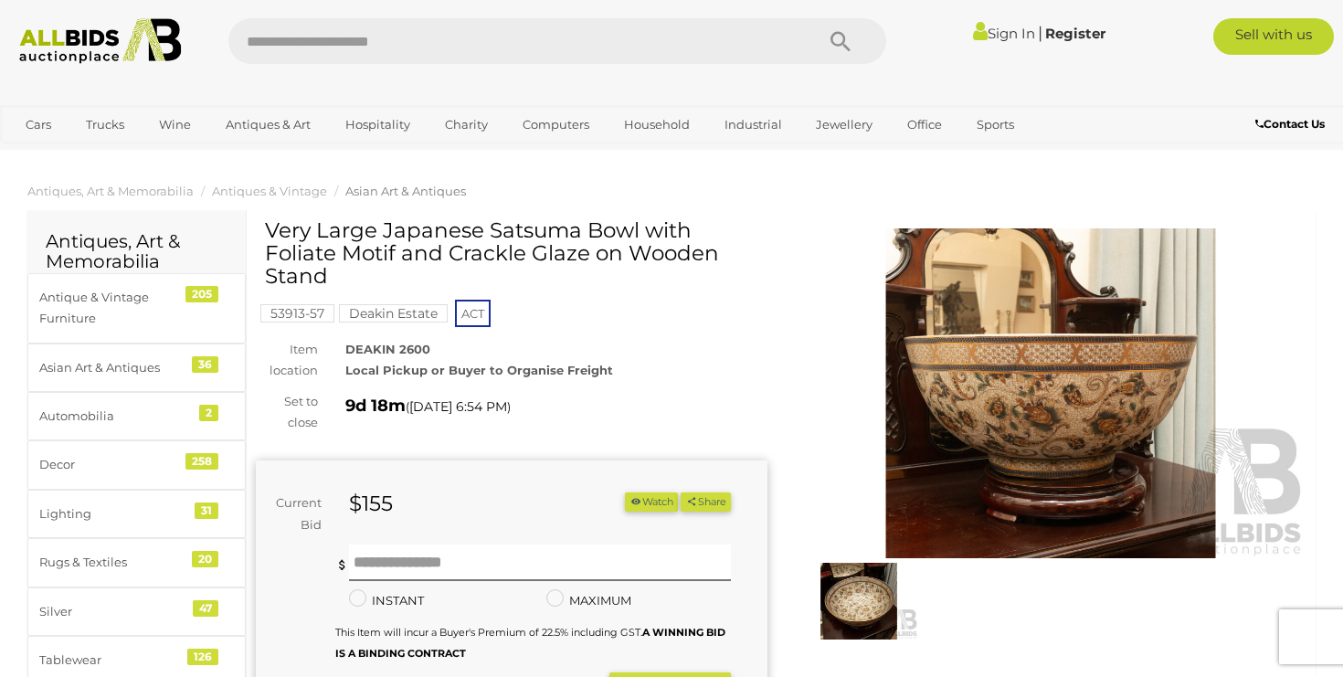
click at [1070, 407] on img at bounding box center [1051, 393] width 512 height 330
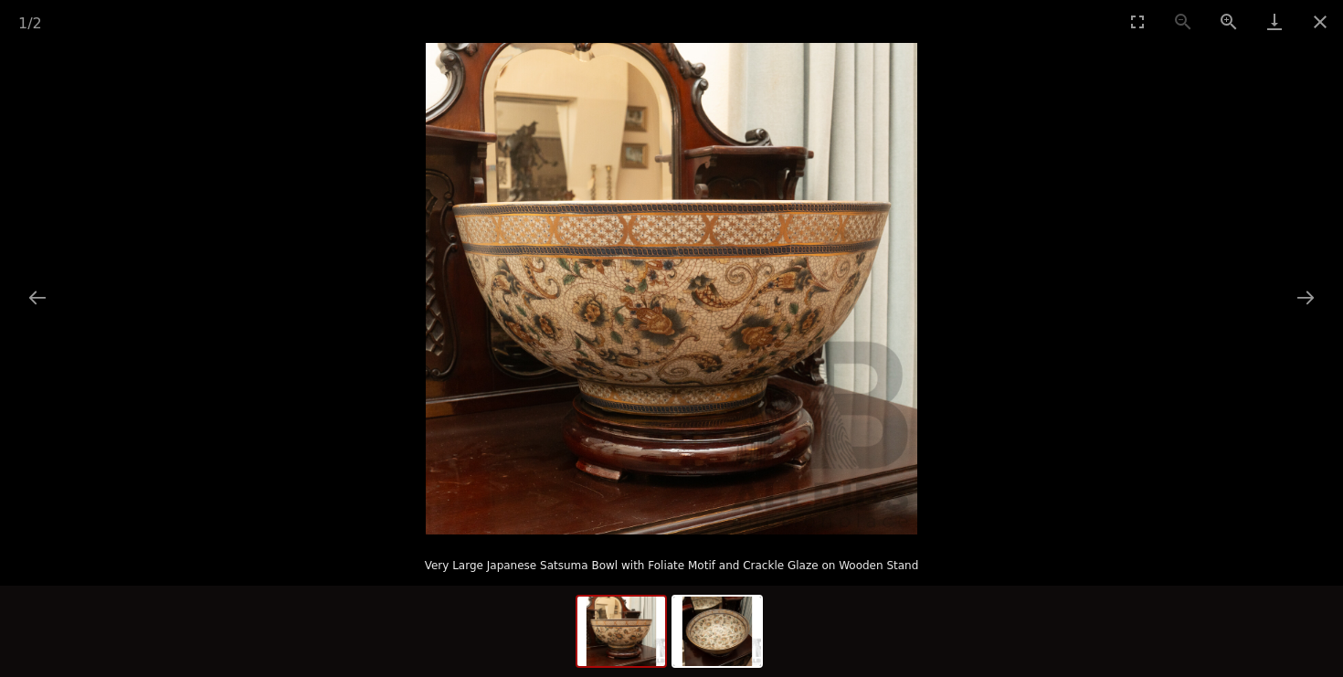
click at [761, 375] on img at bounding box center [672, 289] width 492 height 492
click at [1310, 299] on button "Next slide" at bounding box center [1305, 298] width 38 height 36
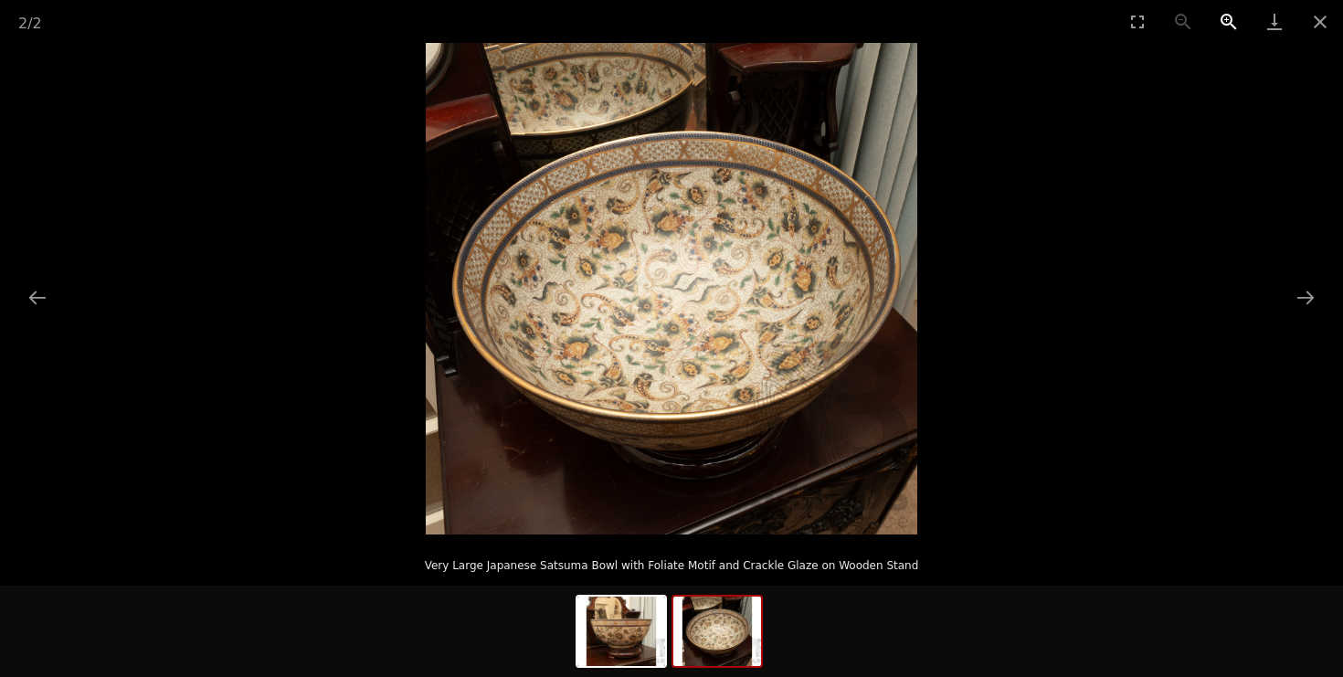
click at [1228, 26] on button "Zoom in" at bounding box center [1229, 21] width 46 height 43
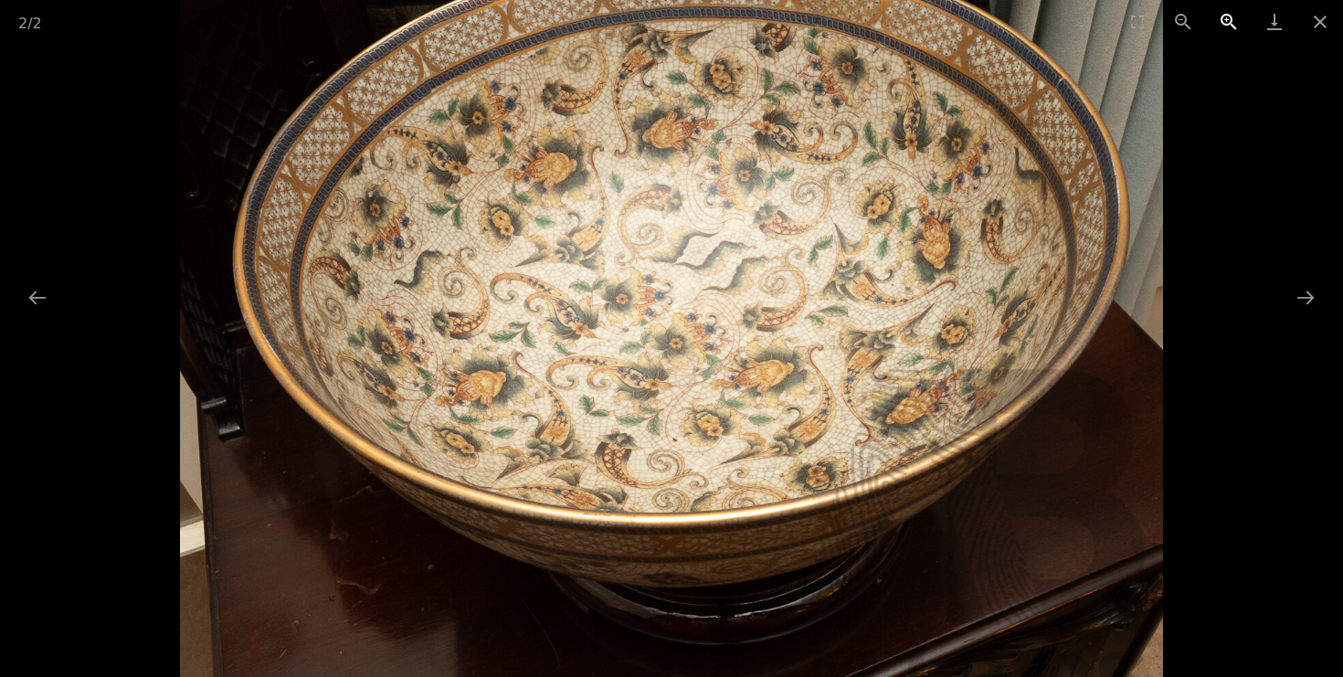
click at [1228, 24] on button "Zoom in" at bounding box center [1229, 21] width 46 height 43
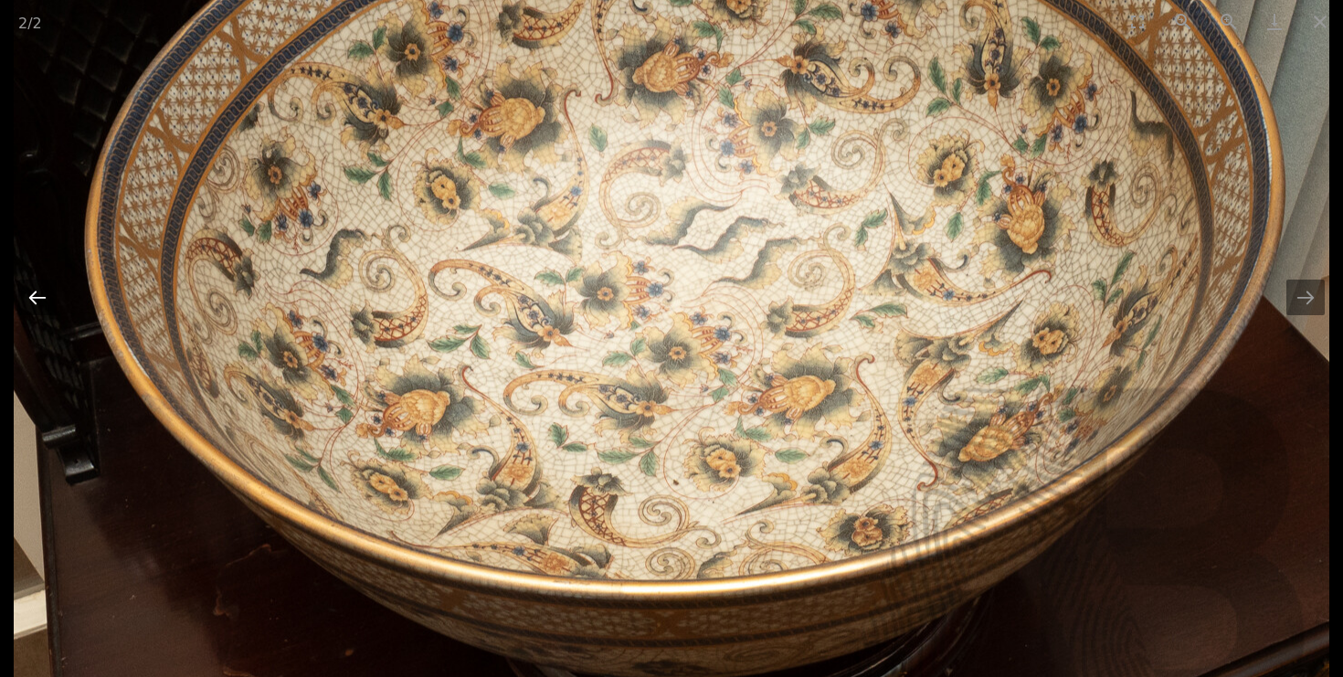
click at [42, 303] on button "Previous slide" at bounding box center [37, 298] width 38 height 36
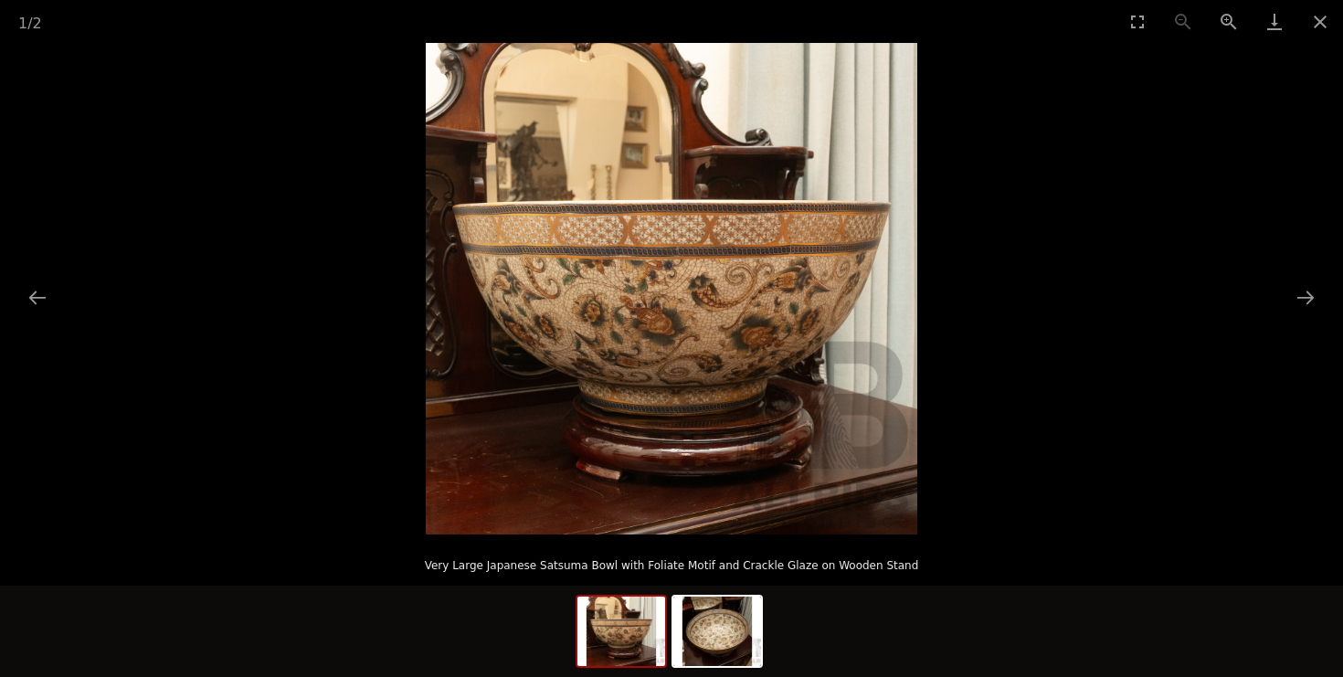
click at [609, 321] on img at bounding box center [672, 289] width 492 height 492
click at [1230, 21] on button "Zoom in" at bounding box center [1229, 21] width 46 height 43
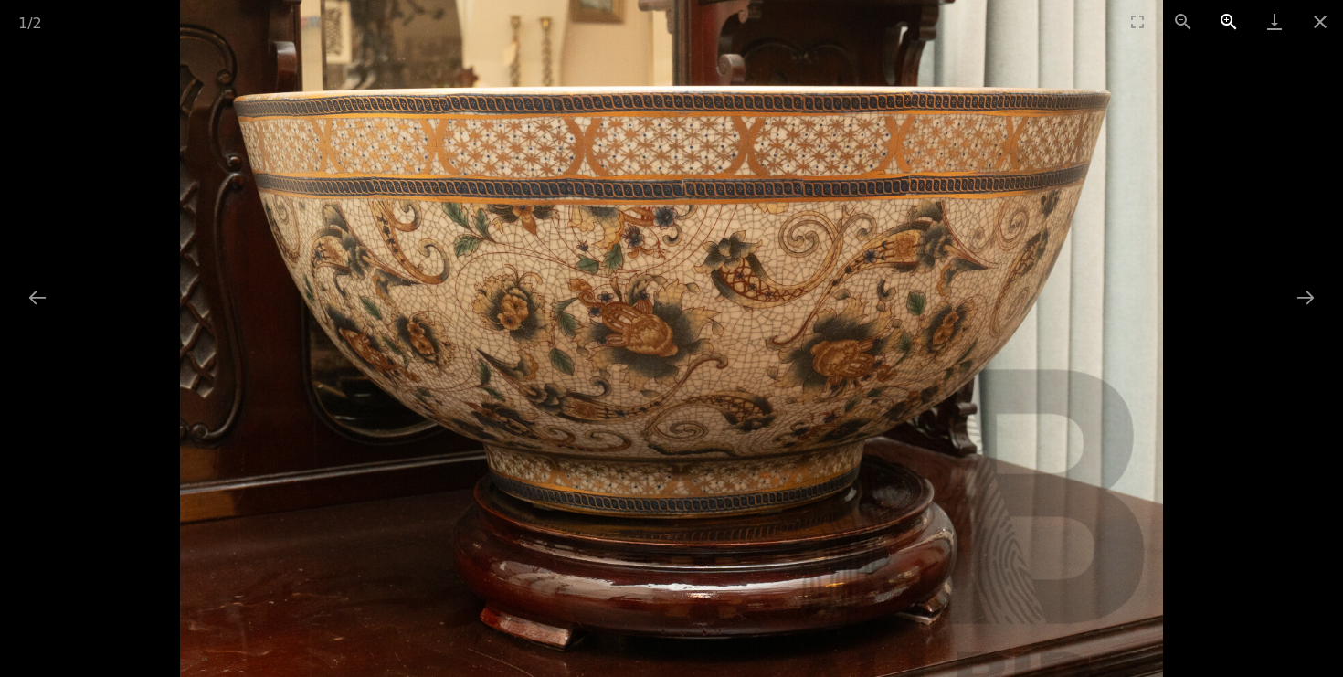
click at [1229, 21] on button "Zoom in" at bounding box center [1229, 21] width 46 height 43
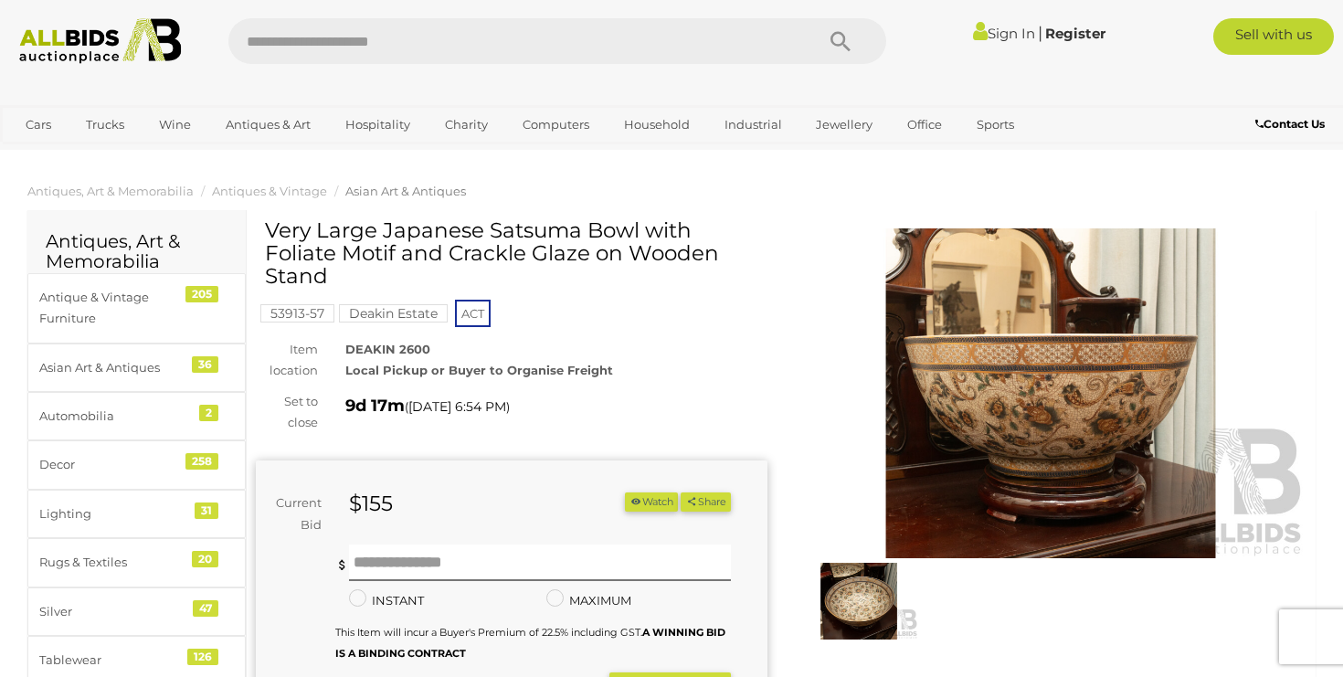
click at [1029, 469] on img at bounding box center [1051, 393] width 512 height 330
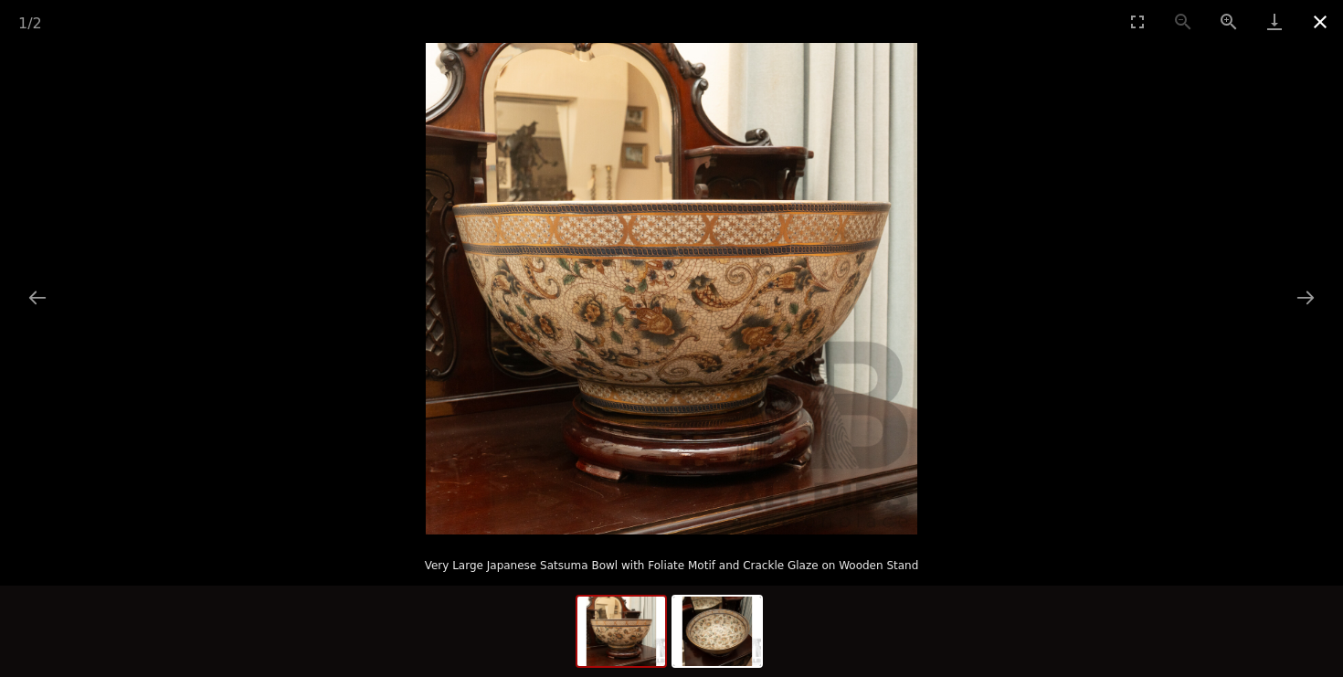
click at [1321, 23] on button "Close gallery" at bounding box center [1320, 21] width 46 height 43
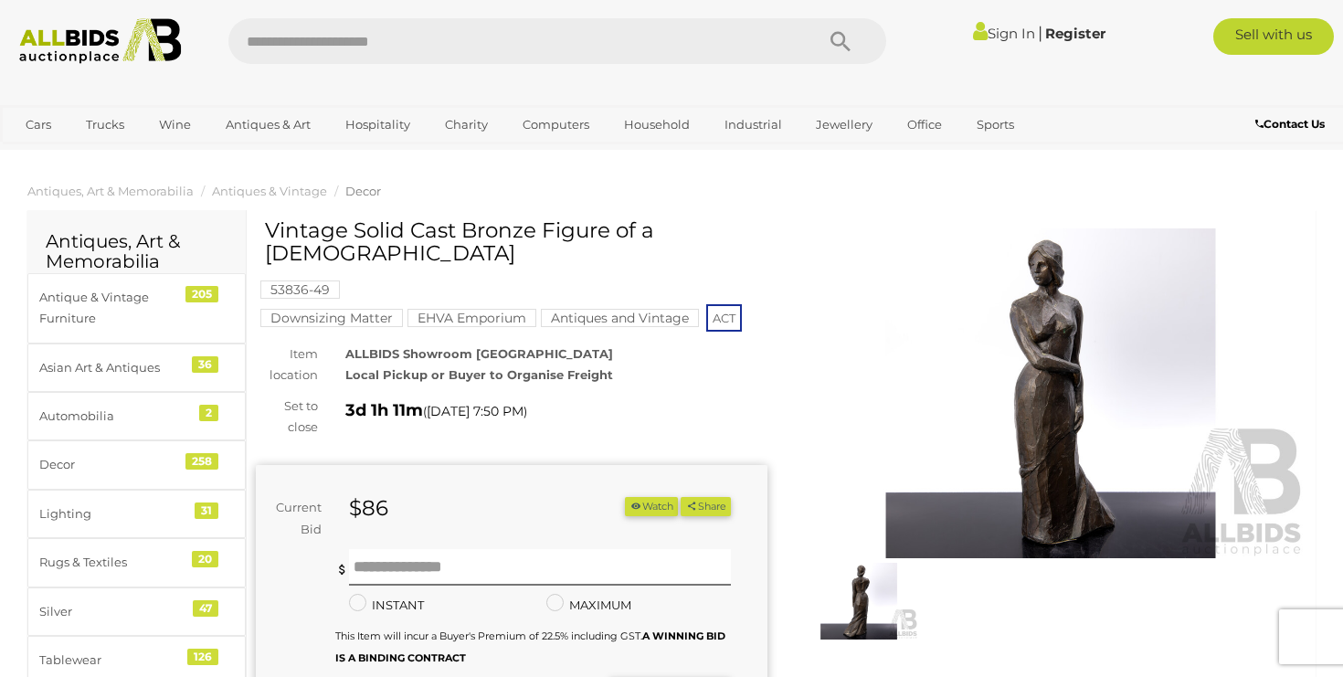
click at [1032, 364] on img at bounding box center [1051, 393] width 512 height 330
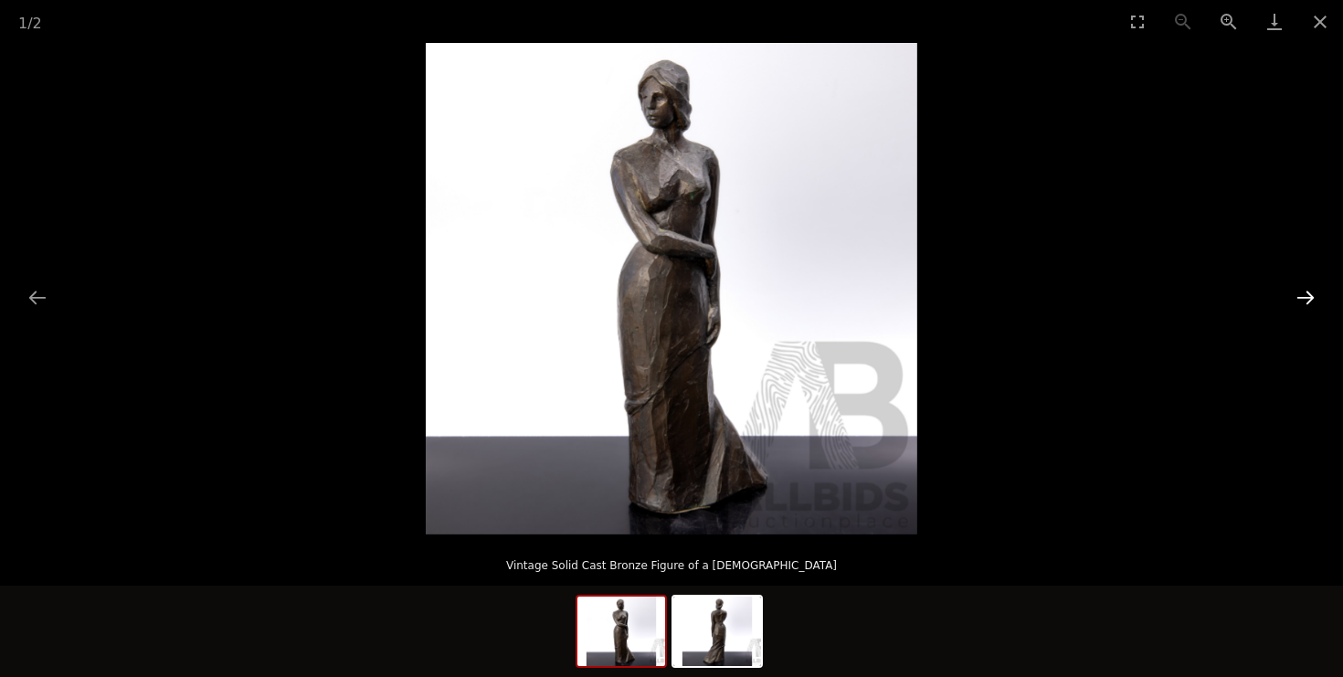
click at [1314, 303] on button "Next slide" at bounding box center [1305, 298] width 38 height 36
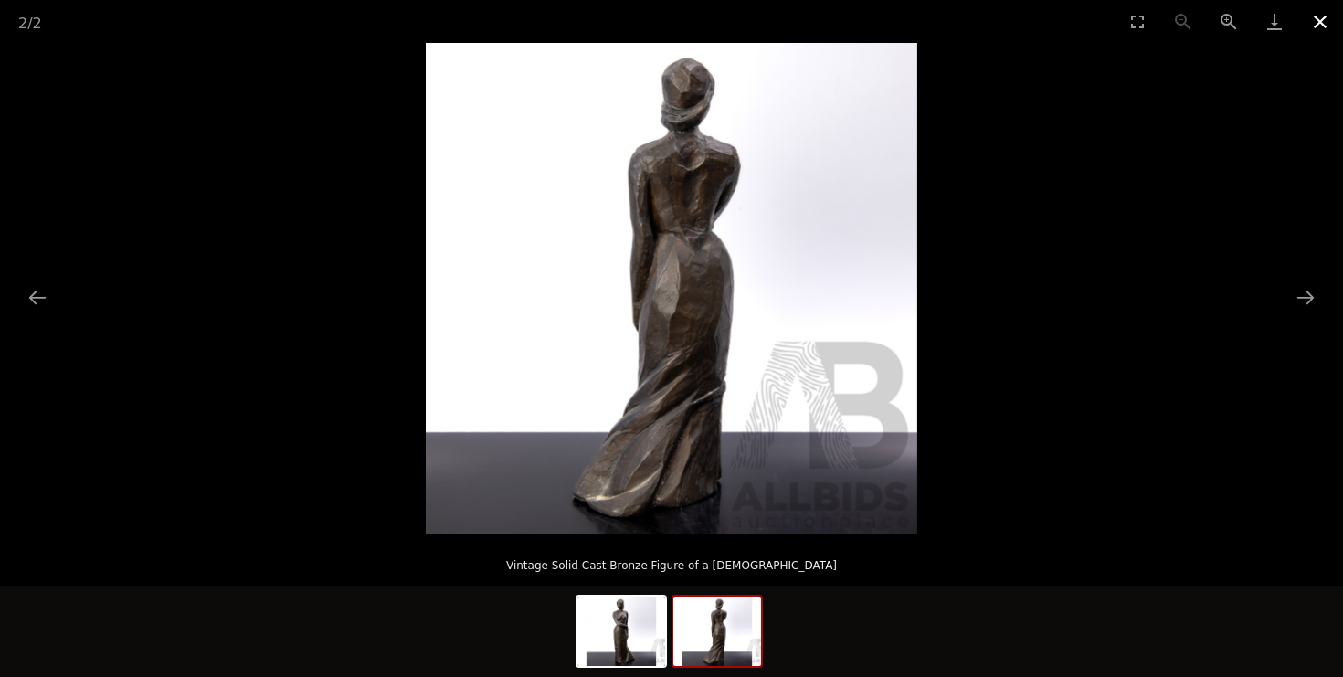
click at [1318, 26] on button "Close gallery" at bounding box center [1320, 21] width 46 height 43
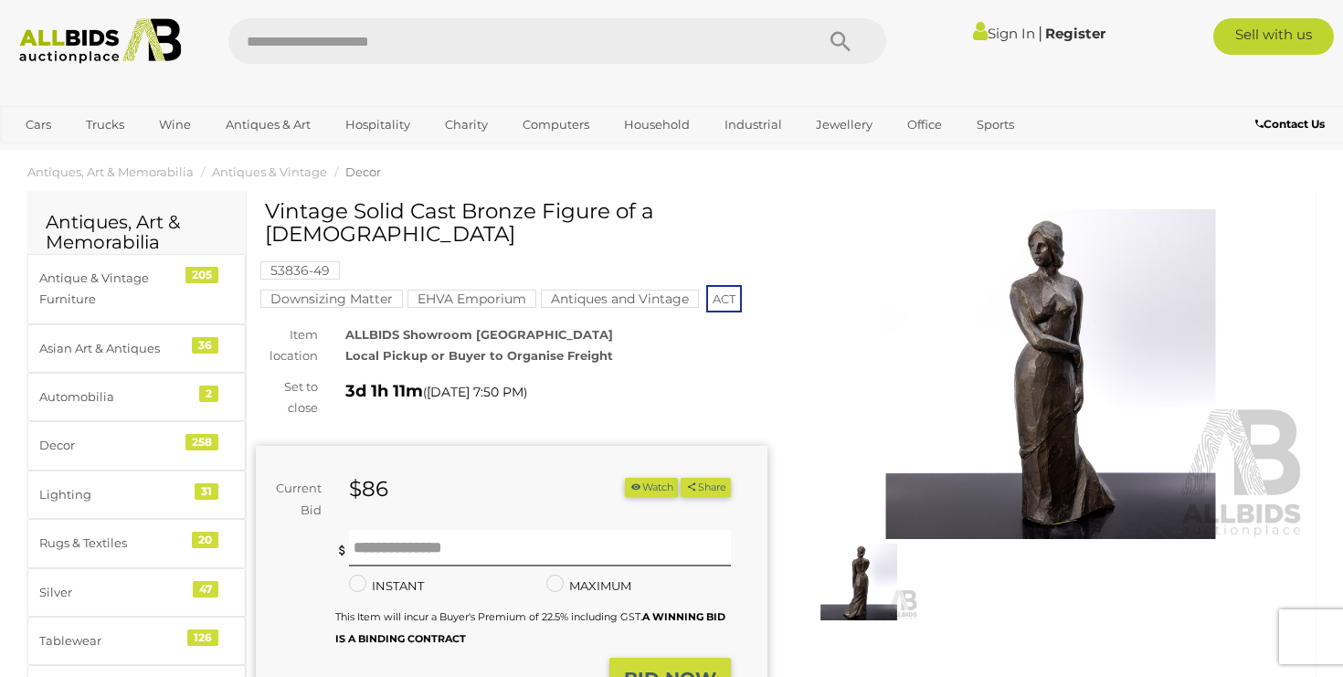
scroll to position [26, 0]
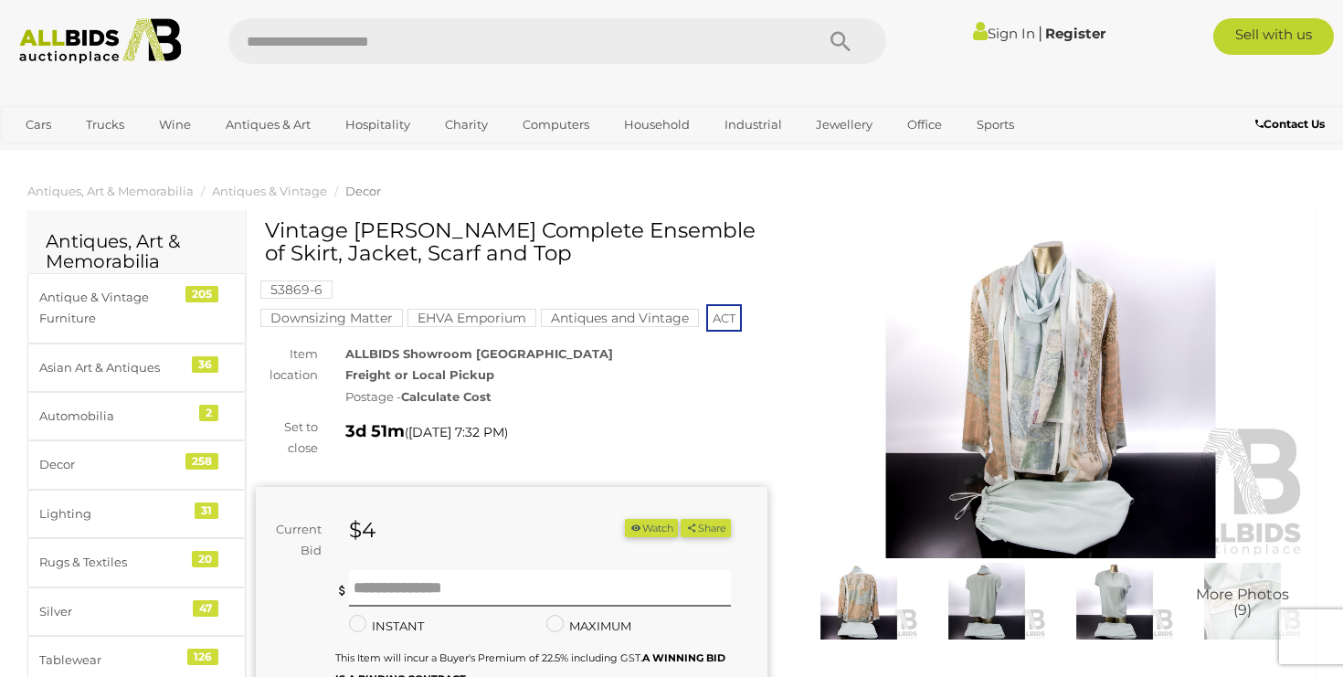
click at [852, 604] on img at bounding box center [858, 601] width 119 height 77
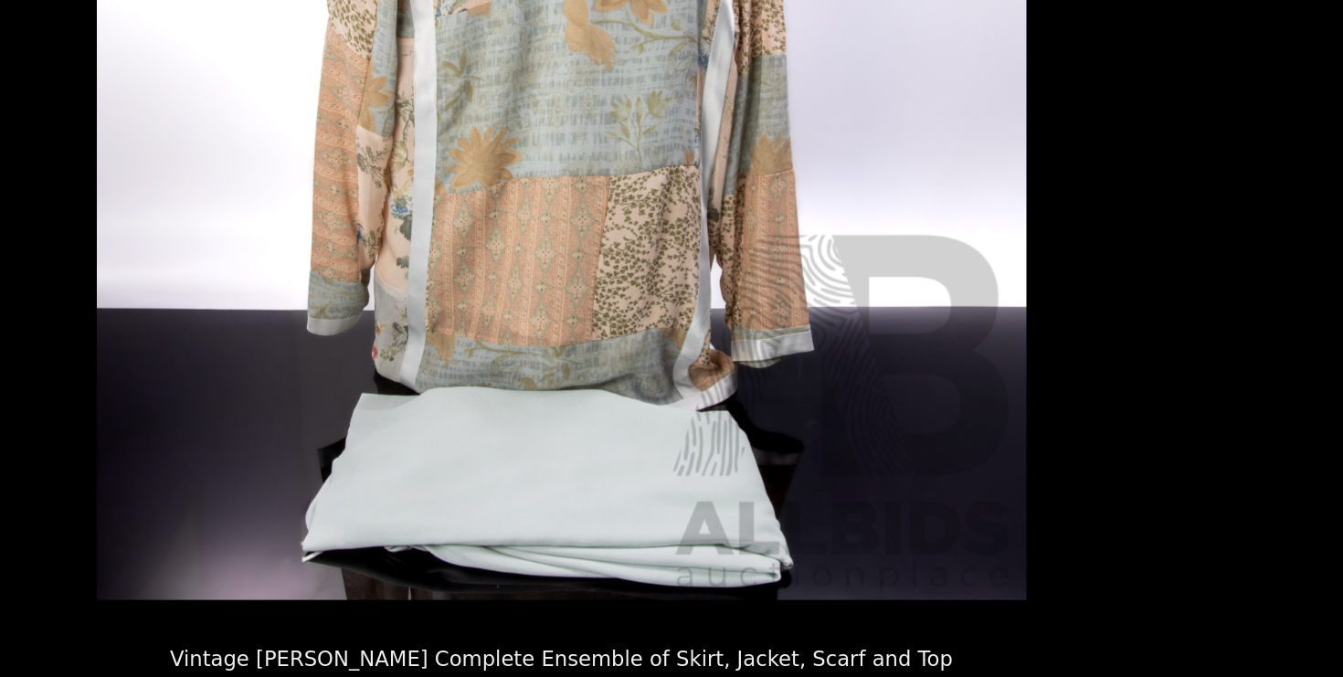
scroll to position [1, 0]
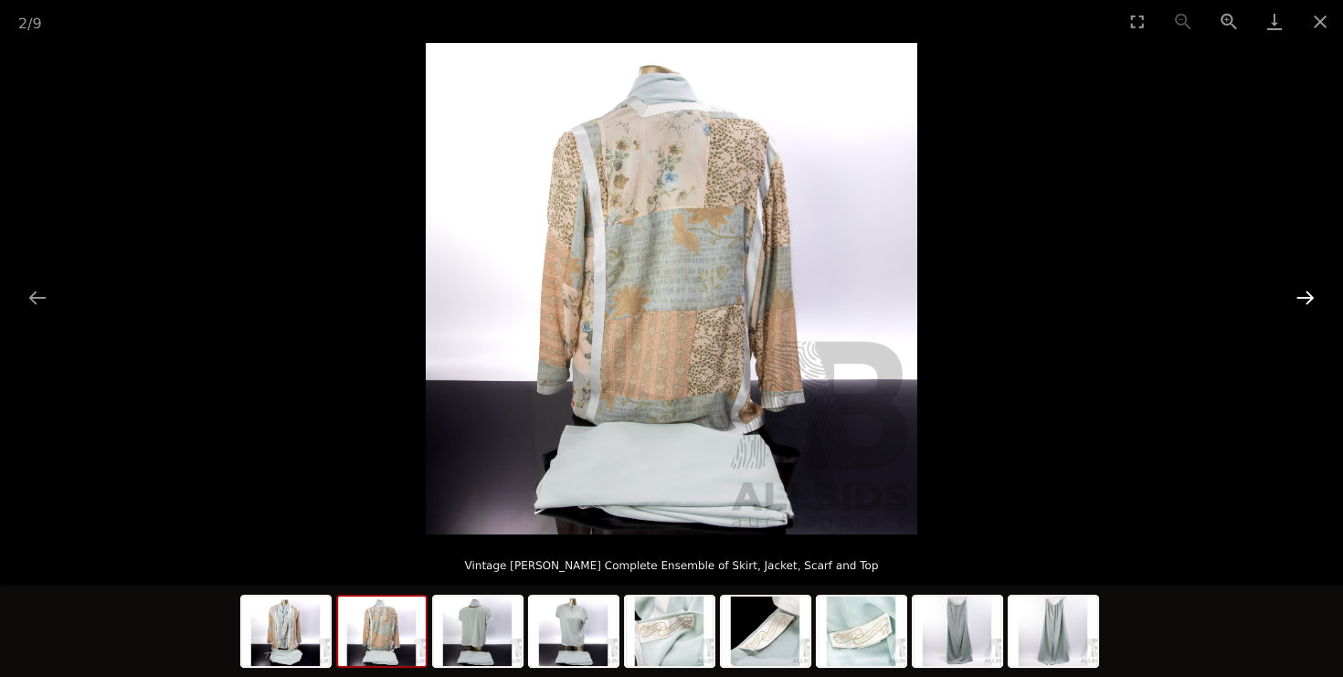
click at [1300, 288] on button "Next slide" at bounding box center [1305, 298] width 38 height 36
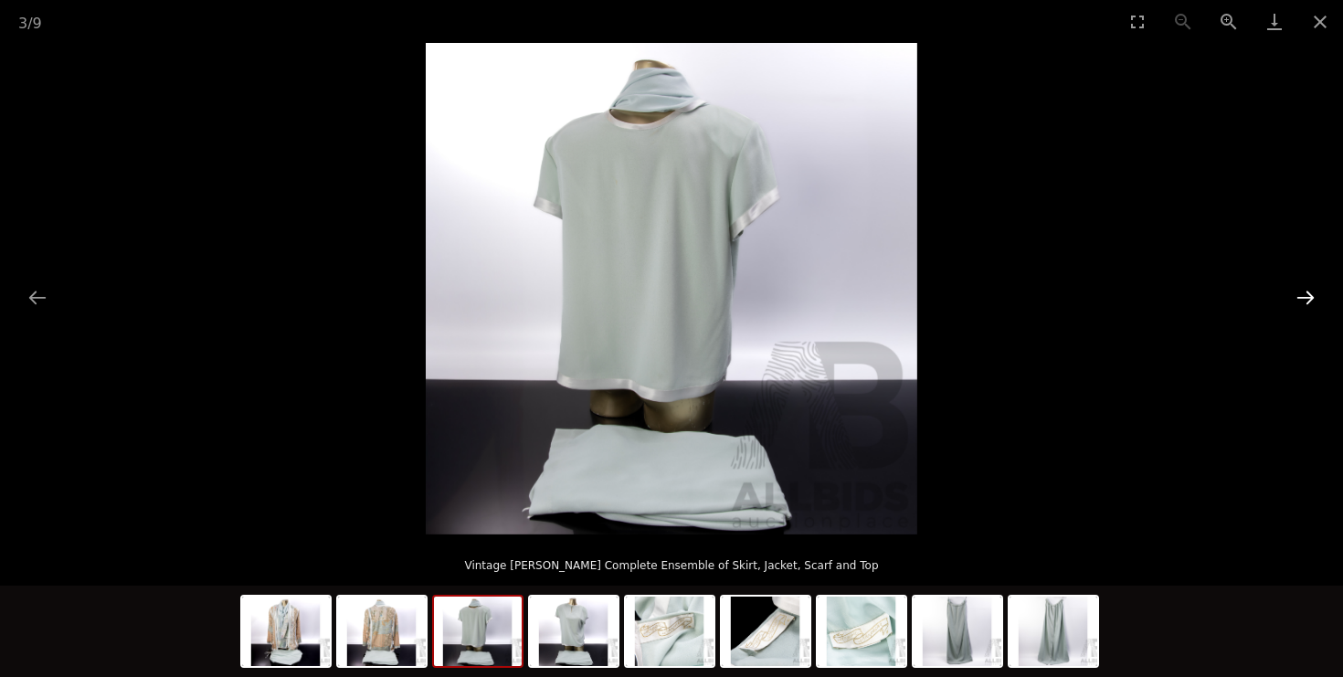
click at [1299, 289] on button "Next slide" at bounding box center [1305, 298] width 38 height 36
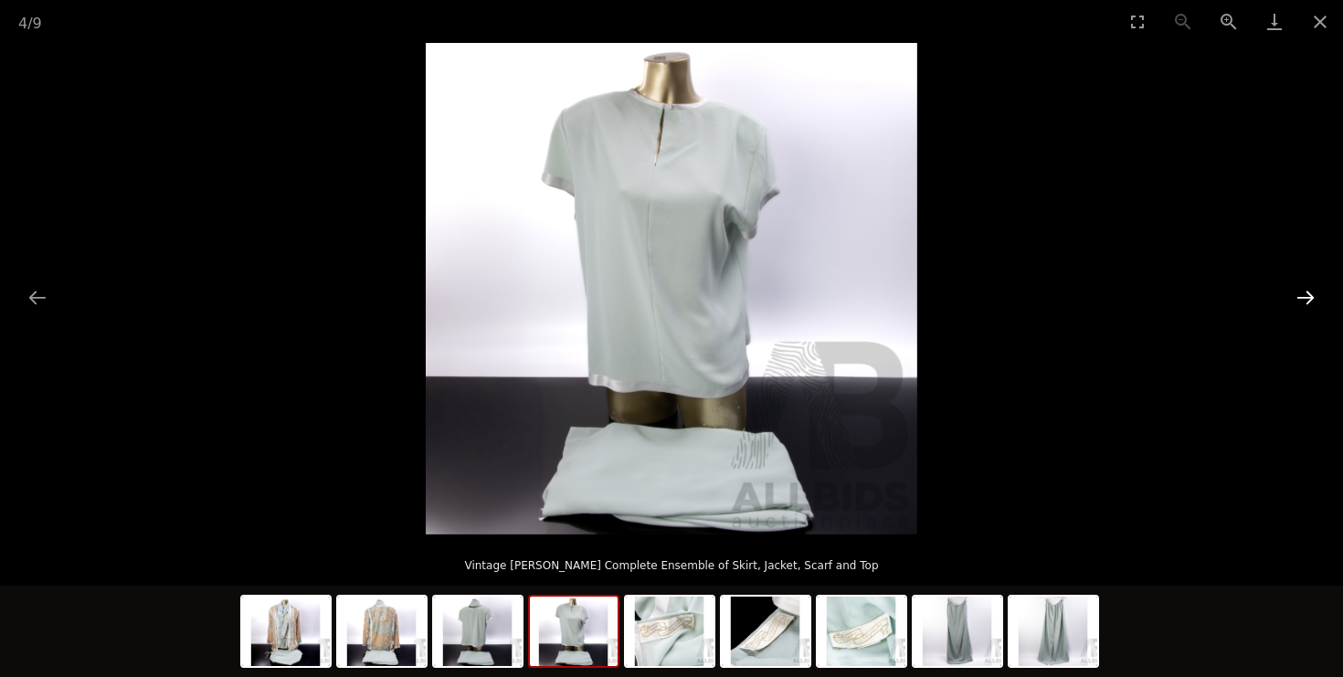
click at [1300, 290] on button "Next slide" at bounding box center [1305, 298] width 38 height 36
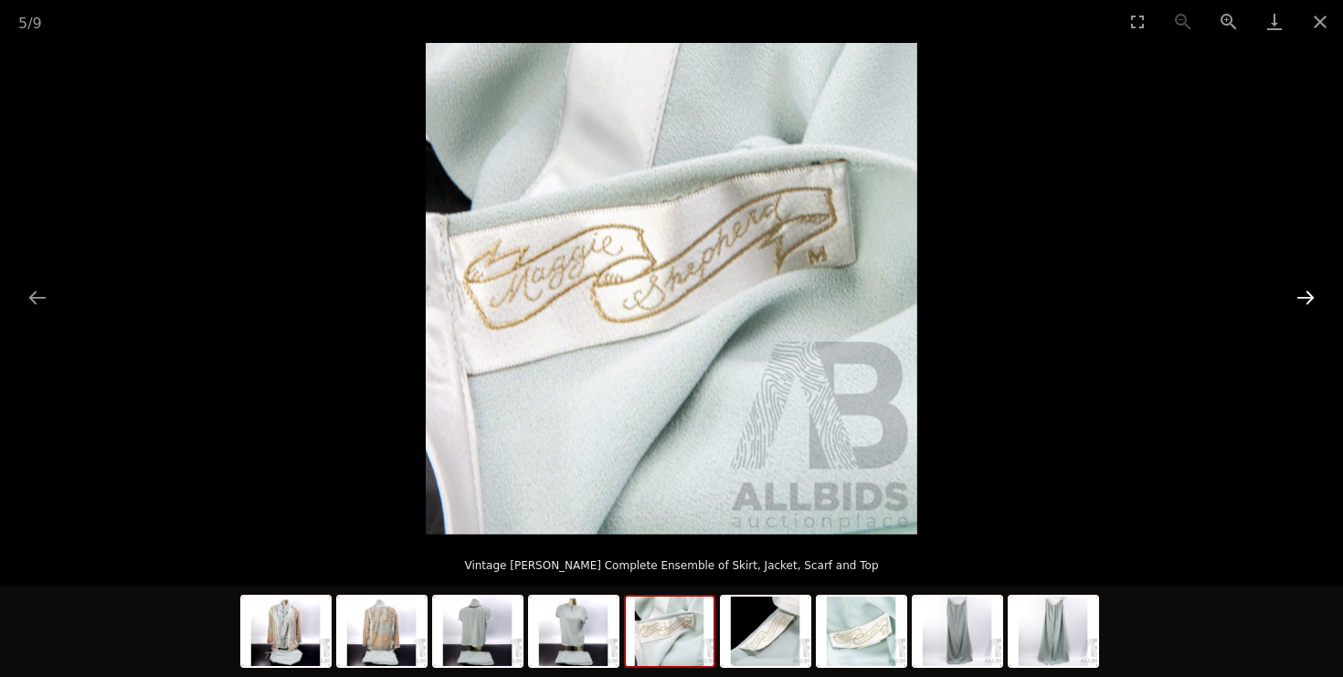
click at [1300, 290] on button "Next slide" at bounding box center [1305, 298] width 38 height 36
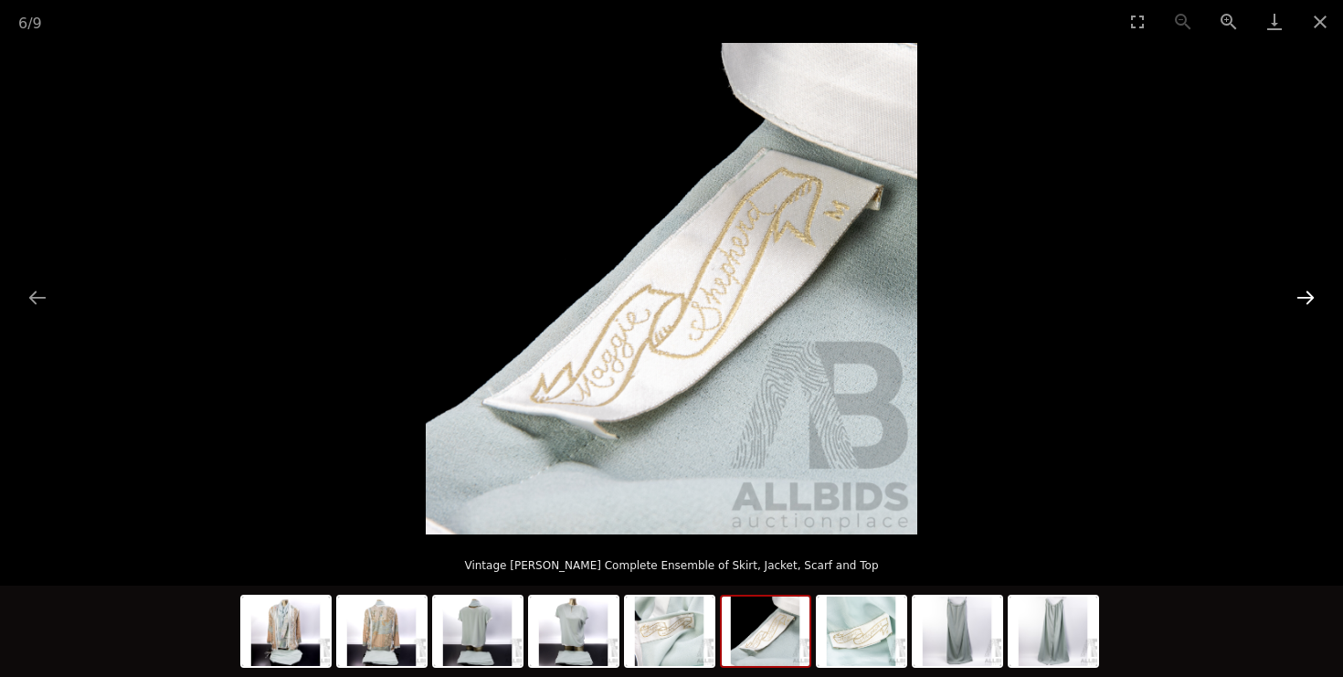
click at [1300, 290] on button "Next slide" at bounding box center [1305, 298] width 38 height 36
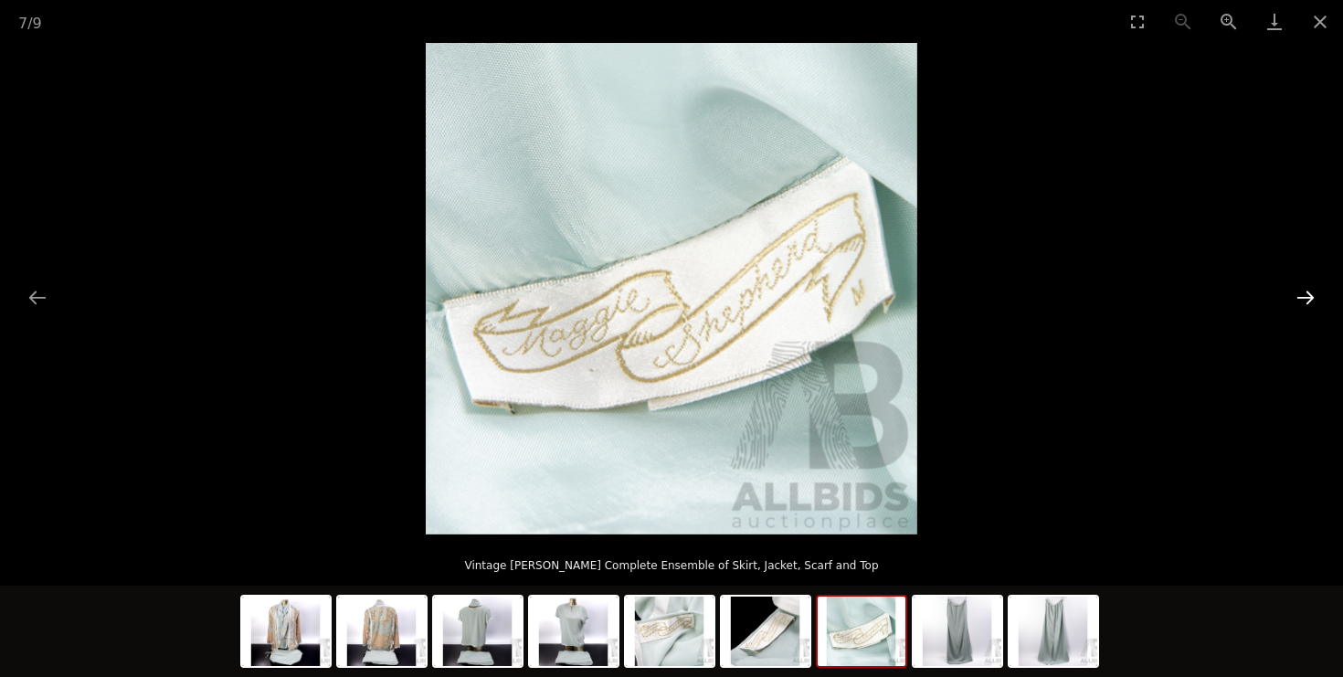
click at [1300, 290] on button "Next slide" at bounding box center [1305, 298] width 38 height 36
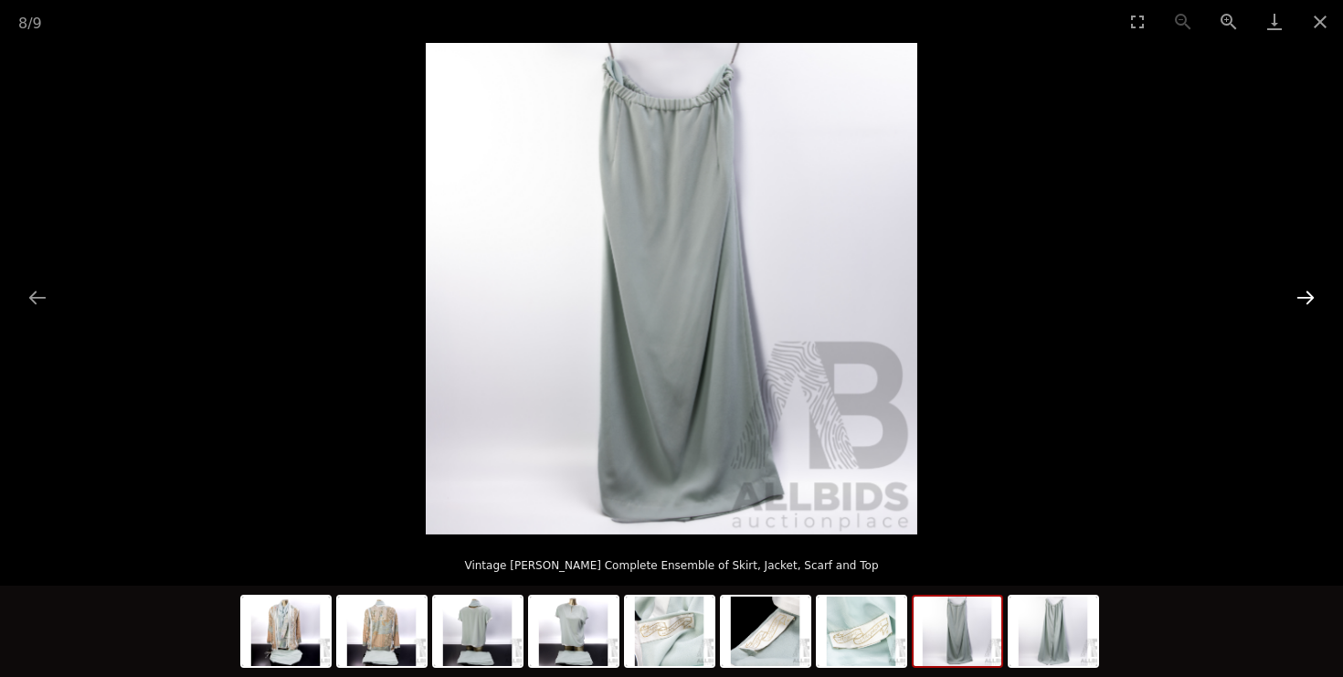
click at [1300, 290] on button "Next slide" at bounding box center [1305, 298] width 38 height 36
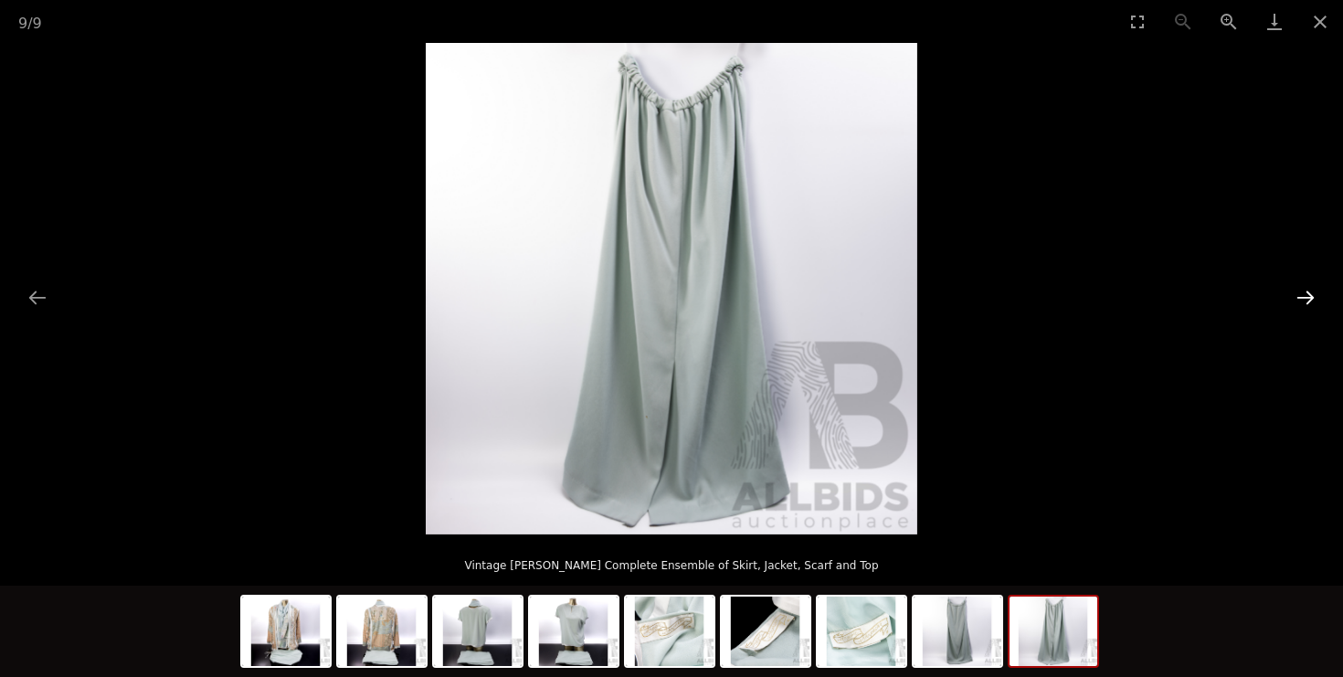
click at [1300, 290] on button "Next slide" at bounding box center [1305, 298] width 38 height 36
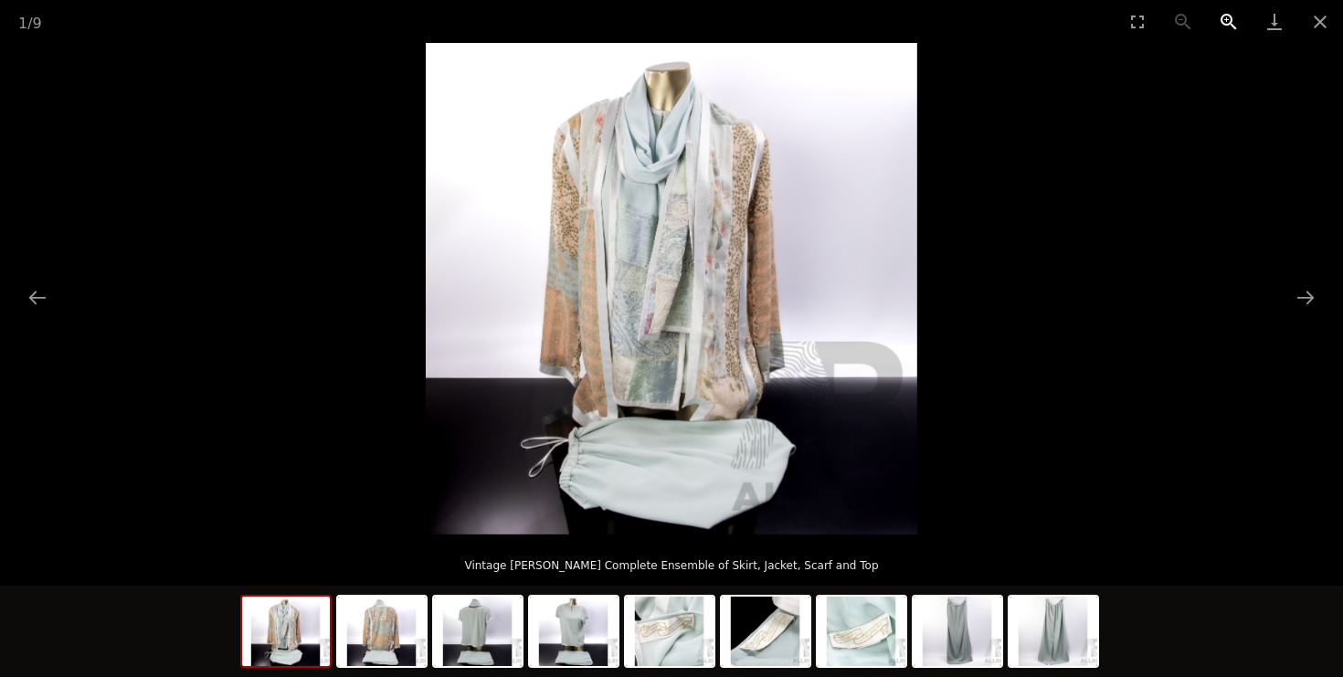
click at [1230, 18] on button "Zoom in" at bounding box center [1229, 21] width 46 height 43
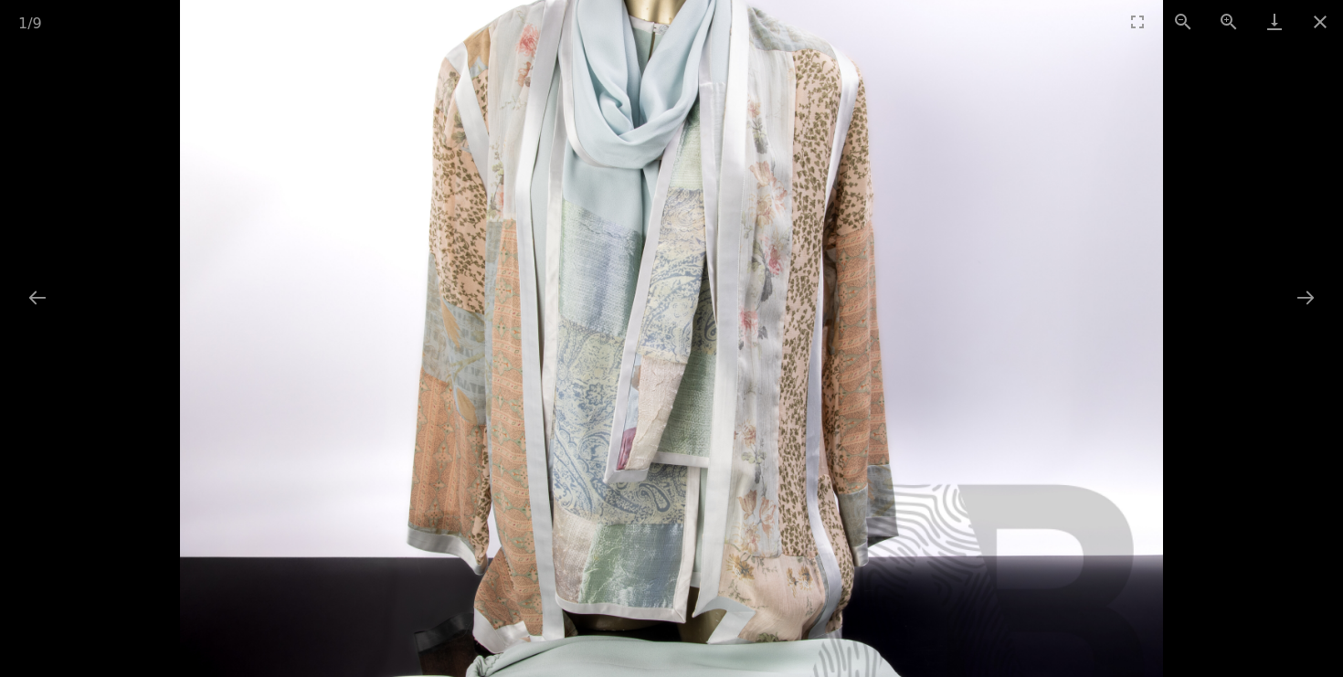
drag, startPoint x: 799, startPoint y: 170, endPoint x: 804, endPoint y: 282, distance: 112.5
click at [804, 282] on img at bounding box center [671, 379] width 983 height 983
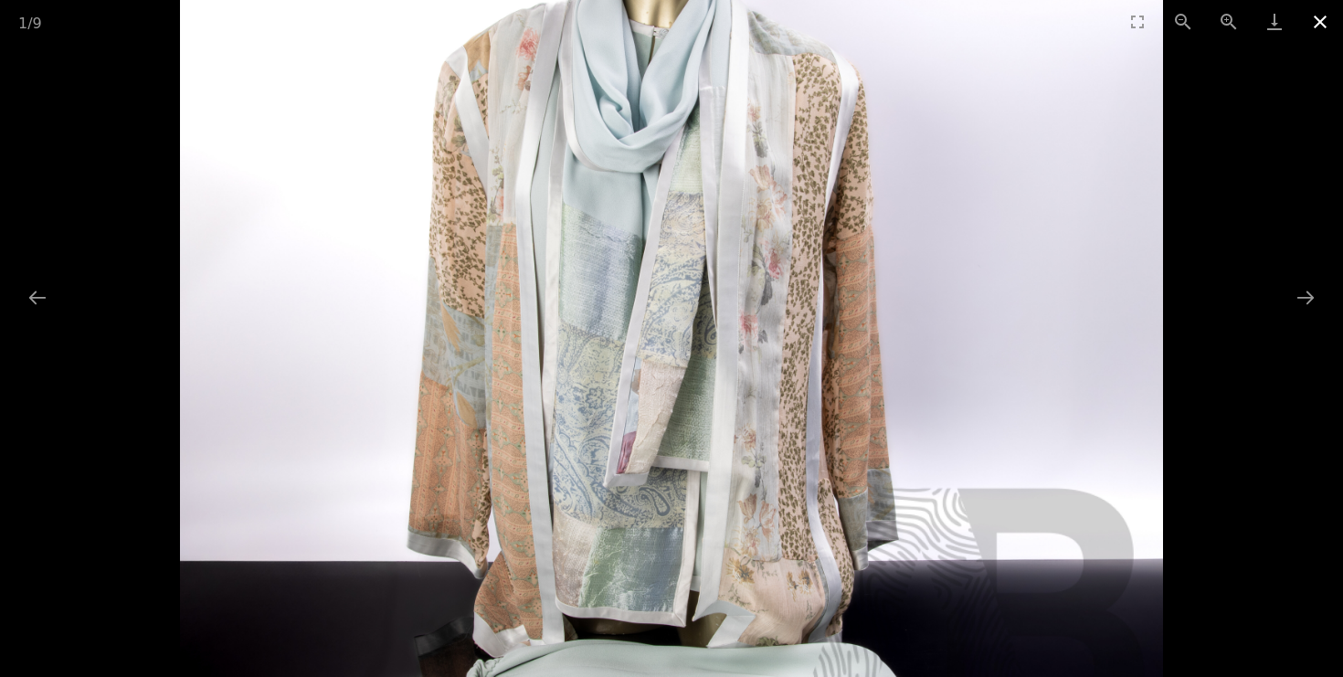
click at [1312, 26] on button "Close gallery" at bounding box center [1320, 21] width 46 height 43
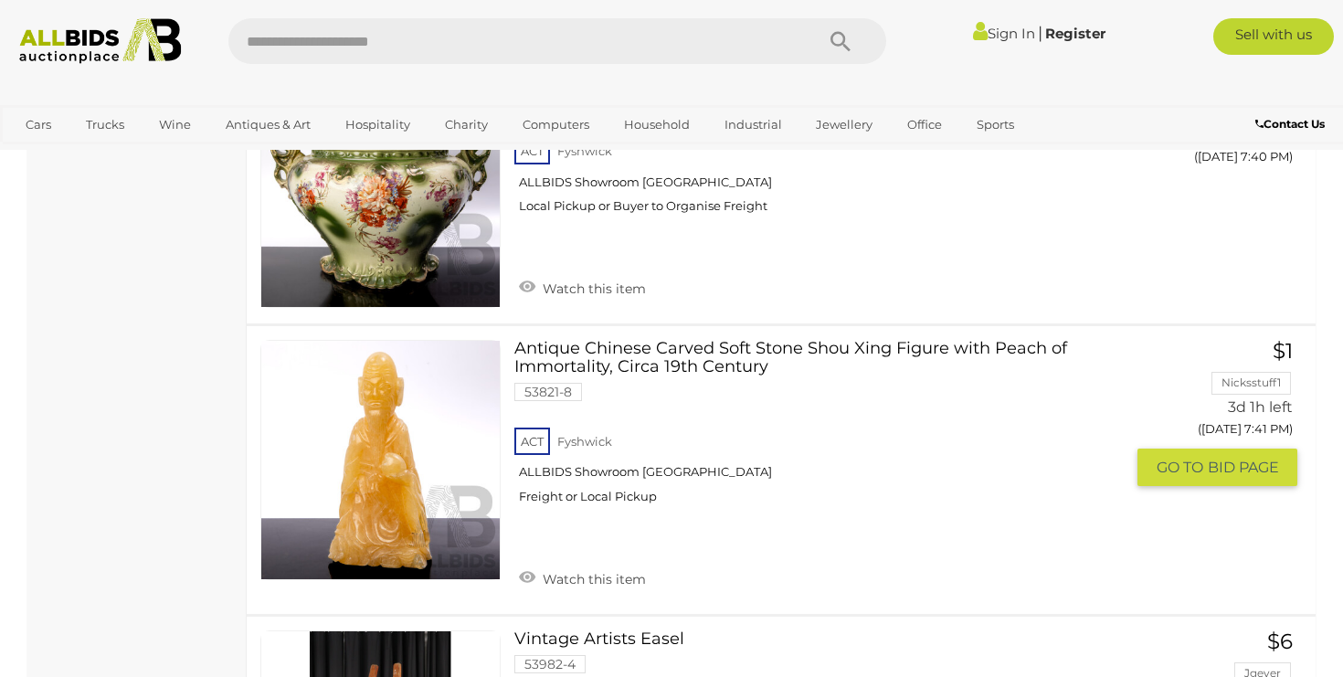
scroll to position [11567, 0]
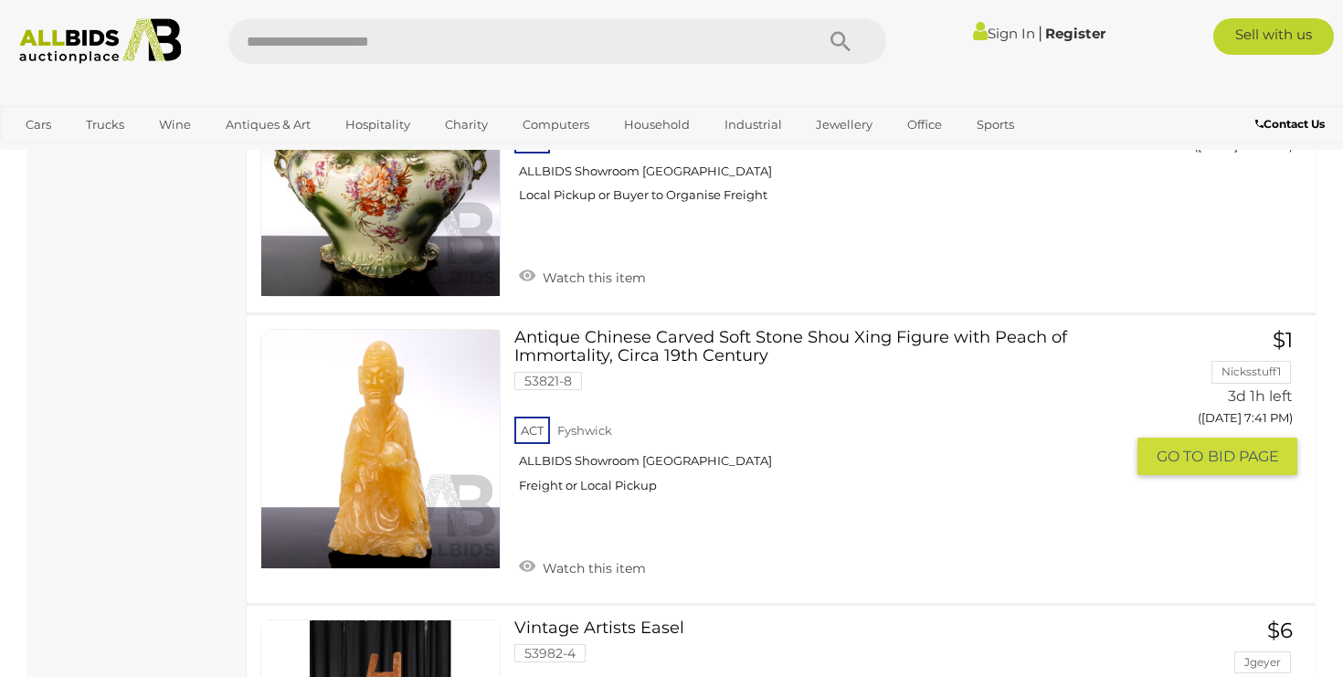
click at [706, 329] on link "Antique Chinese Carved Soft Stone Shou Xing Figure with Peach of Immortality, C…" at bounding box center [826, 418] width 597 height 178
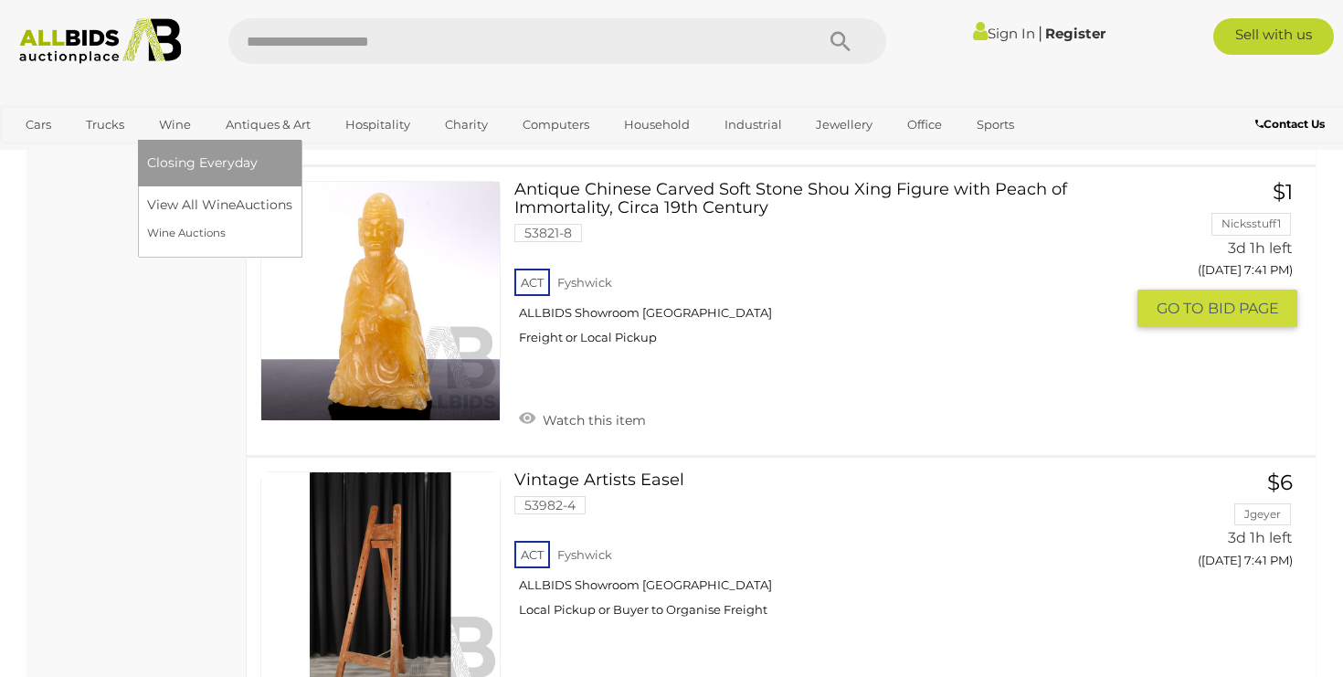
scroll to position [11696, 0]
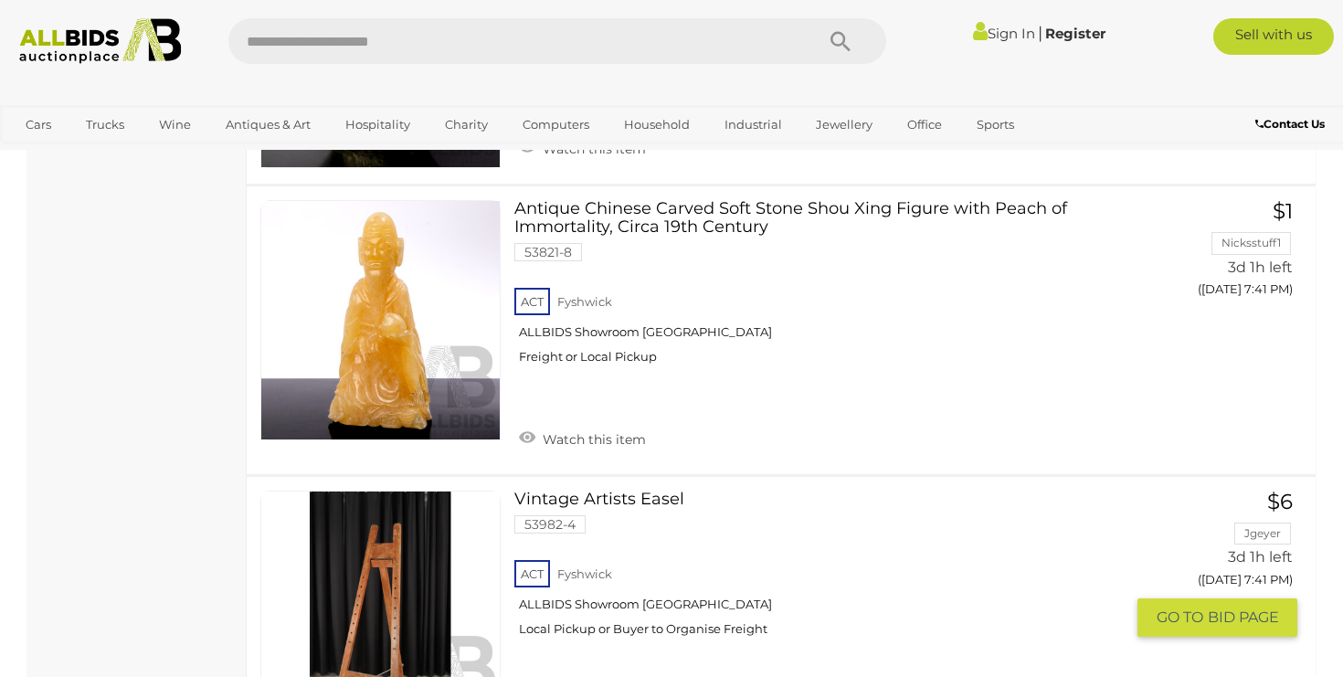
click at [640, 491] on link "Vintage Artists Easel 53982-4 ACT Fyshwick ALLBIDS Showroom Fyshwick" at bounding box center [826, 571] width 597 height 160
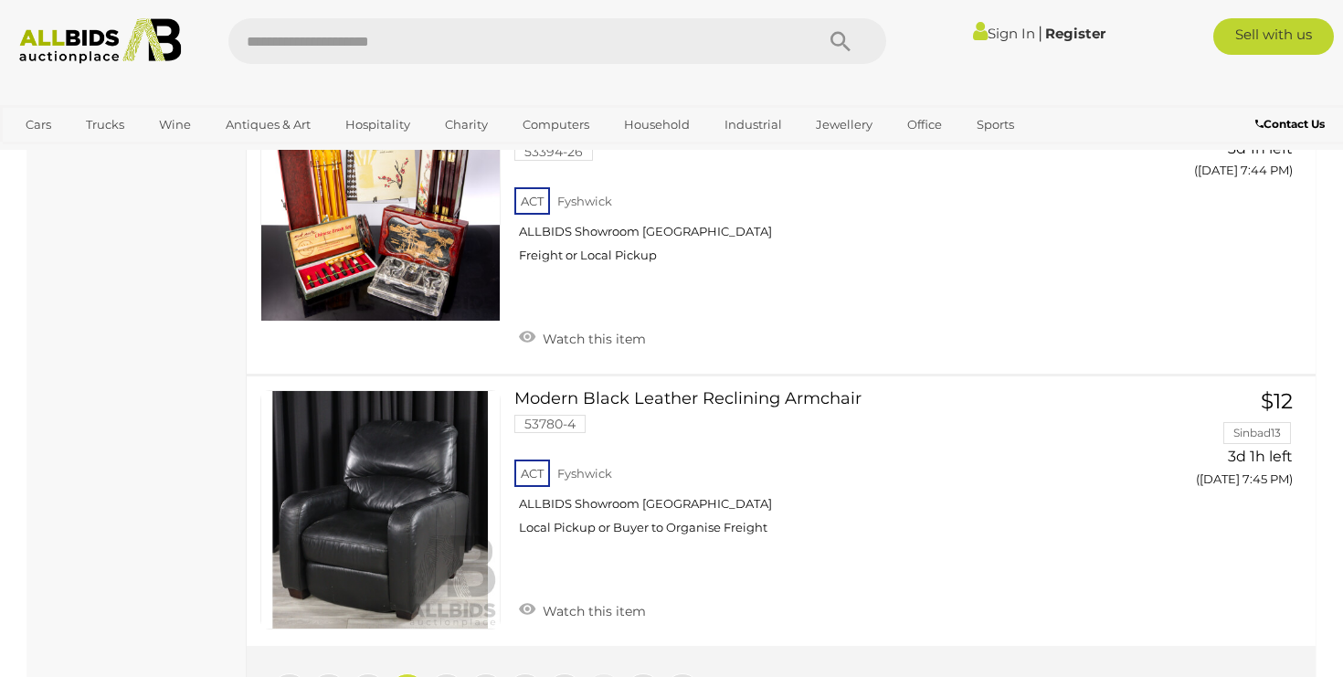
scroll to position [13774, 0]
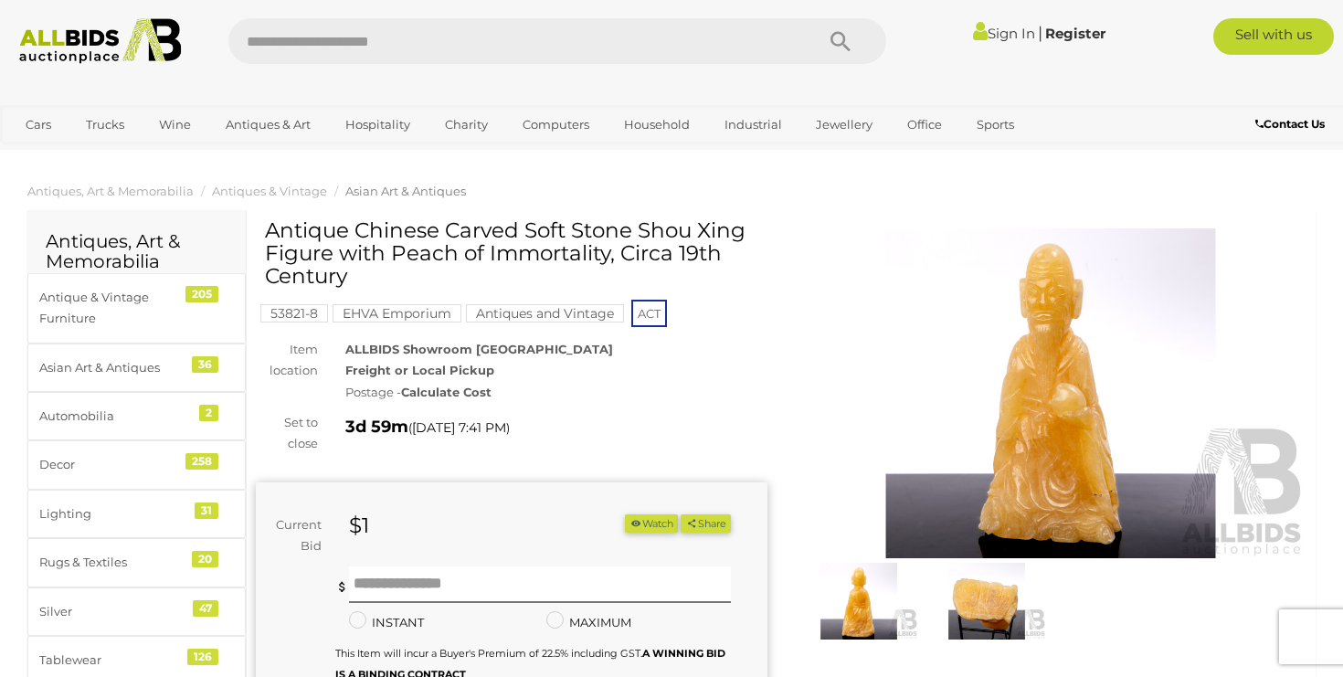
click at [979, 598] on img at bounding box center [986, 601] width 119 height 77
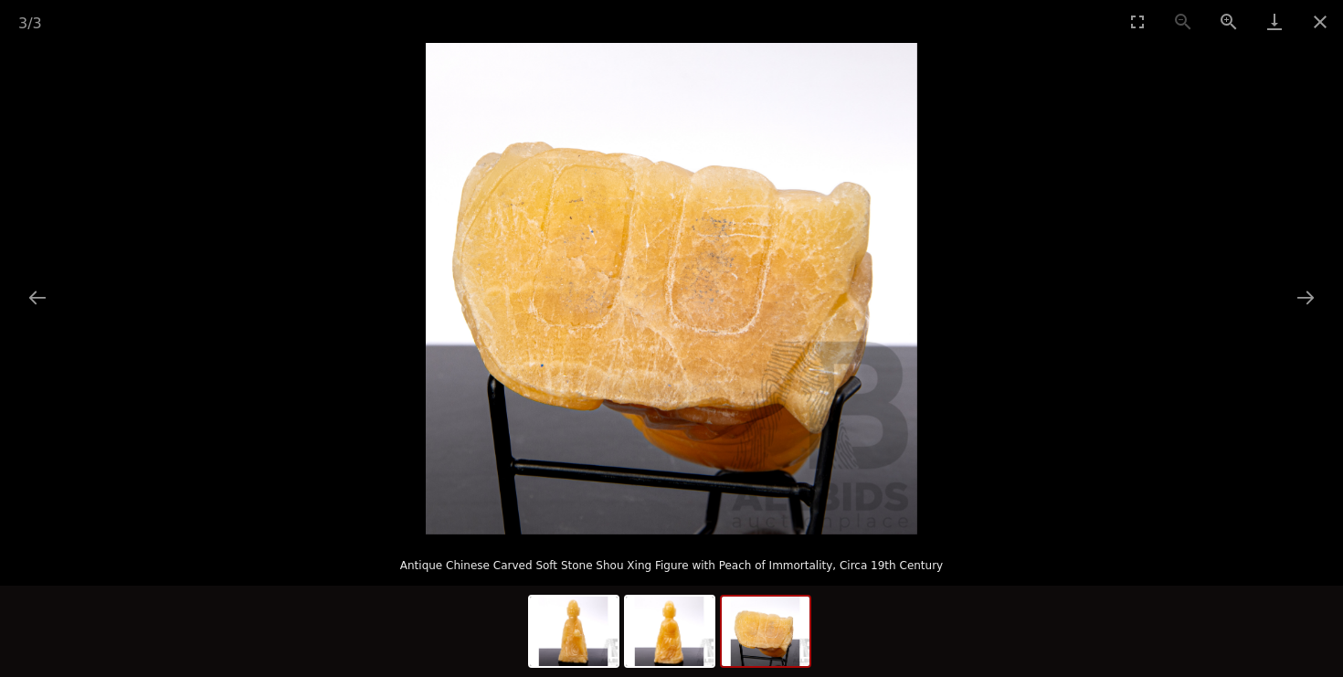
click at [775, 647] on img at bounding box center [766, 631] width 88 height 69
click at [675, 641] on img at bounding box center [670, 631] width 88 height 69
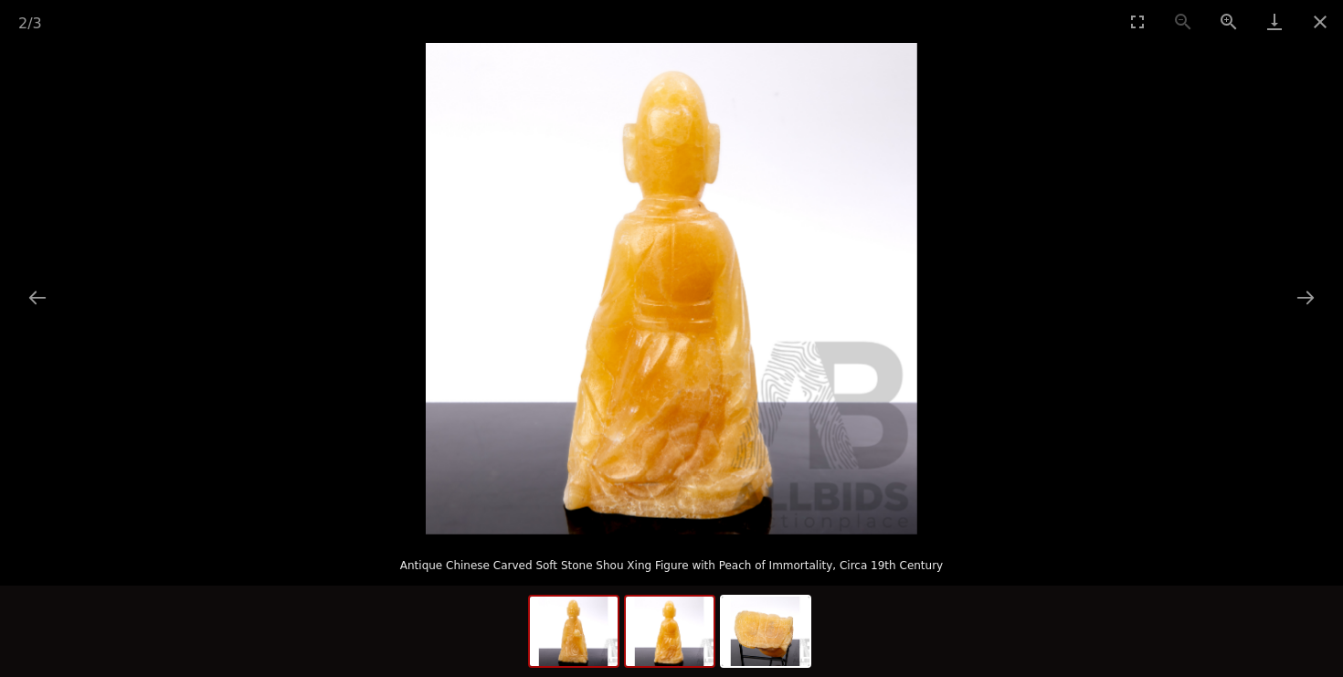
click at [575, 645] on img at bounding box center [574, 631] width 88 height 69
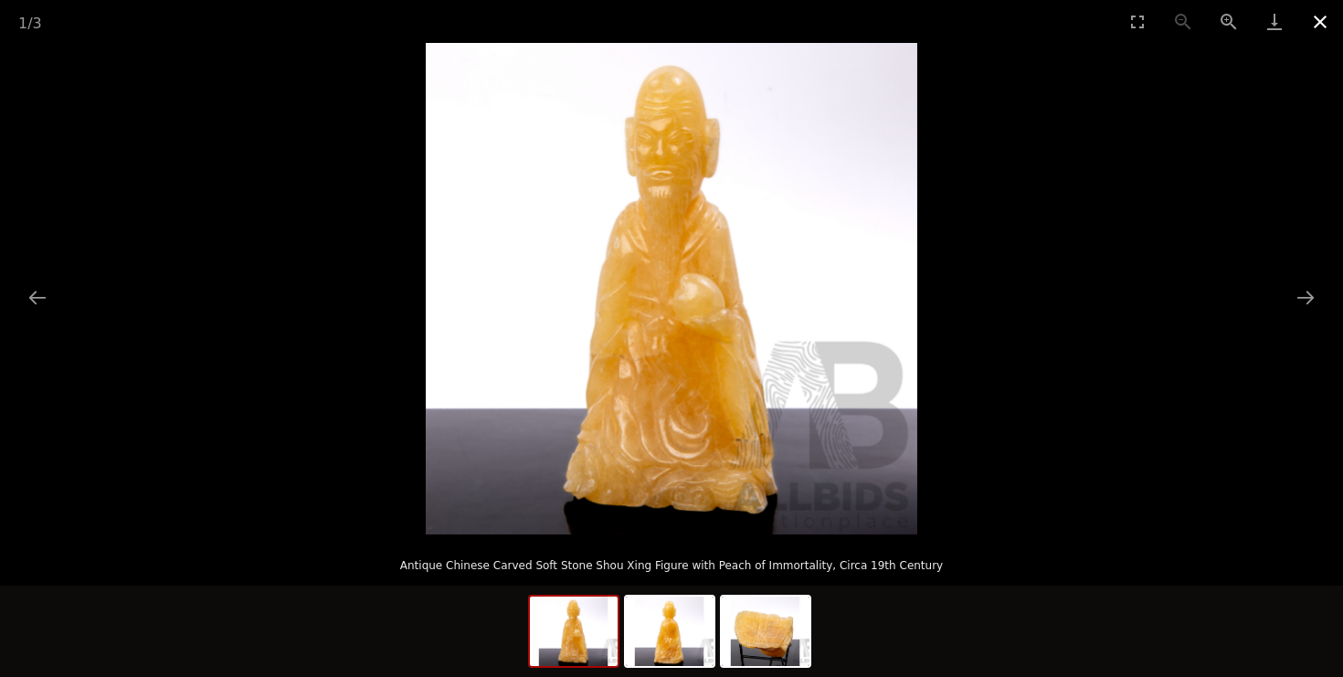
click at [1317, 24] on button "Close gallery" at bounding box center [1320, 21] width 46 height 43
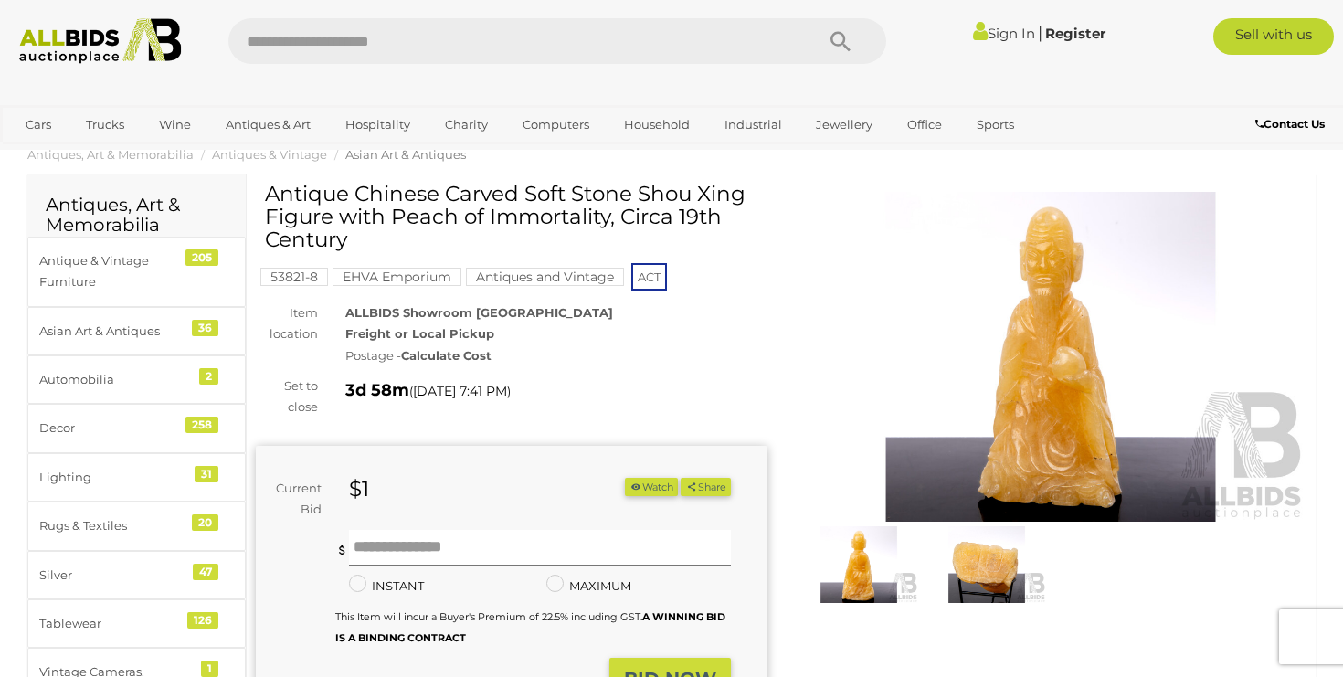
scroll to position [38, 0]
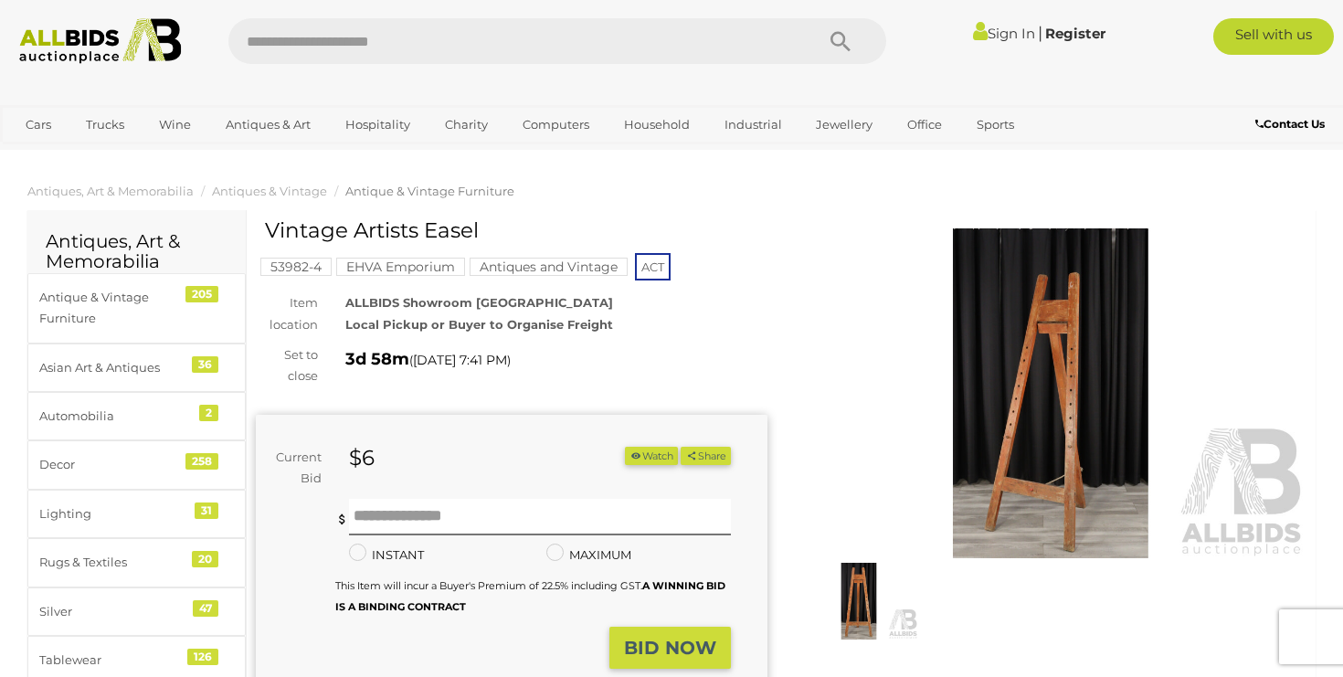
click at [1047, 407] on img at bounding box center [1051, 393] width 512 height 330
